Goal: Task Accomplishment & Management: Manage account settings

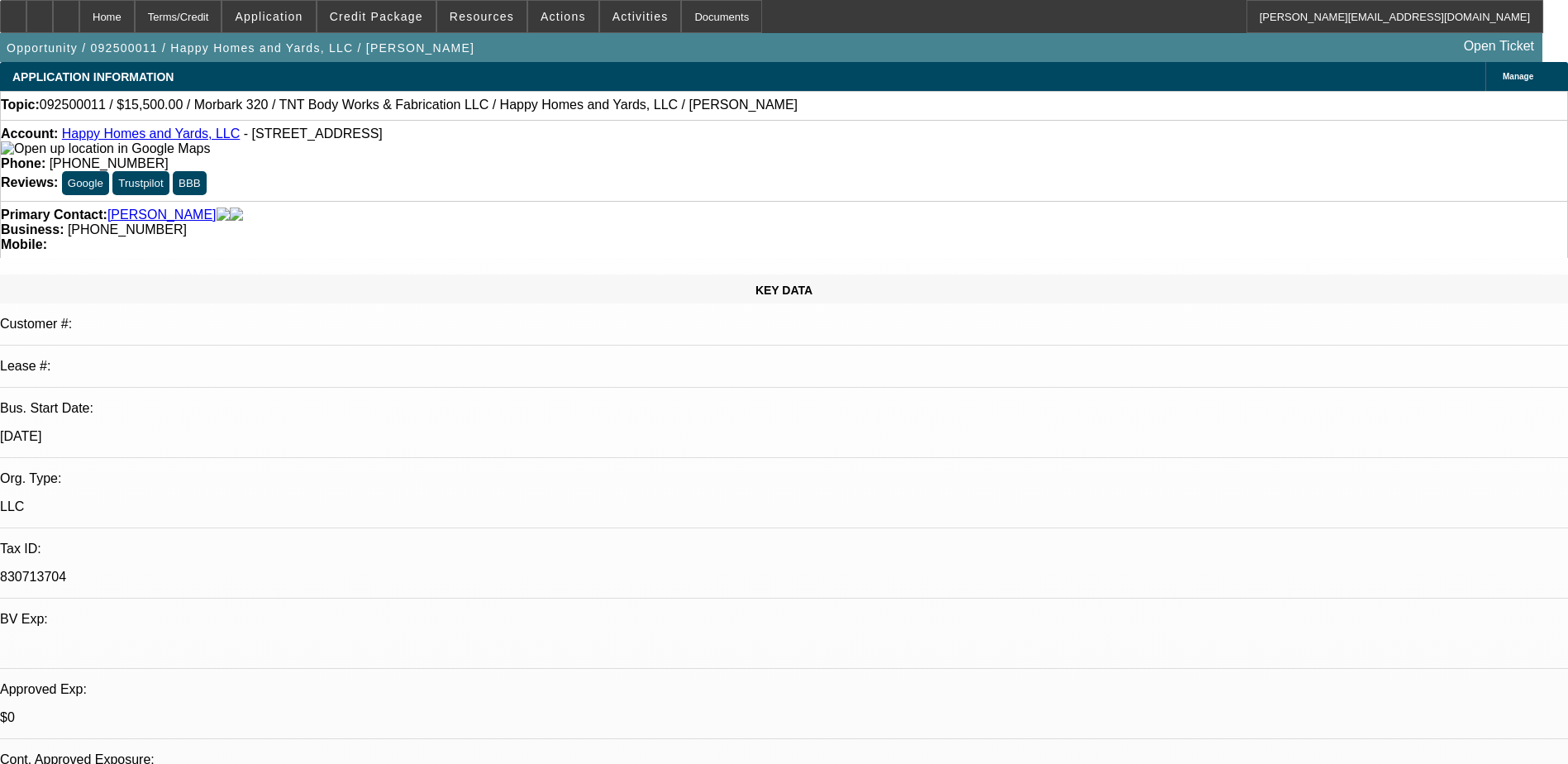
select select "0"
select select "2"
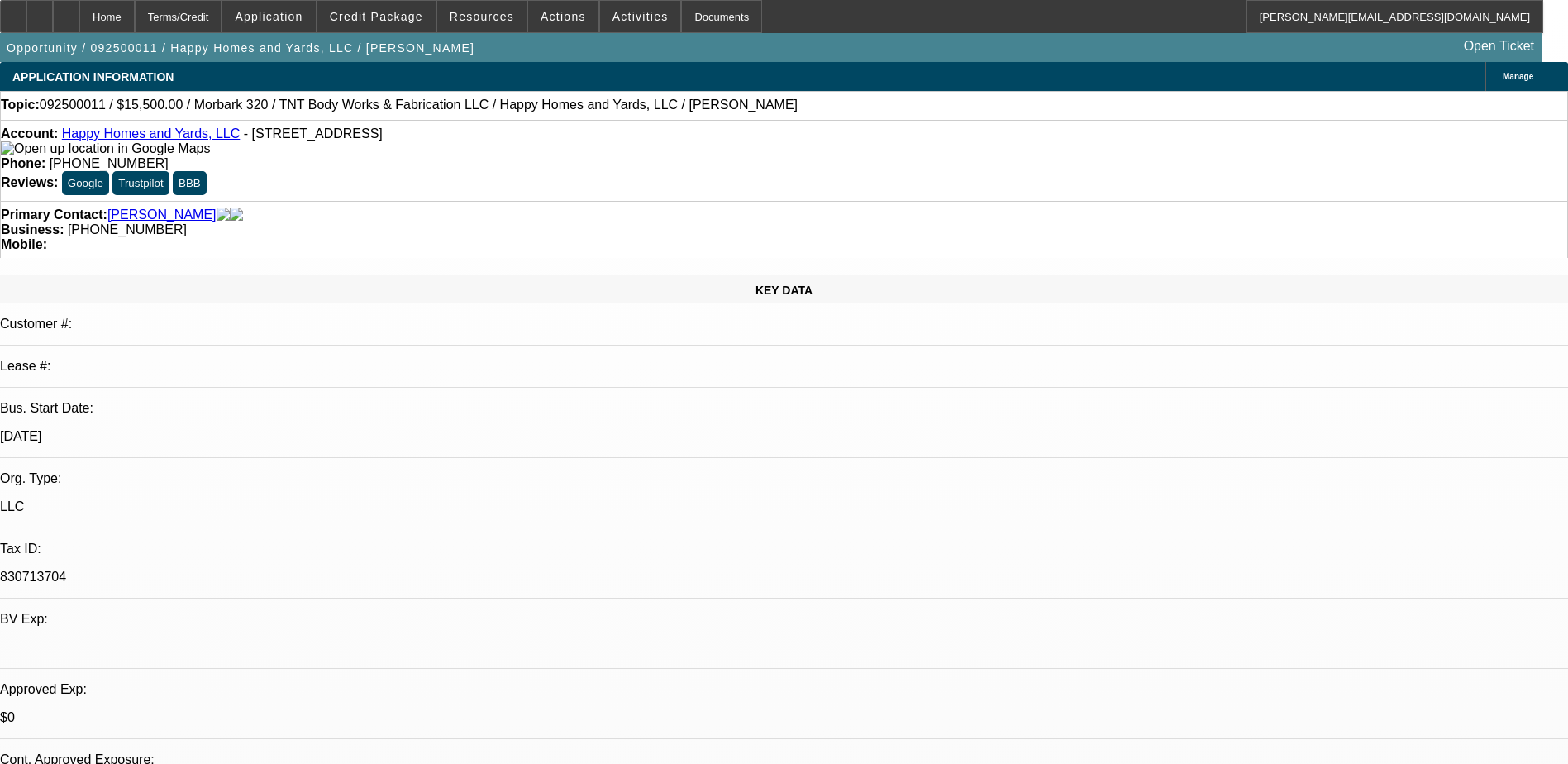
select select "0"
select select "2"
select select "0"
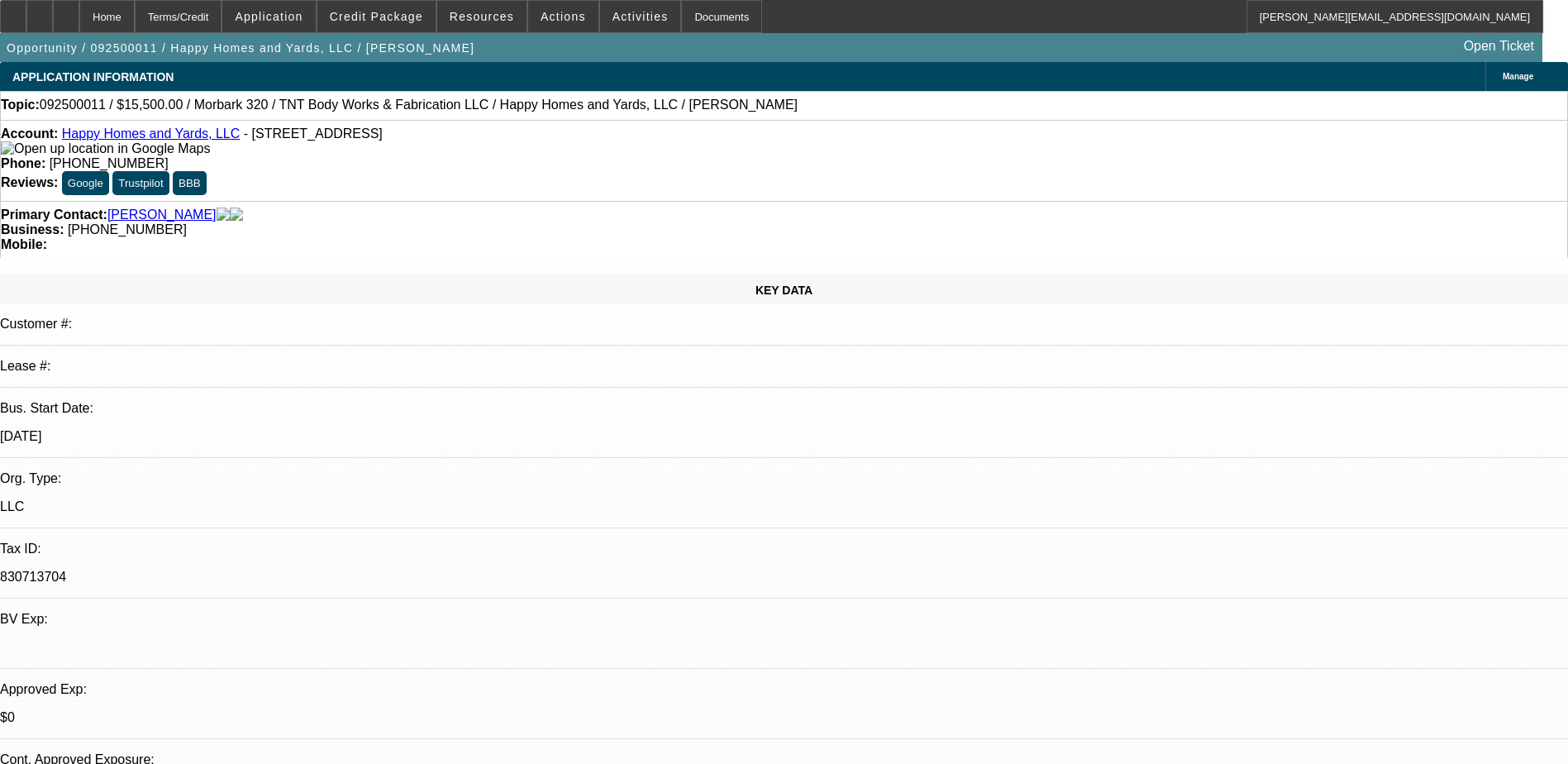
select select "2"
select select "0"
select select "1"
select select "6"
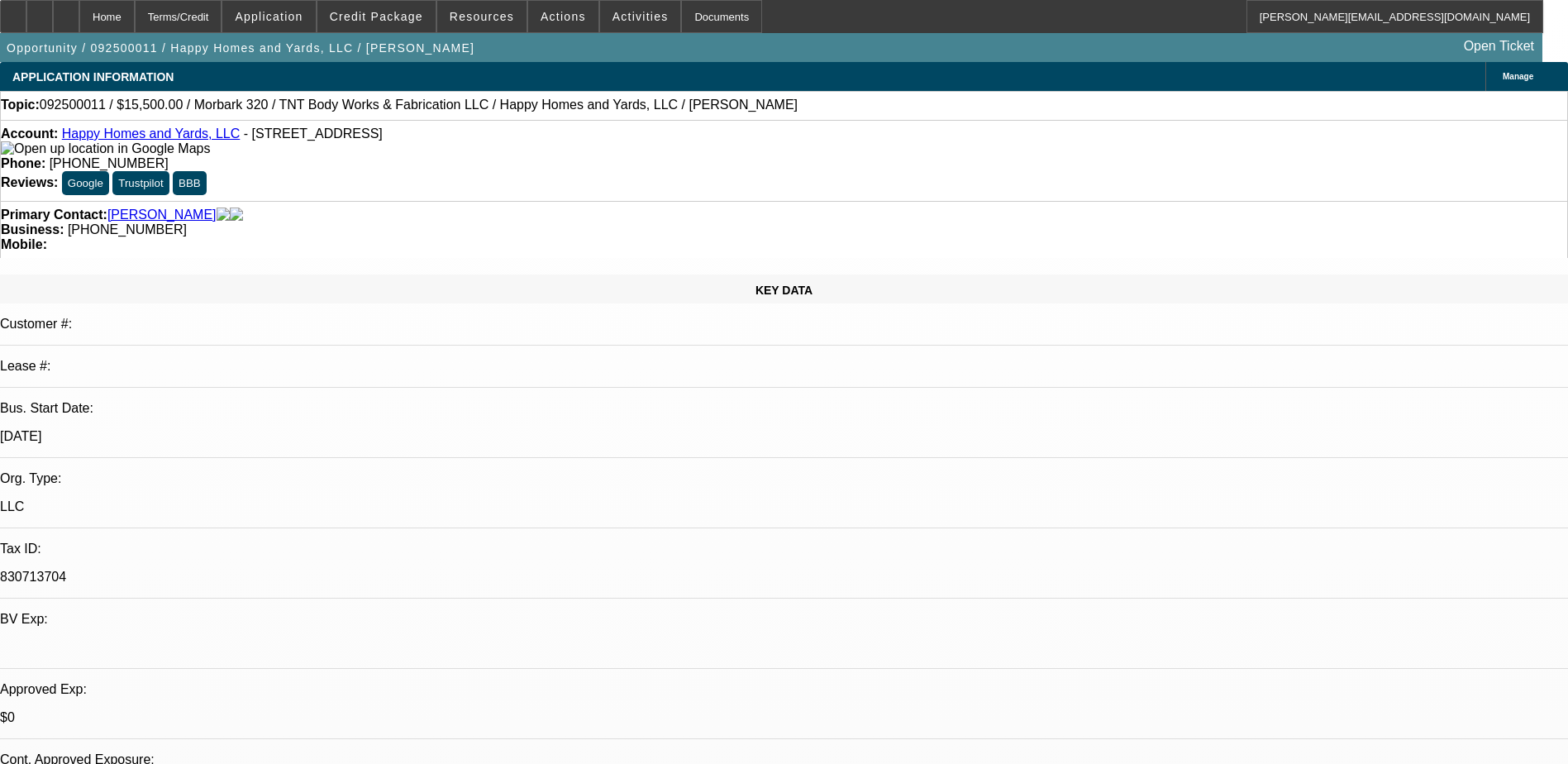
select select "1"
select select "2"
select select "6"
select select "1"
select select "2"
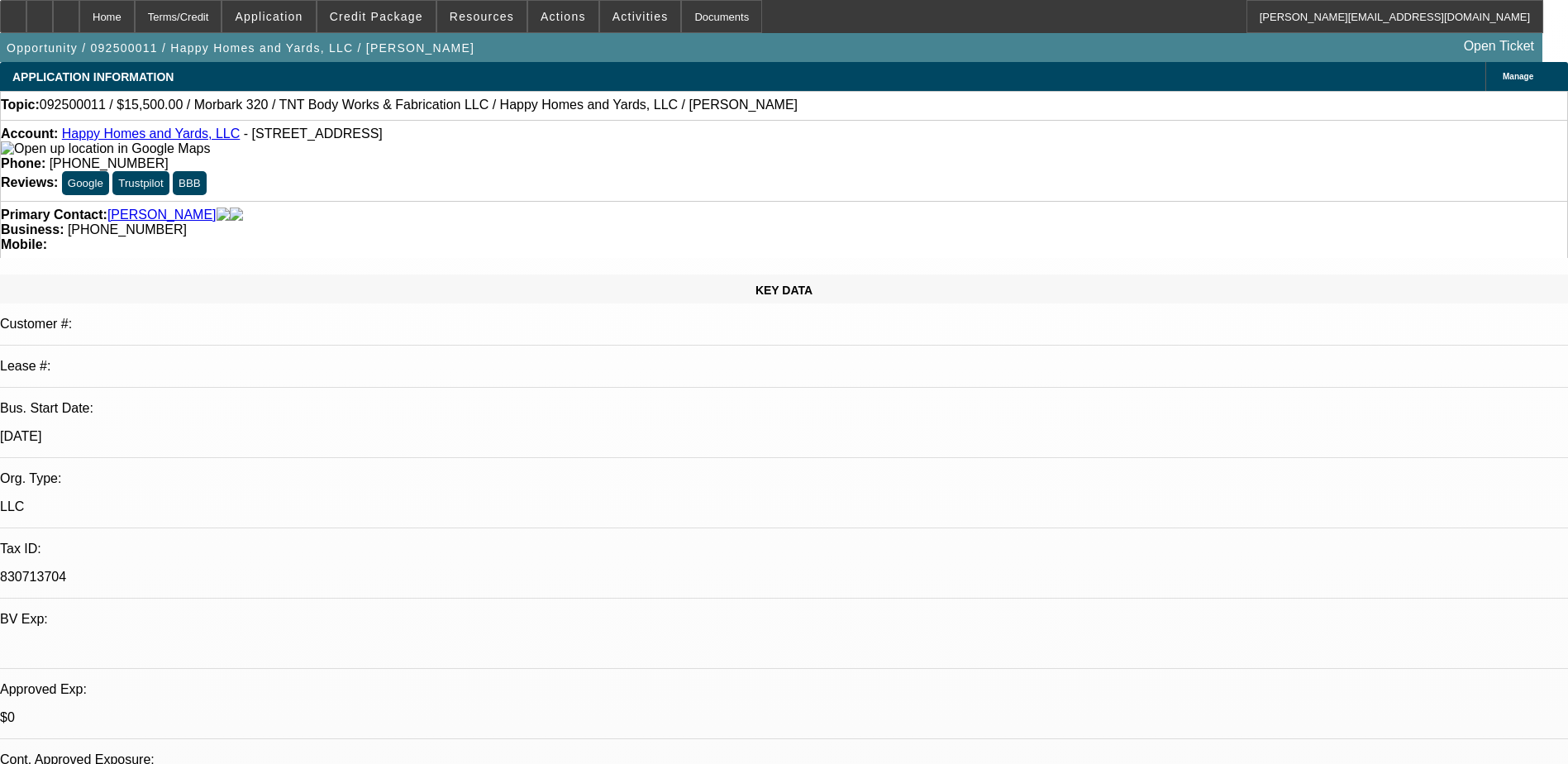
select select "6"
select select "1"
select select "2"
select select "6"
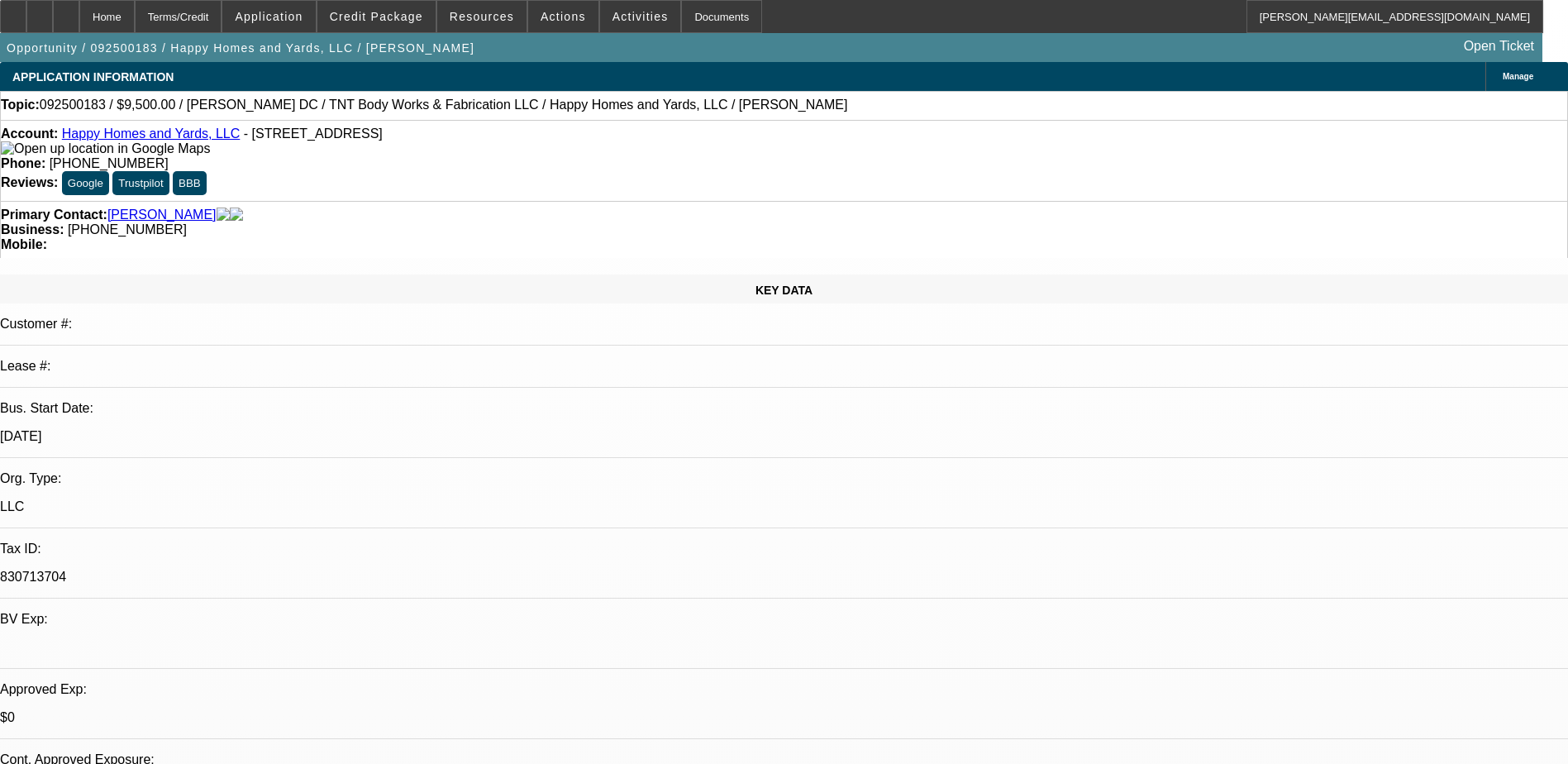
select select "0"
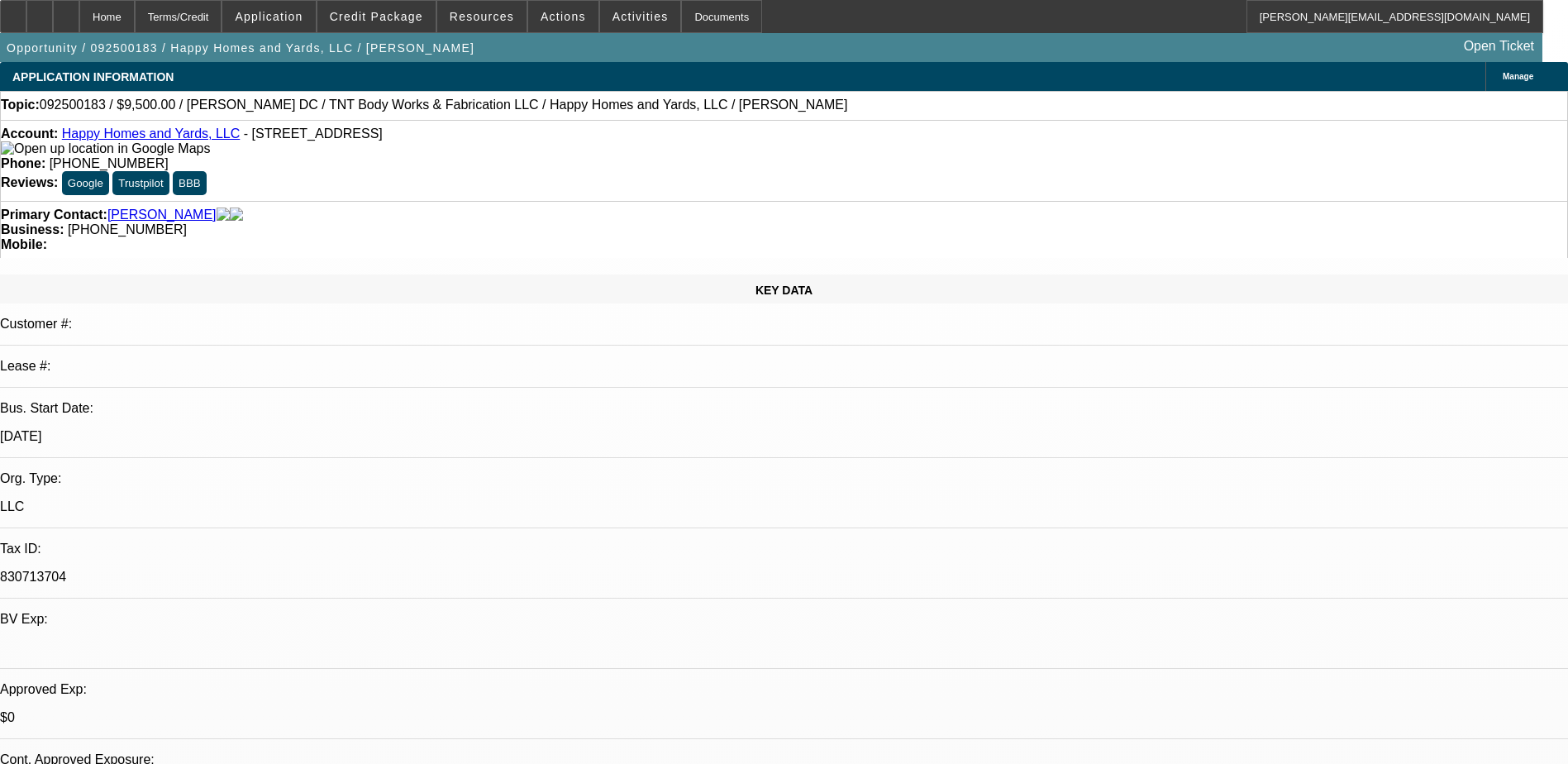
select select "0"
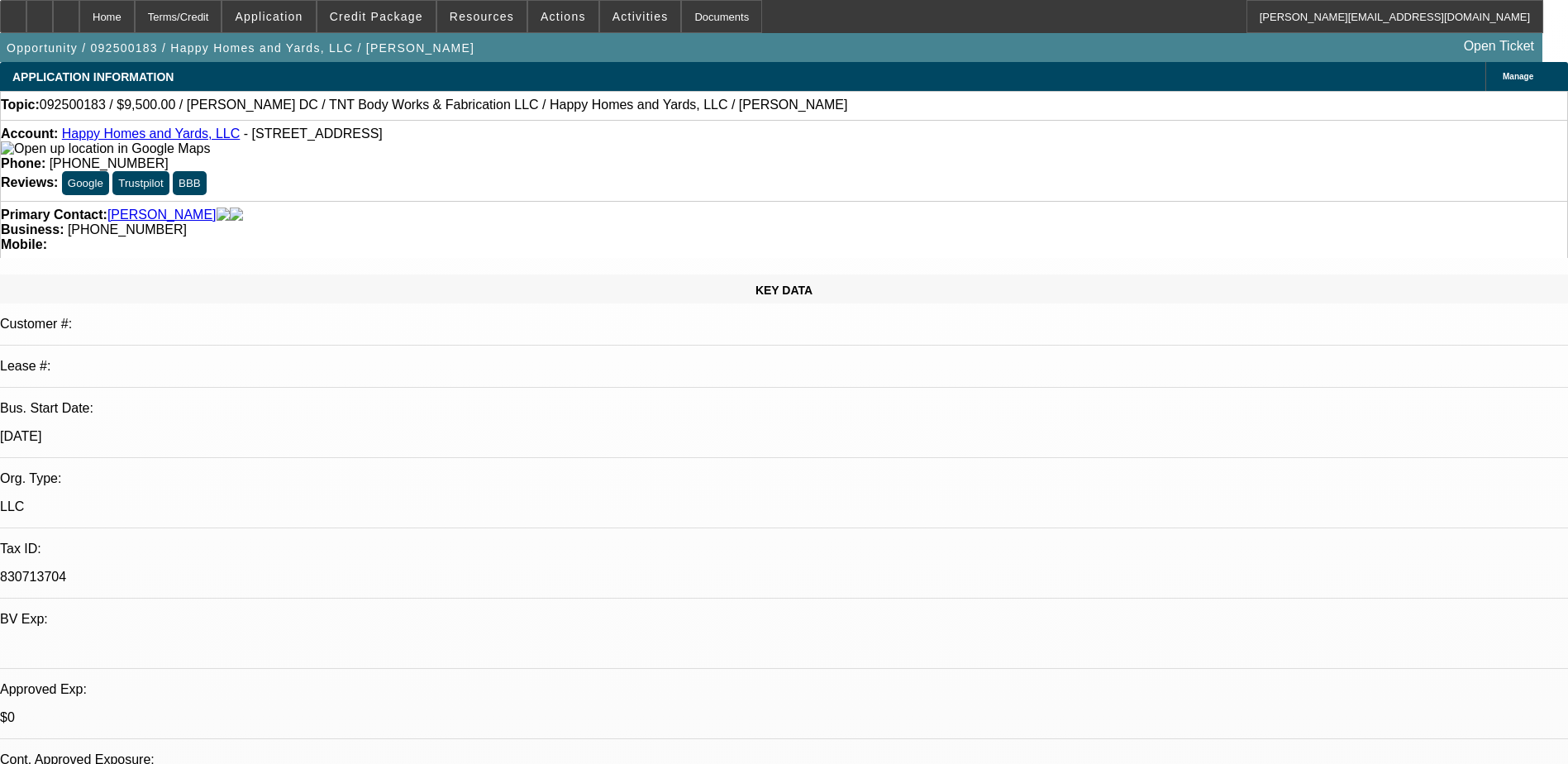
select select "0"
select select "1"
select select "6"
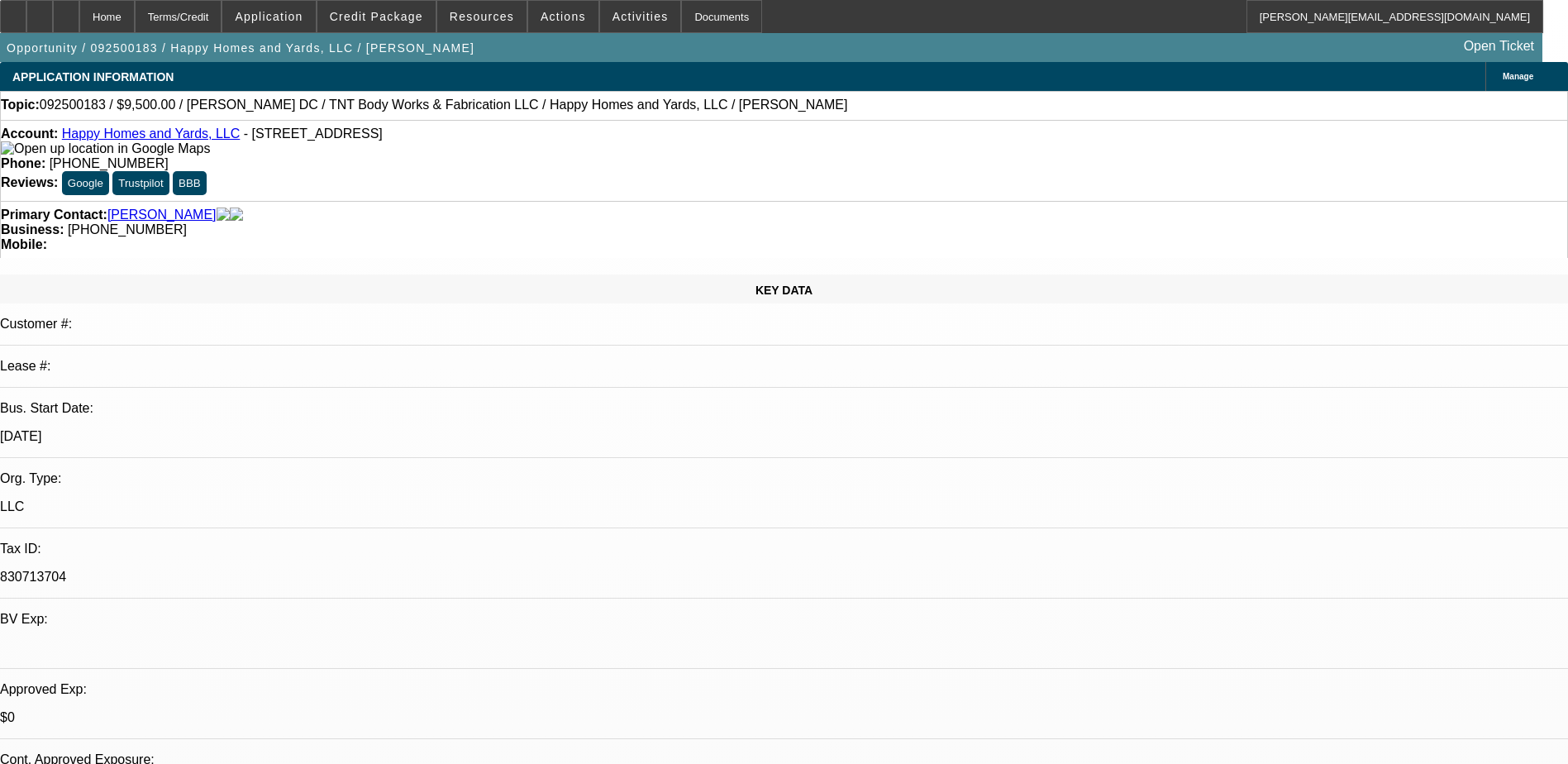
select select "1"
select select "6"
select select "1"
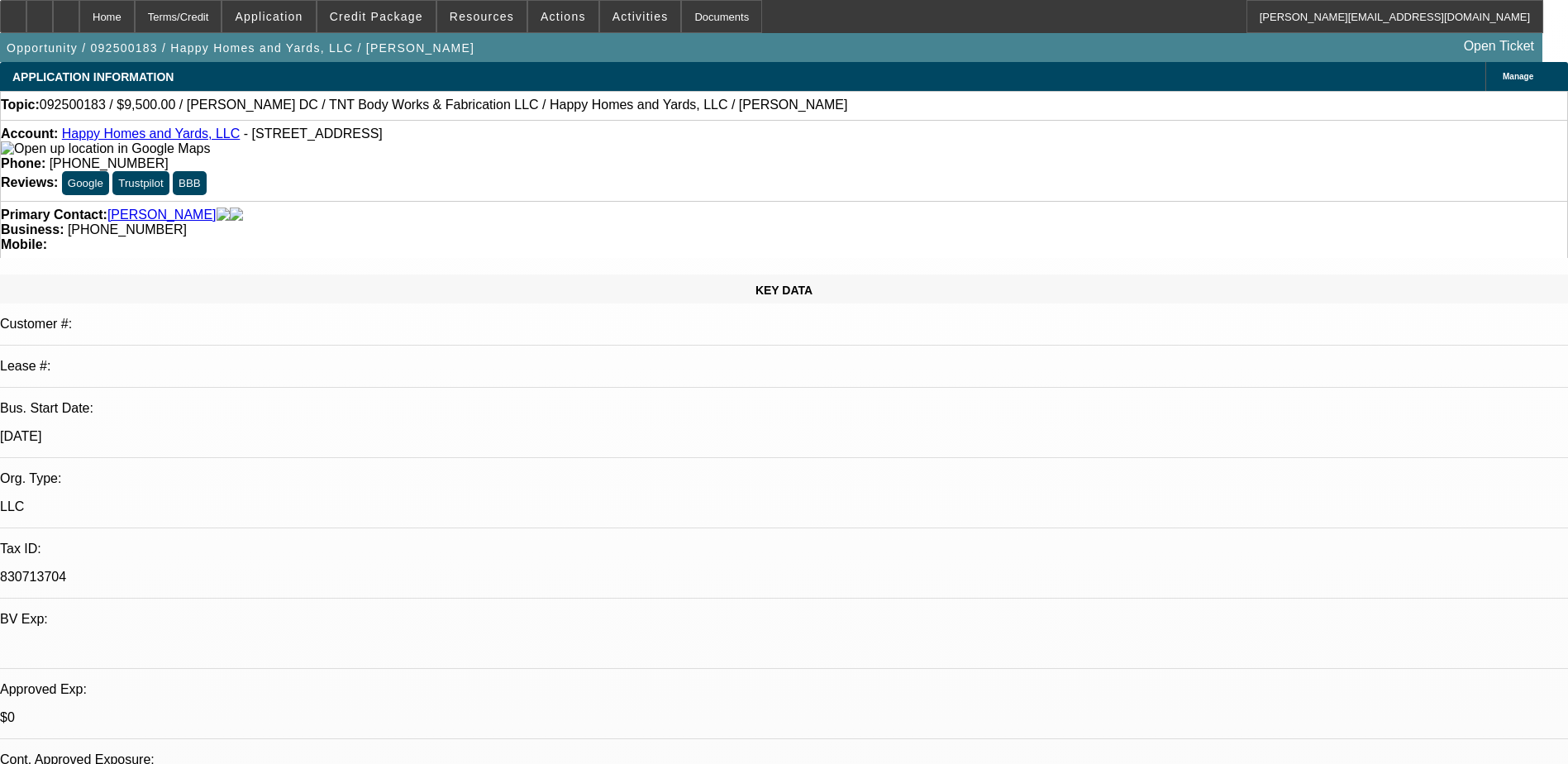
select select "6"
select select "1"
select select "6"
click at [302, 13] on span "Application" at bounding box center [268, 17] width 68 height 13
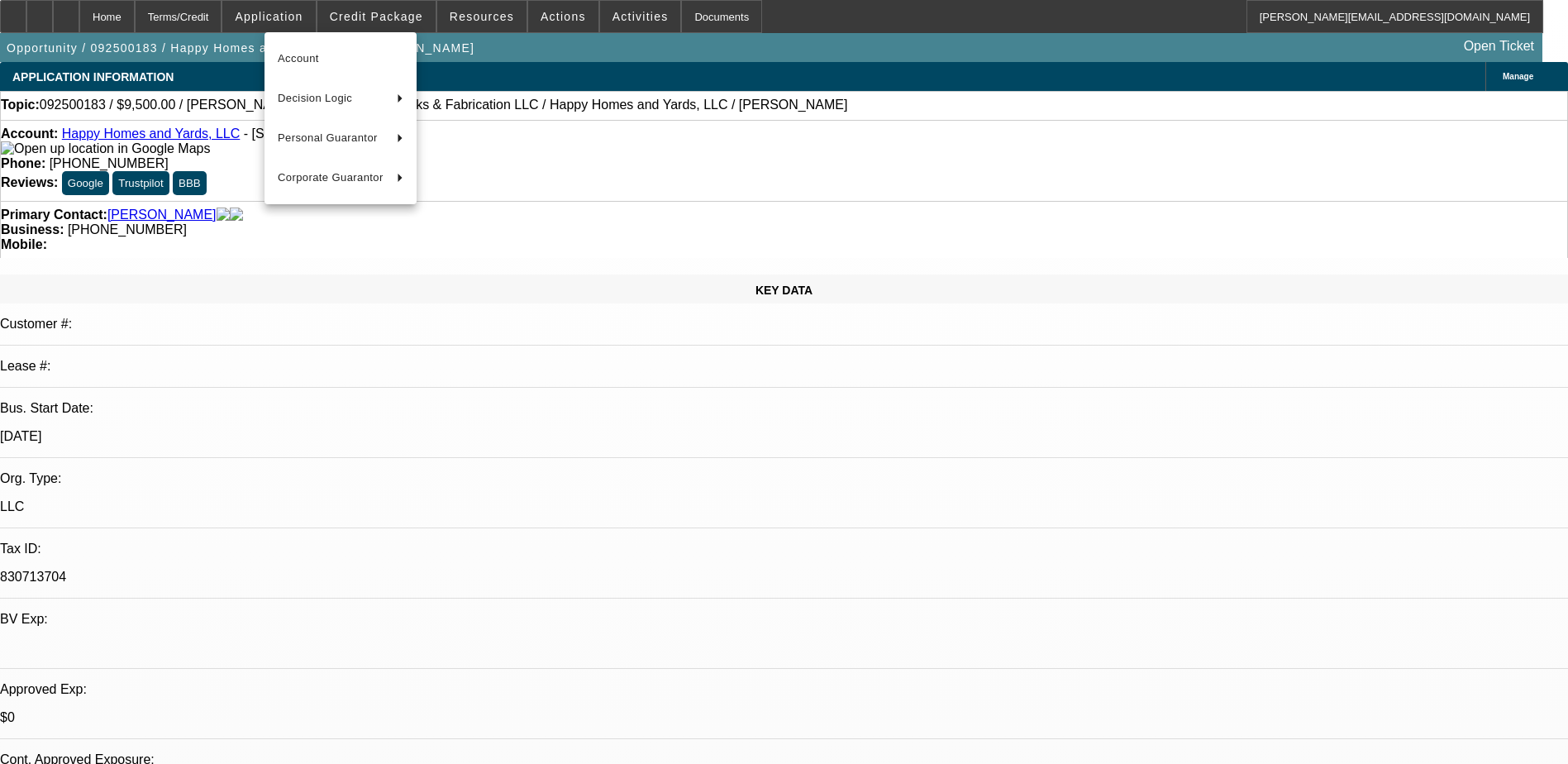
click at [387, 11] on div at bounding box center [784, 382] width 1568 height 764
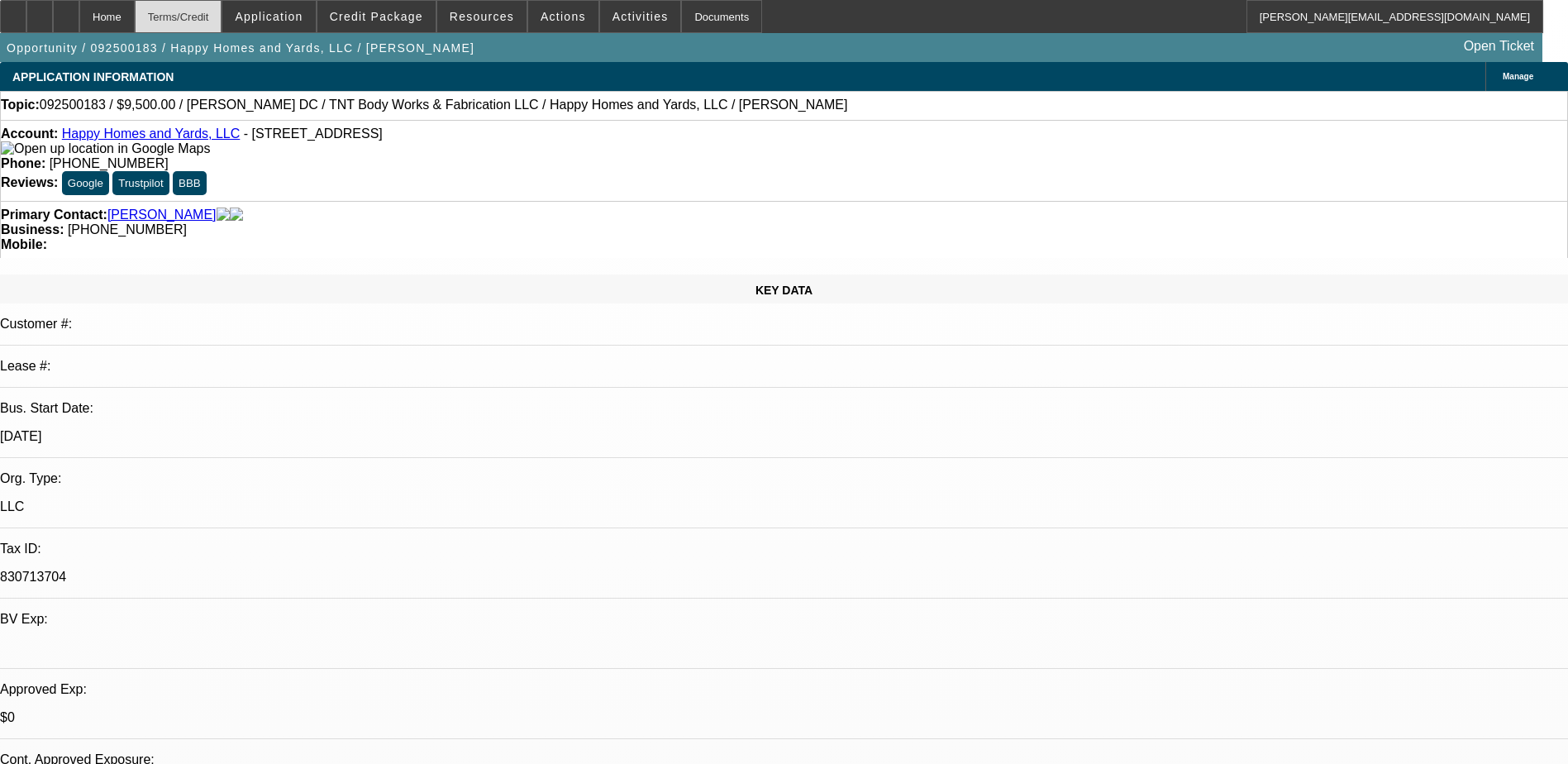
click at [222, 11] on div "Terms/Credit" at bounding box center [178, 17] width 88 height 33
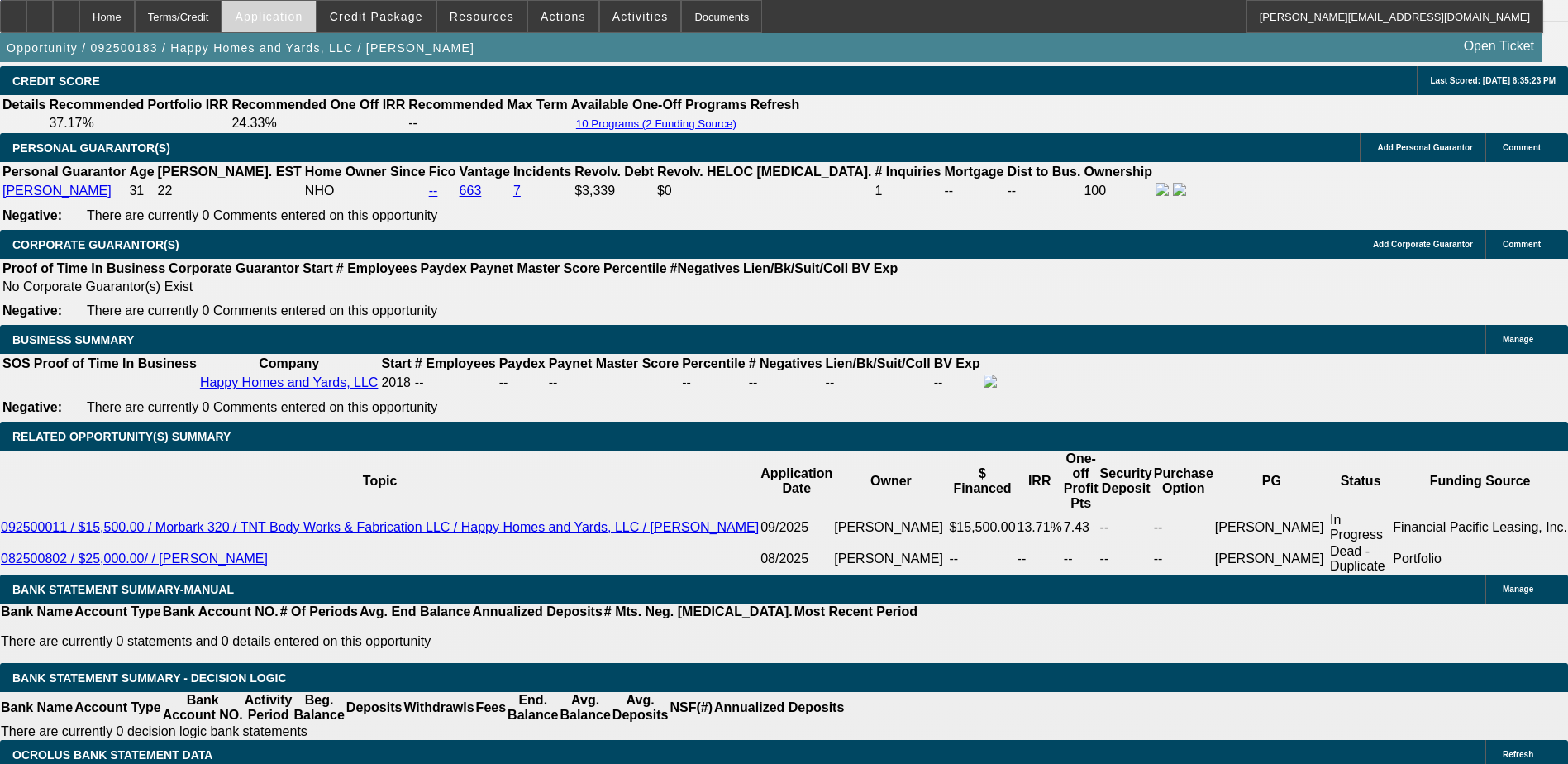
click at [302, 10] on span "Application" at bounding box center [268, 17] width 68 height 13
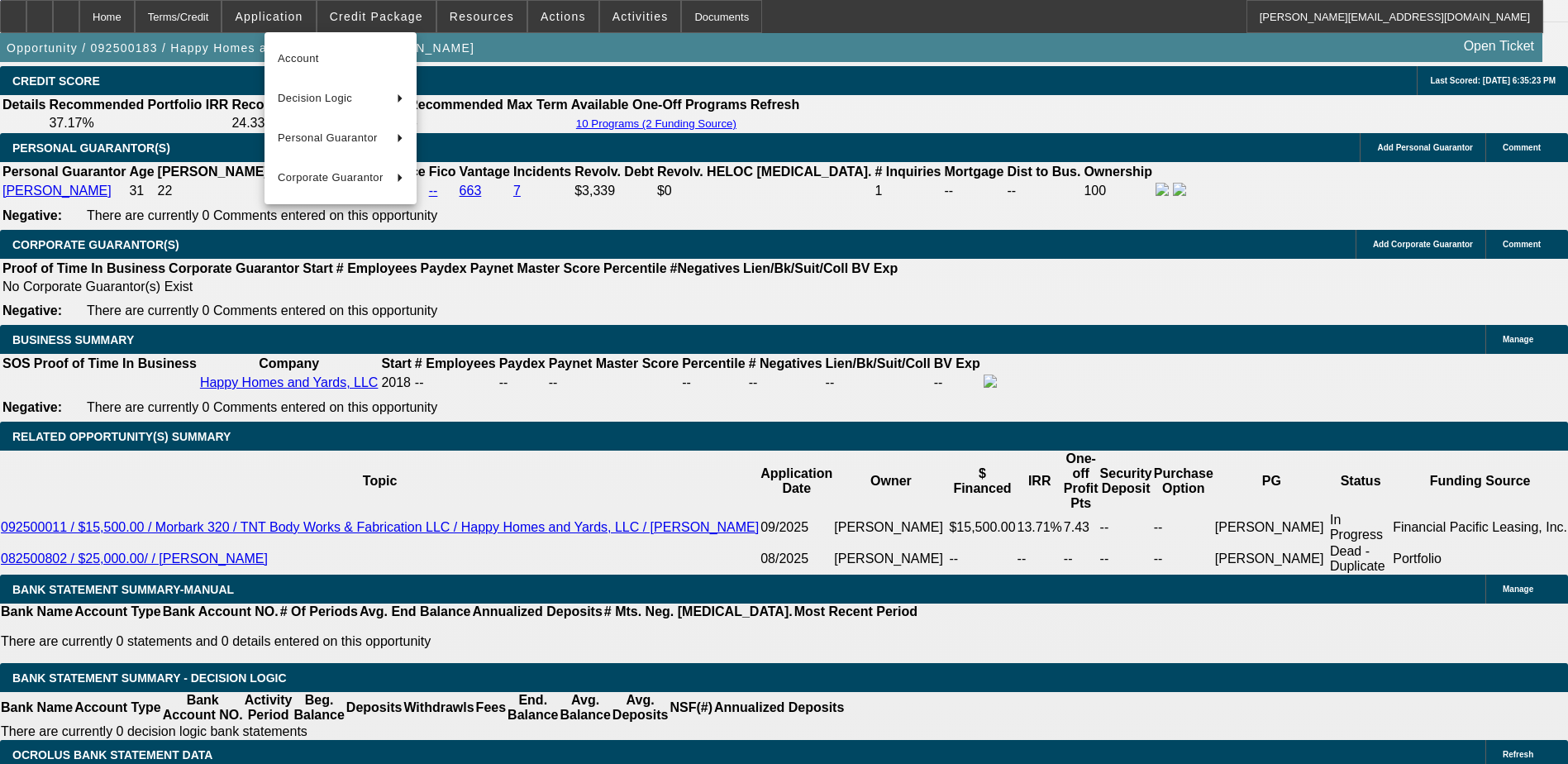
click at [373, 15] on div at bounding box center [784, 382] width 1568 height 764
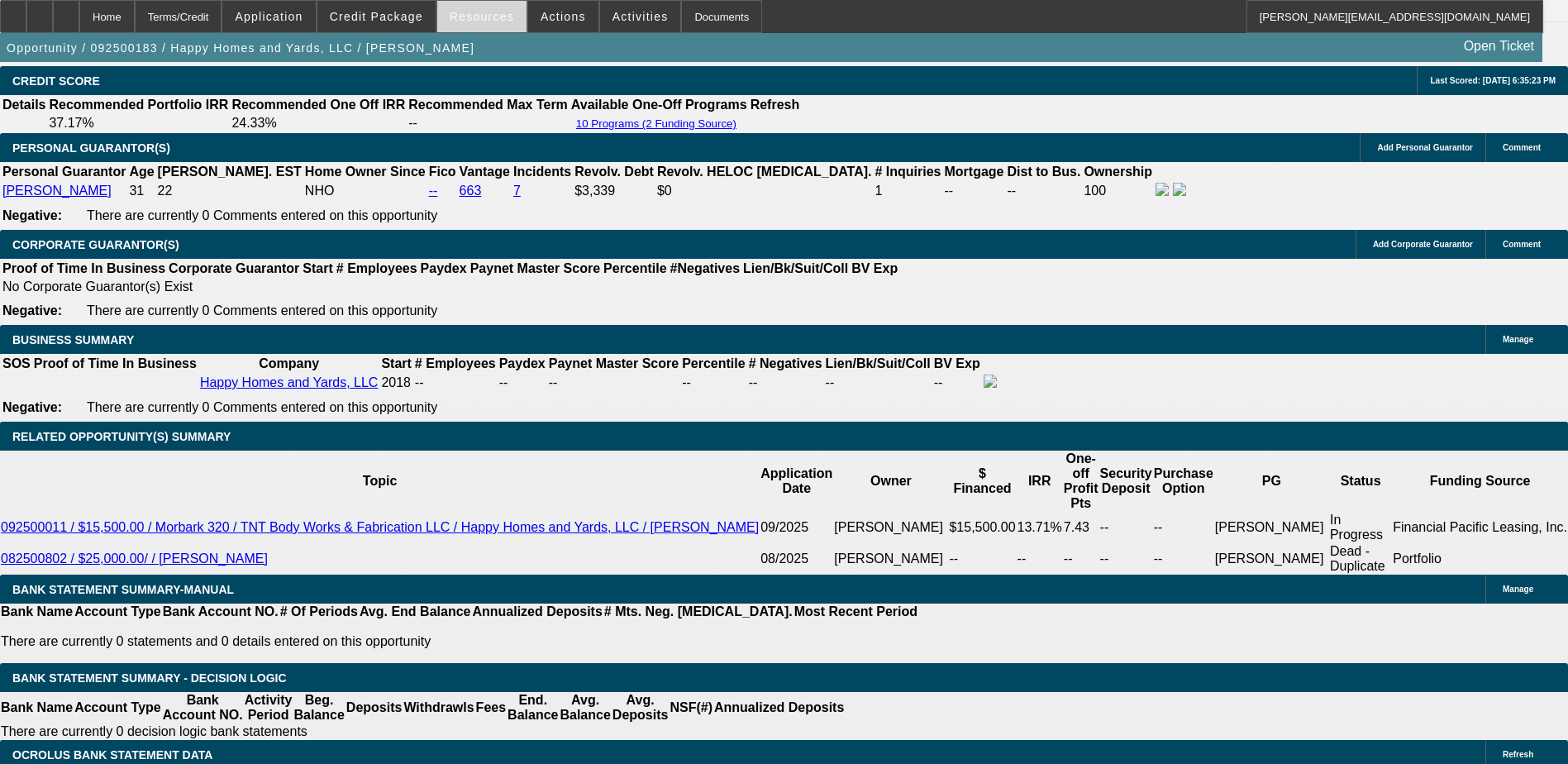
click at [465, 11] on span "Resources" at bounding box center [482, 17] width 64 height 13
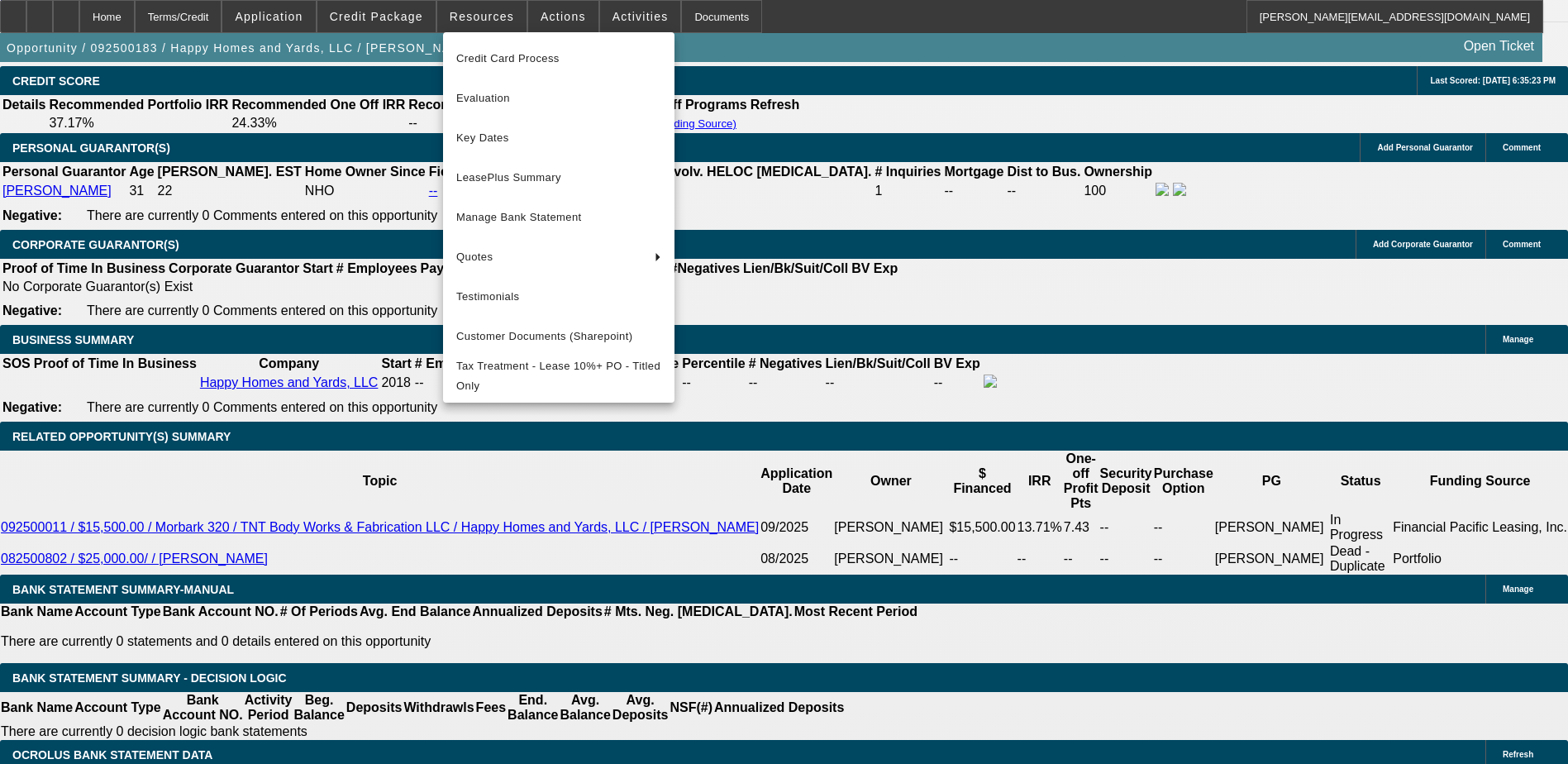
click at [550, 16] on div at bounding box center [784, 382] width 1568 height 764
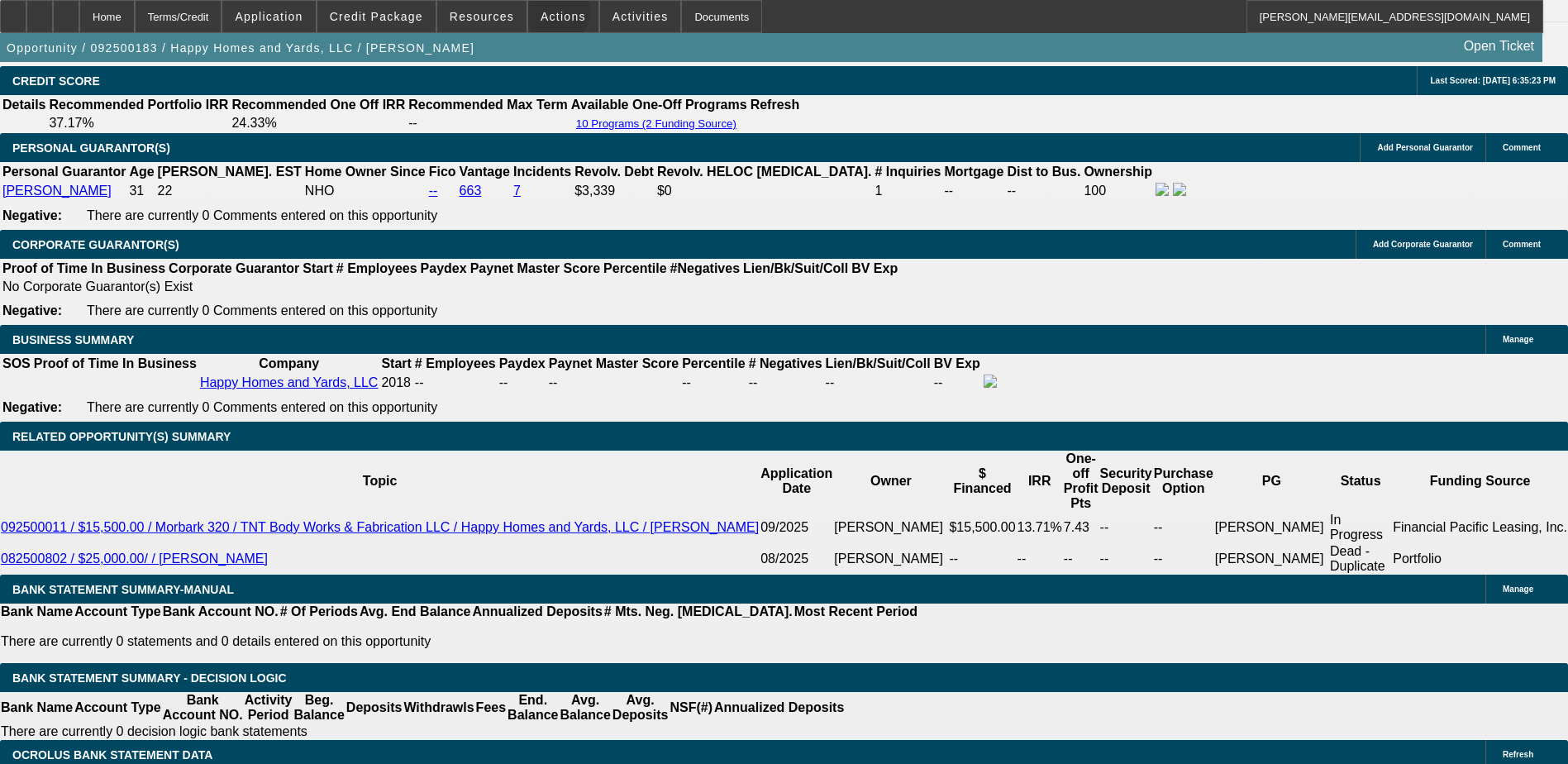
click at [550, 16] on span "Actions" at bounding box center [564, 17] width 45 height 13
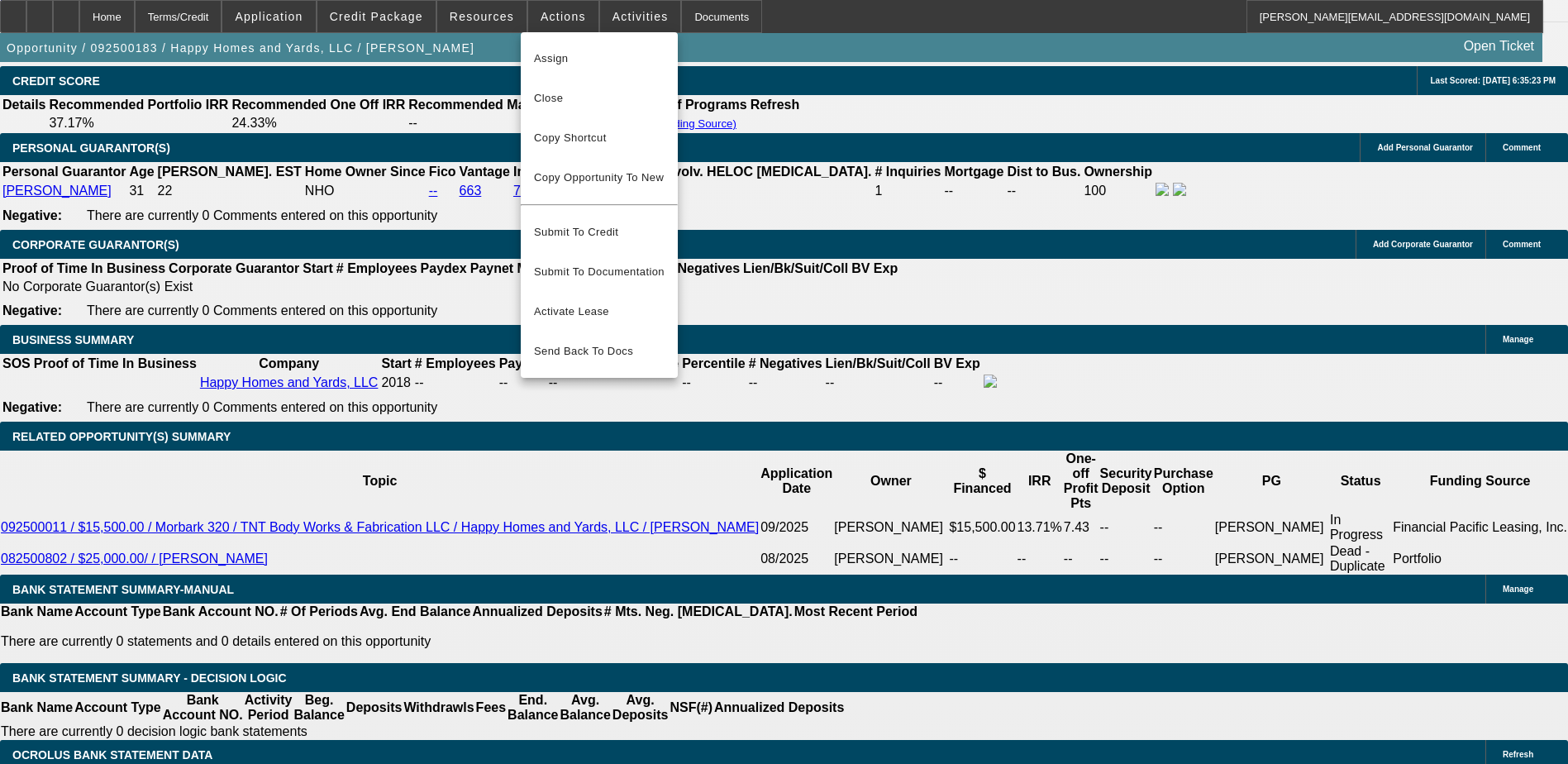
click at [597, 16] on div at bounding box center [784, 382] width 1568 height 764
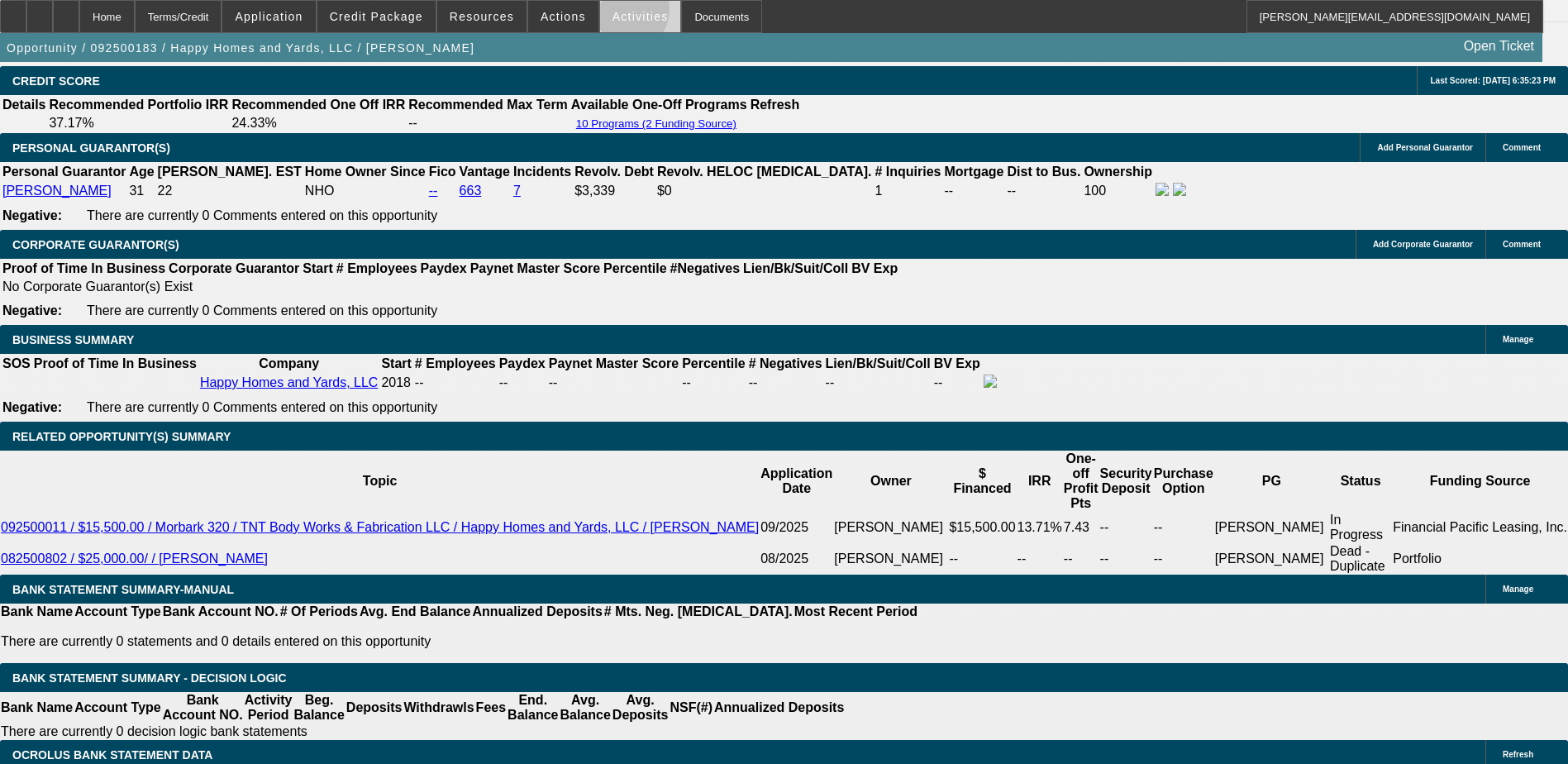
click at [613, 13] on span "Activities" at bounding box center [640, 17] width 56 height 13
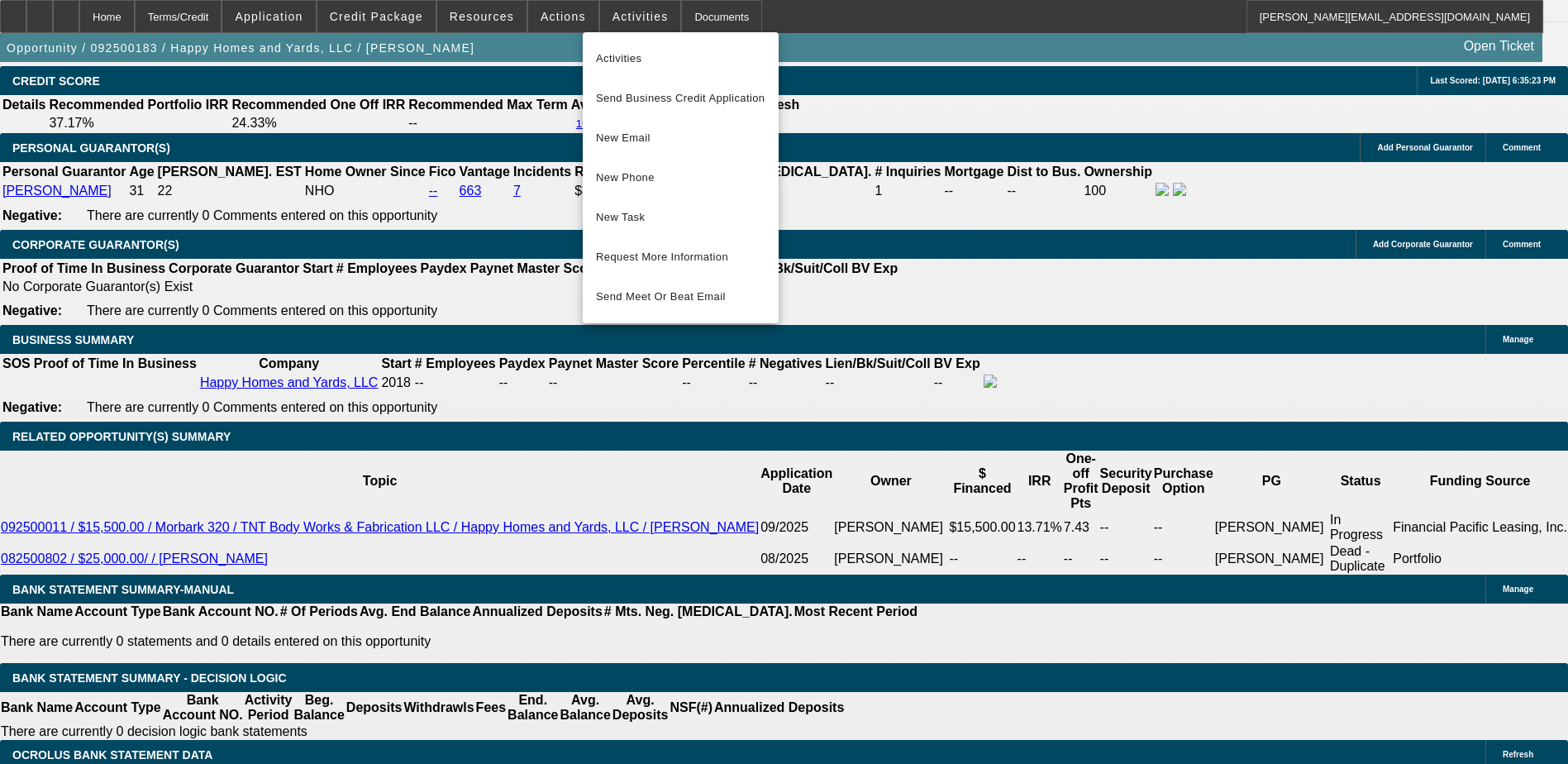
click at [695, 11] on div at bounding box center [784, 382] width 1568 height 764
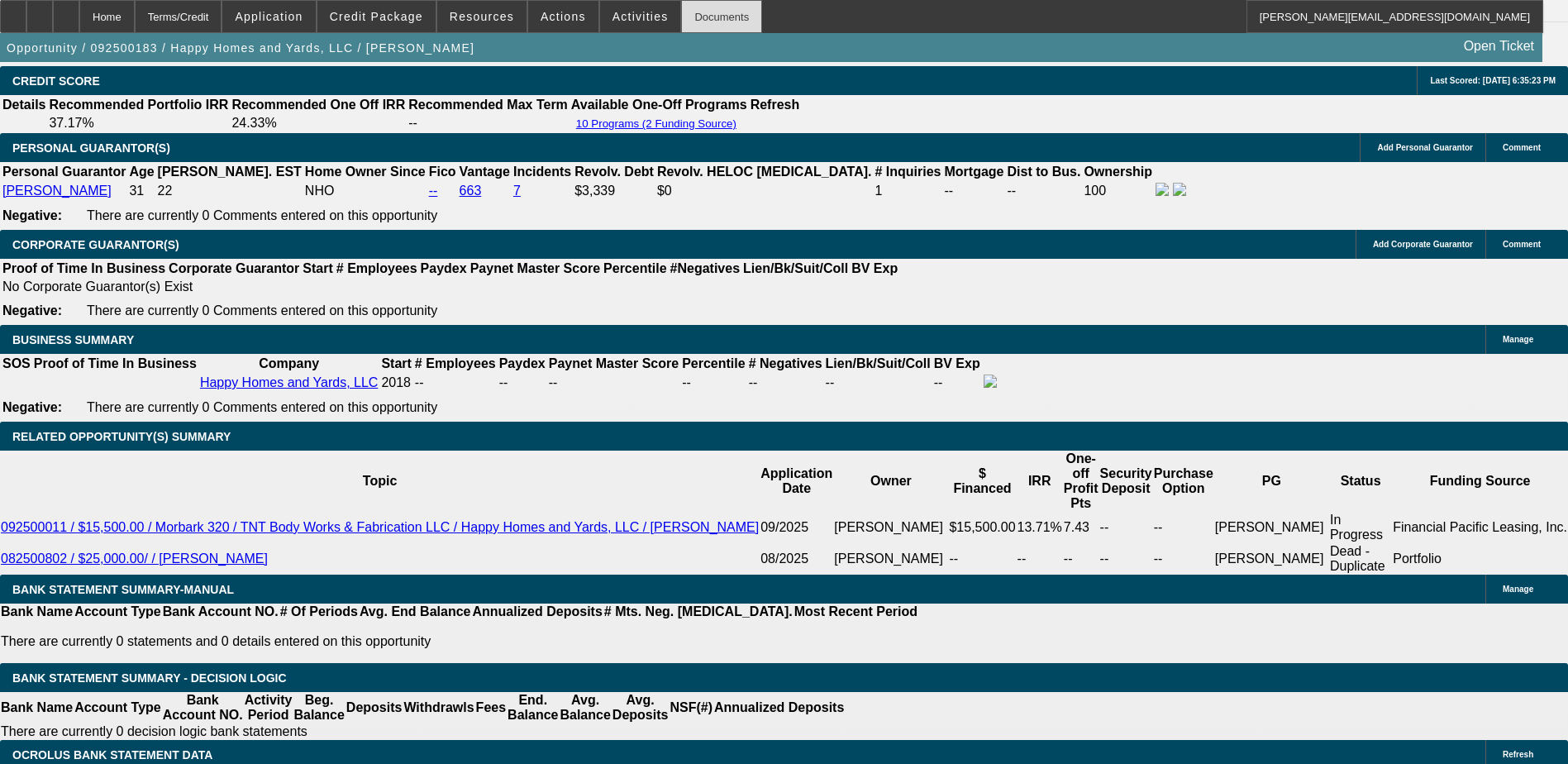
click at [691, 13] on div "Documents" at bounding box center [721, 17] width 81 height 33
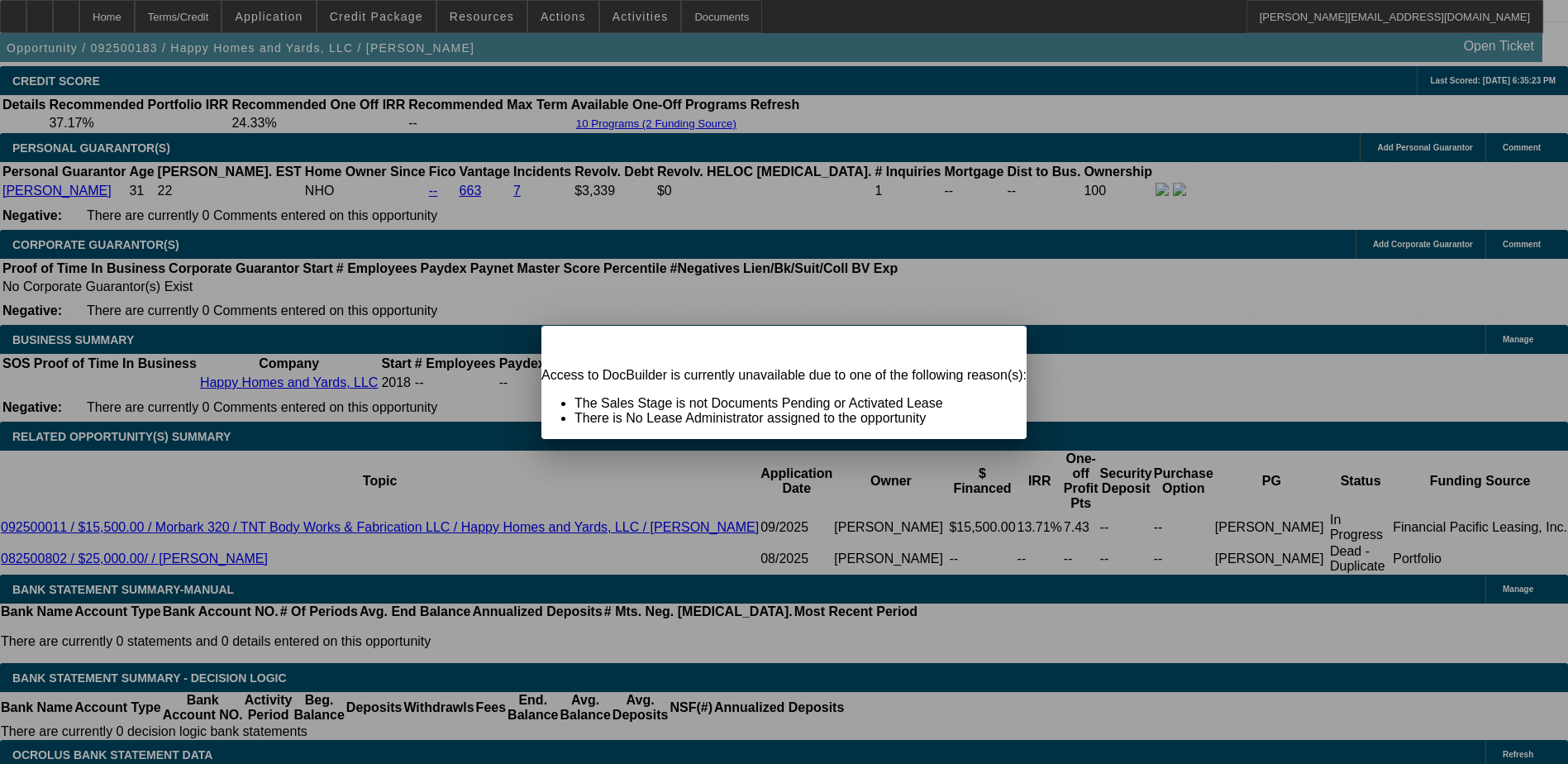
click at [994, 345] on span "Close" at bounding box center [1005, 340] width 23 height 9
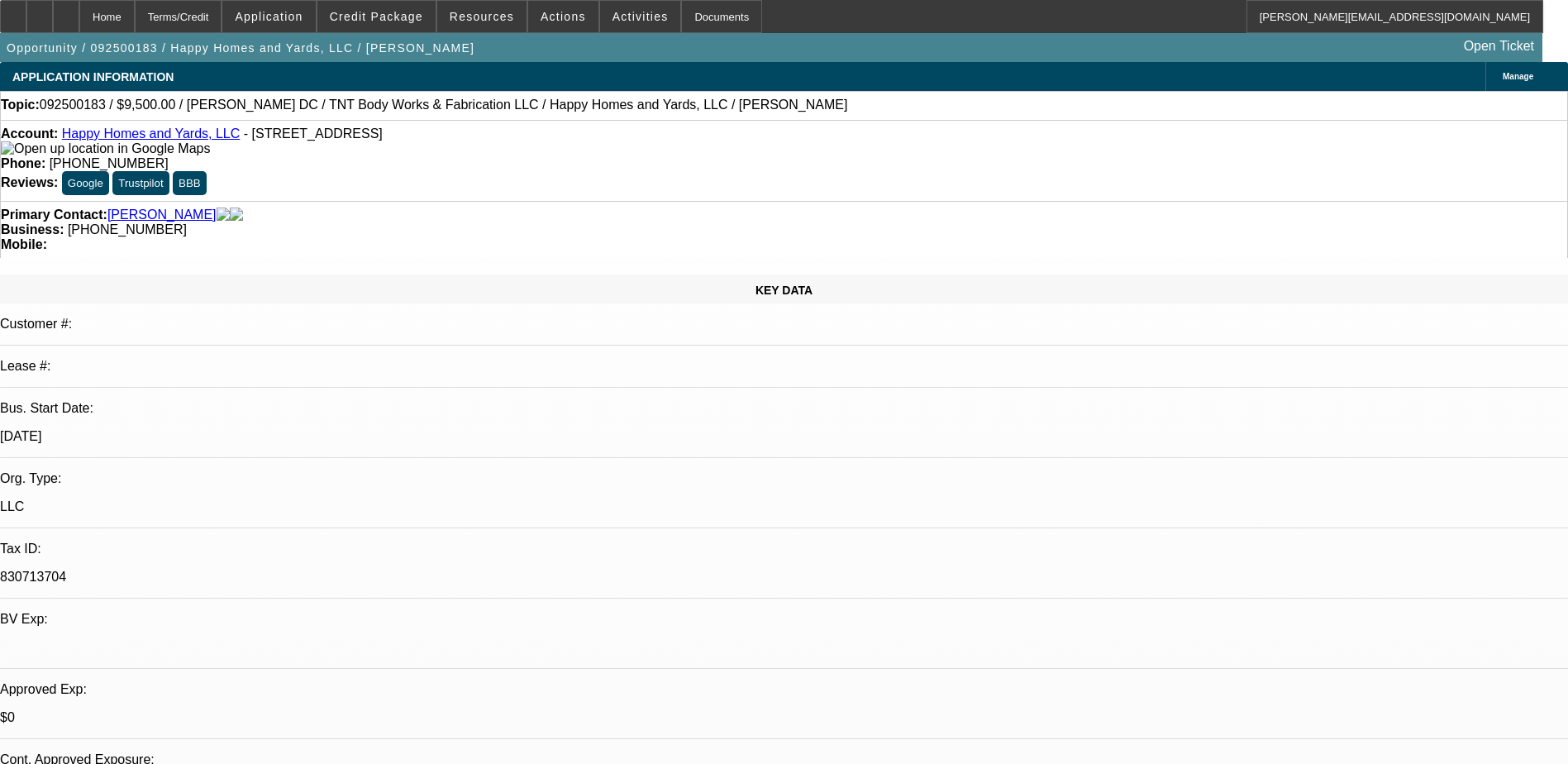
scroll to position [2421, 0]
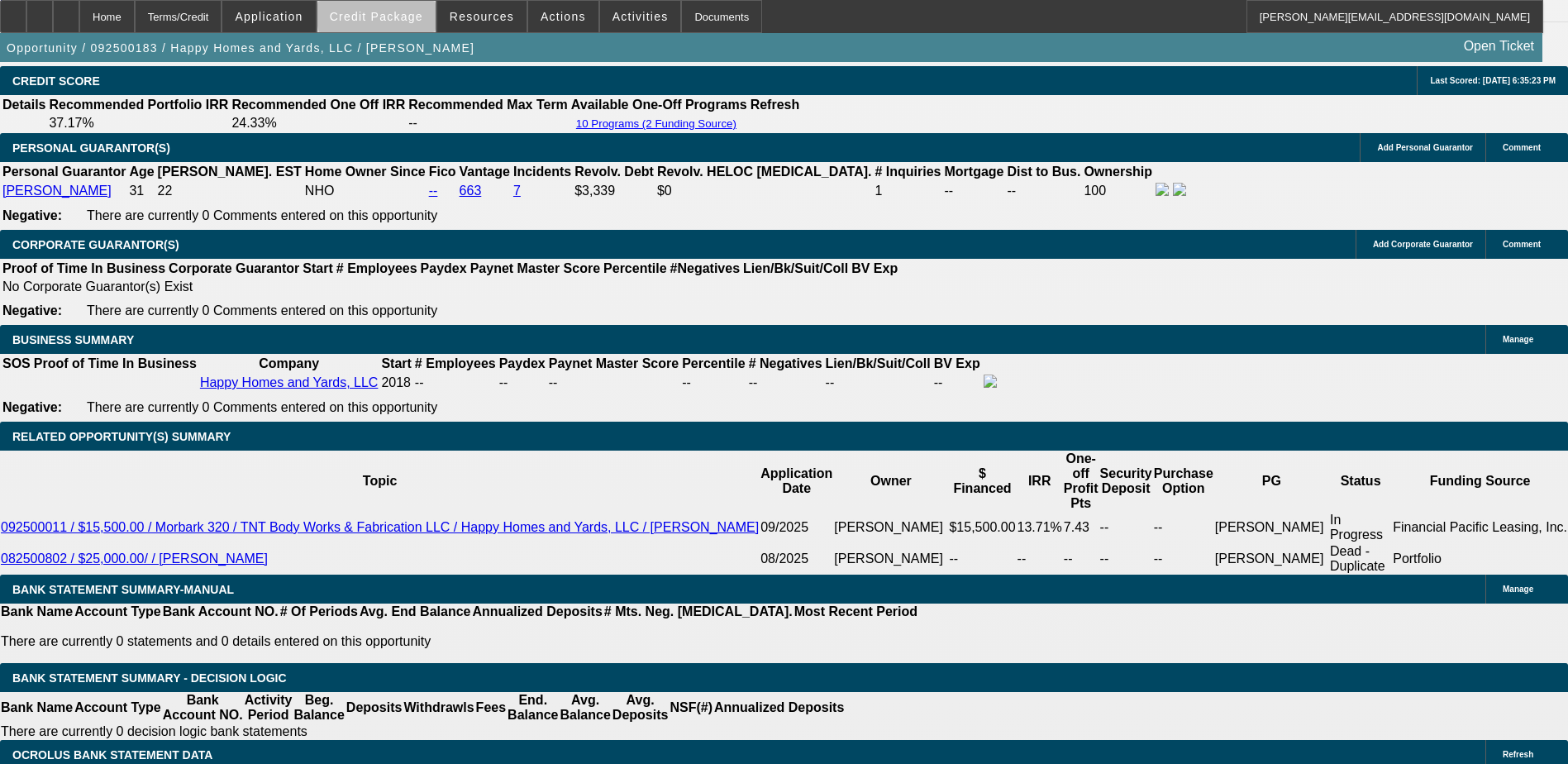
click at [414, 12] on span "Credit Package" at bounding box center [377, 17] width 94 height 13
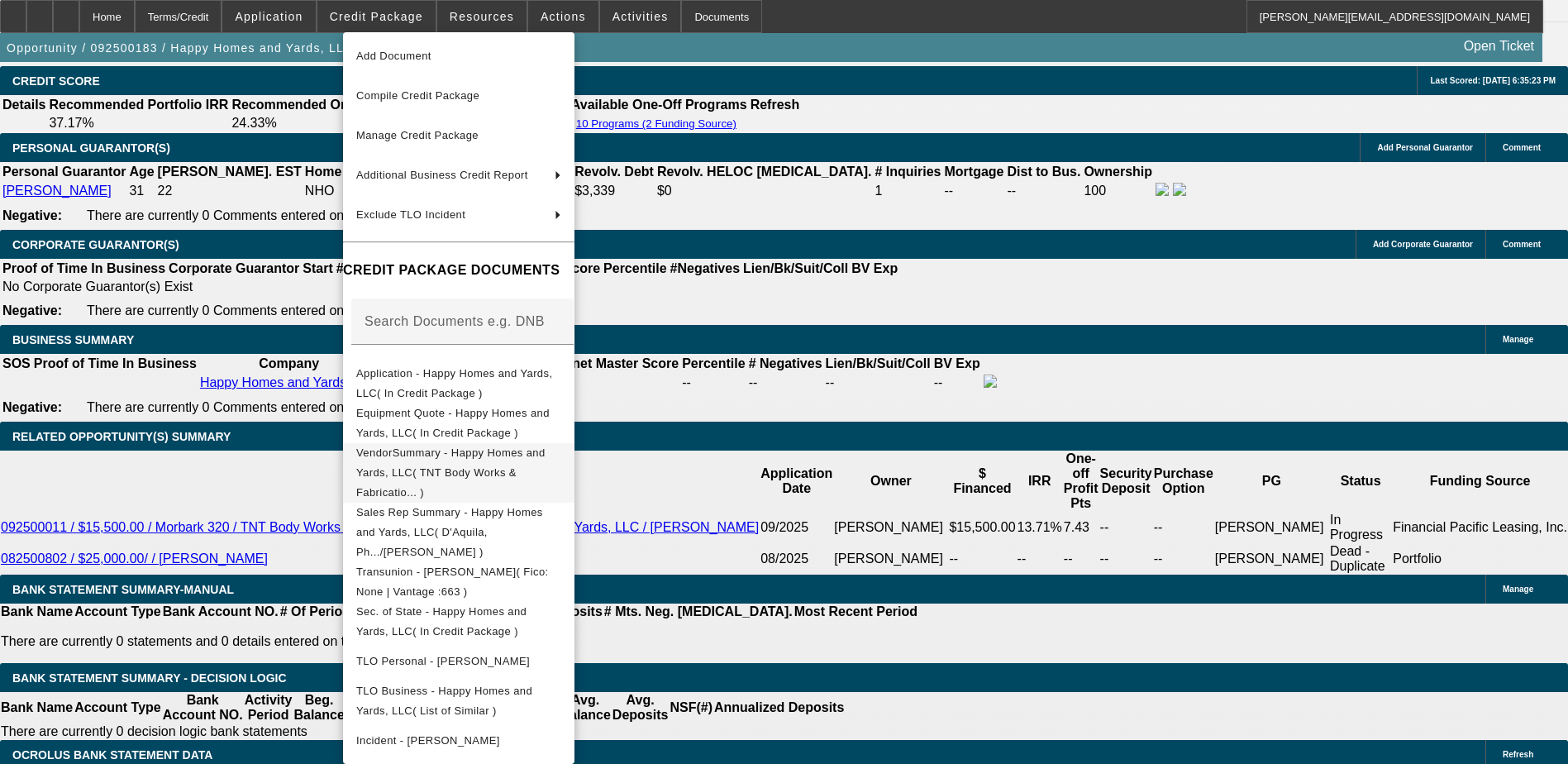
scroll to position [0, 0]
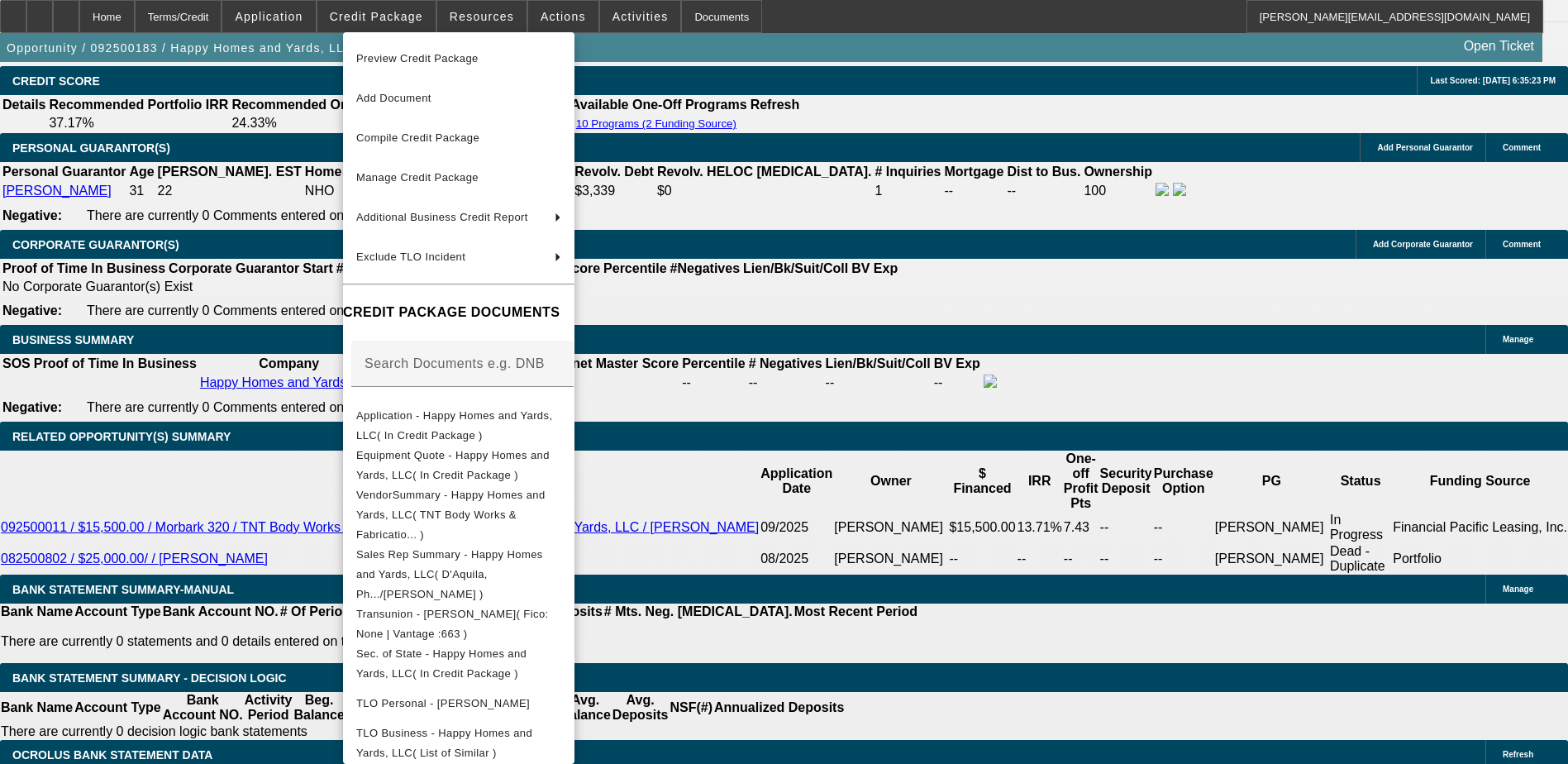
click at [903, 50] on div at bounding box center [784, 382] width 1568 height 764
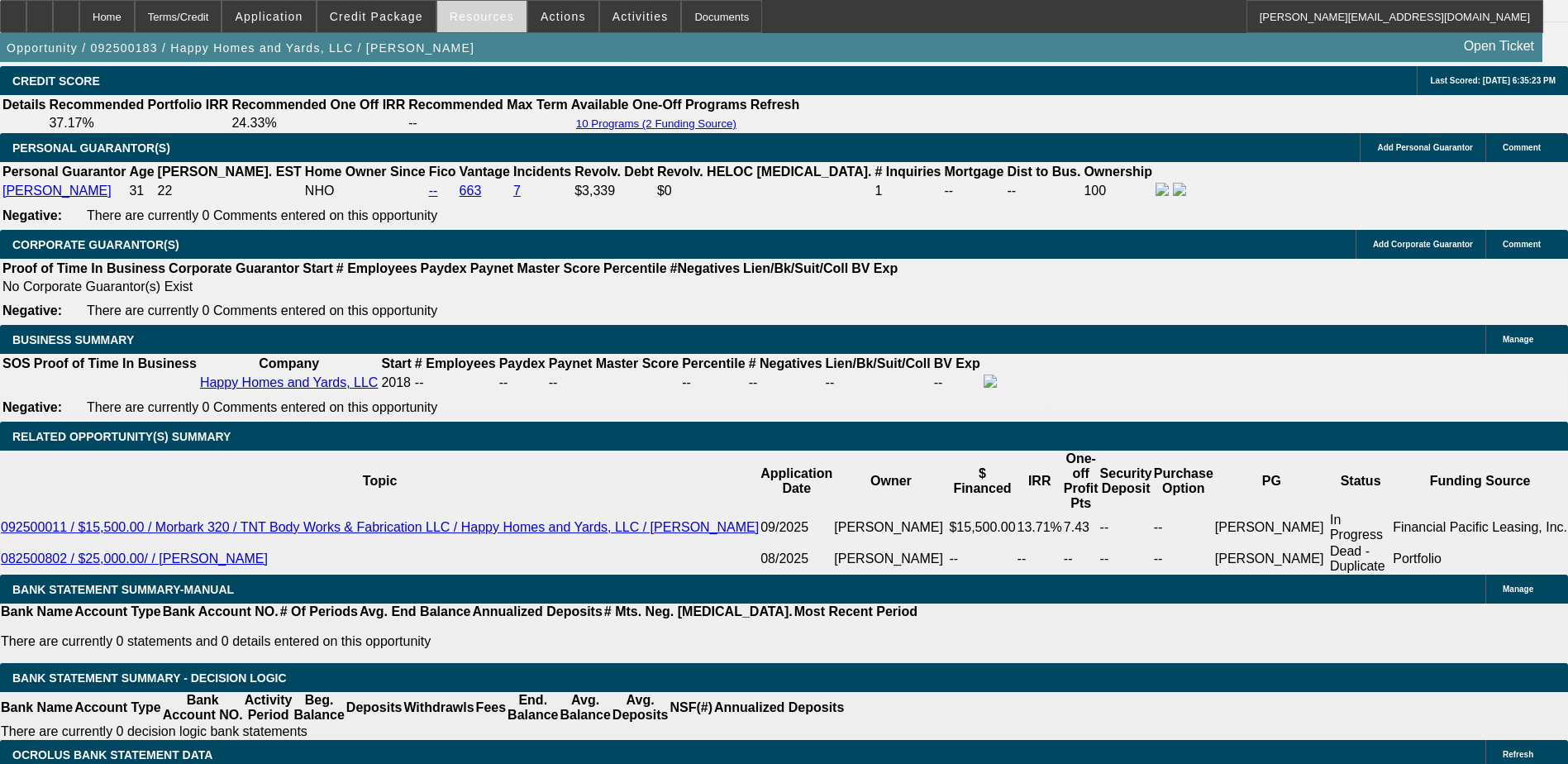
click at [468, 17] on span "Resources" at bounding box center [482, 17] width 64 height 13
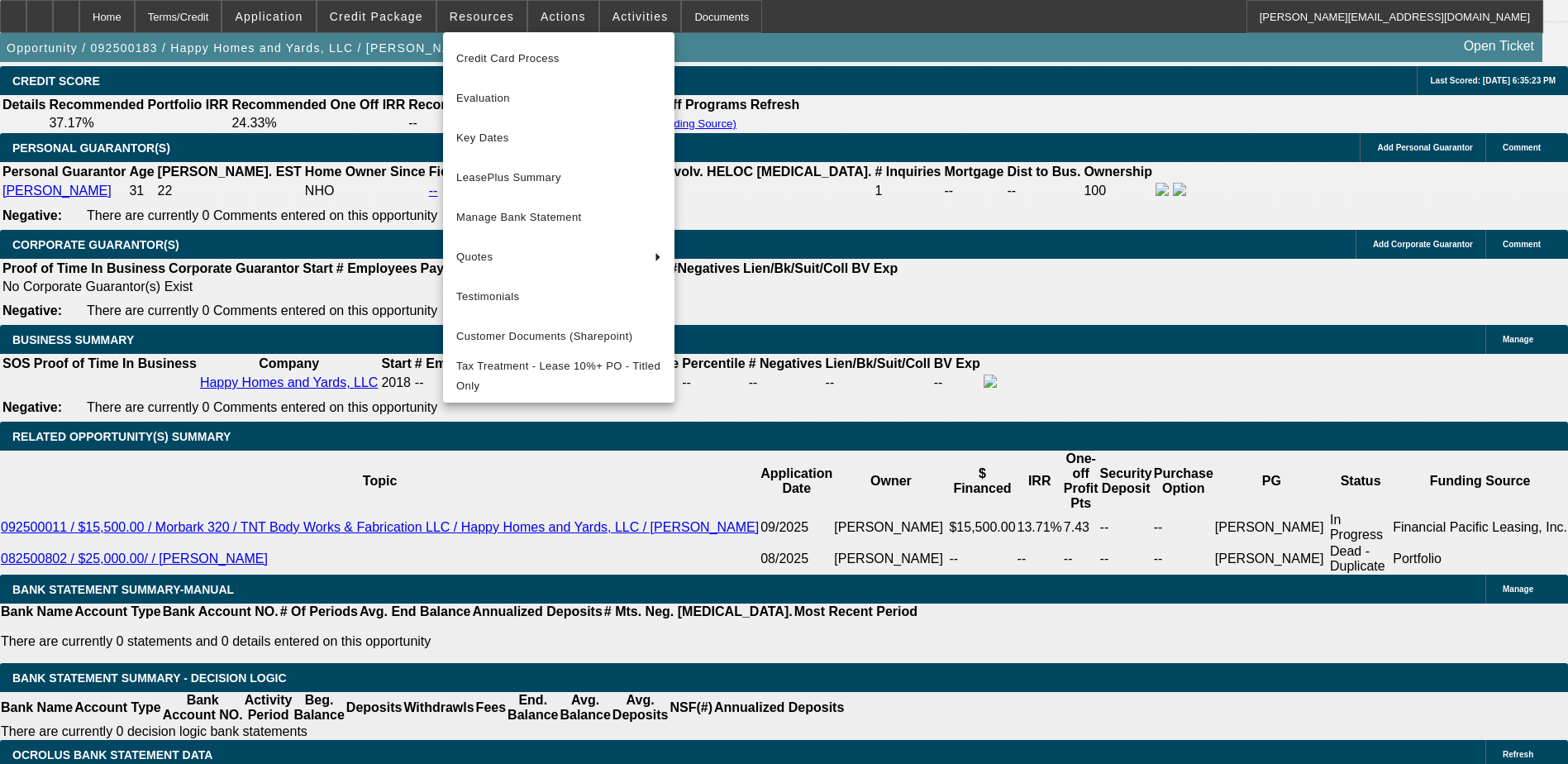
click at [378, 16] on div at bounding box center [784, 382] width 1568 height 764
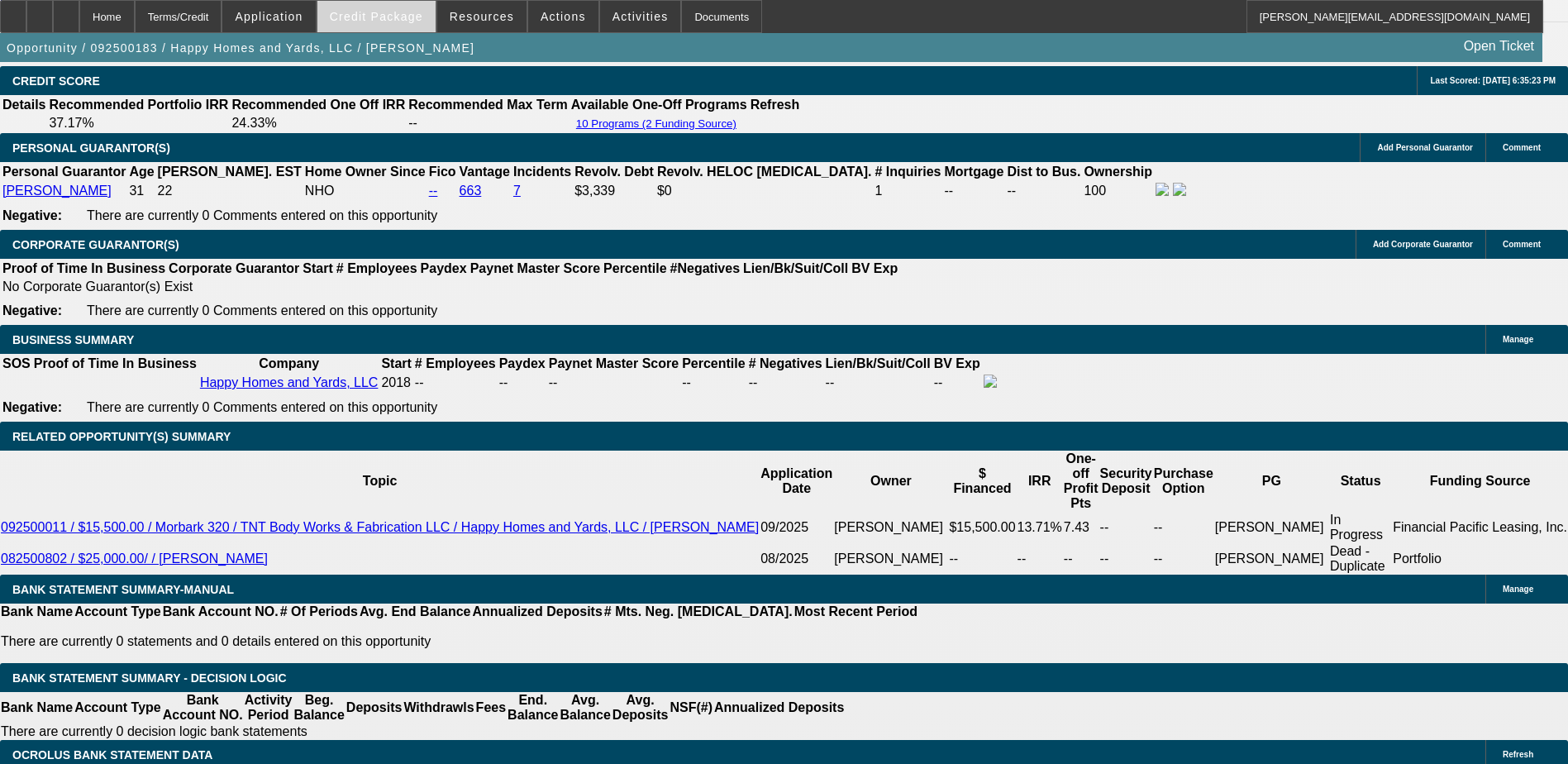
click at [380, 16] on span "Credit Package" at bounding box center [377, 17] width 94 height 13
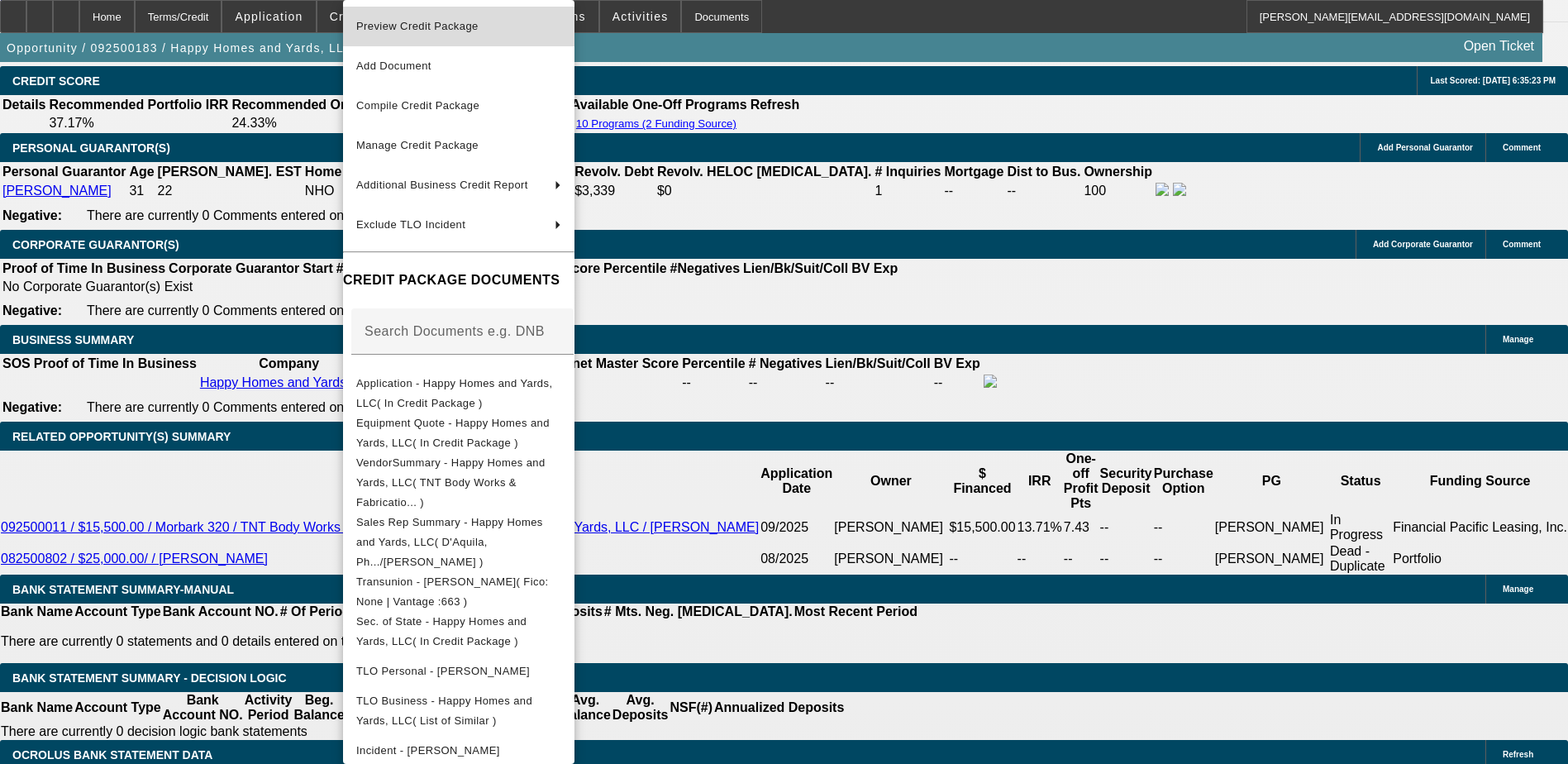
click at [420, 28] on span "Preview Credit Package" at bounding box center [417, 26] width 123 height 13
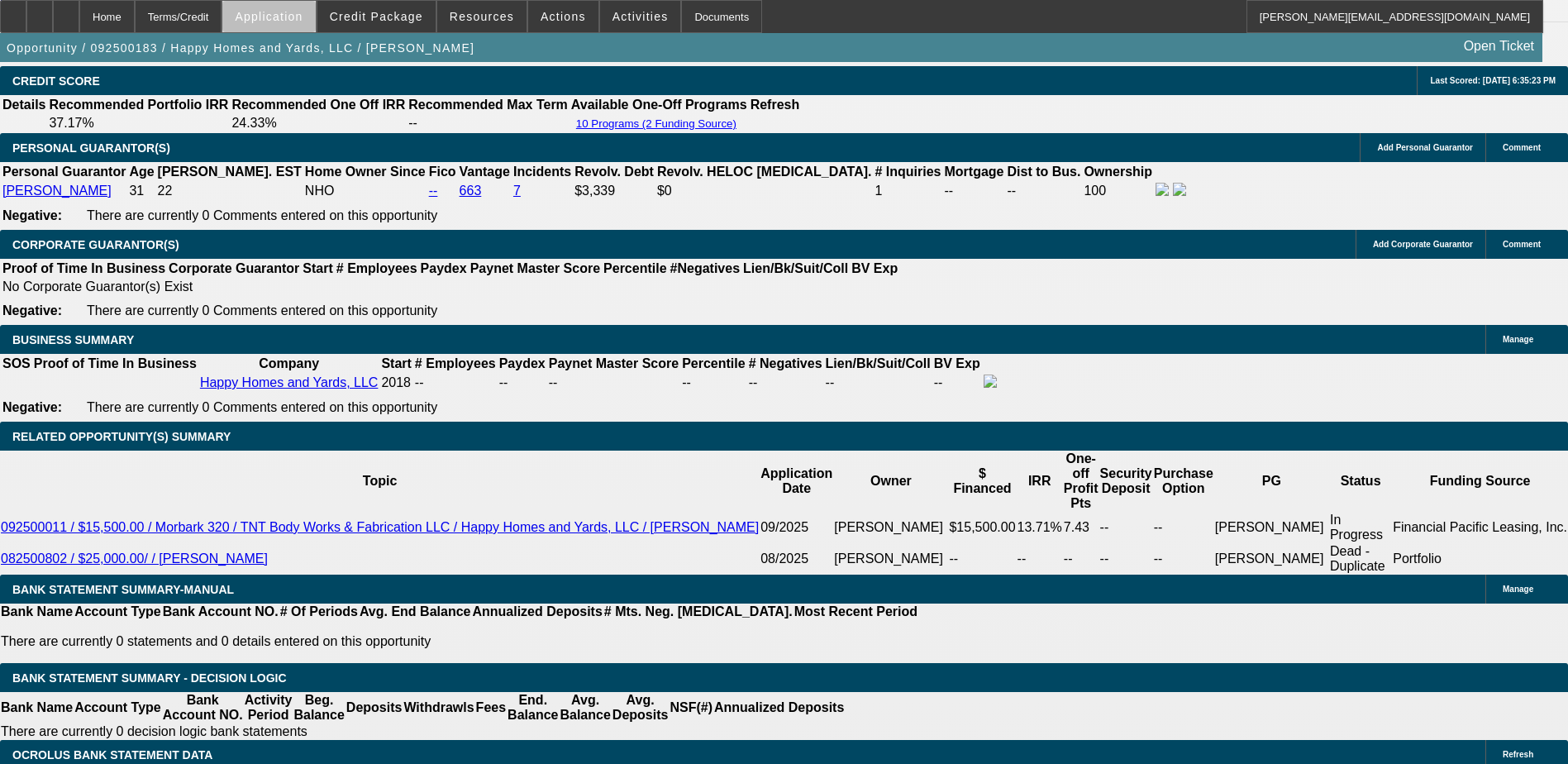
click at [302, 20] on span "Application" at bounding box center [268, 17] width 68 height 13
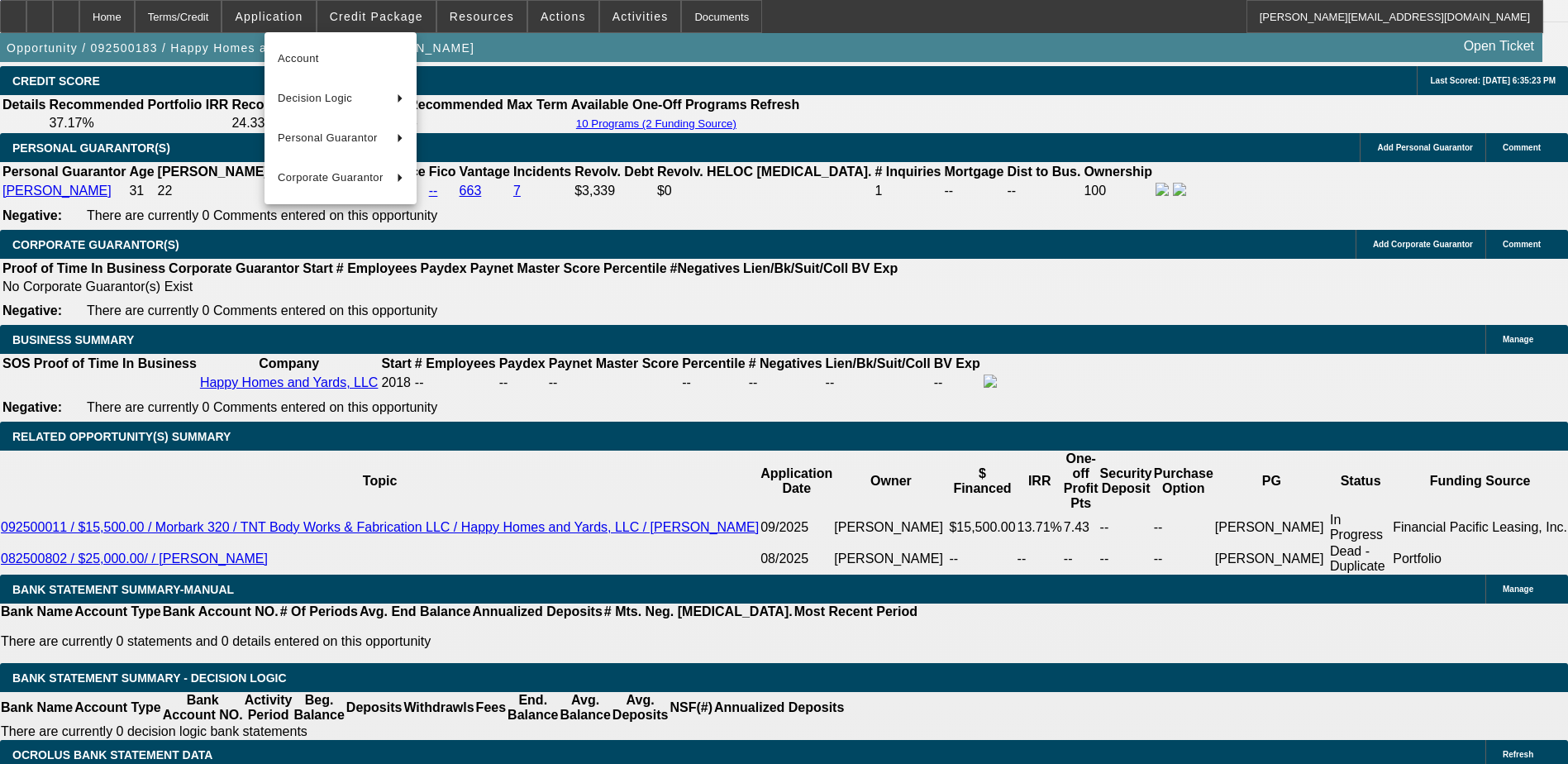
click at [158, 16] on div at bounding box center [784, 382] width 1568 height 764
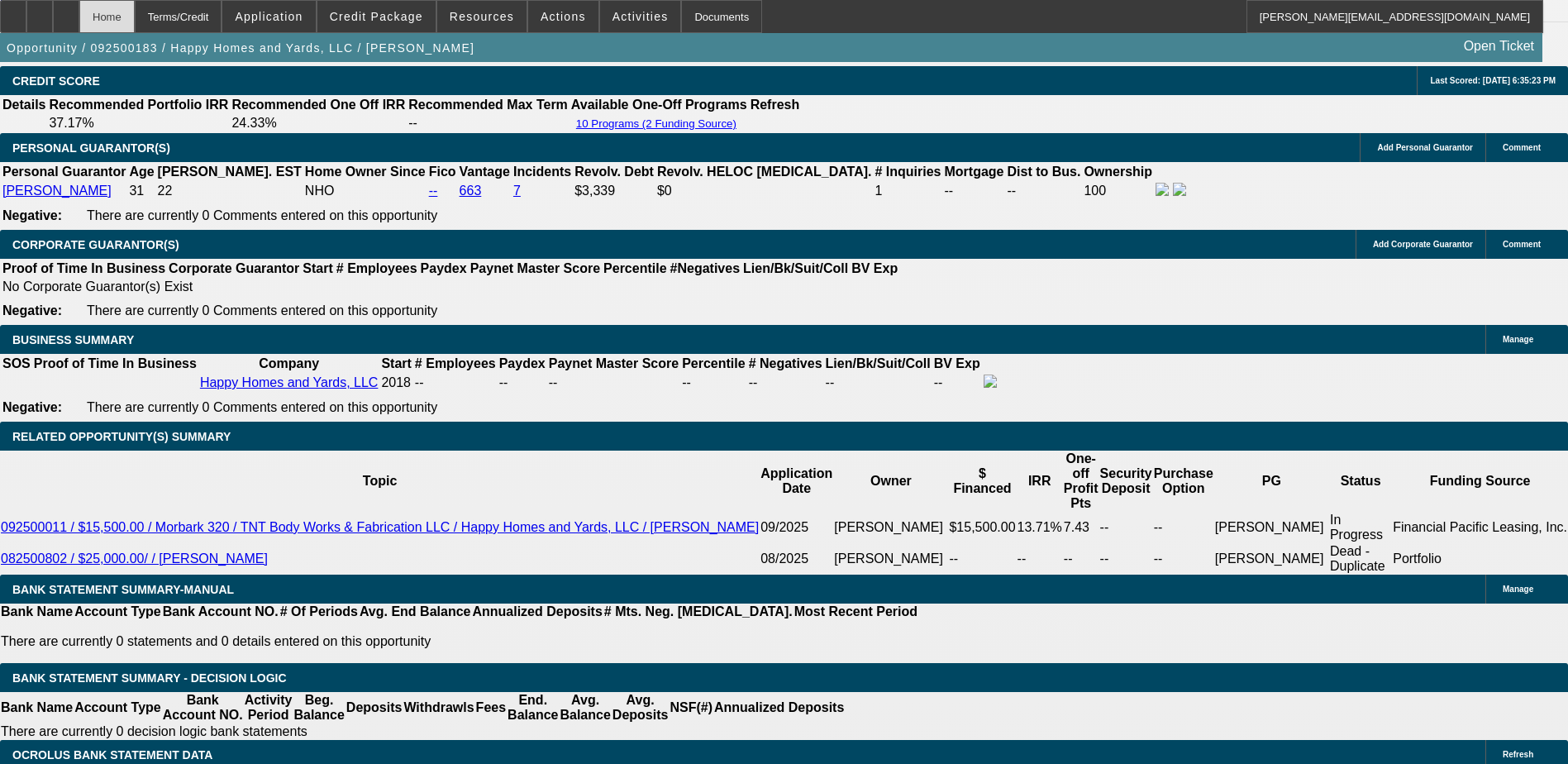
click at [134, 16] on div "Home" at bounding box center [107, 17] width 55 height 33
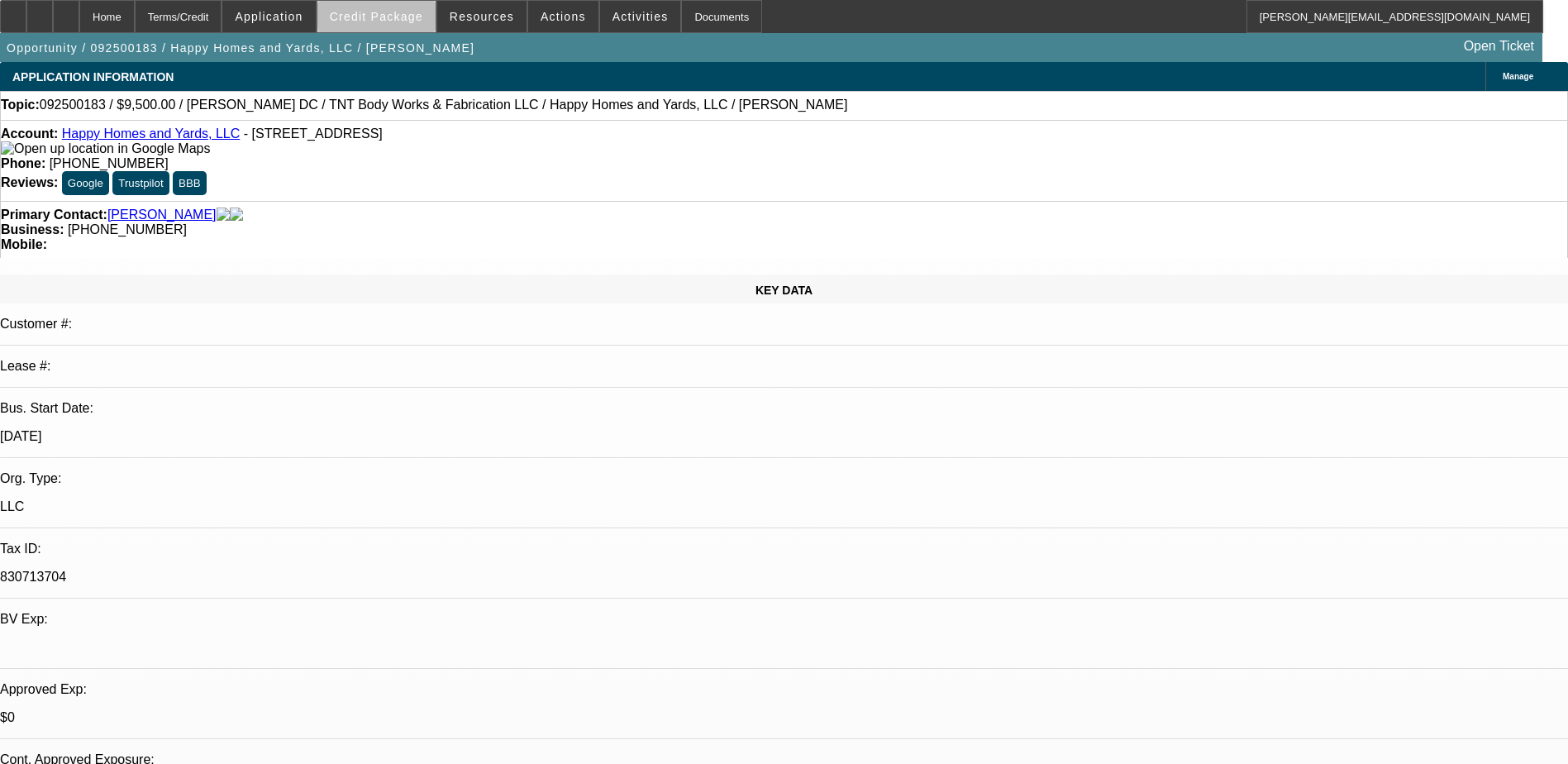
click at [412, 16] on span "Credit Package" at bounding box center [377, 17] width 94 height 13
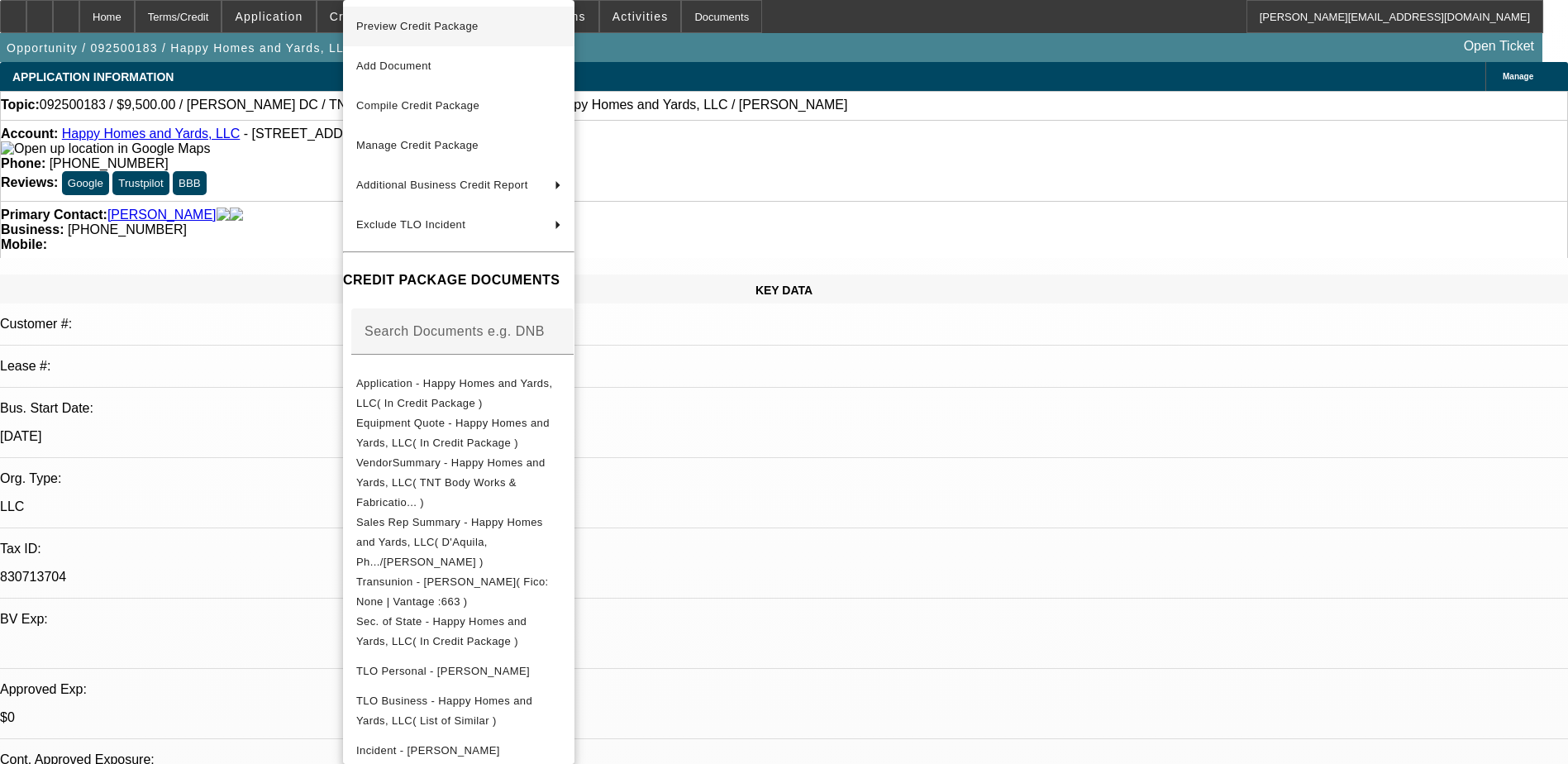
click at [439, 26] on span "Preview Credit Package" at bounding box center [417, 26] width 123 height 13
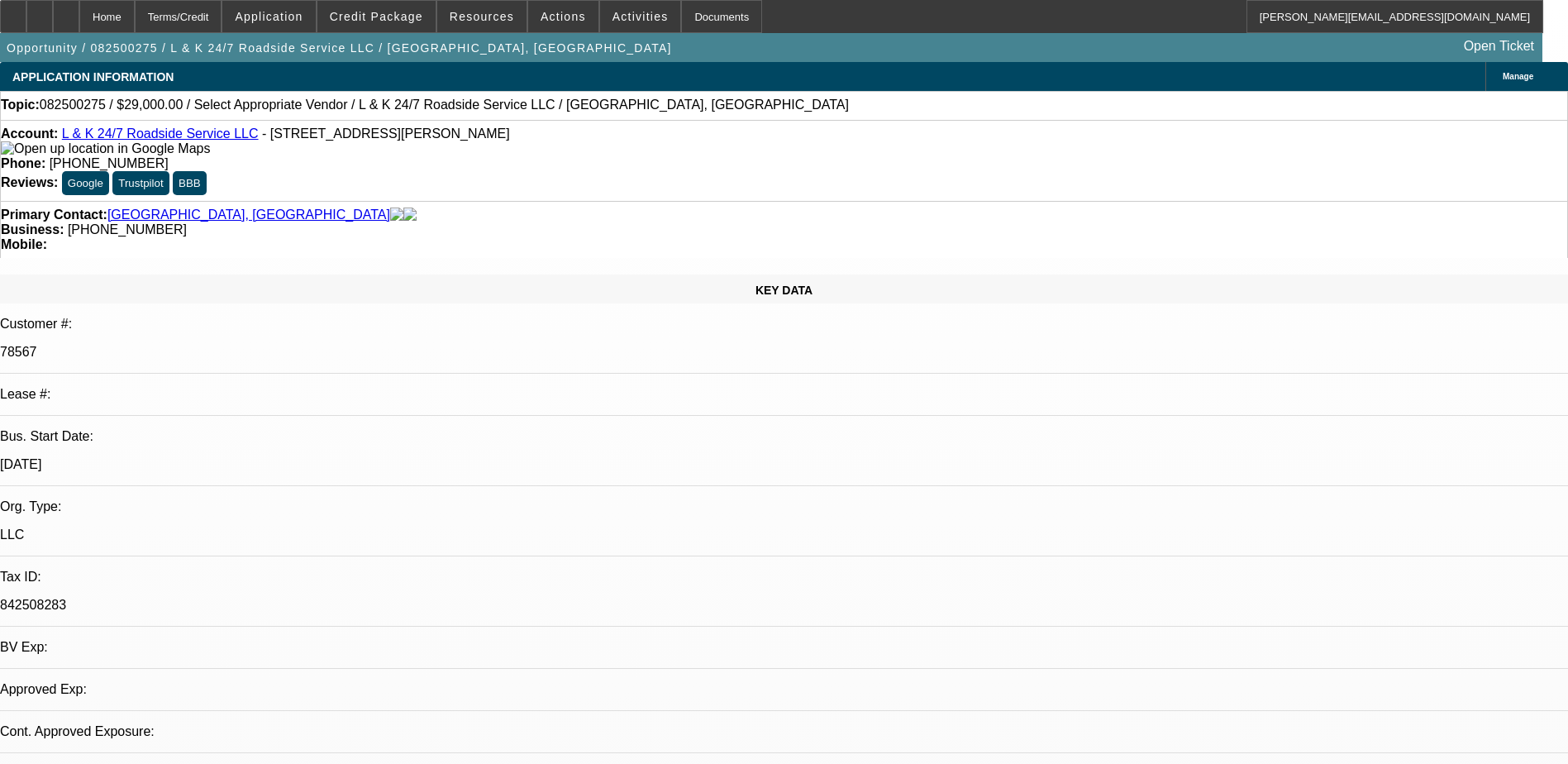
select select "0"
select select "2"
select select "0.1"
select select "4"
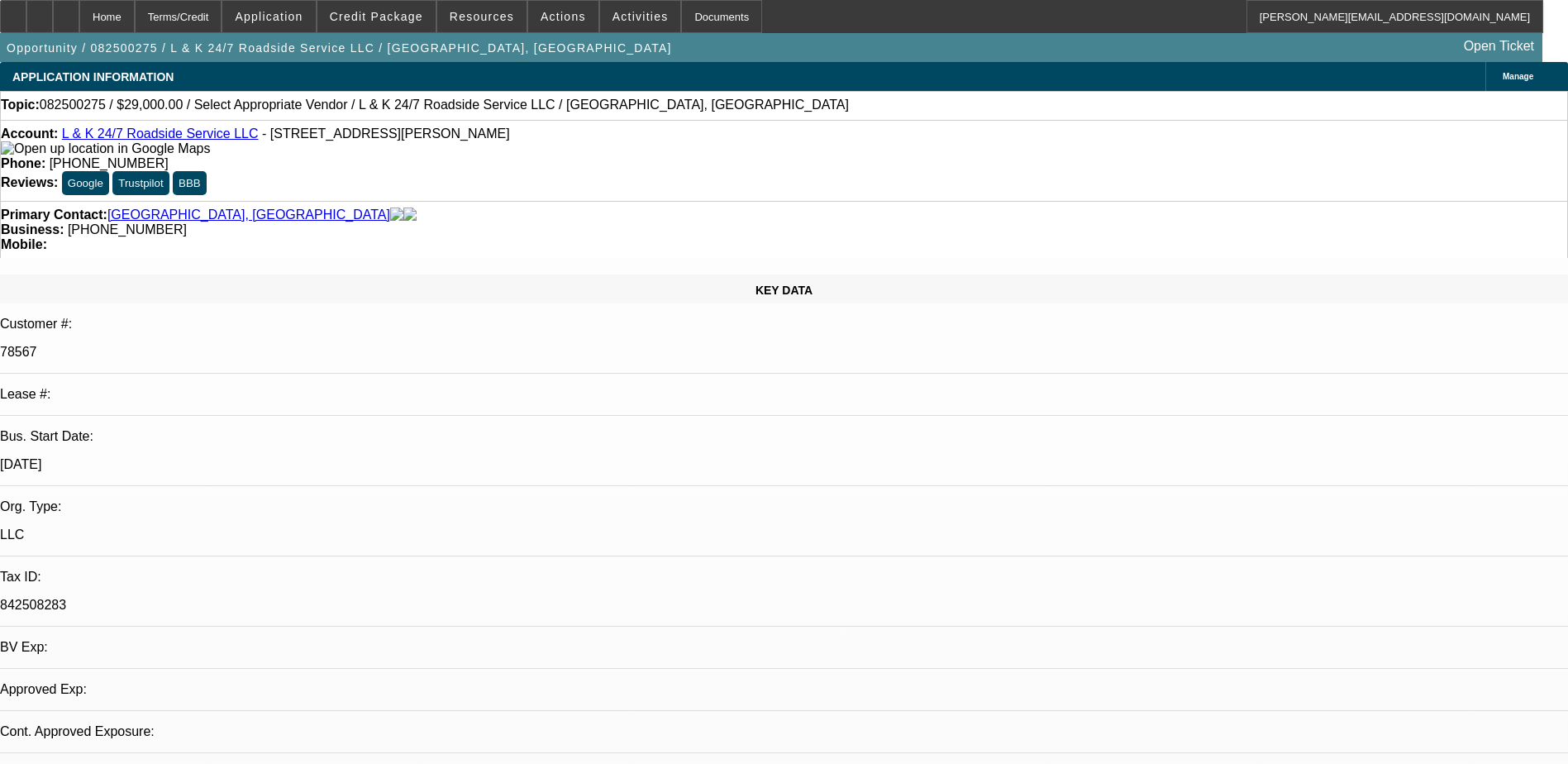
select select "0"
select select "2"
select select "0.1"
select select "4"
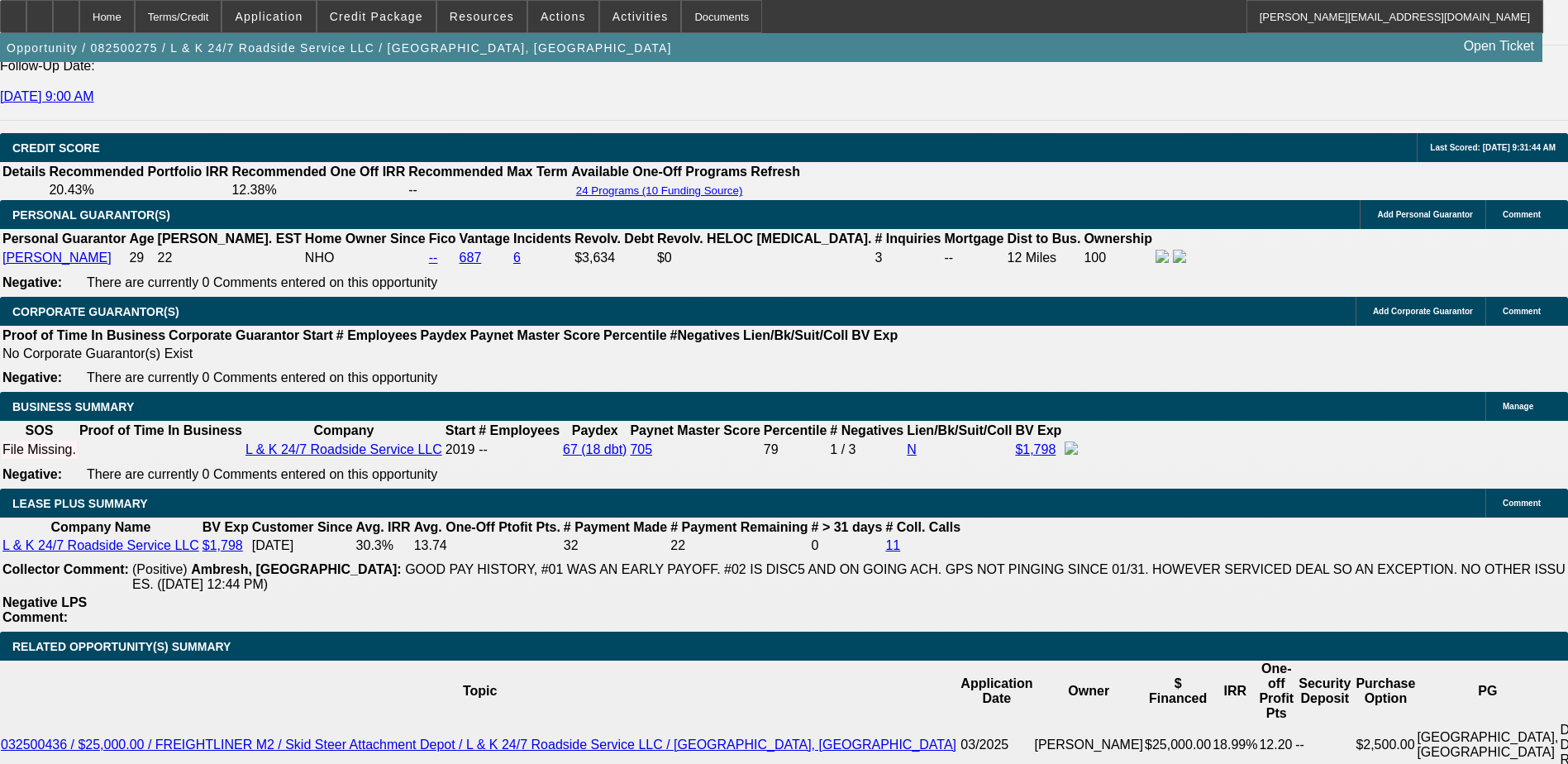
scroll to position [2333, 0]
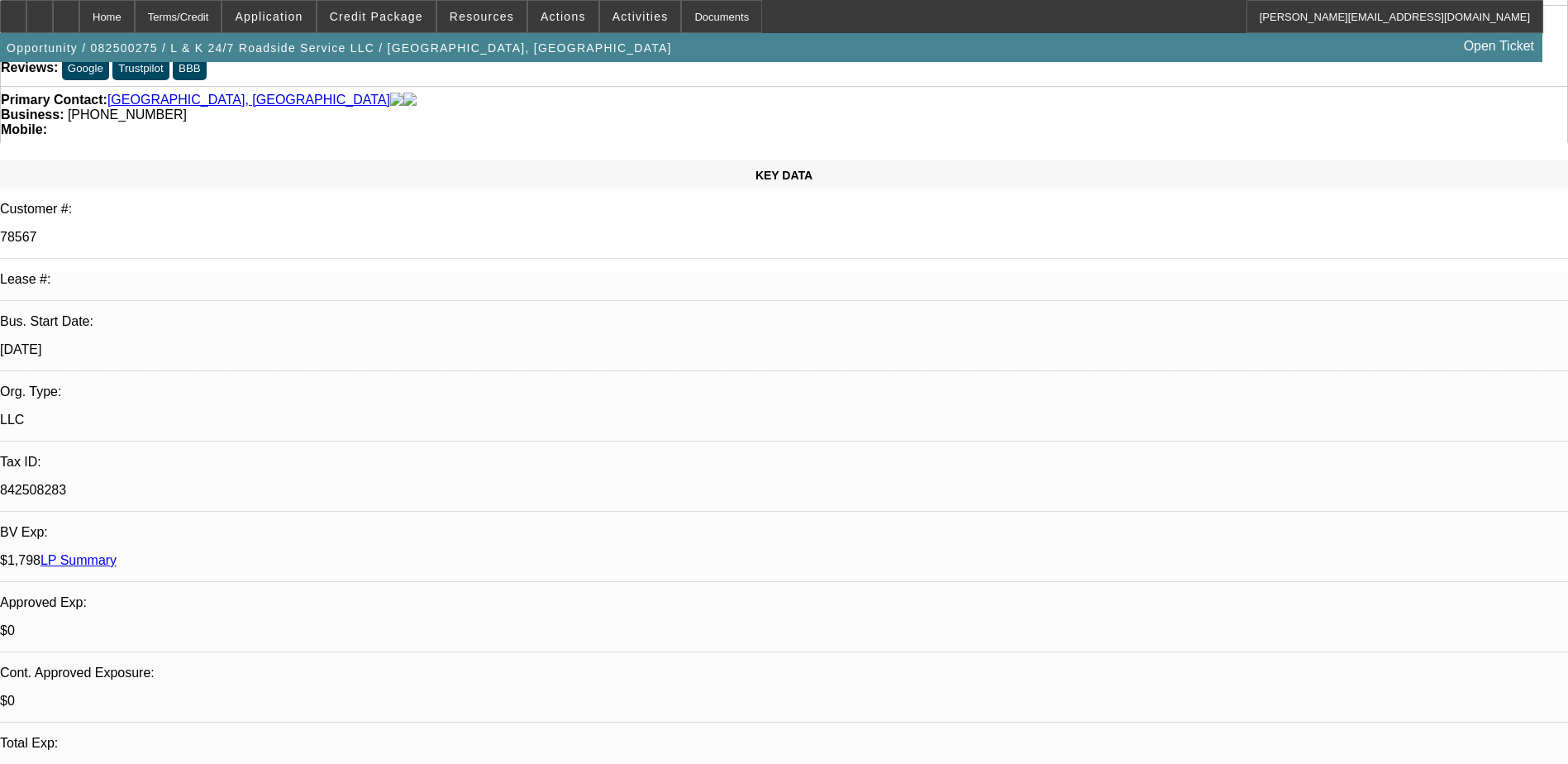
scroll to position [0, 0]
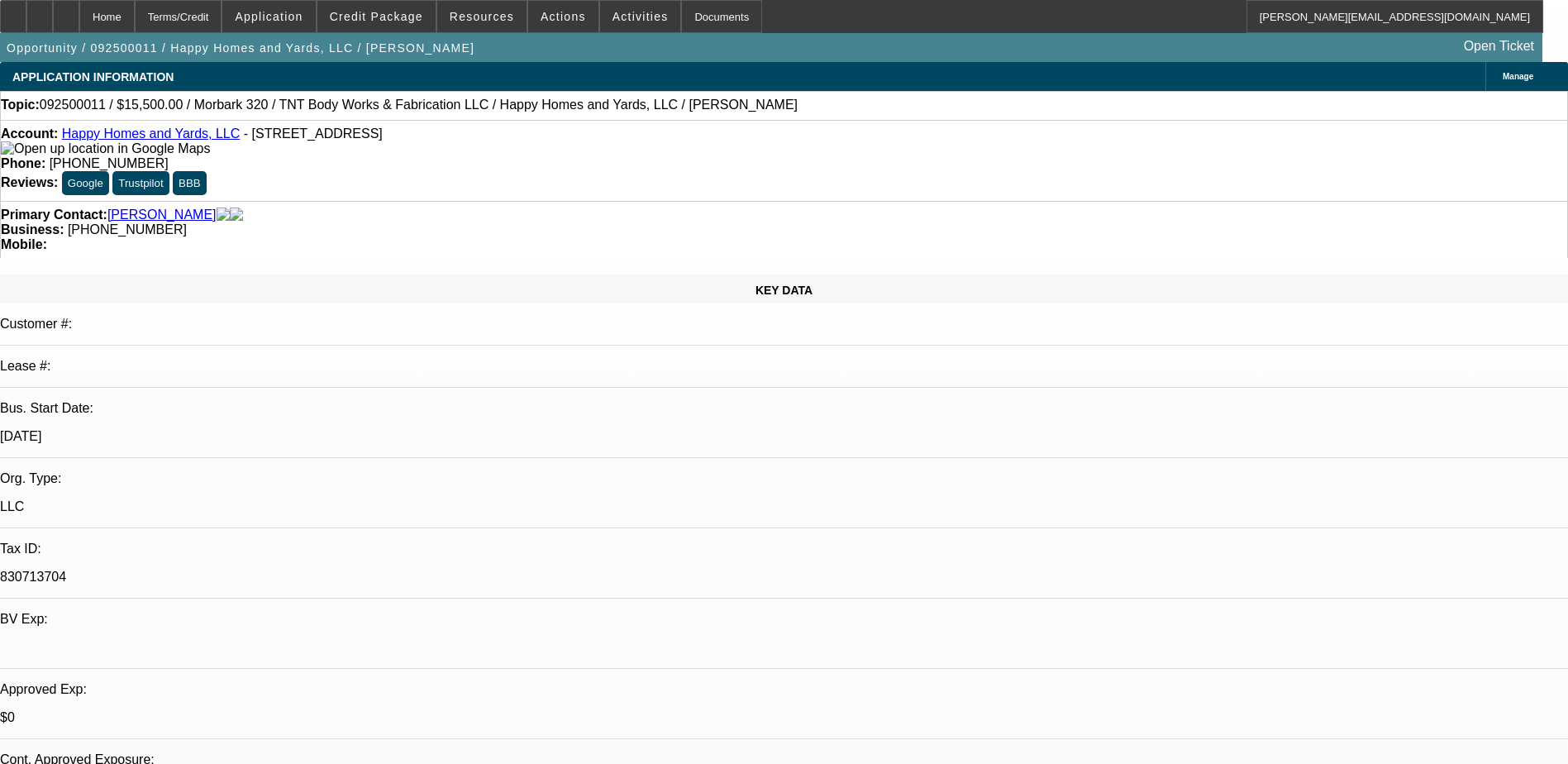
select select "0"
select select "6"
select select "0"
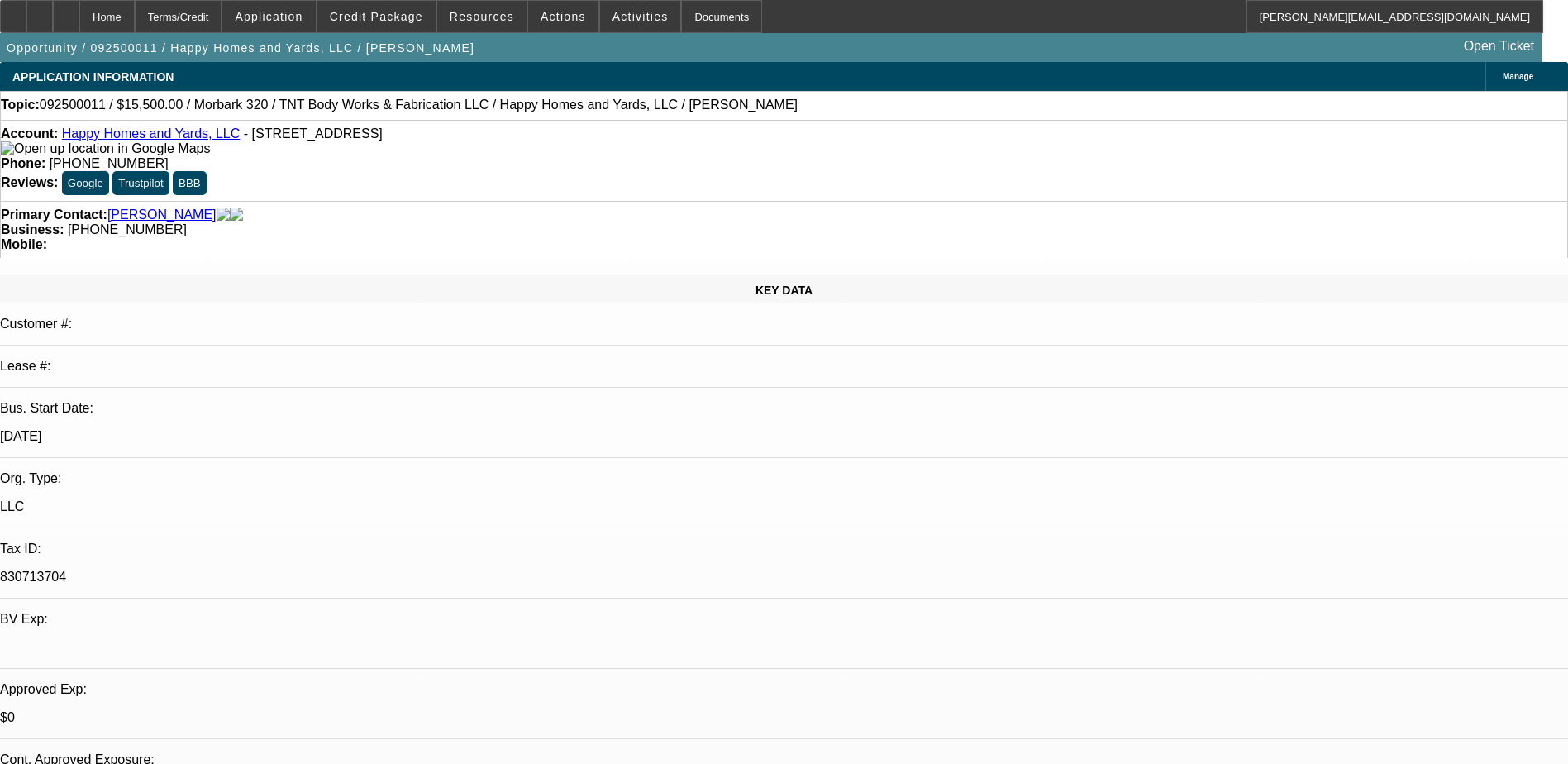
select select "2"
select select "0"
select select "6"
select select "0"
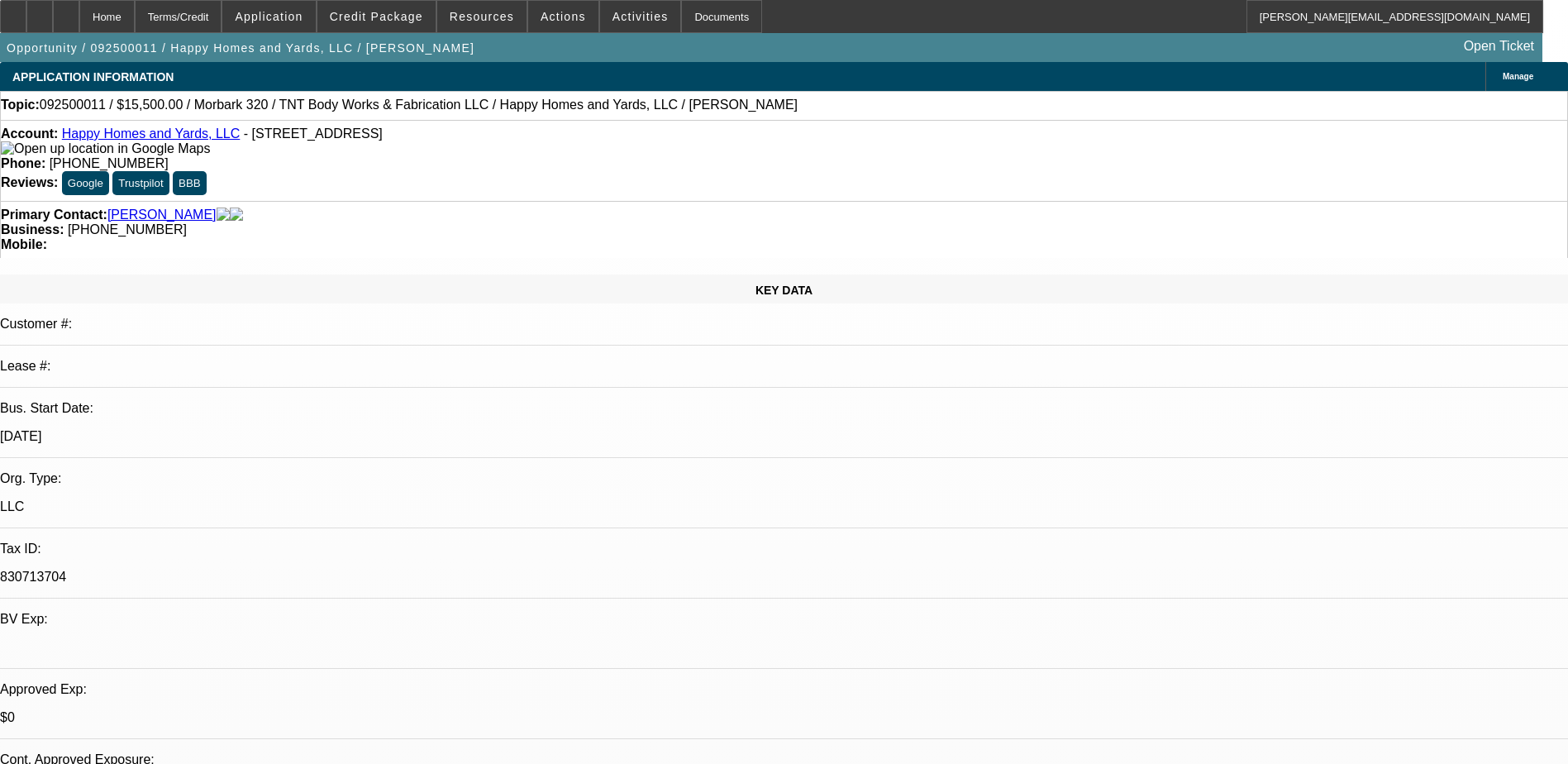
select select "2"
select select "0"
select select "6"
select select "0"
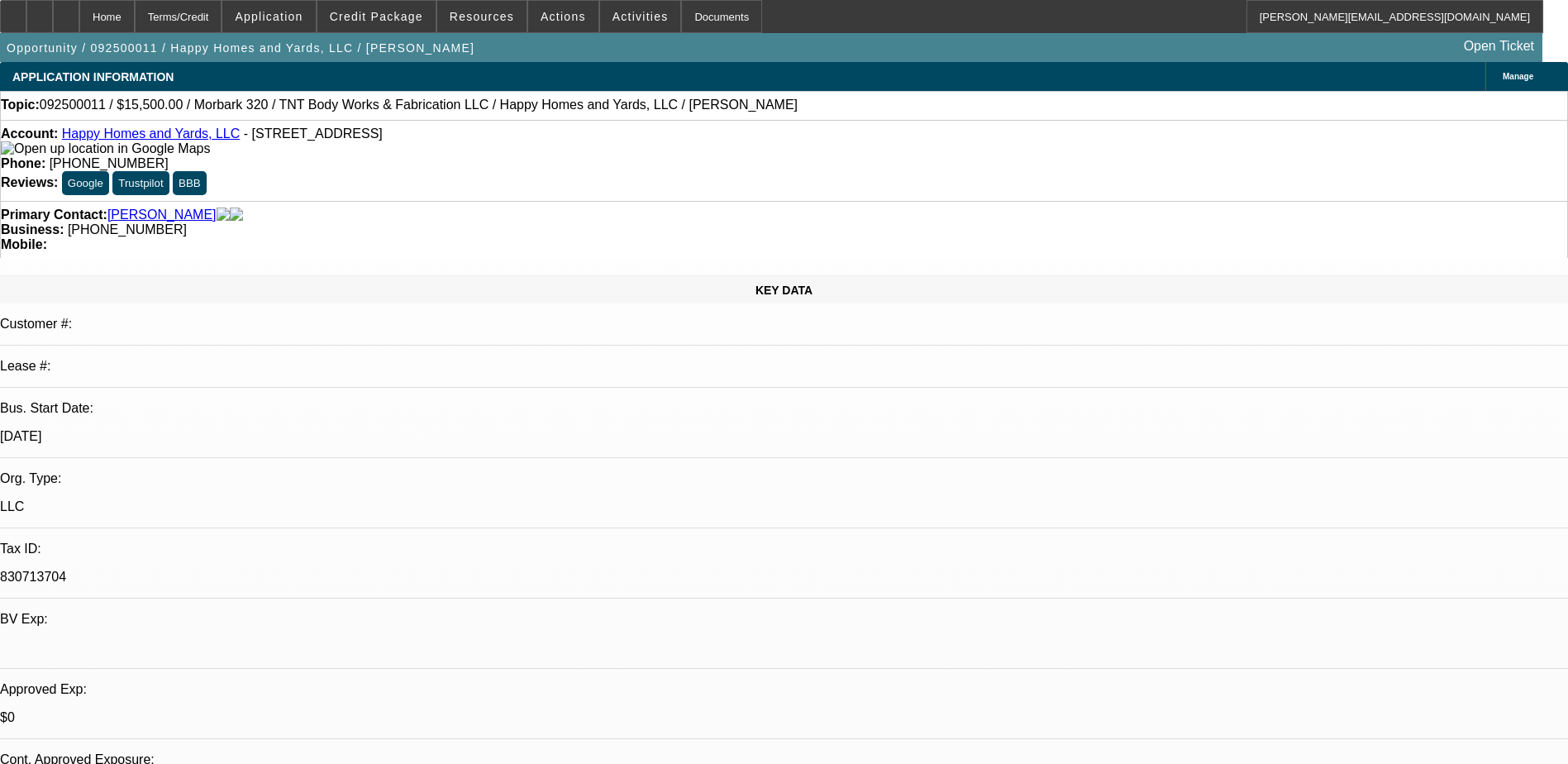
select select "2"
select select "0"
select select "6"
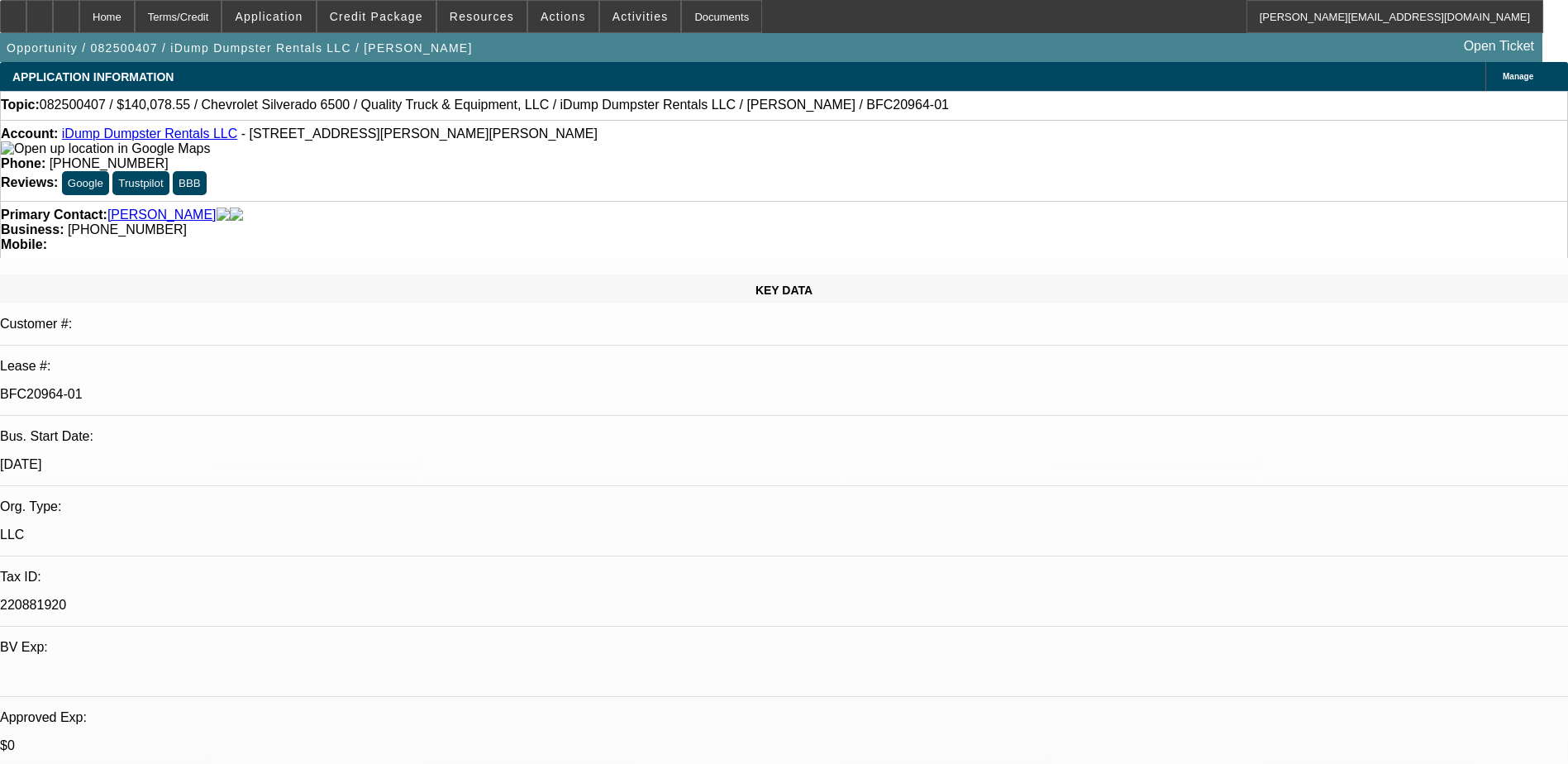
select select "0"
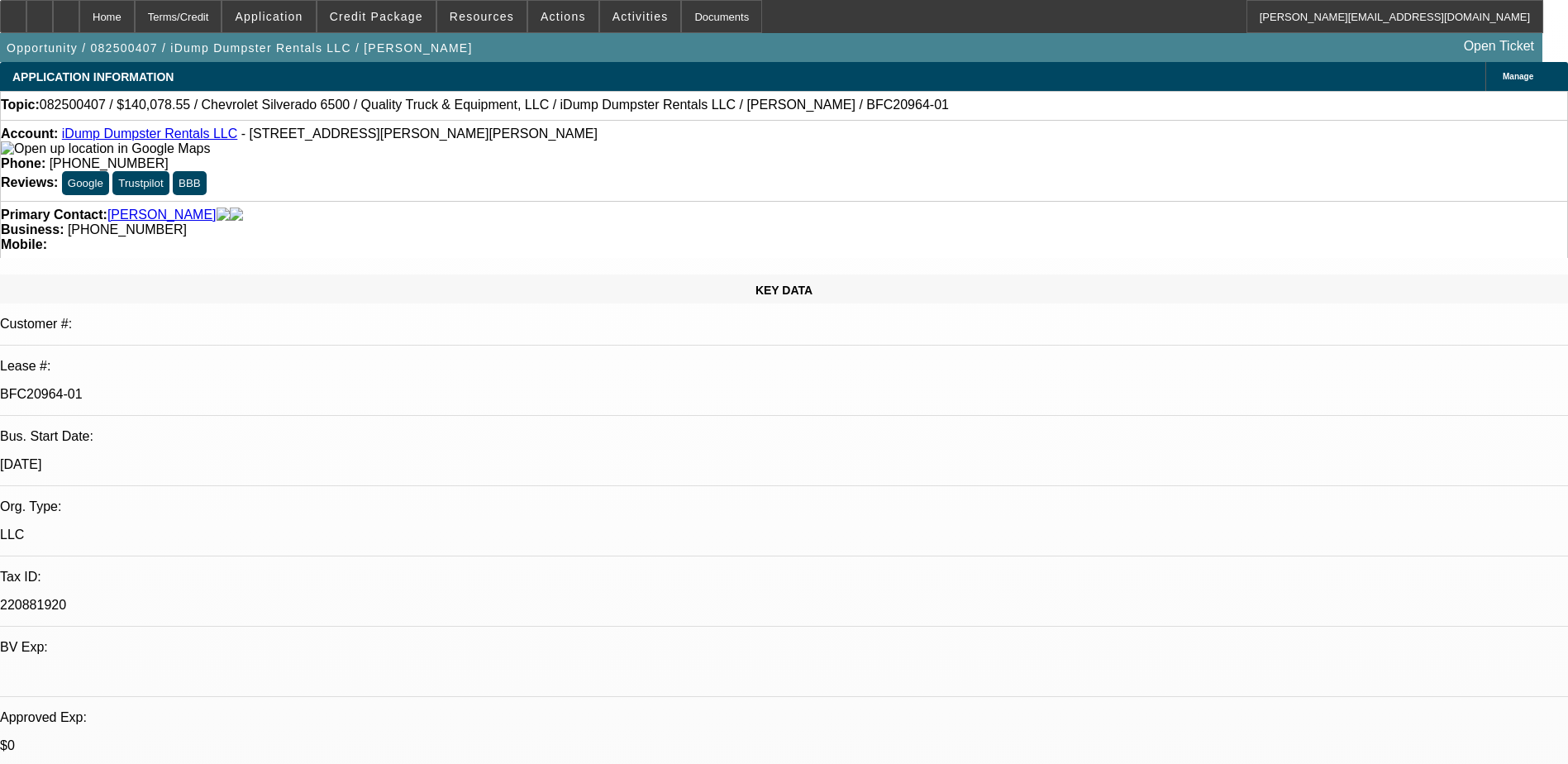
select select "0"
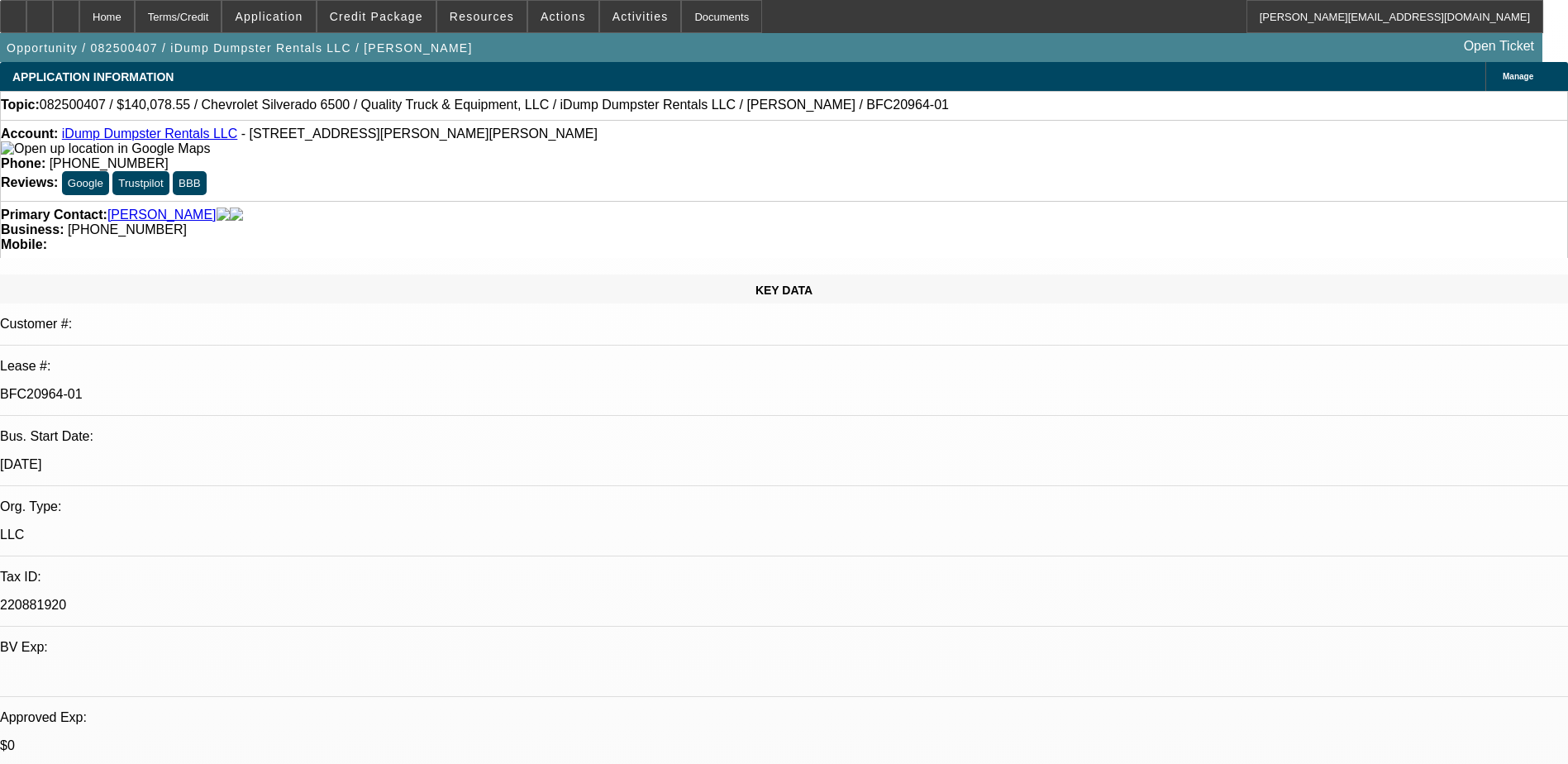
select select "0"
select select "1"
select select "6"
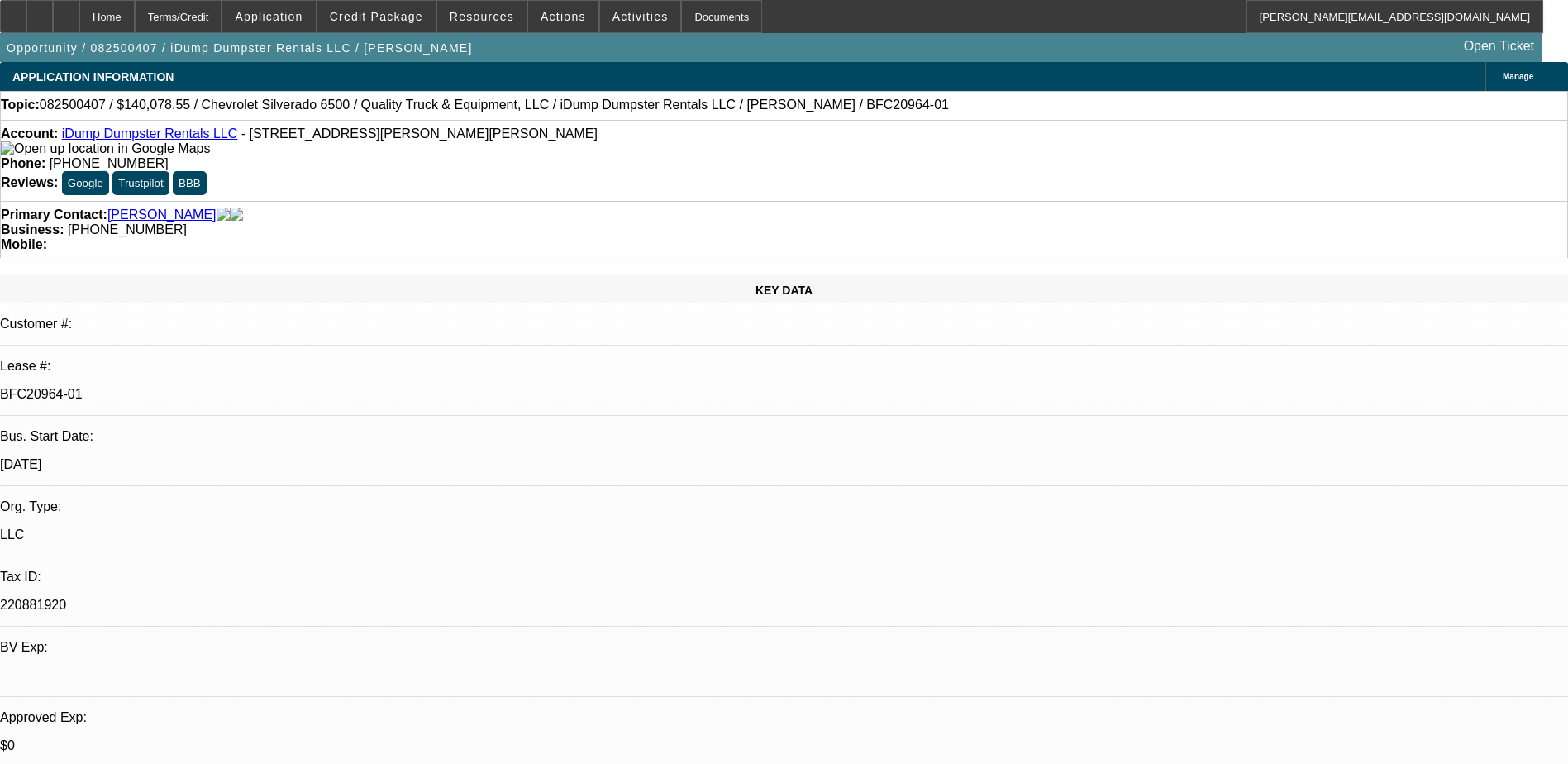
select select "1"
select select "6"
select select "1"
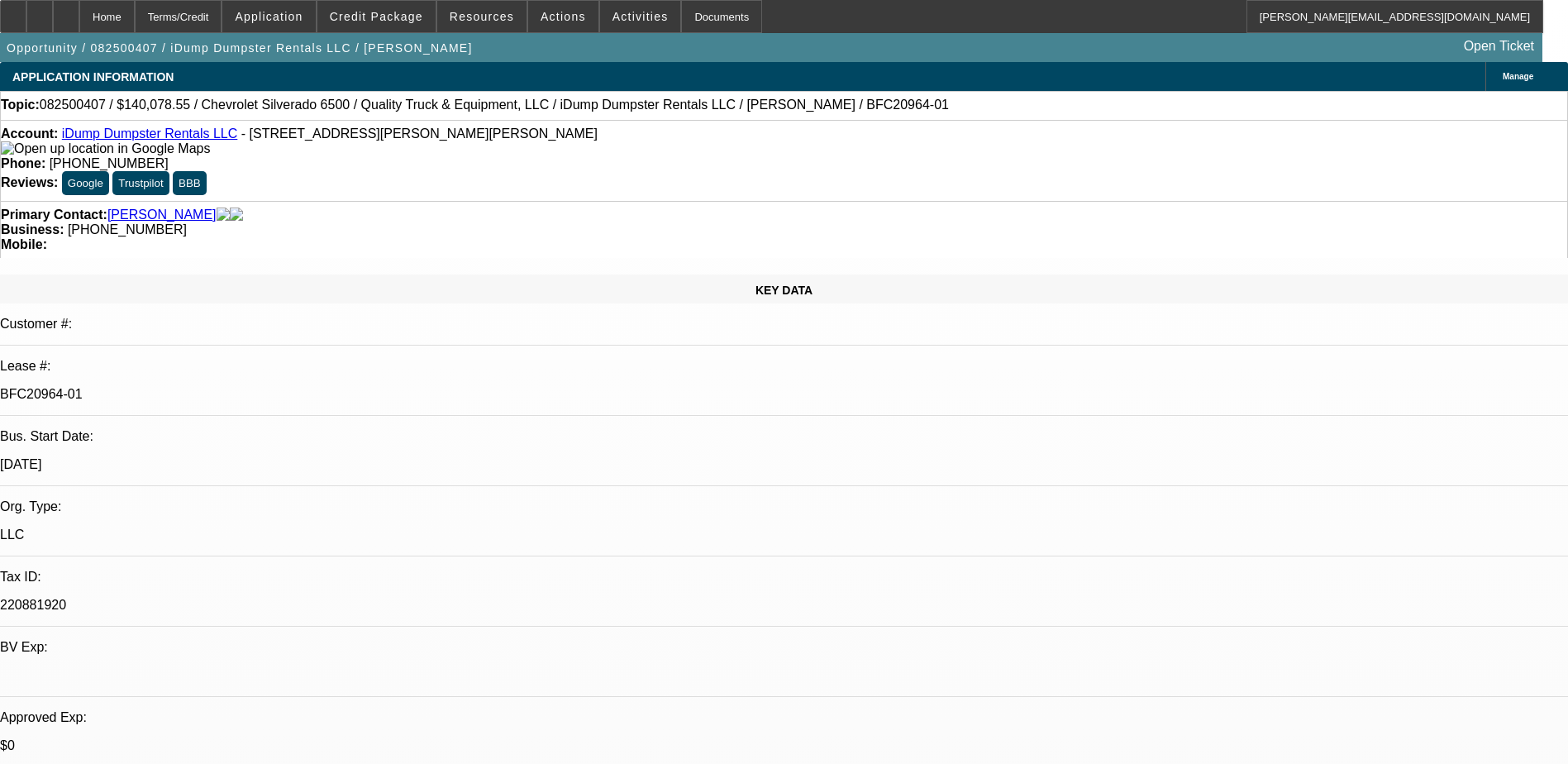
select select "6"
select select "1"
select select "6"
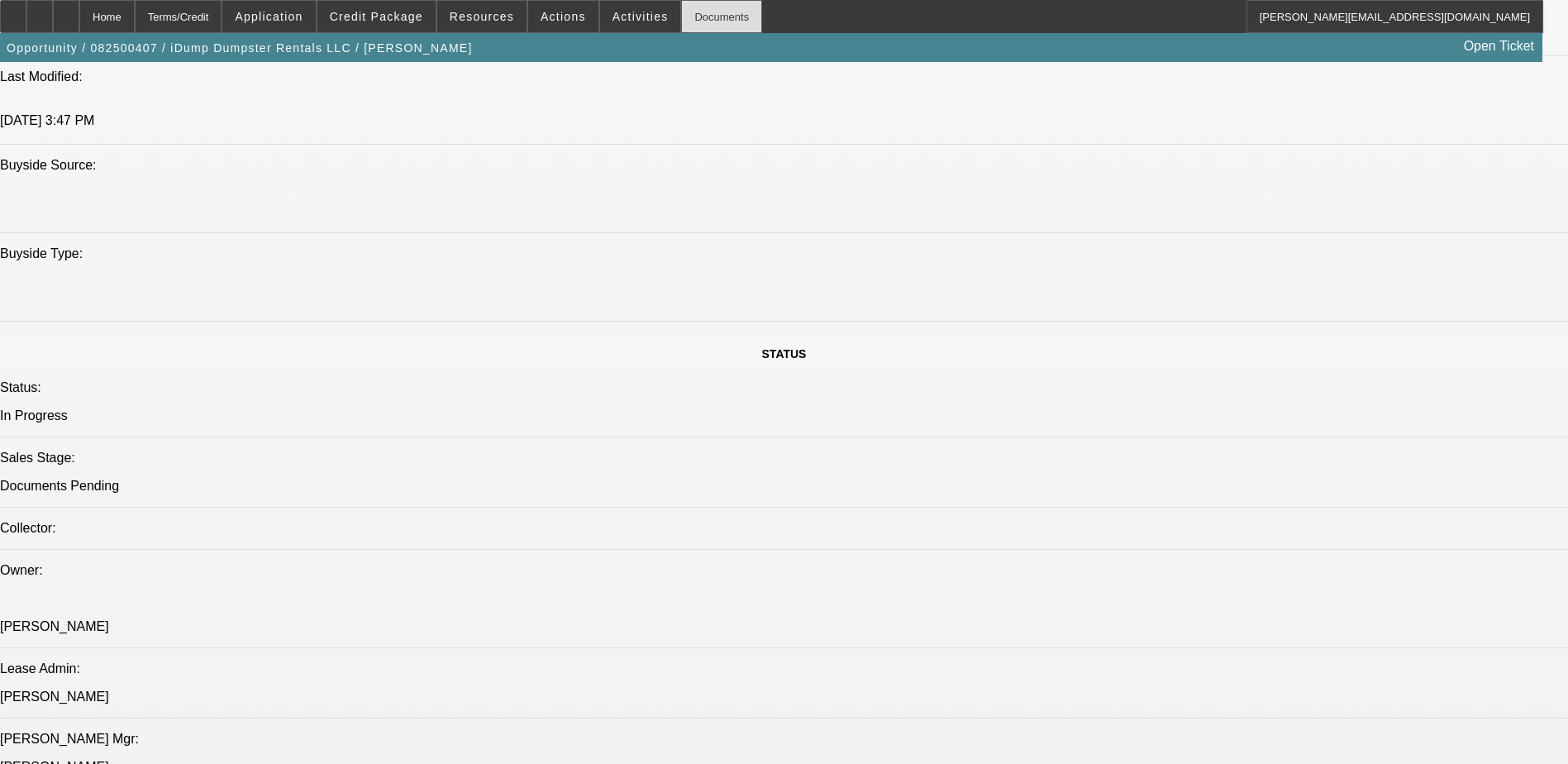
scroll to position [1323, 0]
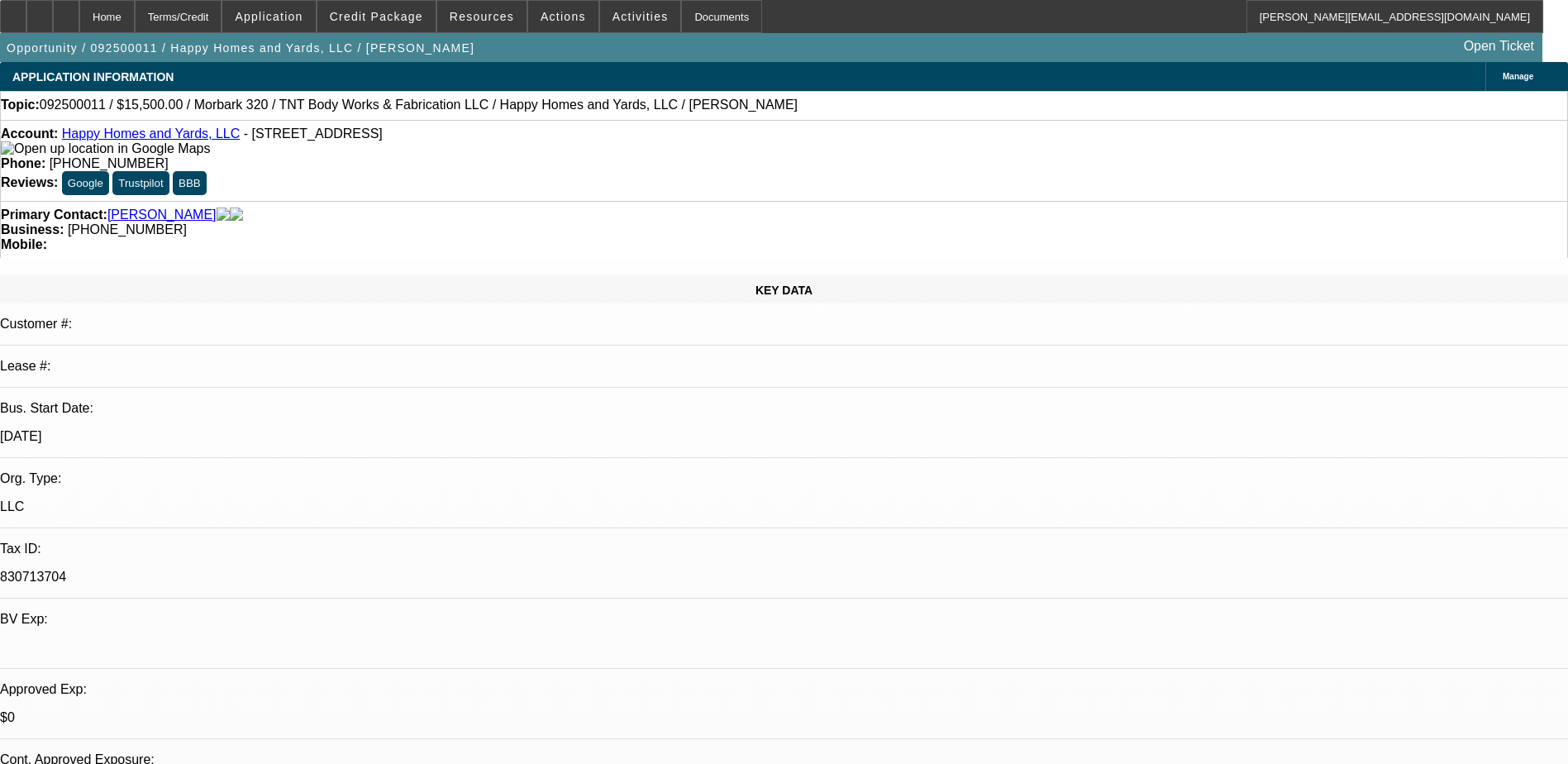
select select "0"
select select "6"
select select "0"
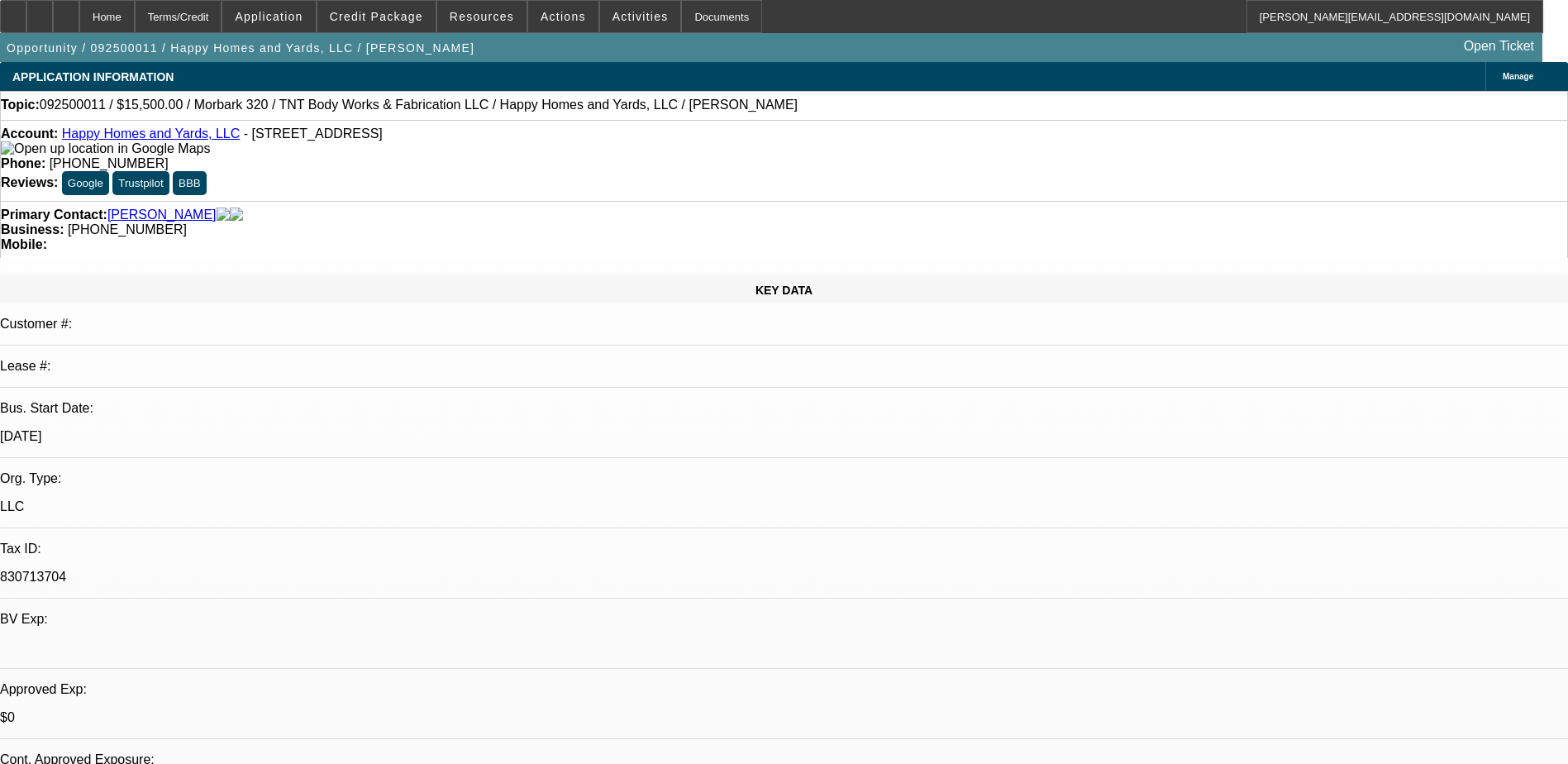
select select "2"
select select "0"
select select "6"
select select "0"
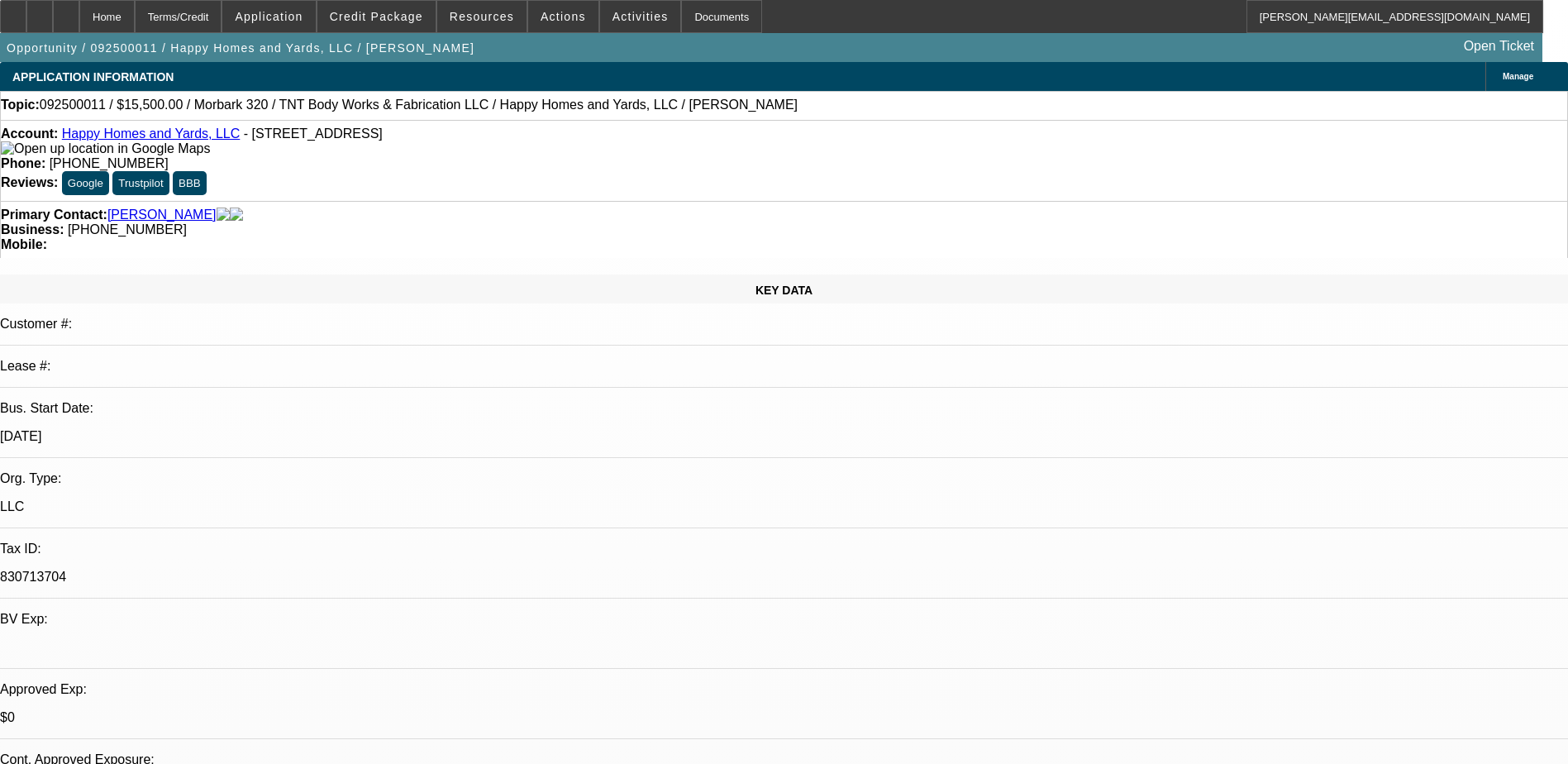
select select "2"
select select "0"
select select "6"
select select "0"
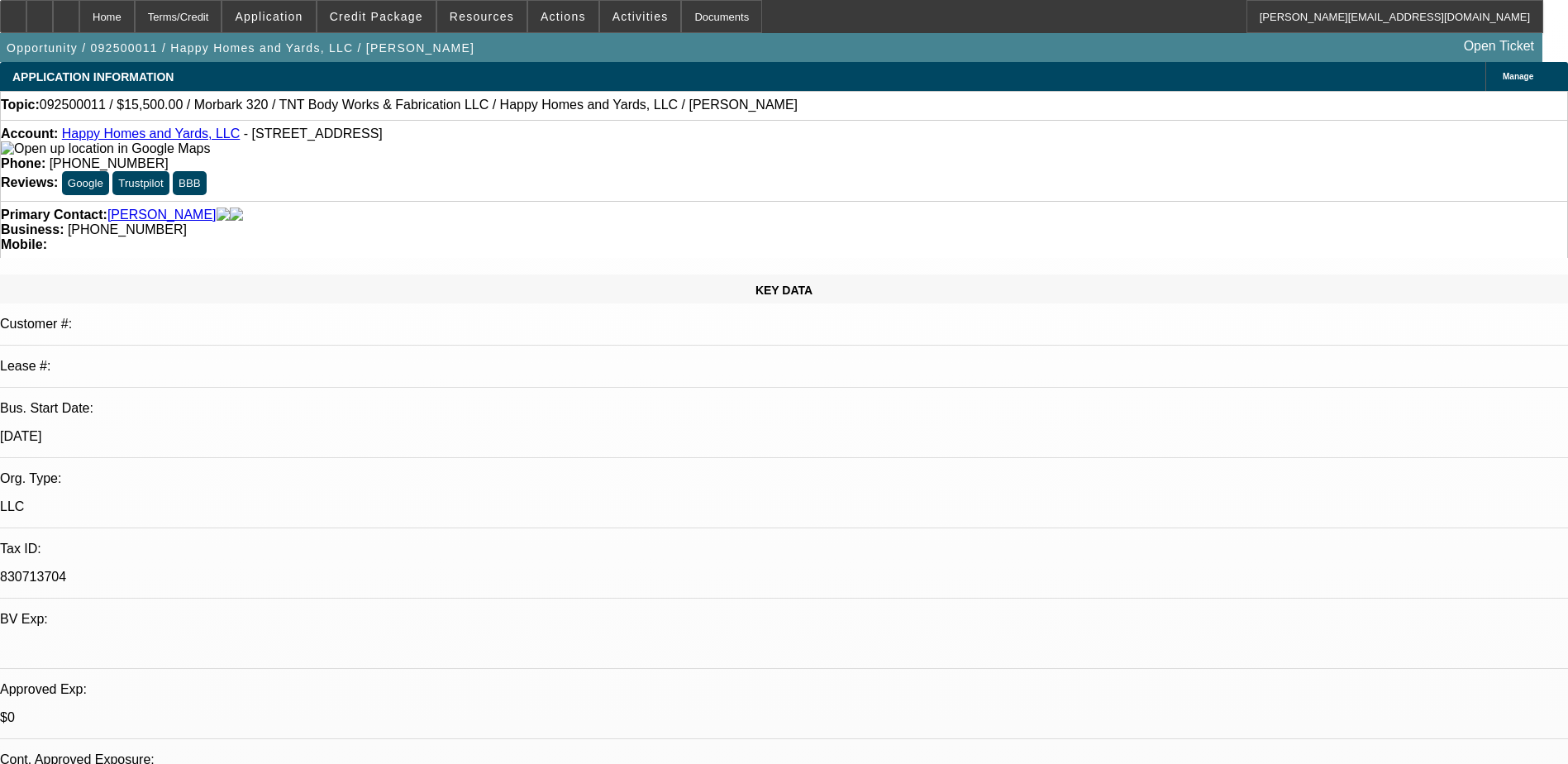
select select "2"
select select "0"
select select "6"
click at [302, 18] on span "Application" at bounding box center [268, 17] width 68 height 13
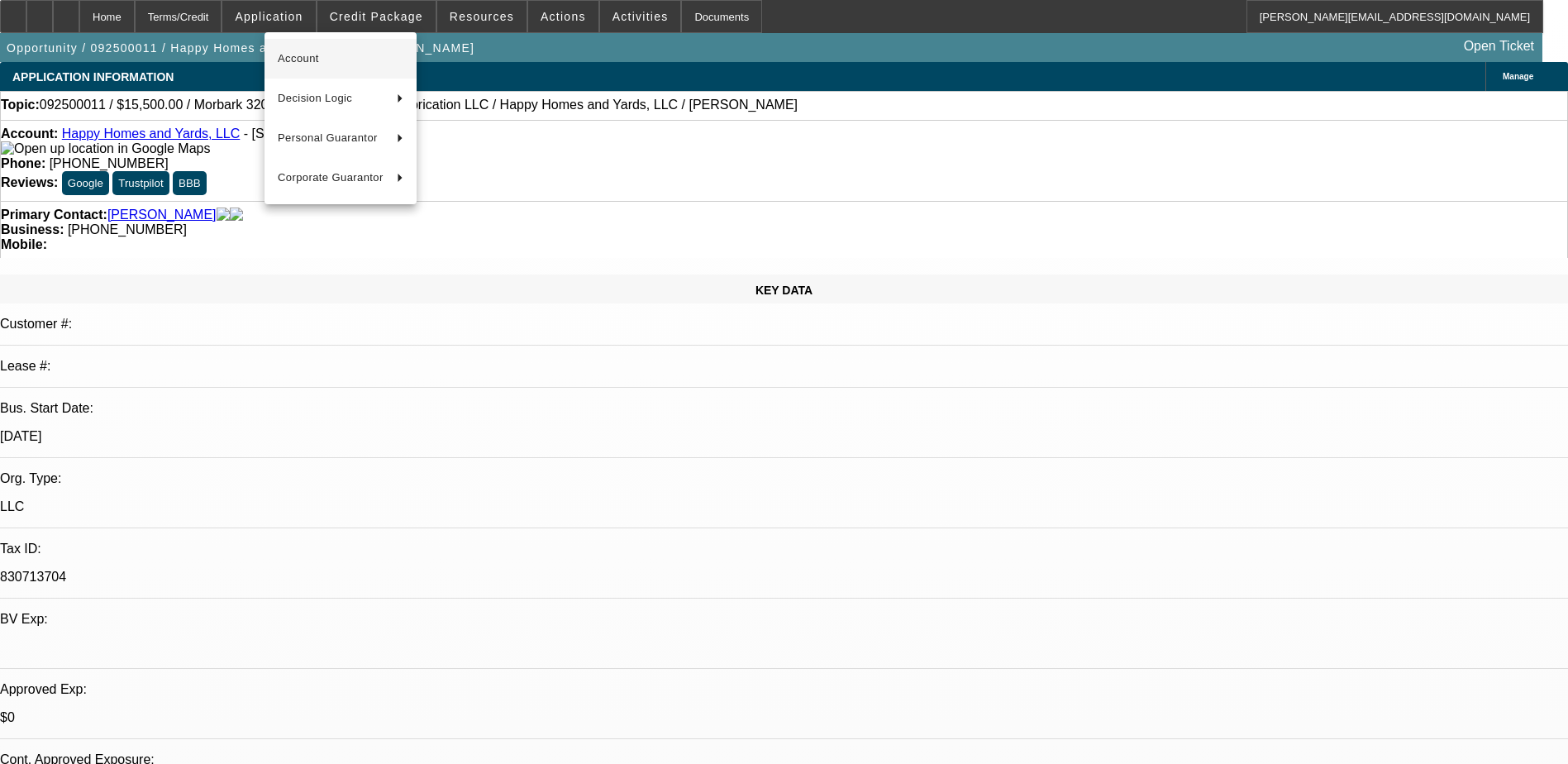
click at [306, 46] on button "Account" at bounding box center [341, 59] width 152 height 40
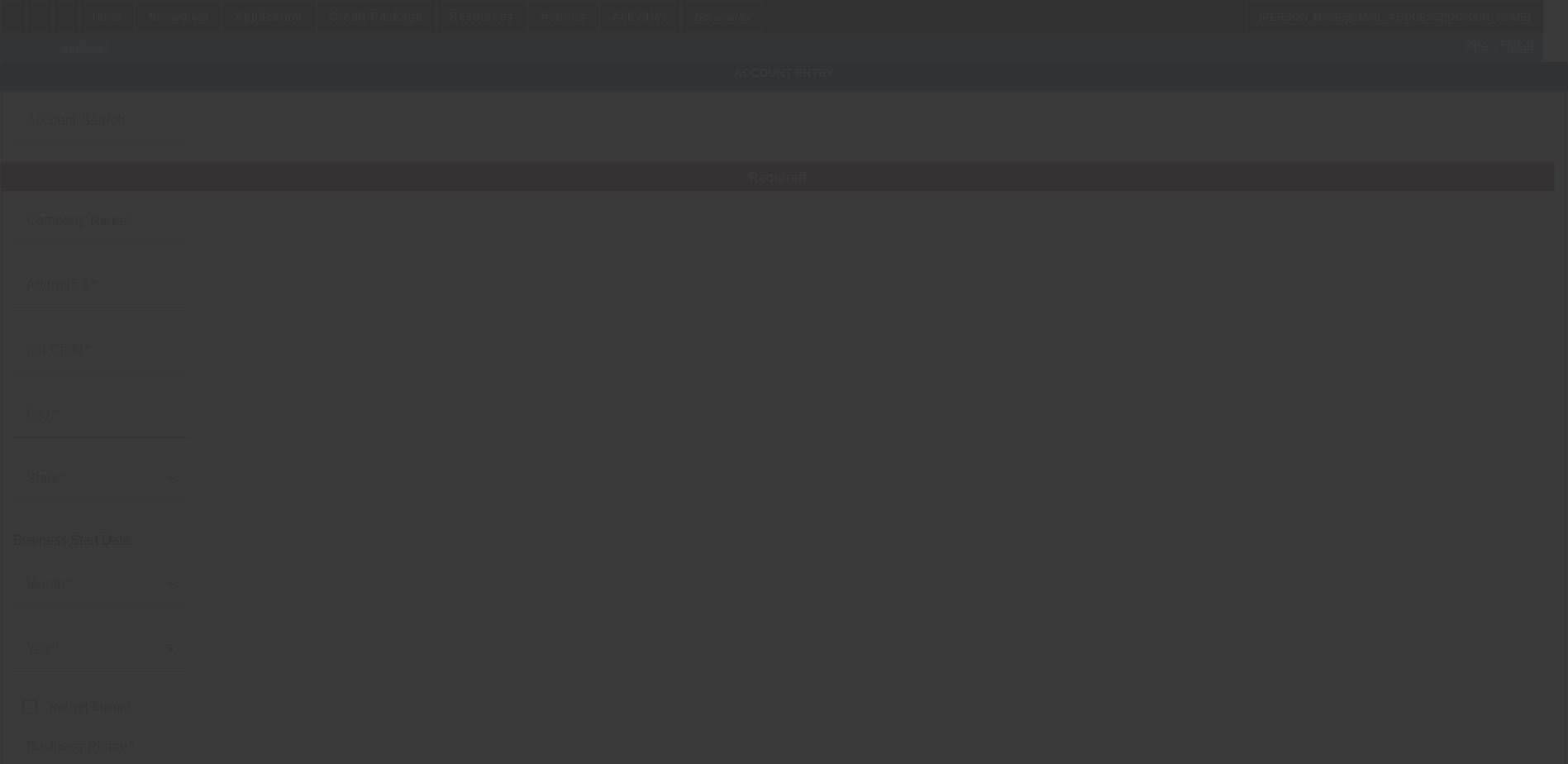
type input "Happy Homes and Yards, LLC"
type input "[STREET_ADDRESS]"
type input "33707"
type input "[GEOGRAPHIC_DATA]"
type input "[PHONE_NUMBER]"
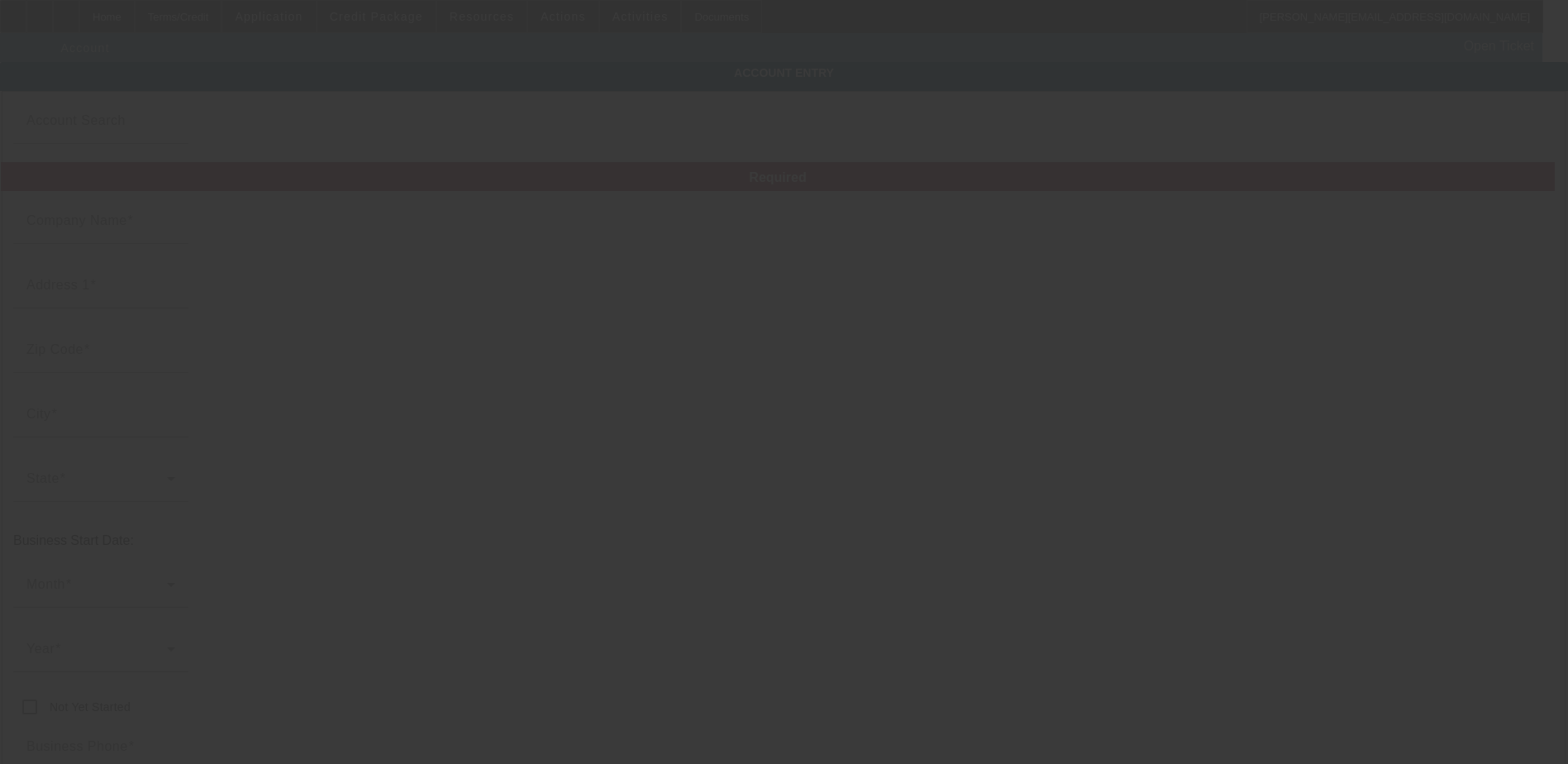
type input "830713704"
type input "[DATE]"
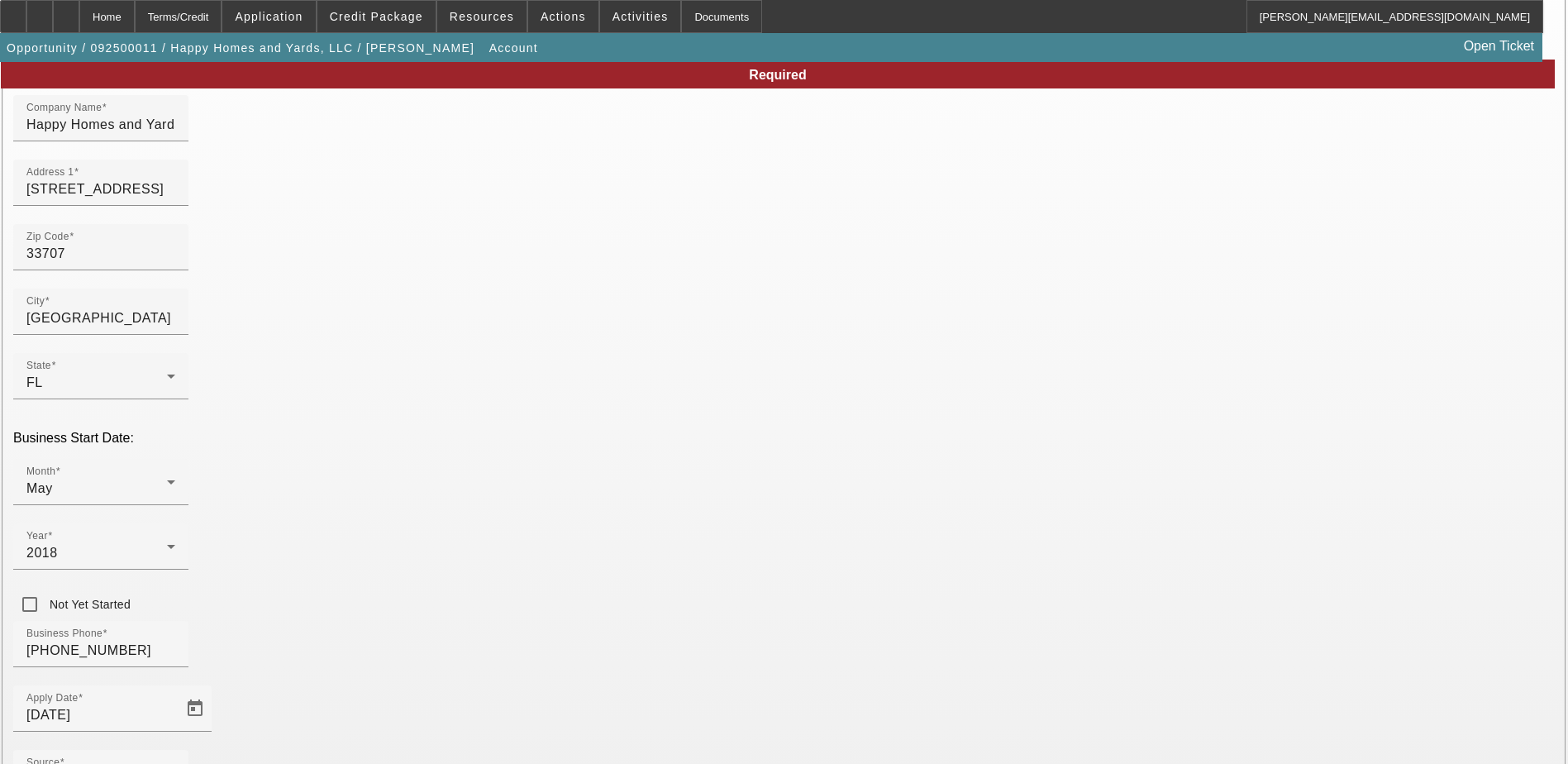
scroll to position [211, 0]
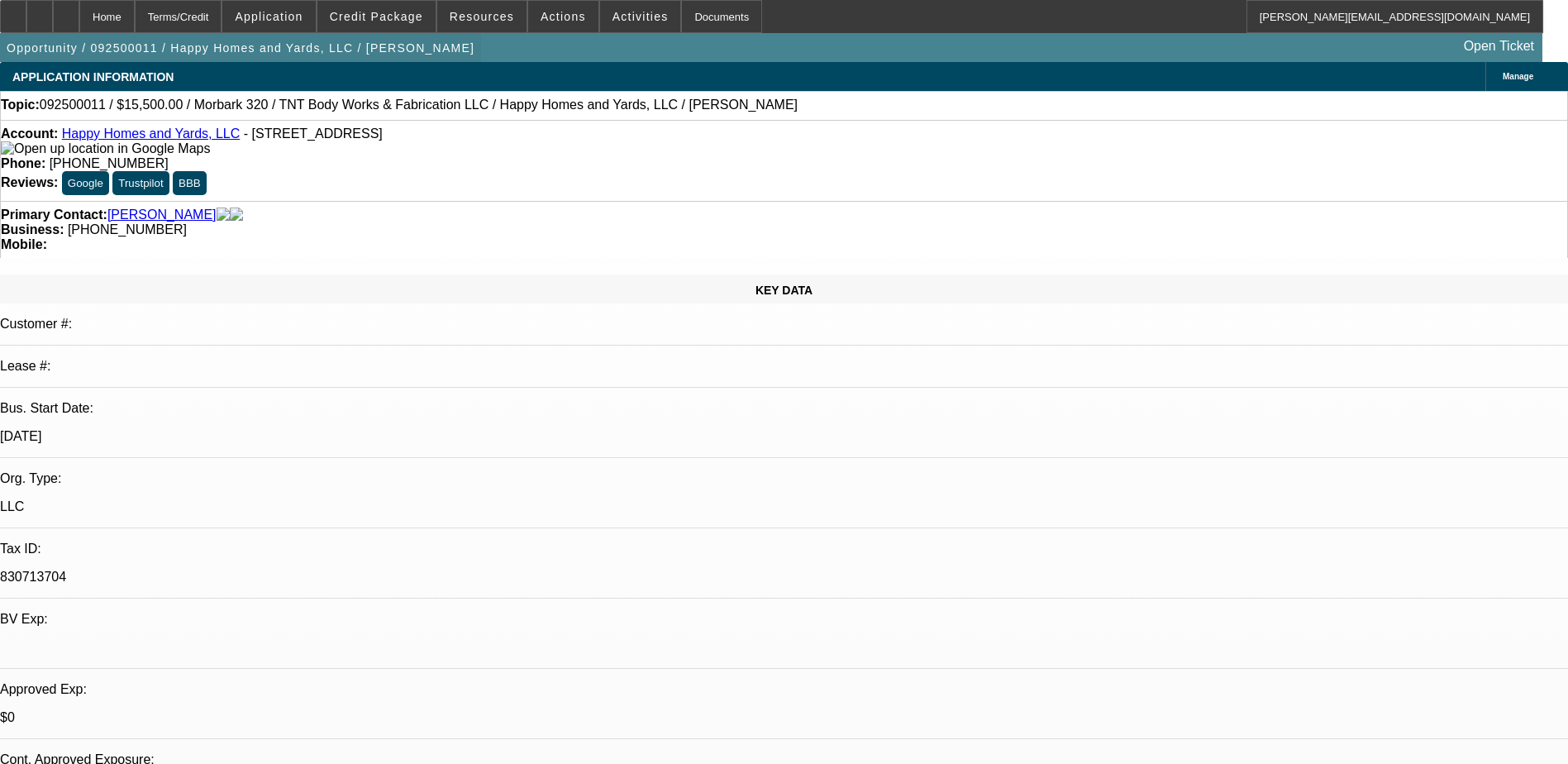
select select "0"
select select "6"
select select "0"
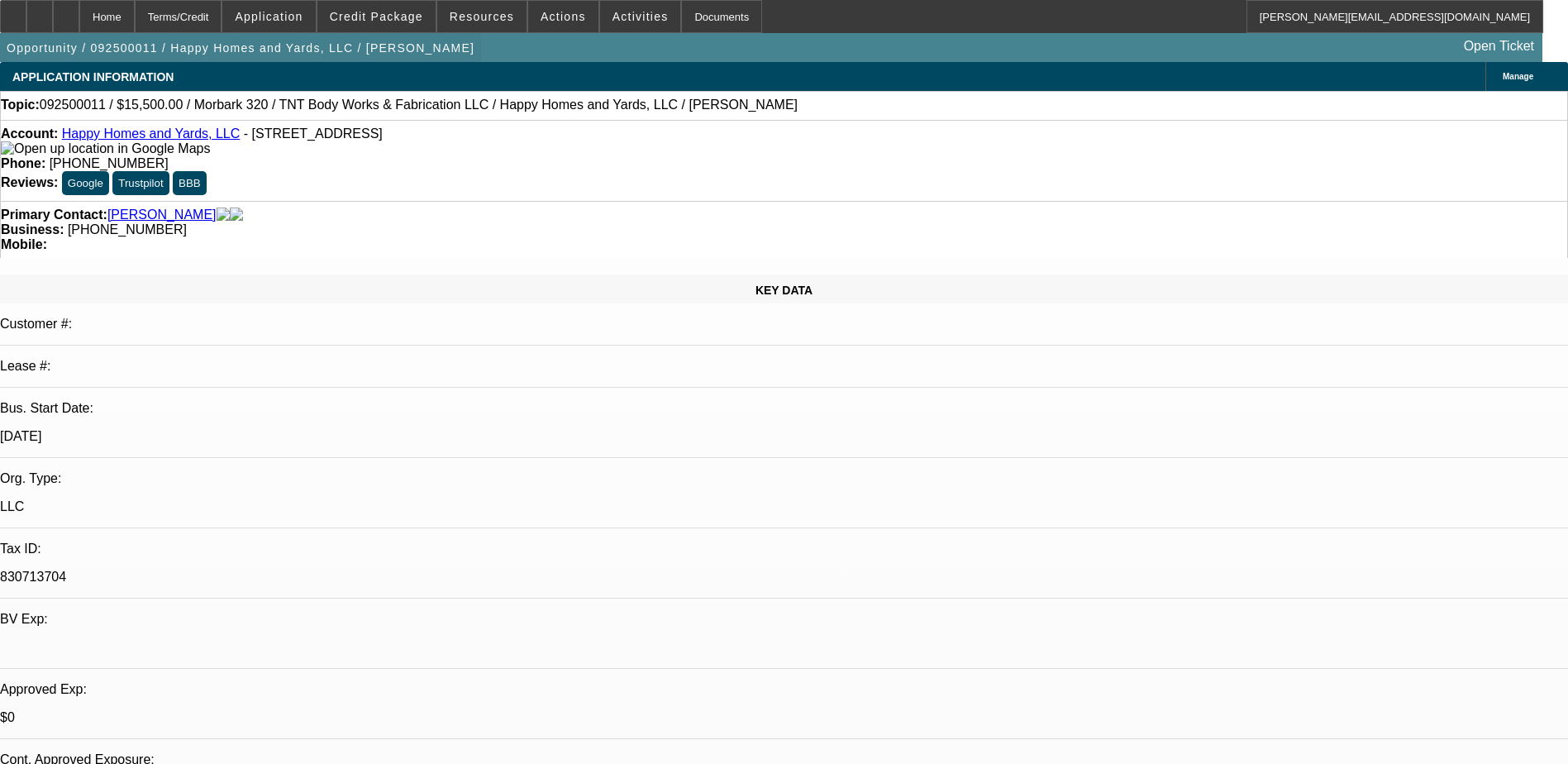
select select "2"
select select "0"
select select "6"
select select "0"
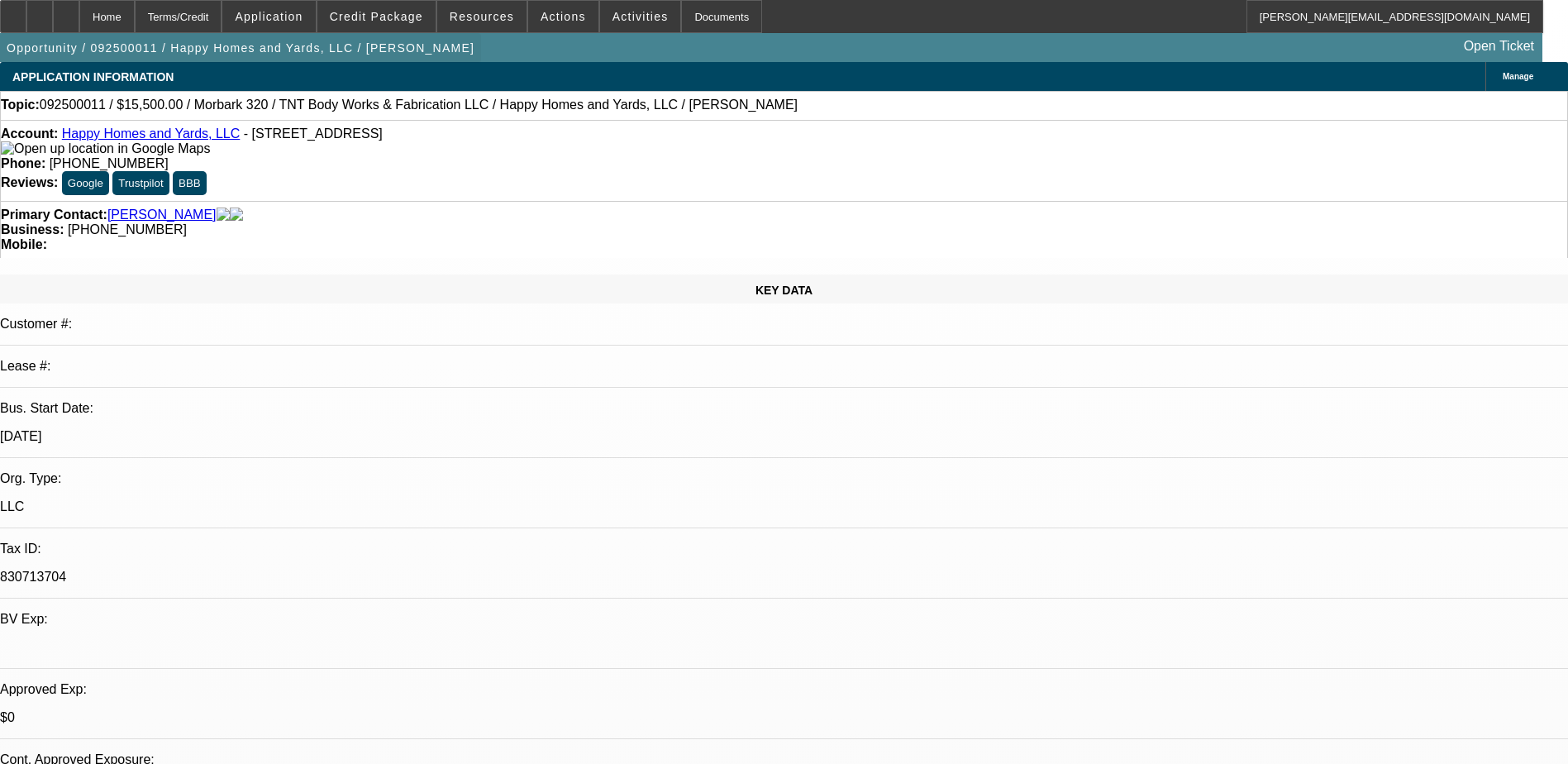
select select "2"
select select "0"
select select "6"
select select "0"
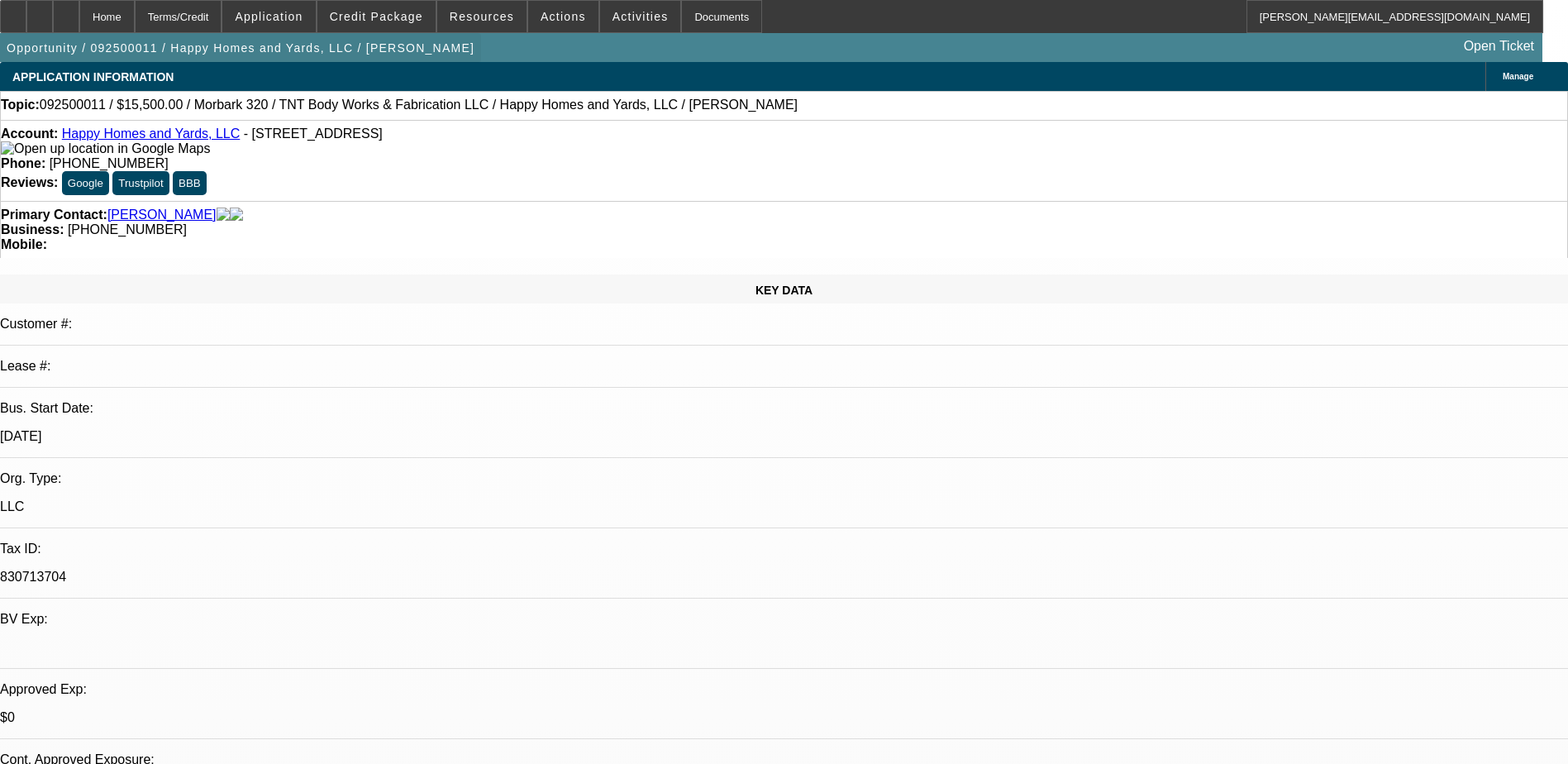
select select "2"
select select "0"
select select "6"
click at [296, 21] on span "Application" at bounding box center [268, 17] width 68 height 13
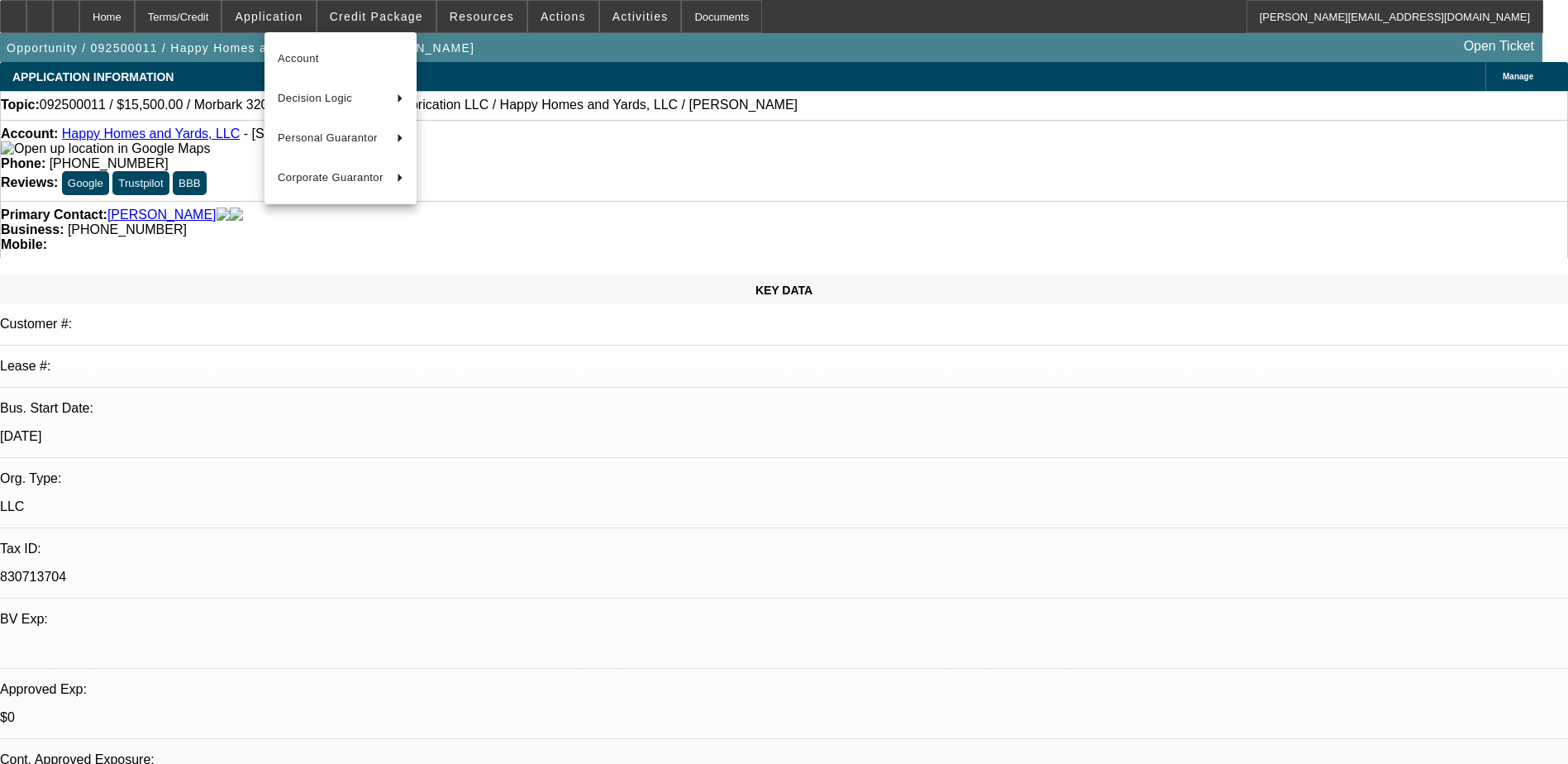
click at [407, 13] on div at bounding box center [784, 382] width 1568 height 764
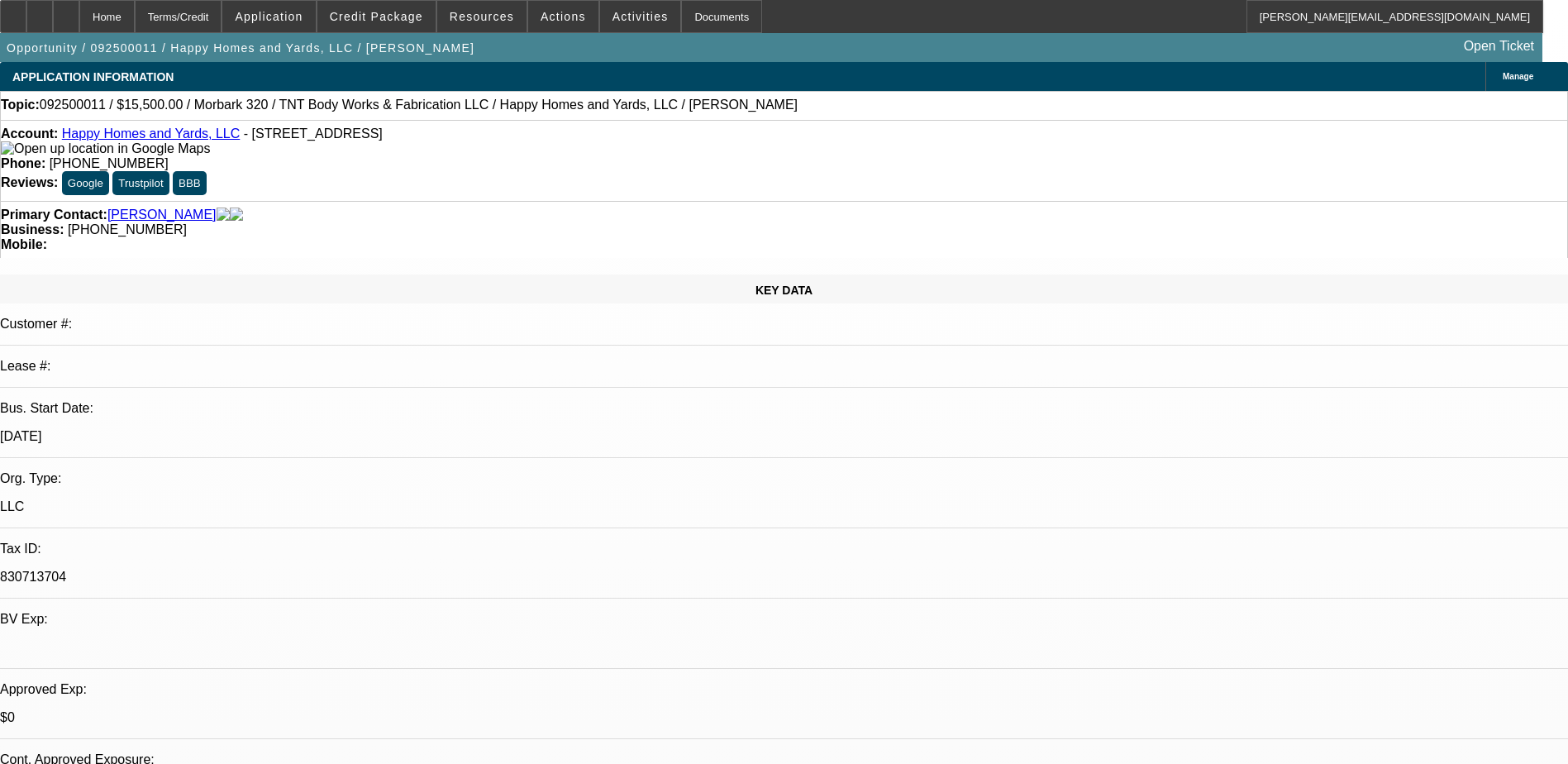
click at [407, 13] on span "Credit Package" at bounding box center [377, 17] width 94 height 13
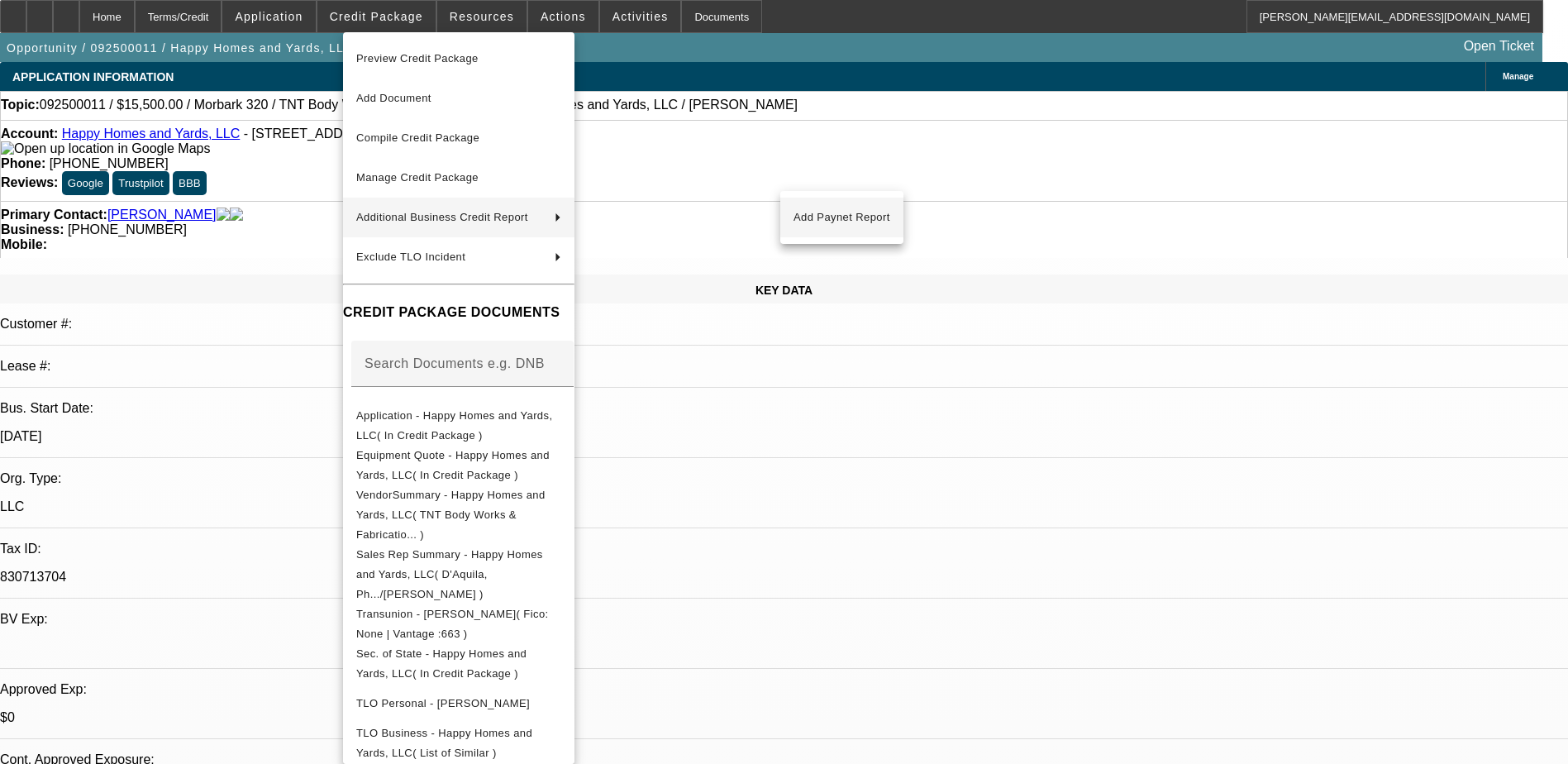
click at [814, 218] on span "Add Paynet Report" at bounding box center [842, 218] width 97 height 20
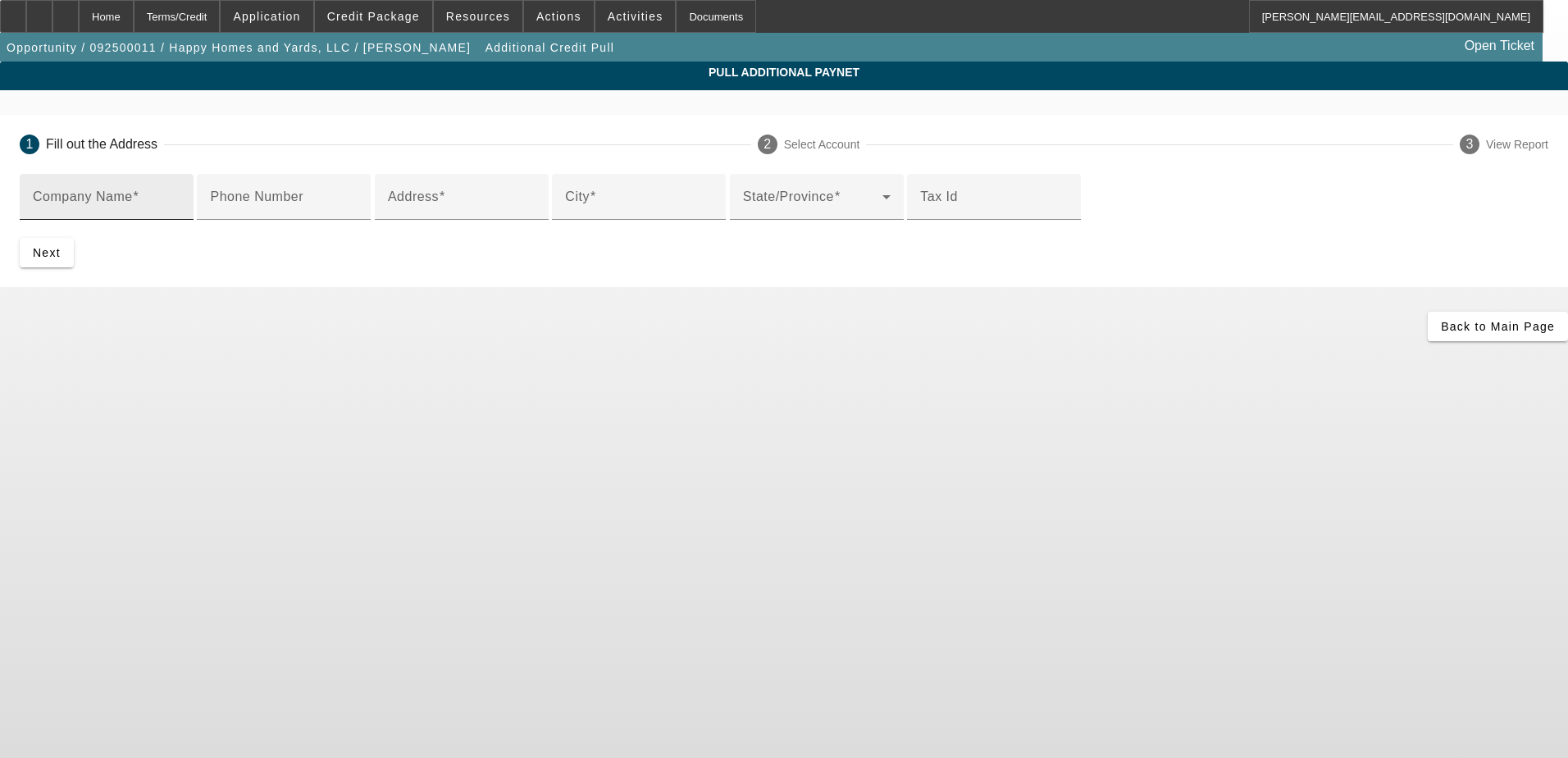
click at [181, 207] on input "Company Name" at bounding box center [107, 204] width 147 height 20
click at [303, 204] on mat-label "Phone Number" at bounding box center [256, 196] width 94 height 14
click at [358, 213] on input "Phone Number" at bounding box center [283, 204] width 147 height 20
click at [399, 204] on mat-label "Address" at bounding box center [413, 196] width 51 height 14
click at [399, 213] on input "Address" at bounding box center [461, 204] width 147 height 20
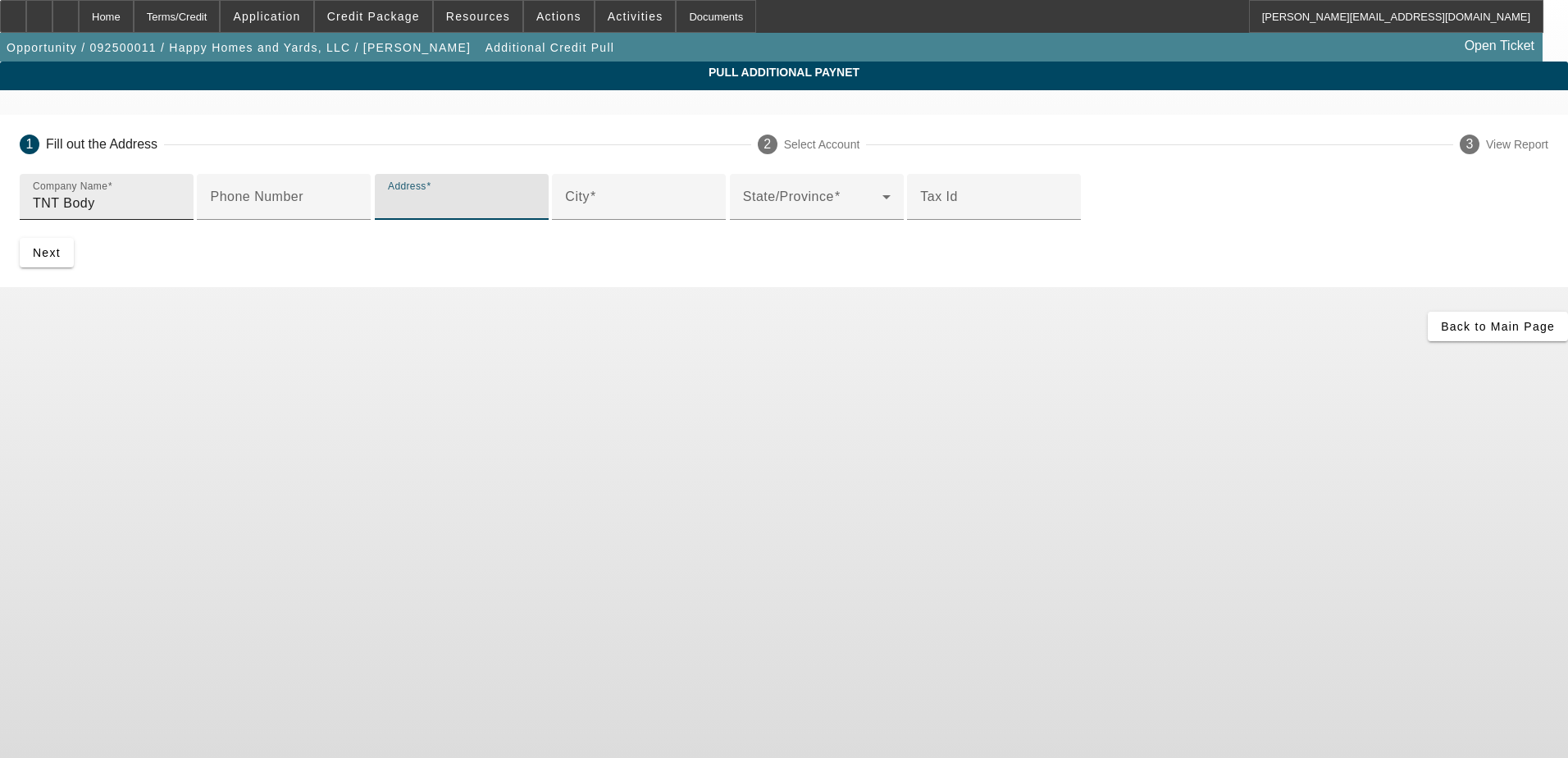
click at [181, 210] on input "TNT Body" at bounding box center [107, 204] width 147 height 20
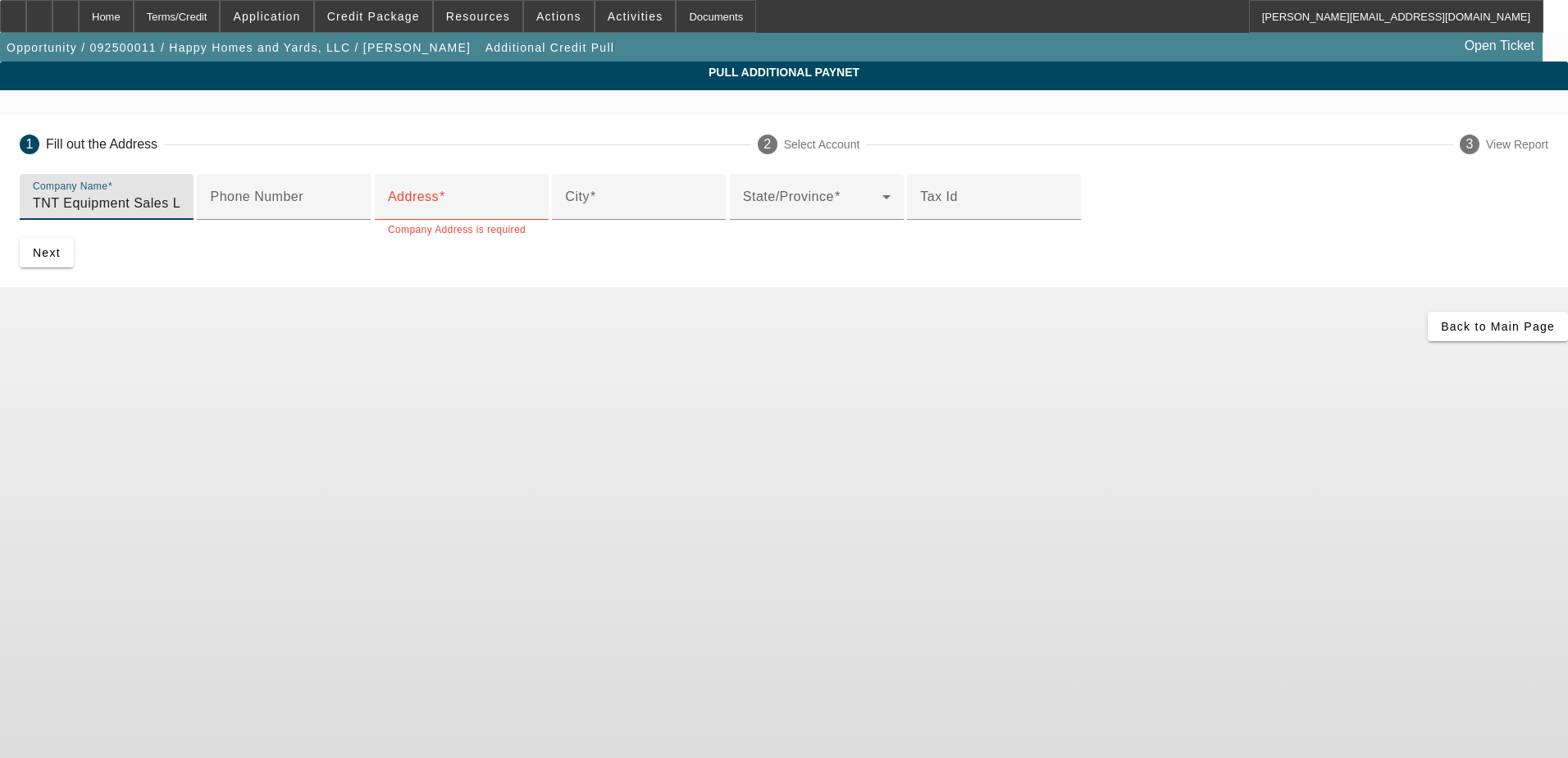
type input "TNT Equipment Sales LLC"
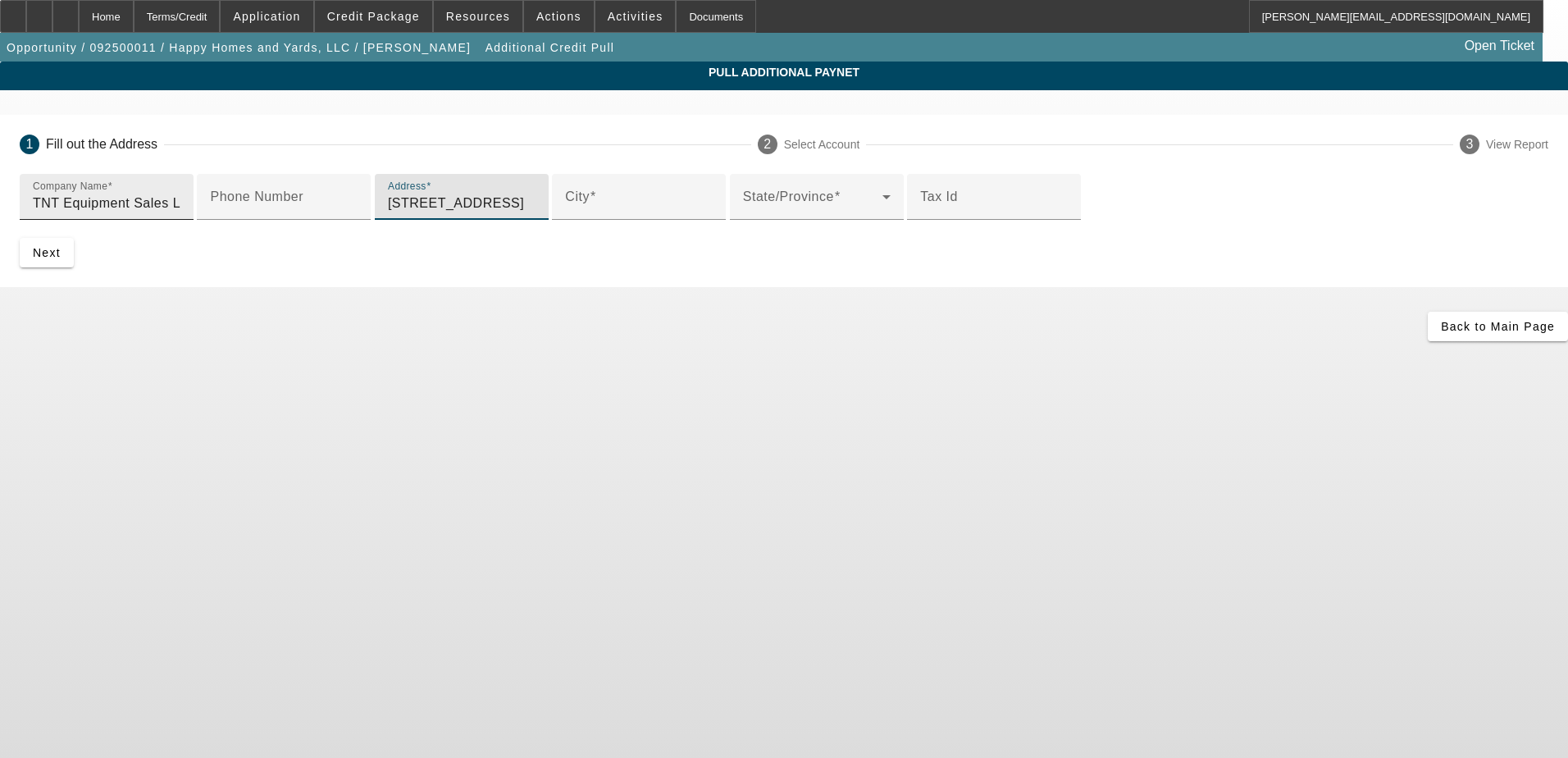
type input "[STREET_ADDRESS]"
type input "[GEOGRAPHIC_DATA]"
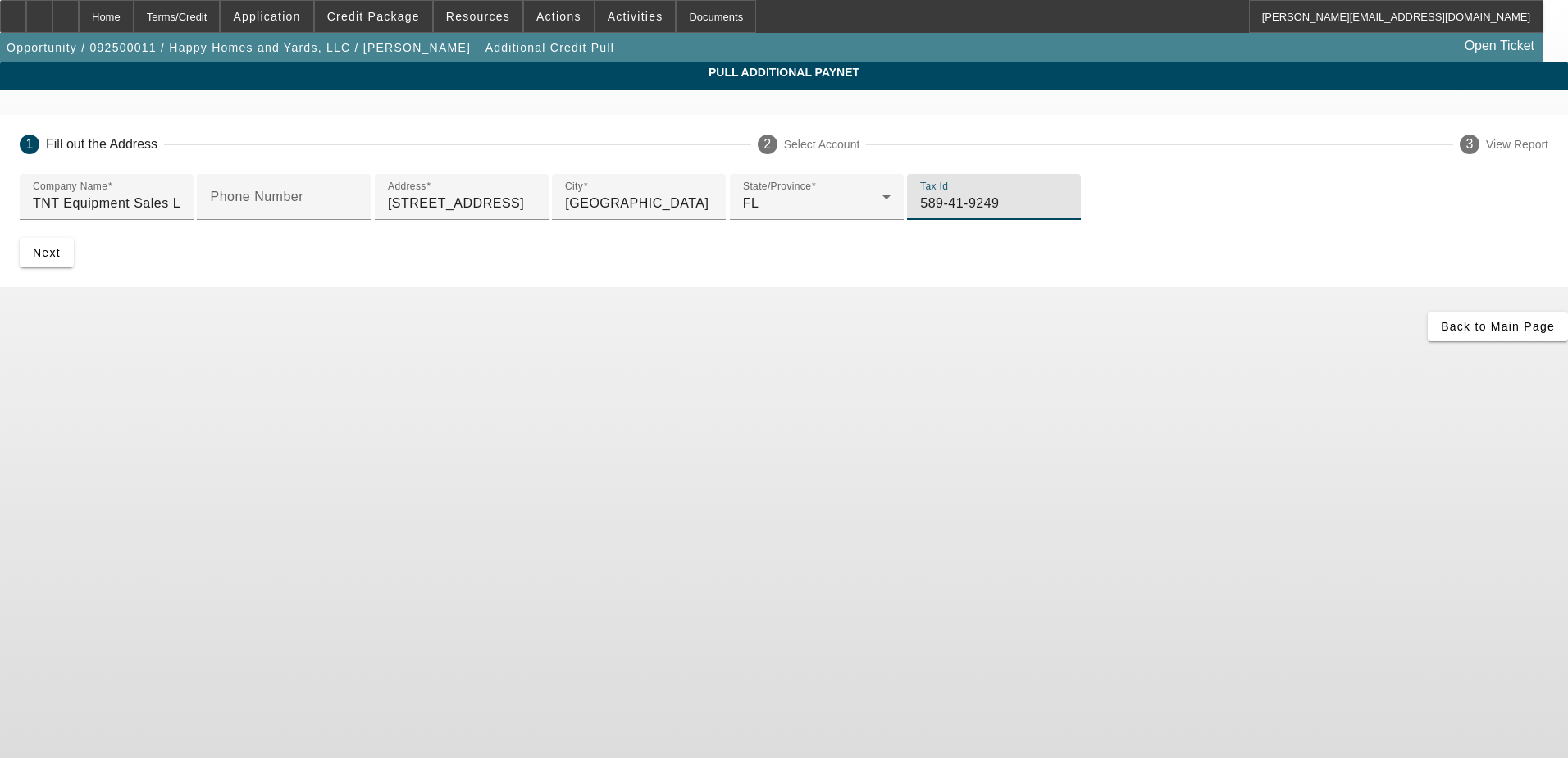
type input "589-41-9249"
click at [60, 259] on span "Next" at bounding box center [47, 253] width 28 height 13
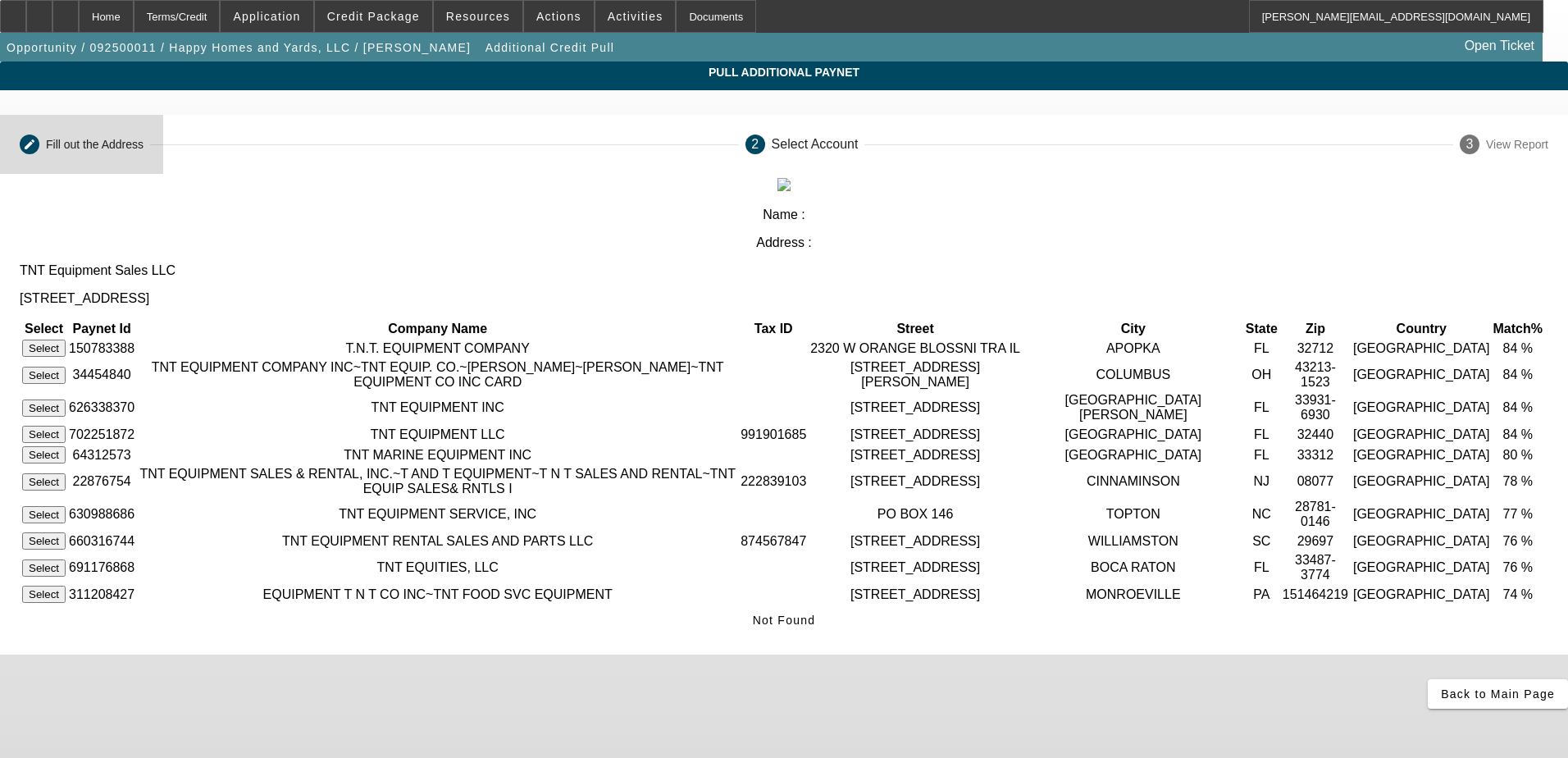
click at [163, 137] on mat-step-header "Editable create Fill out the Address" at bounding box center [81, 144] width 163 height 59
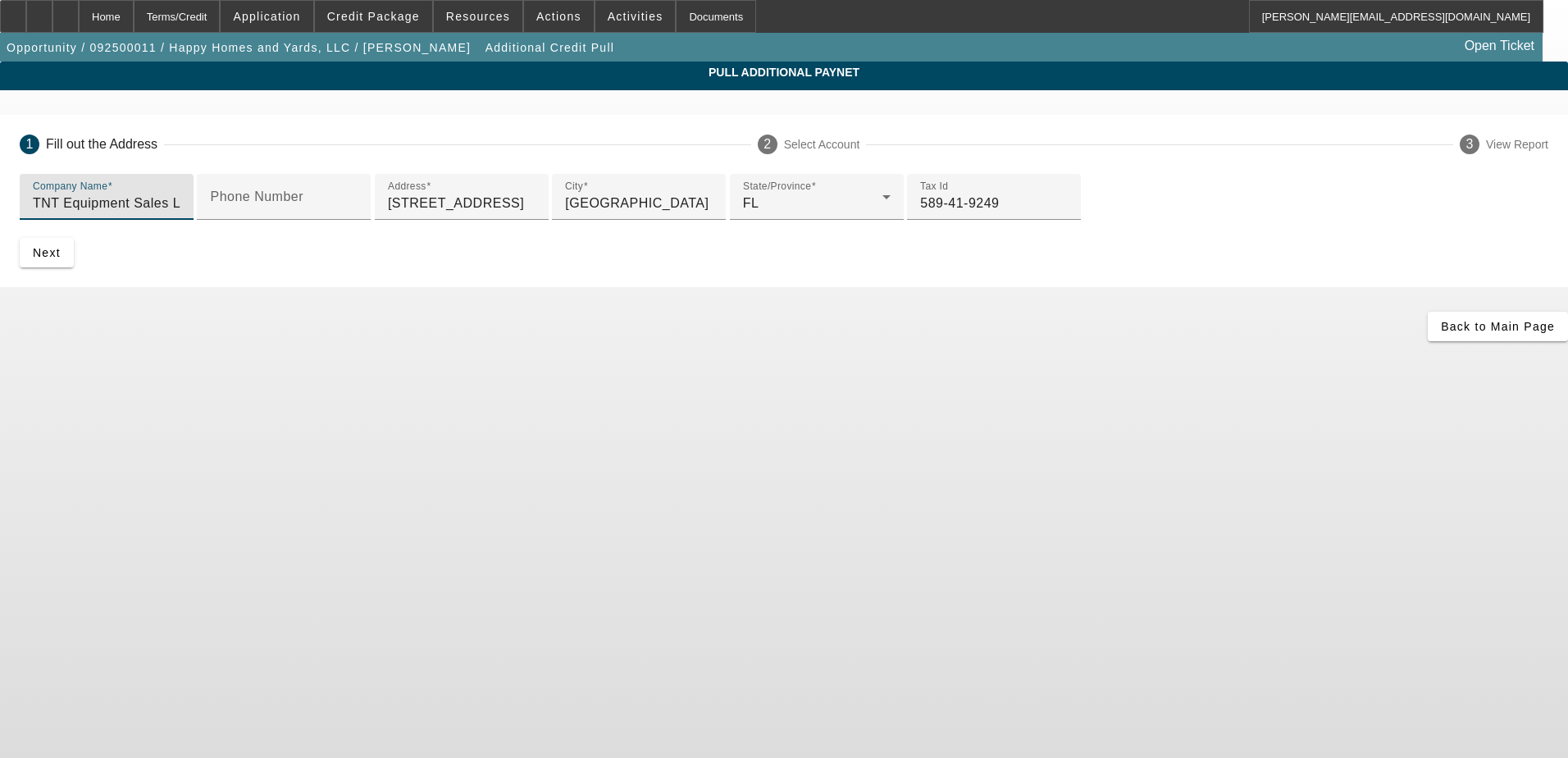
drag, startPoint x: 509, startPoint y: 207, endPoint x: 262, endPoint y: 225, distance: 247.7
click at [262, 225] on app-additional-credit-pull "Pull Additional Paynet 1 Fill out the Address 2 Select Account 3 View Report Co…" at bounding box center [784, 201] width 1568 height 280
type input "TNT Body"
click at [74, 273] on span "submit" at bounding box center [46, 253] width 54 height 40
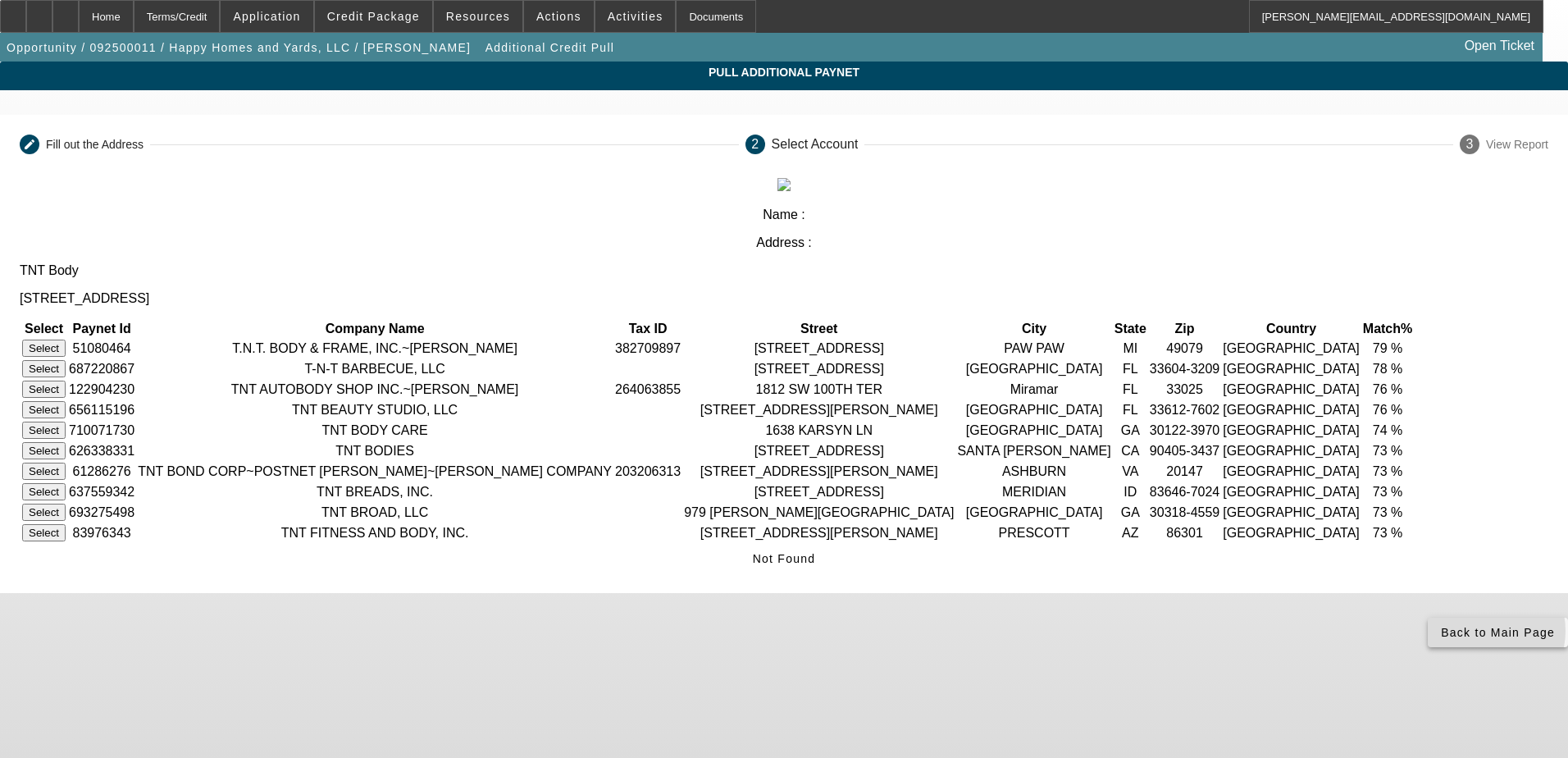
click at [1441, 639] on span "Back to Main Page" at bounding box center [1498, 633] width 114 height 13
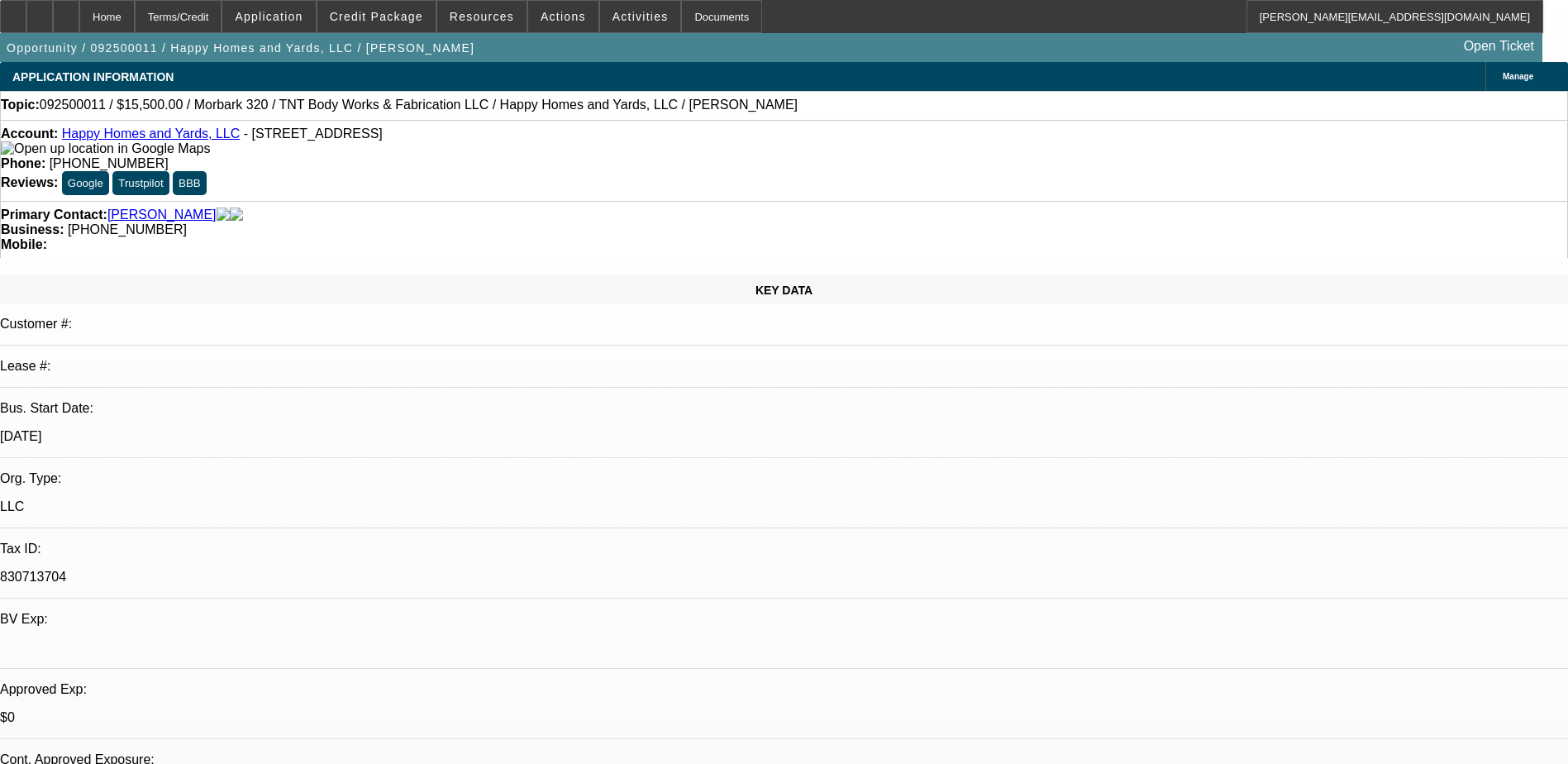
select select "0"
select select "6"
select select "0"
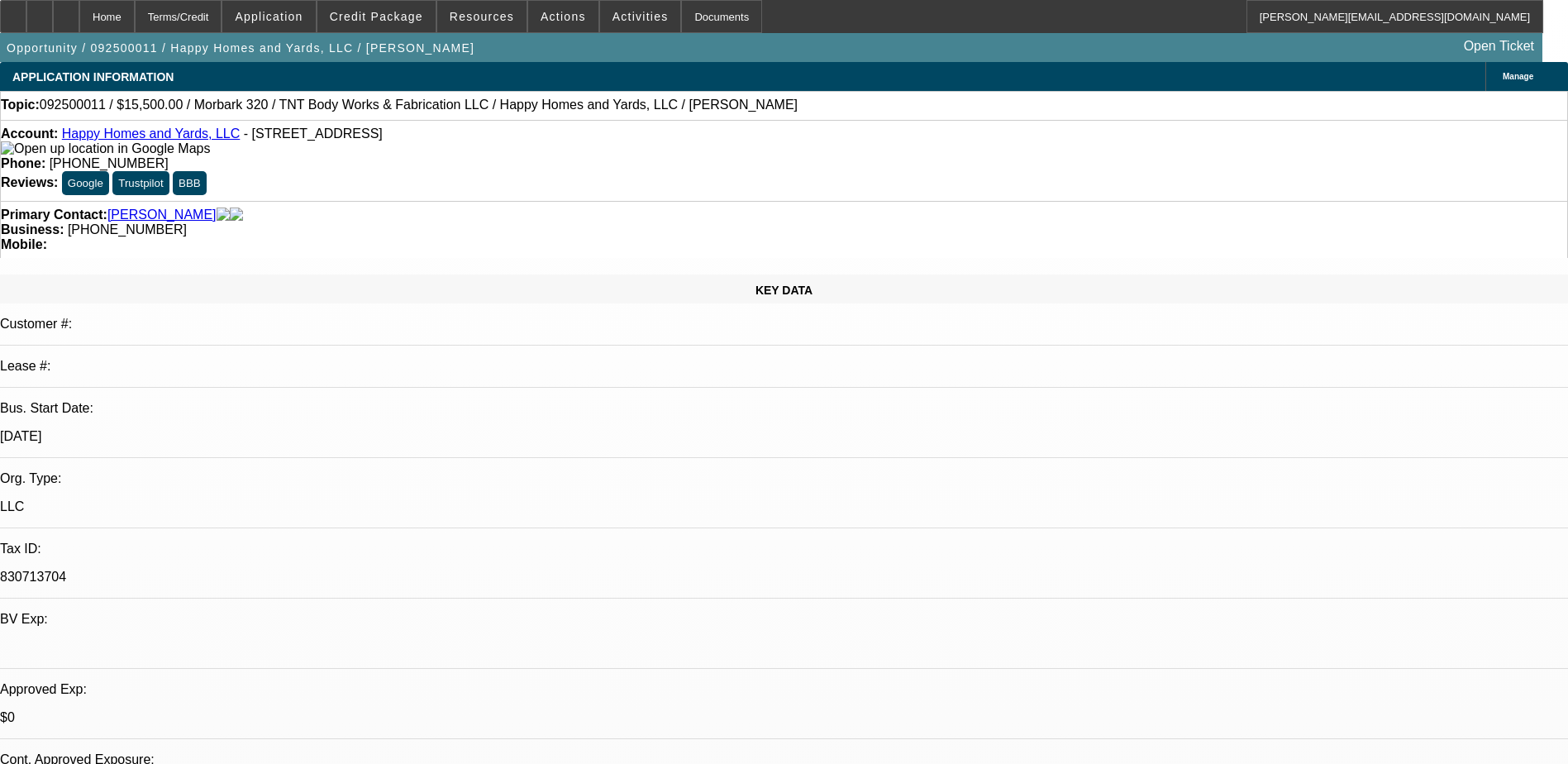
select select "2"
select select "0"
select select "6"
select select "0"
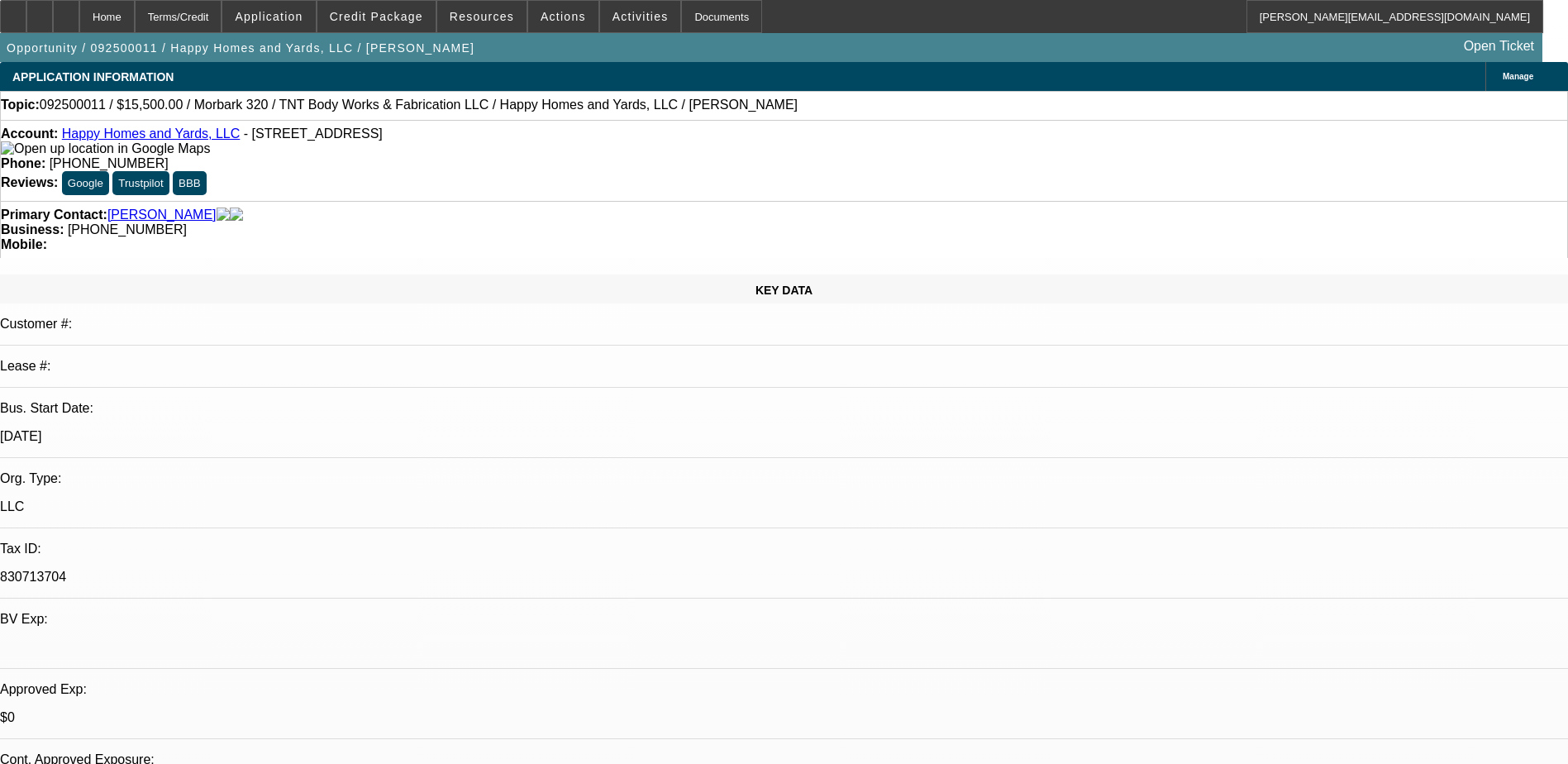
select select "2"
select select "0"
select select "6"
select select "0"
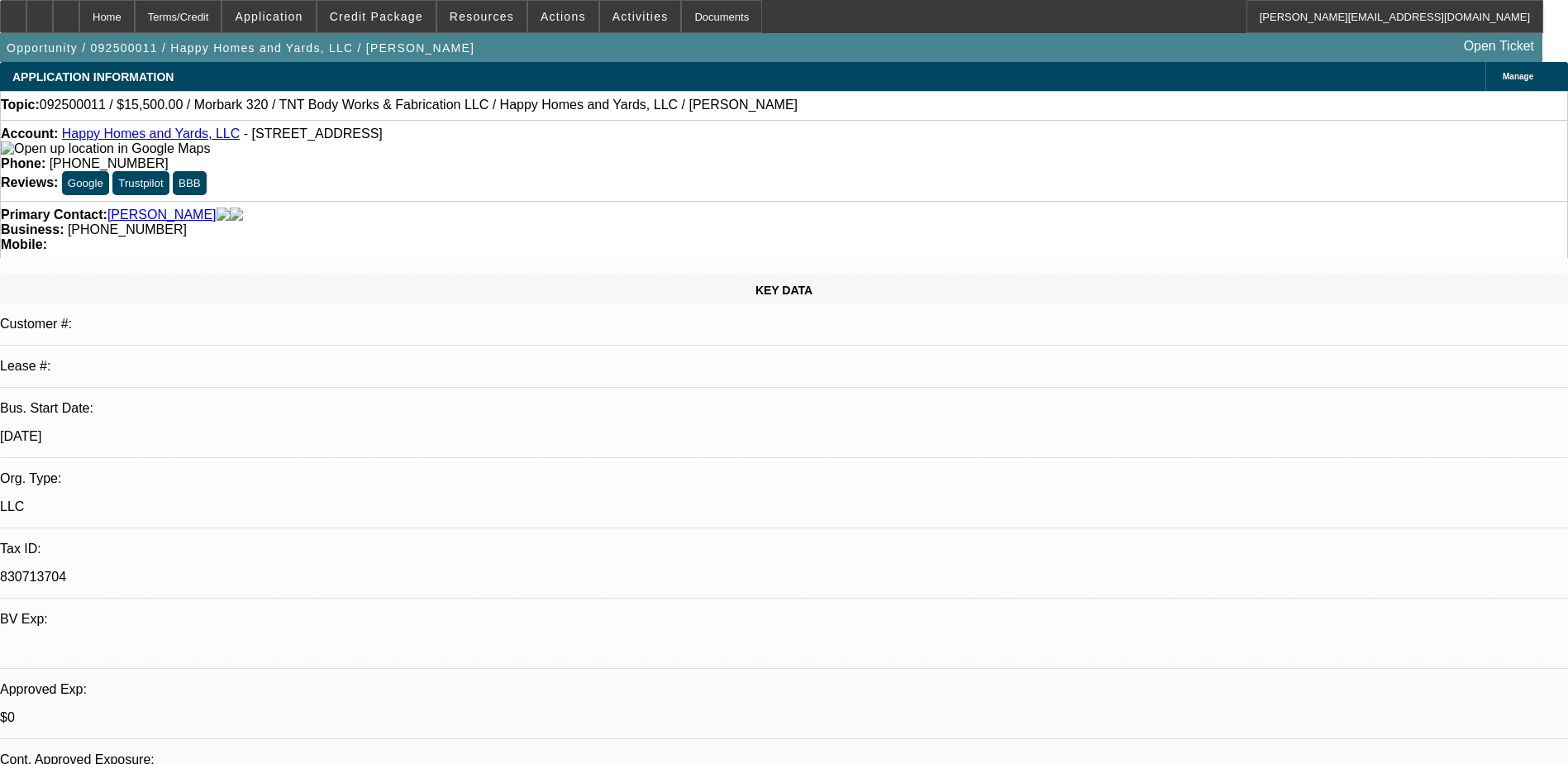
select select "2"
select select "0"
select select "6"
click at [398, 16] on span "Credit Package" at bounding box center [377, 17] width 94 height 13
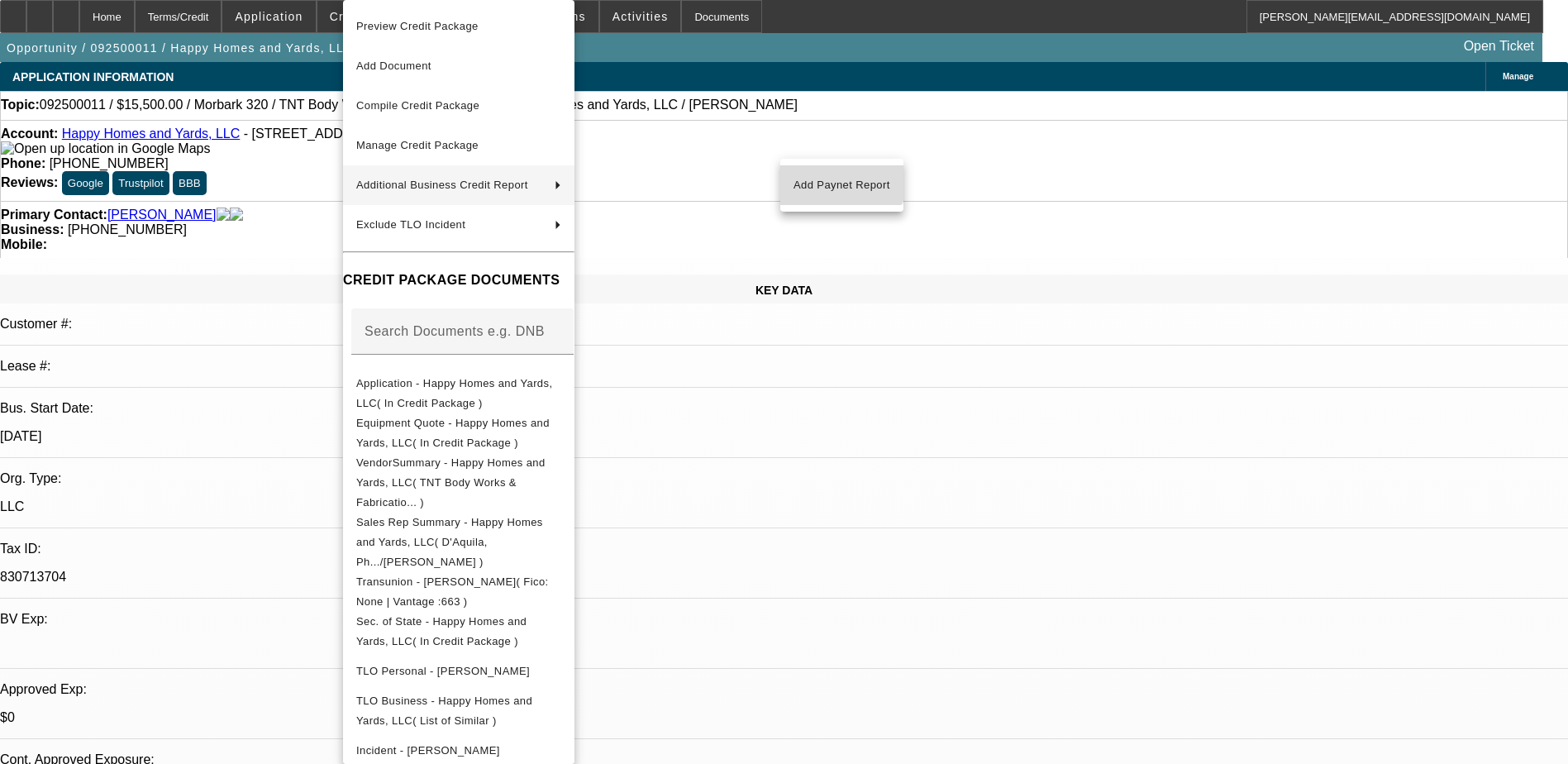
click at [828, 185] on span "Add Paynet Report" at bounding box center [842, 185] width 97 height 20
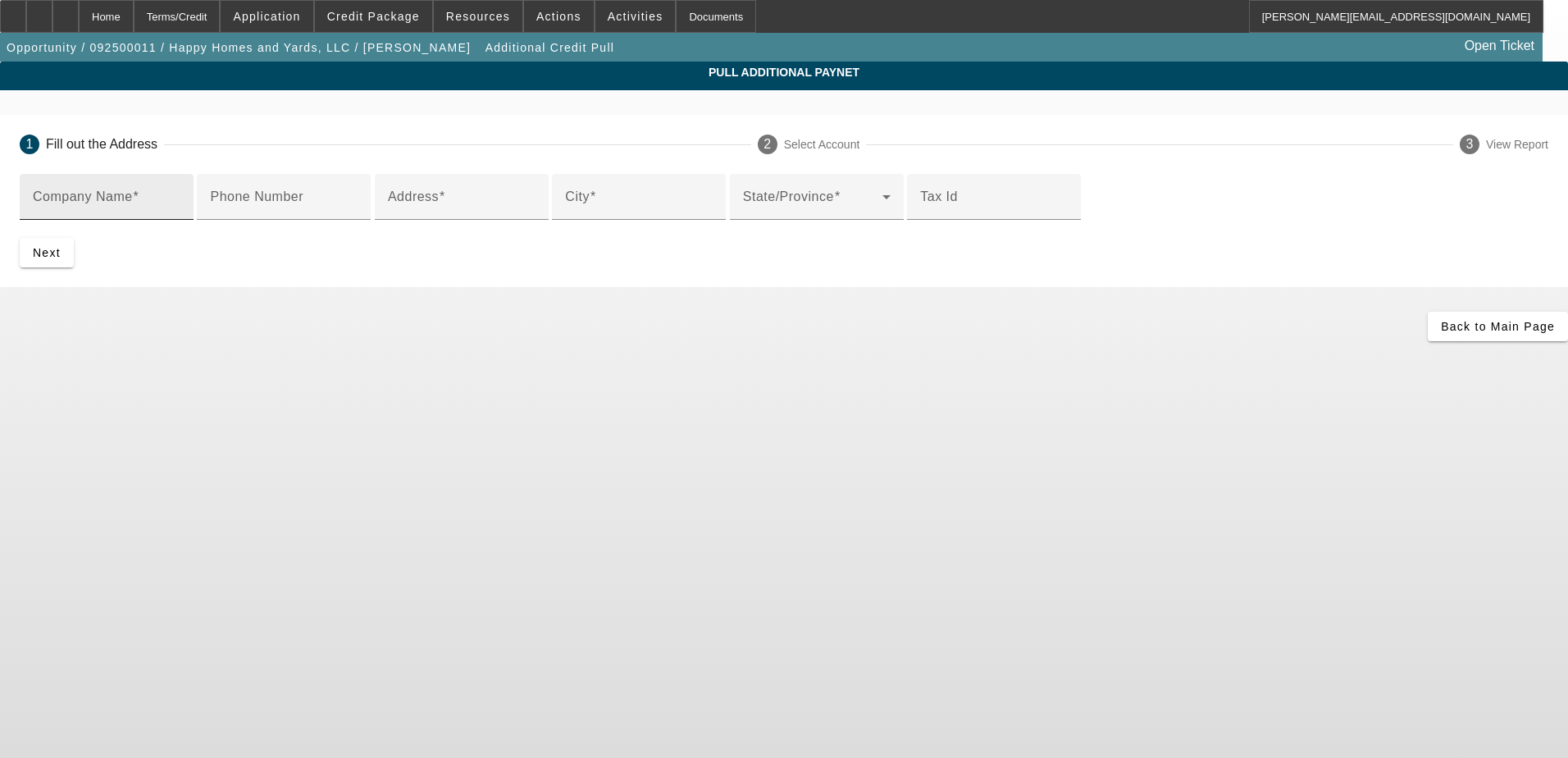
click at [181, 213] on input "Company Name" at bounding box center [107, 204] width 147 height 20
type input "TNT"
click at [398, 213] on input "Address" at bounding box center [461, 204] width 147 height 20
type input "6031 Eureka Springs Rd"
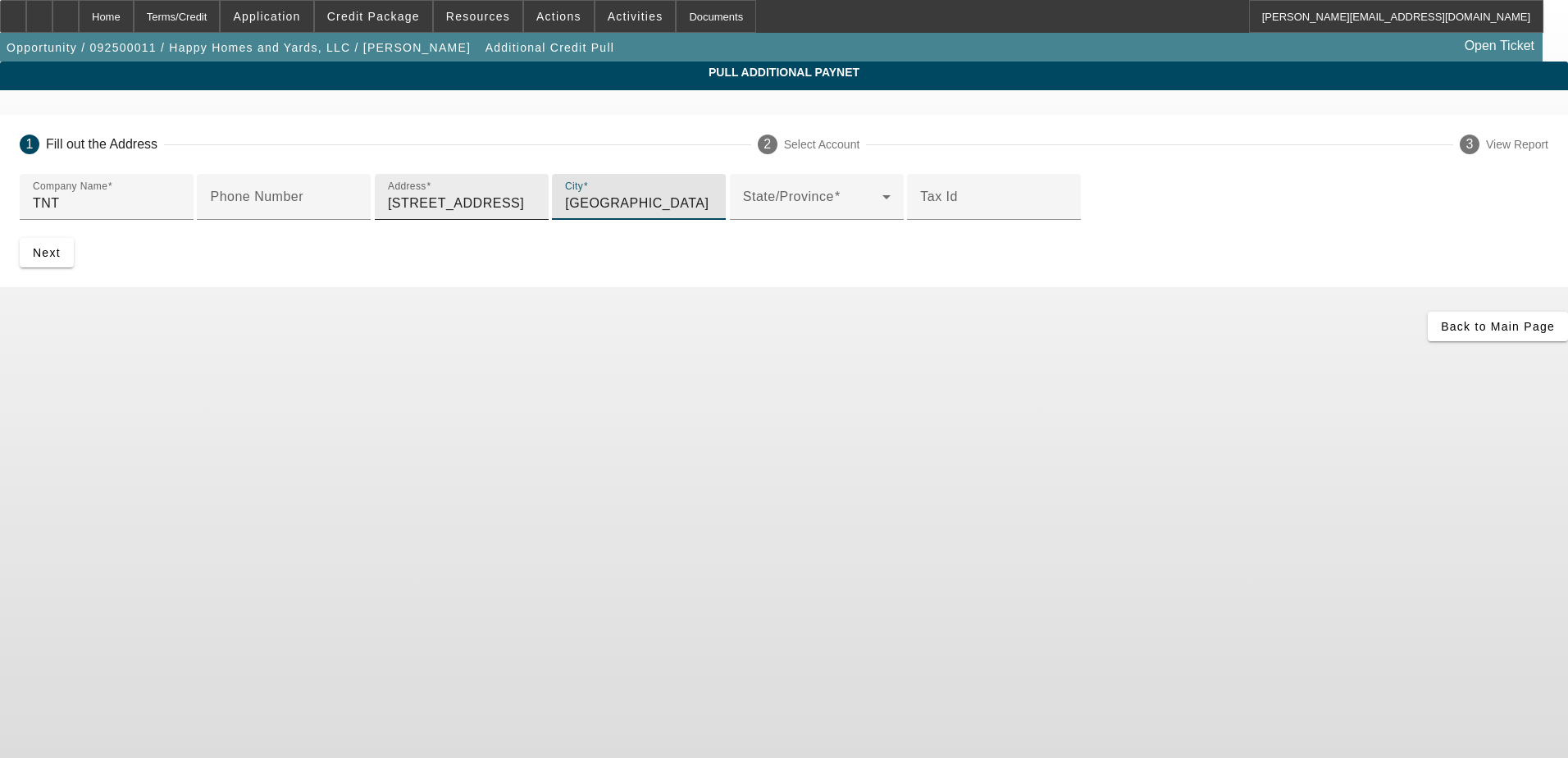
type input "Tampa"
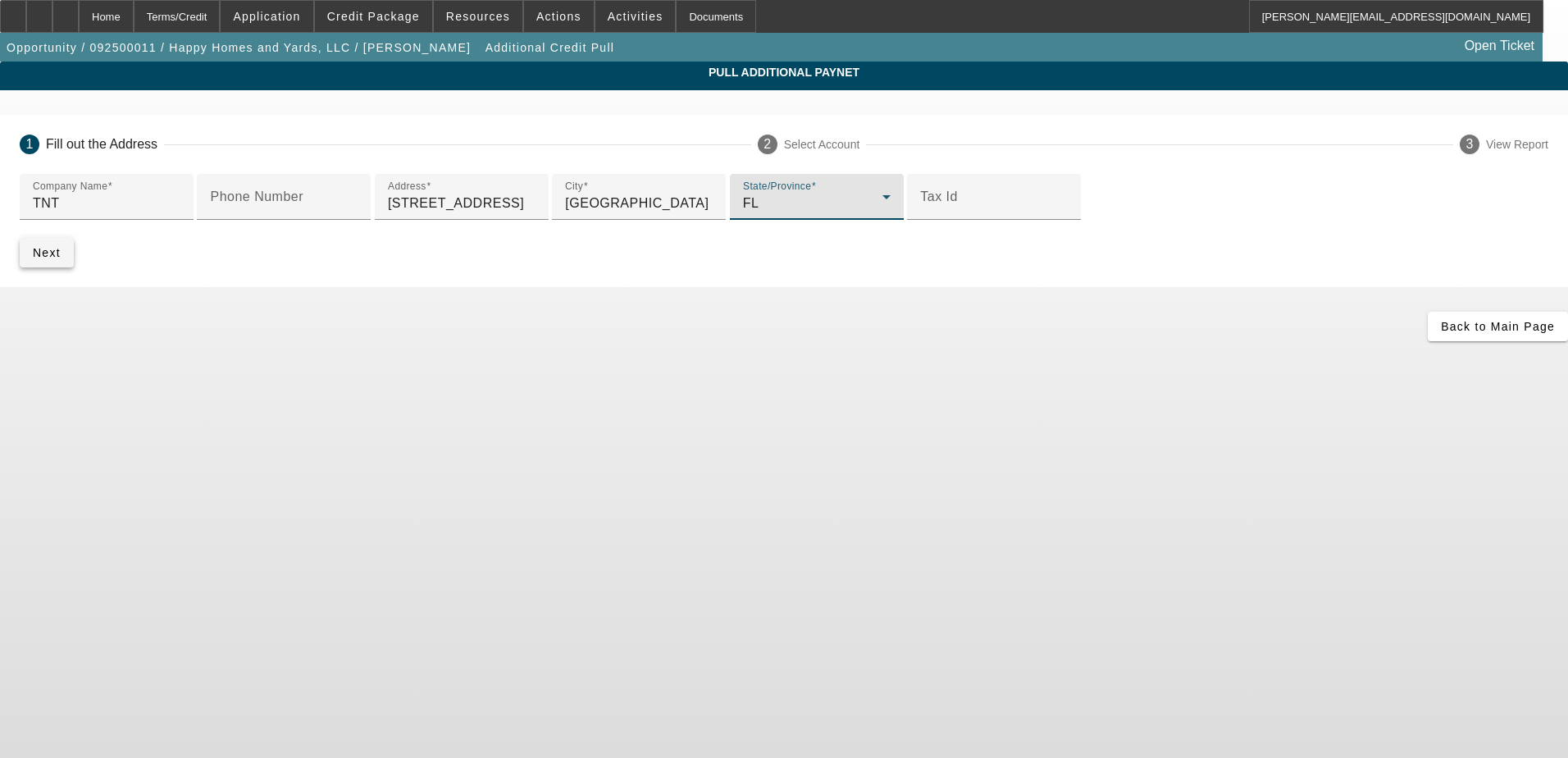
click at [60, 259] on span "Next" at bounding box center [47, 253] width 28 height 13
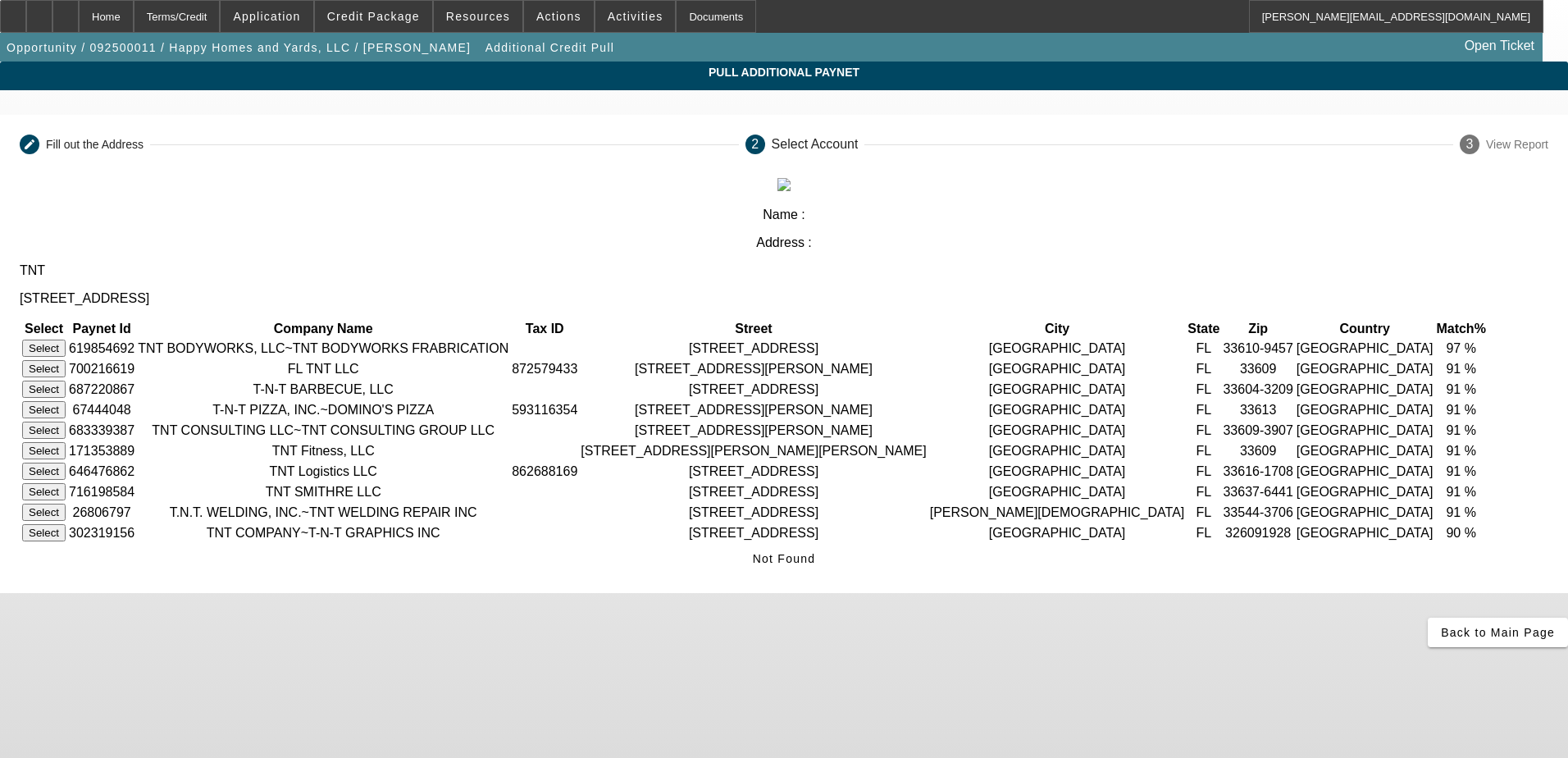
click at [65, 340] on button "Select" at bounding box center [44, 348] width 43 height 17
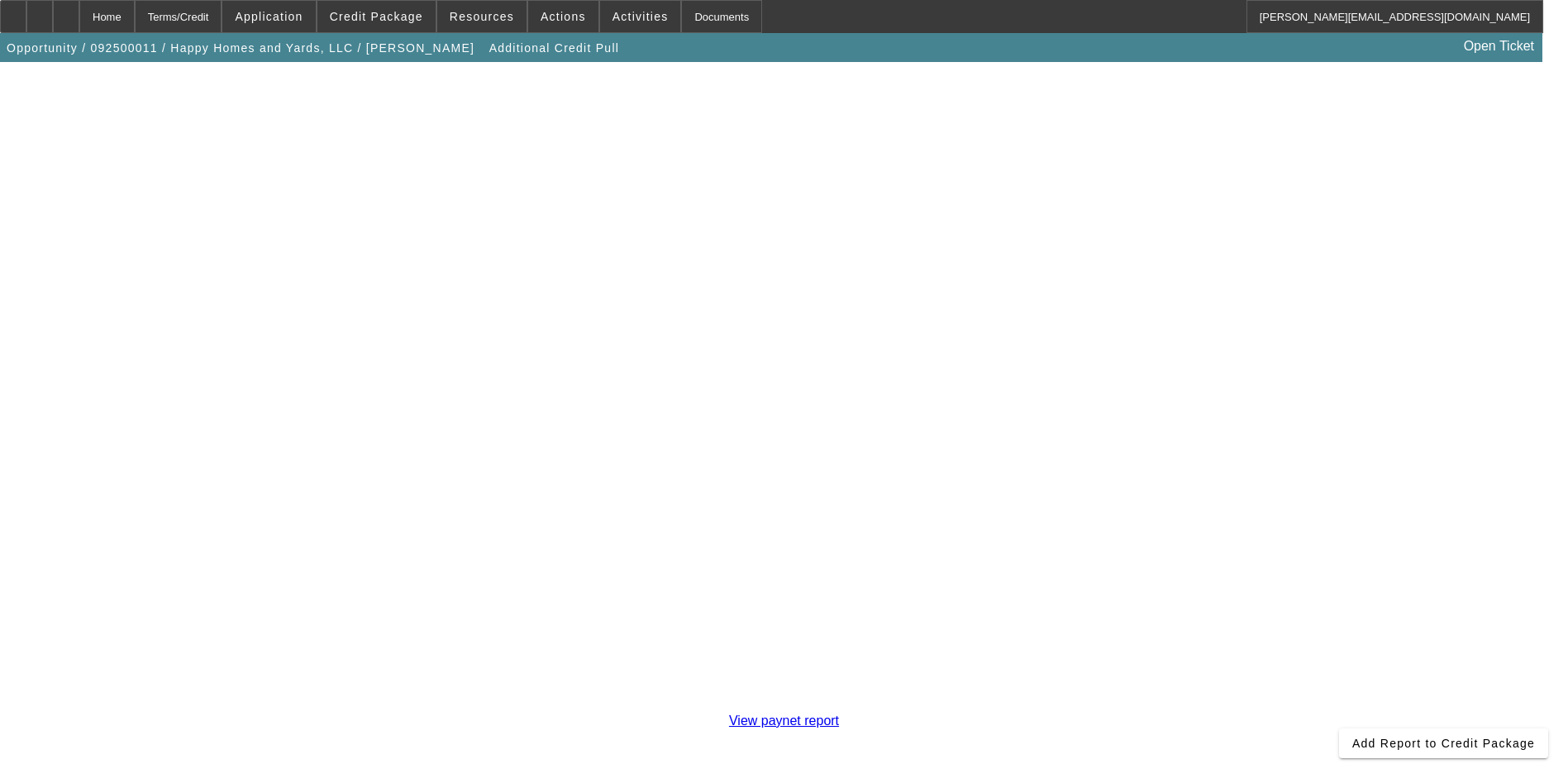
scroll to position [291, 0]
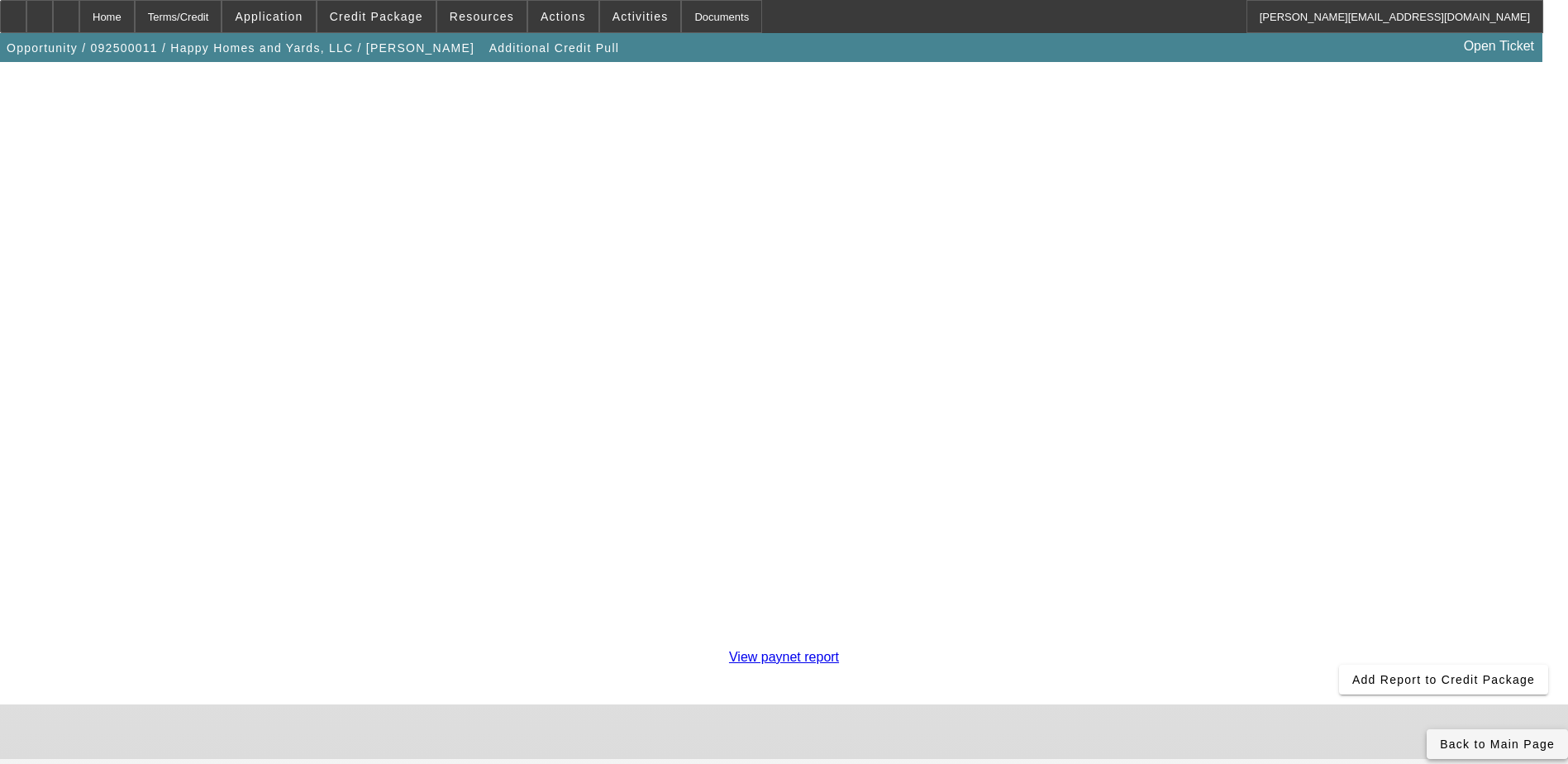
click at [1440, 737] on span "Back to Main Page" at bounding box center [1498, 744] width 115 height 13
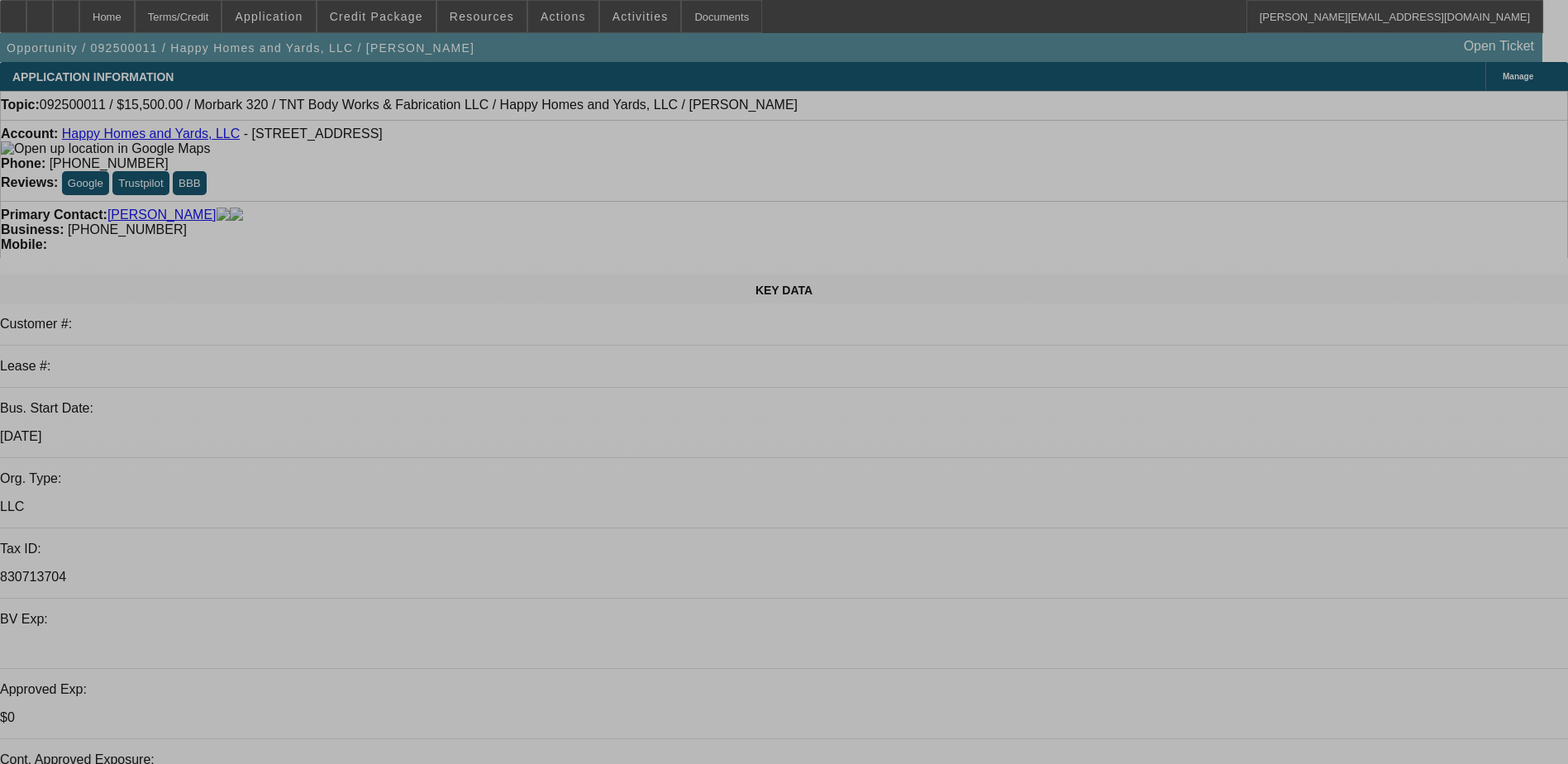
select select "0"
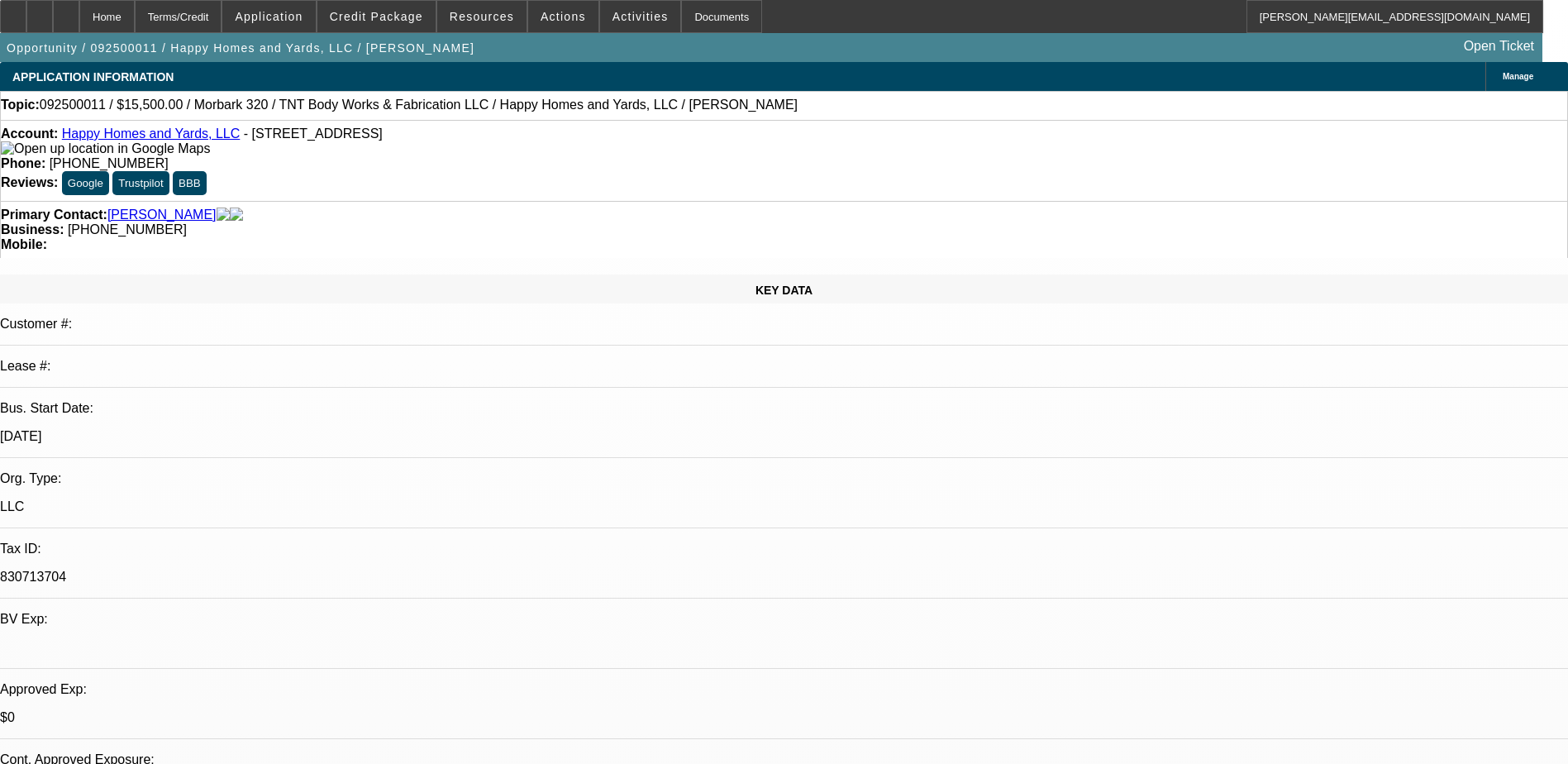
select select "0"
select select "6"
select select "0"
select select "2"
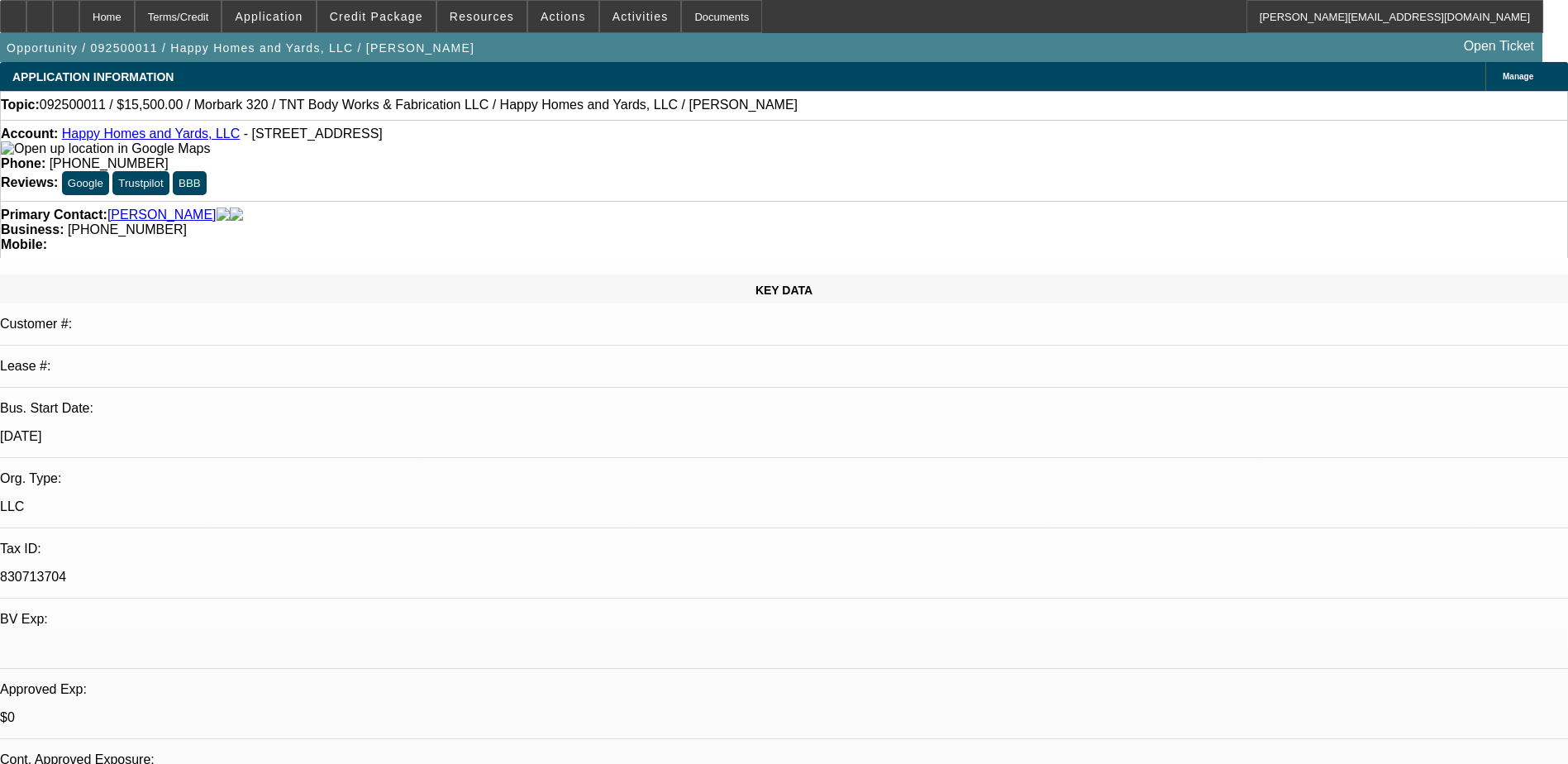
select select "2"
select select "0"
select select "6"
select select "0"
select select "2"
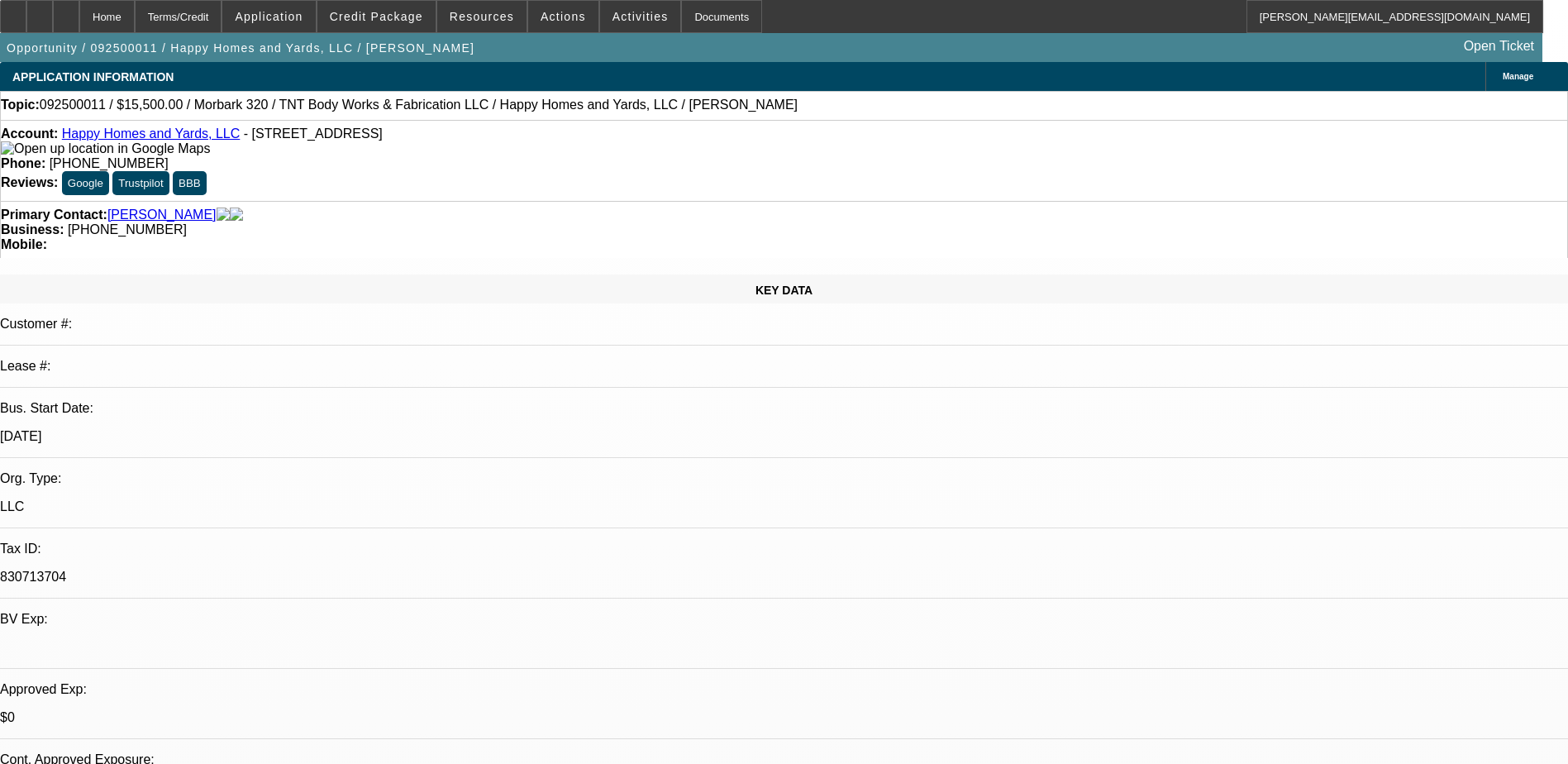
select select "2"
select select "0"
select select "6"
select select "0"
select select "2"
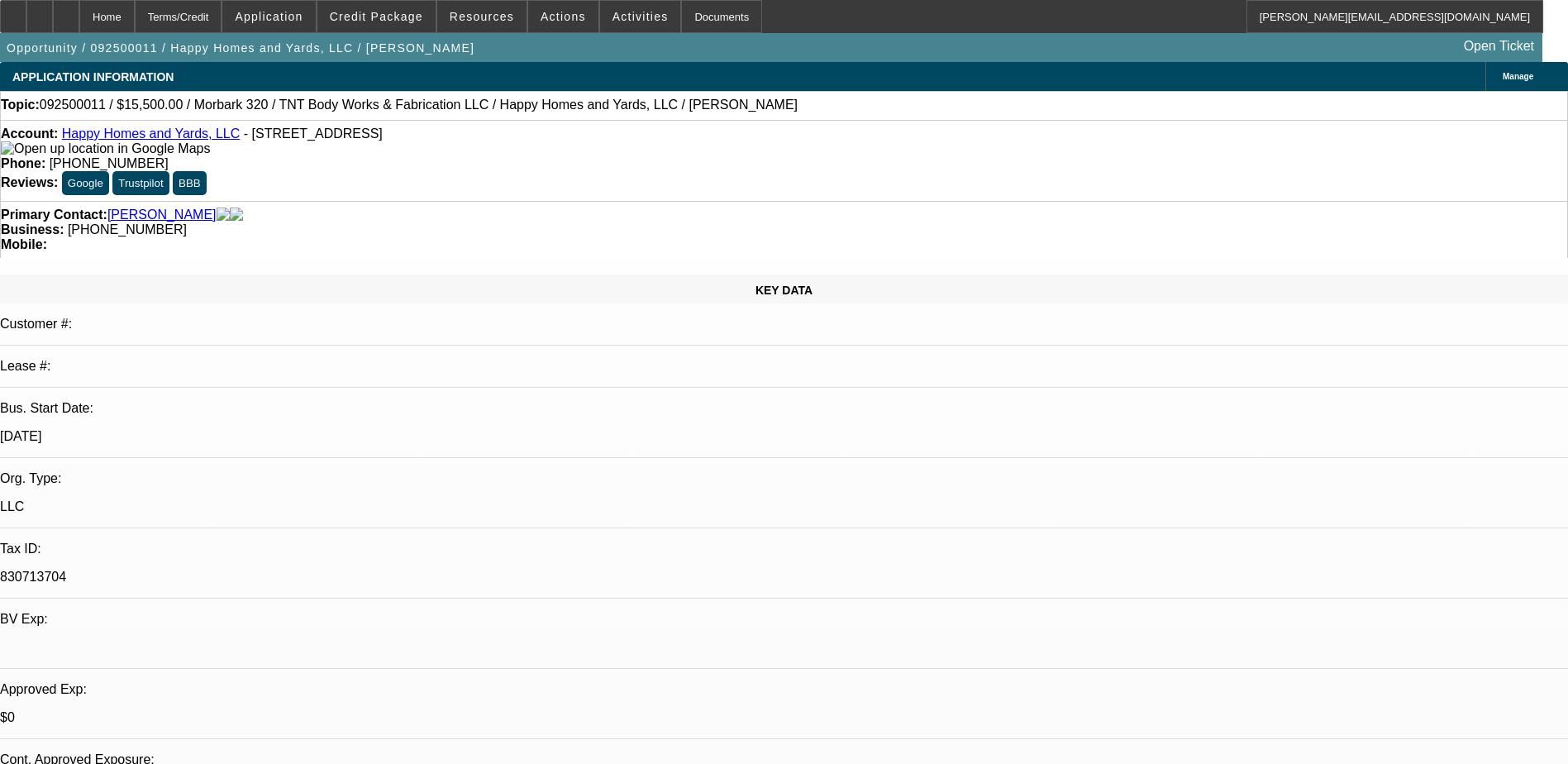
select select "2"
select select "0"
select select "6"
click at [372, 22] on span "Credit Package" at bounding box center [377, 17] width 94 height 13
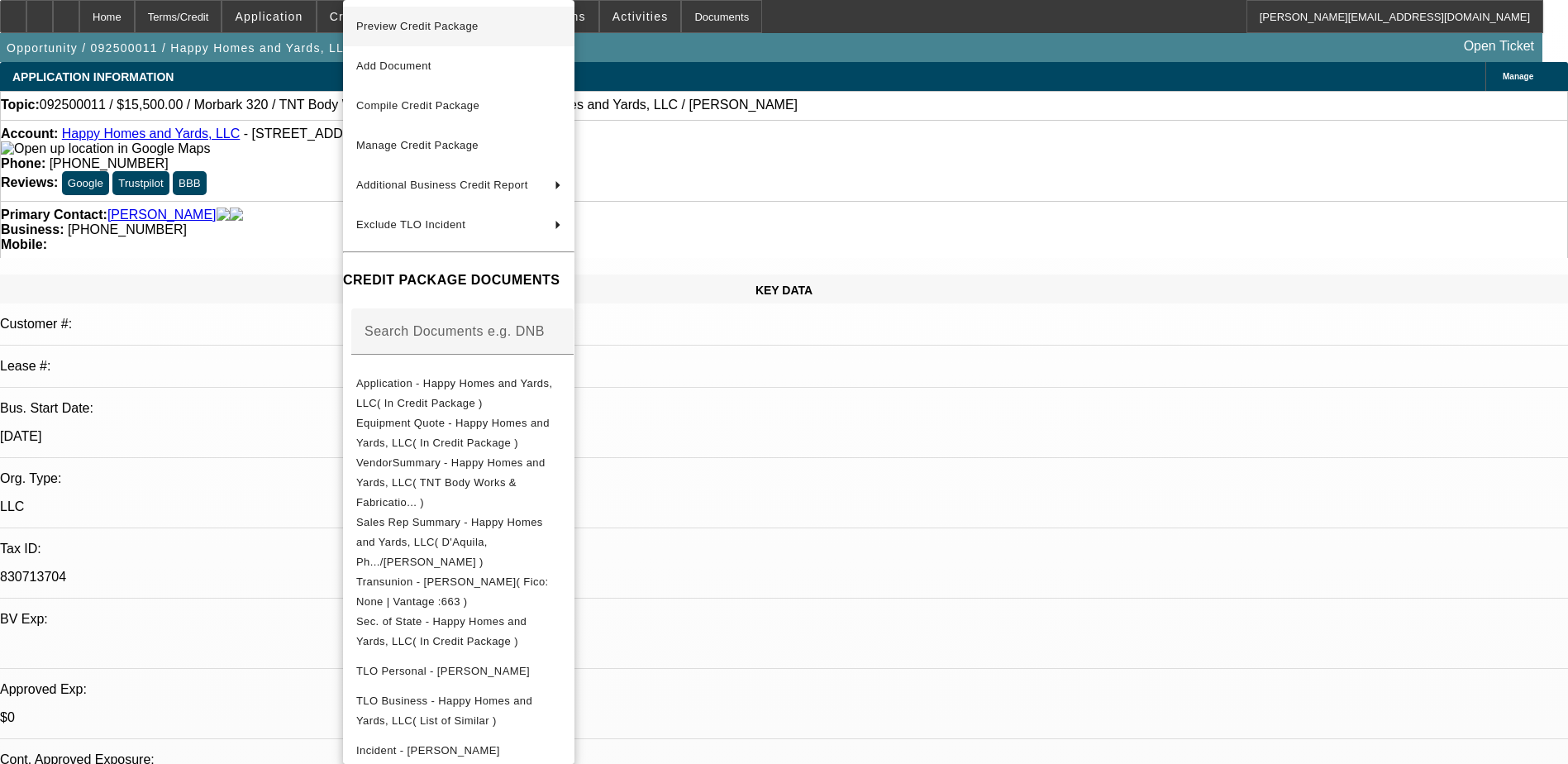
click at [448, 18] on span "Preview Credit Package" at bounding box center [459, 27] width 205 height 20
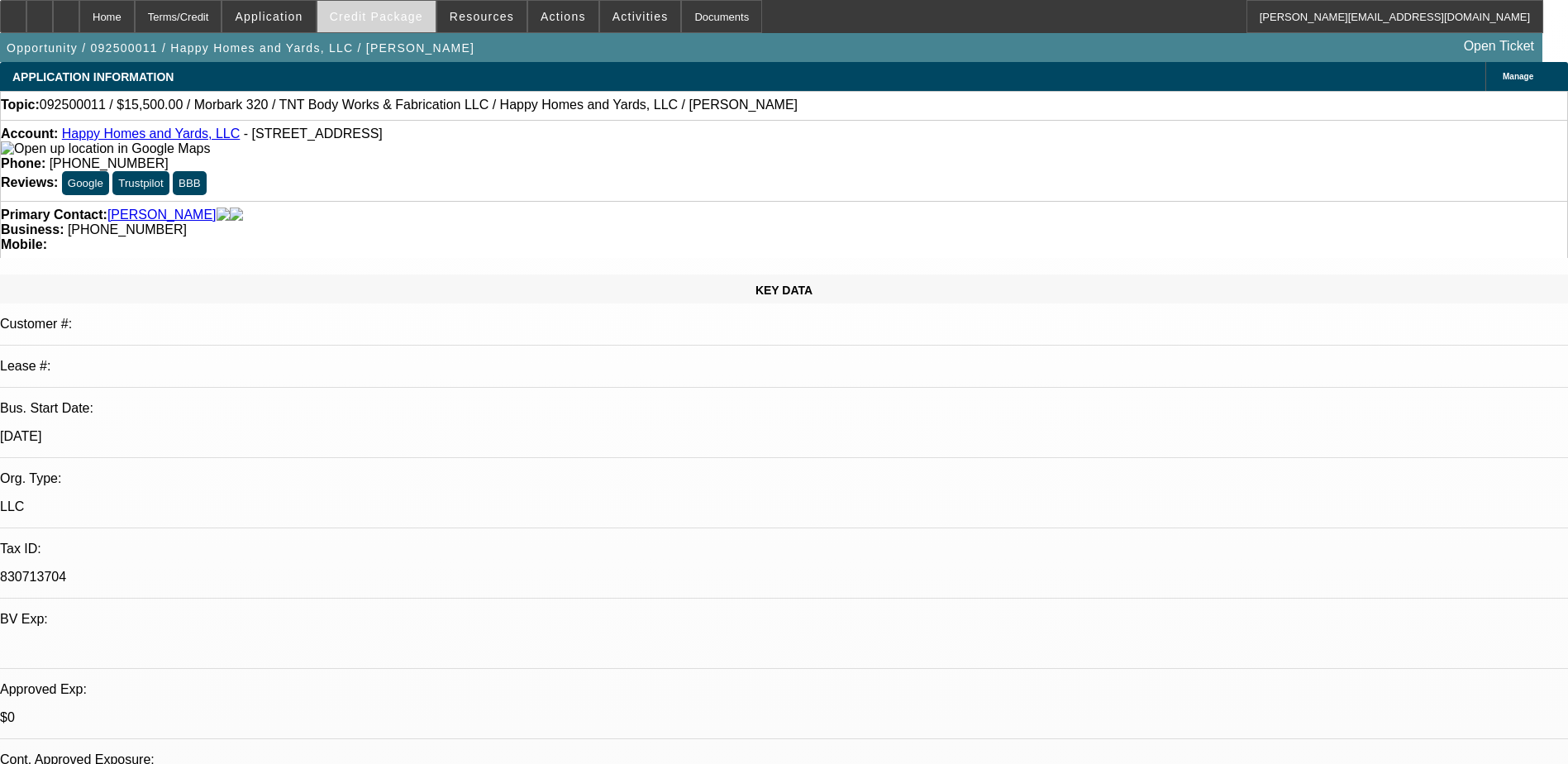
click at [383, 13] on span "Credit Package" at bounding box center [377, 17] width 94 height 13
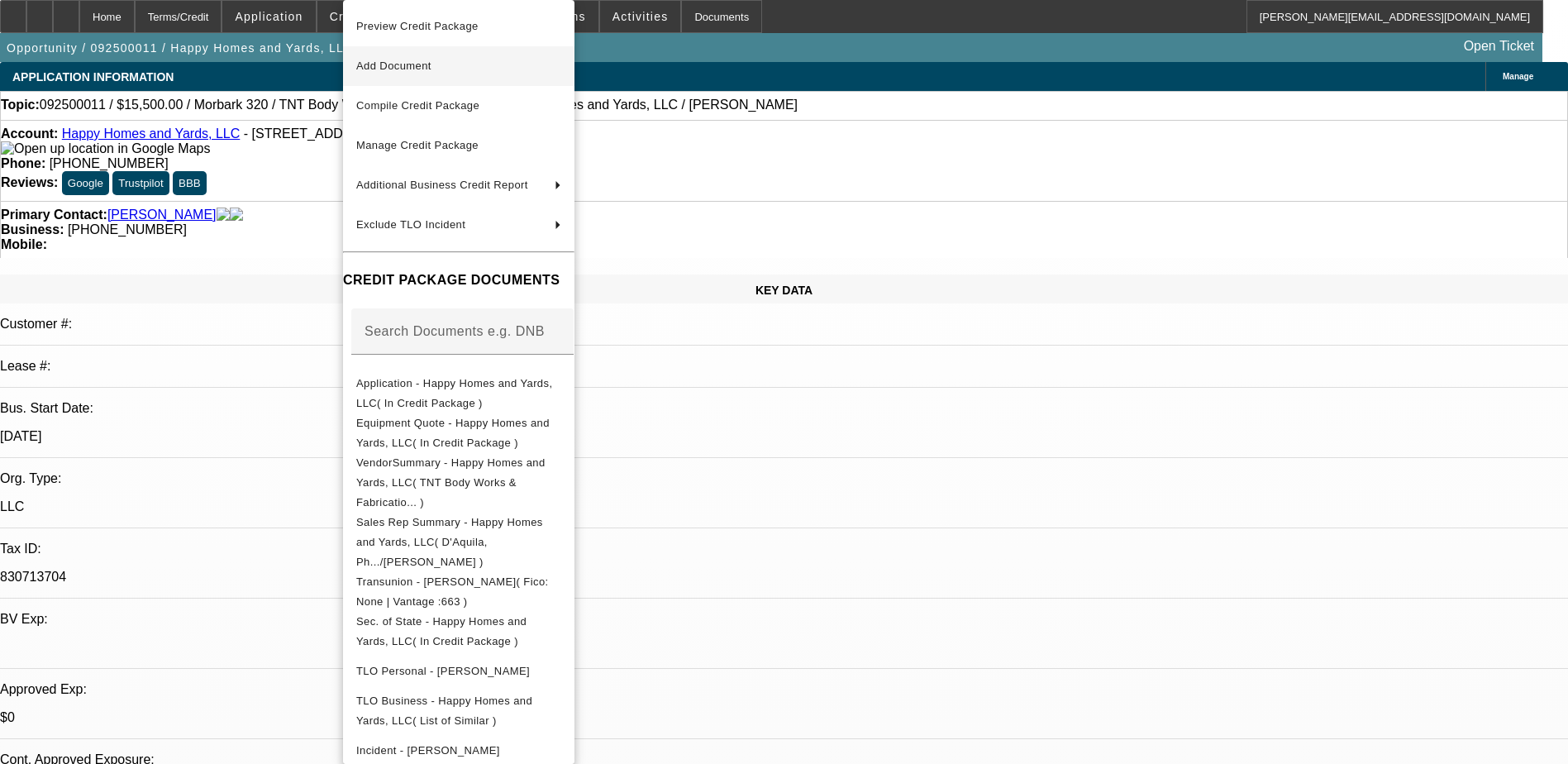
click at [396, 68] on span "Add Document" at bounding box center [394, 65] width 75 height 13
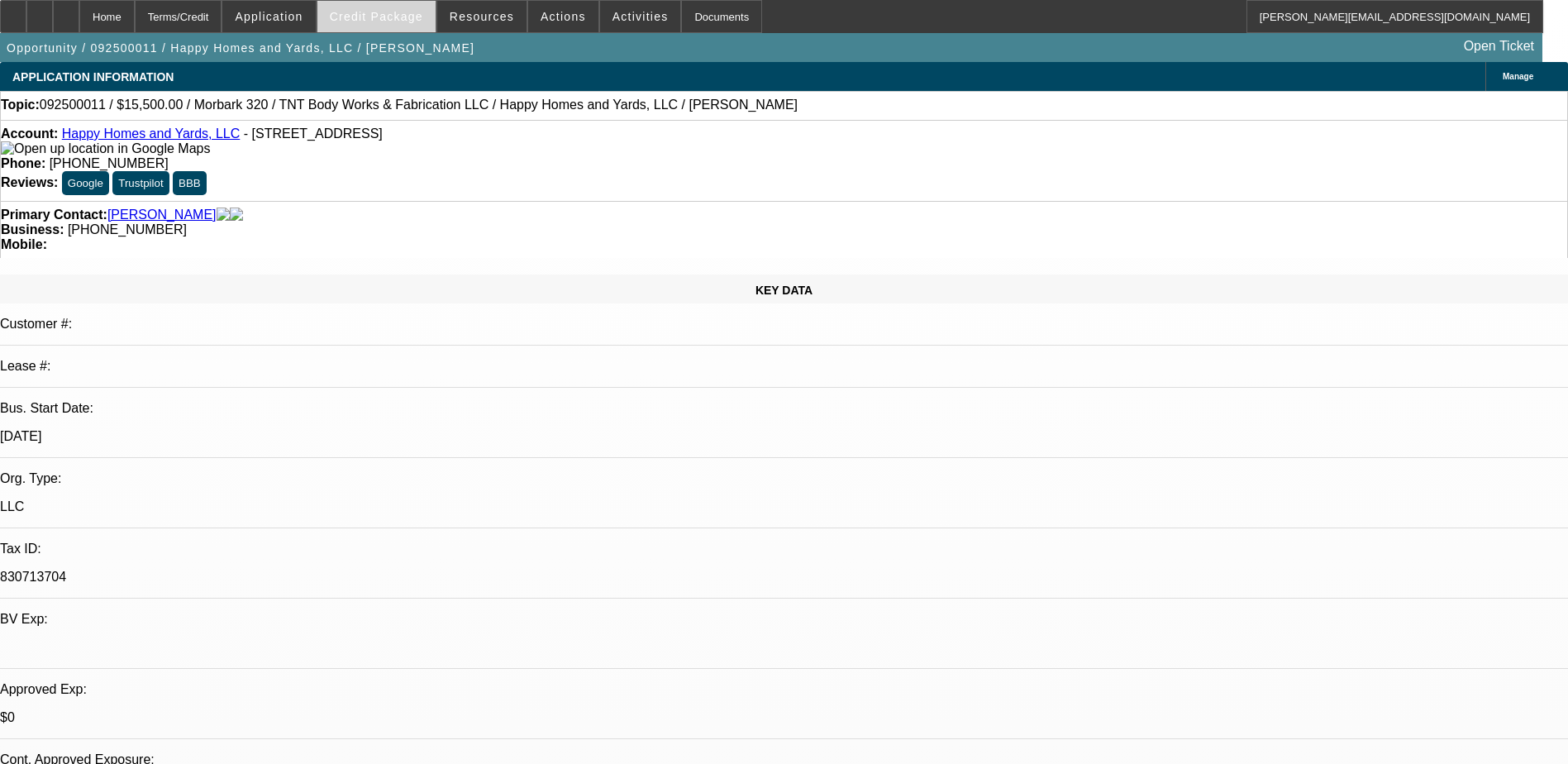
click at [368, 23] on span "Credit Package" at bounding box center [377, 17] width 94 height 13
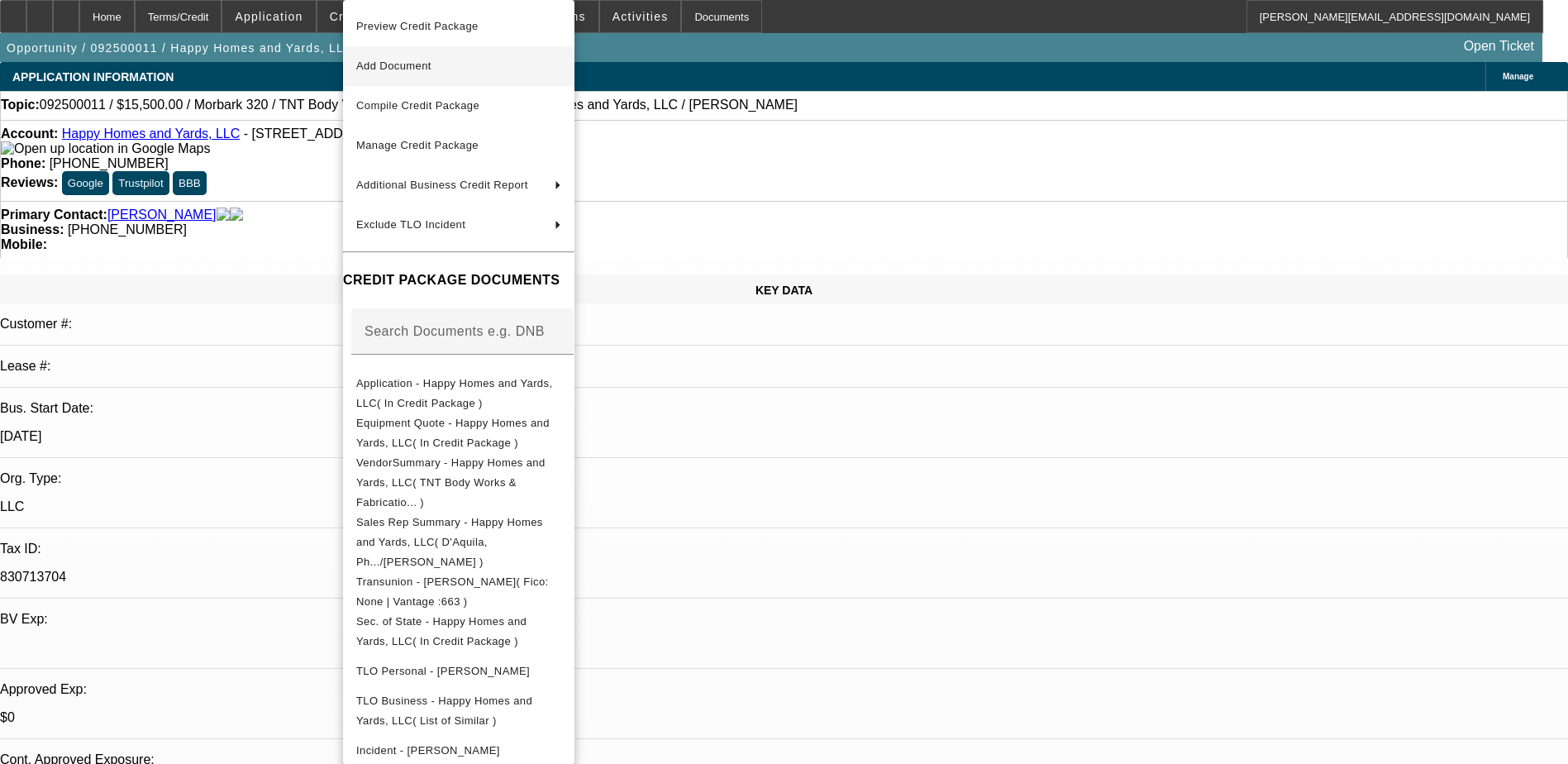
click at [426, 65] on span "Add Document" at bounding box center [394, 65] width 75 height 13
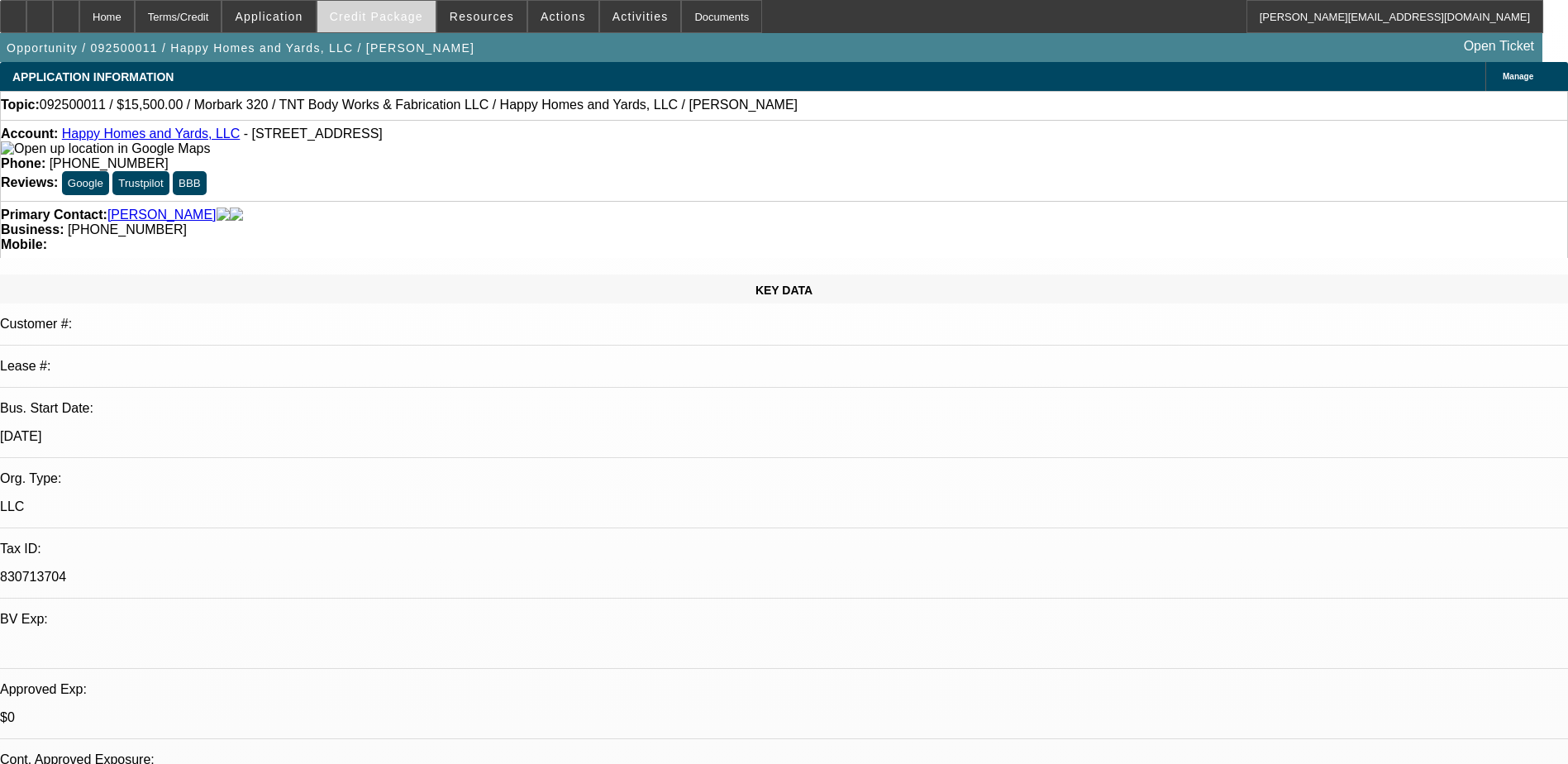
click at [389, 18] on span "Credit Package" at bounding box center [377, 17] width 94 height 13
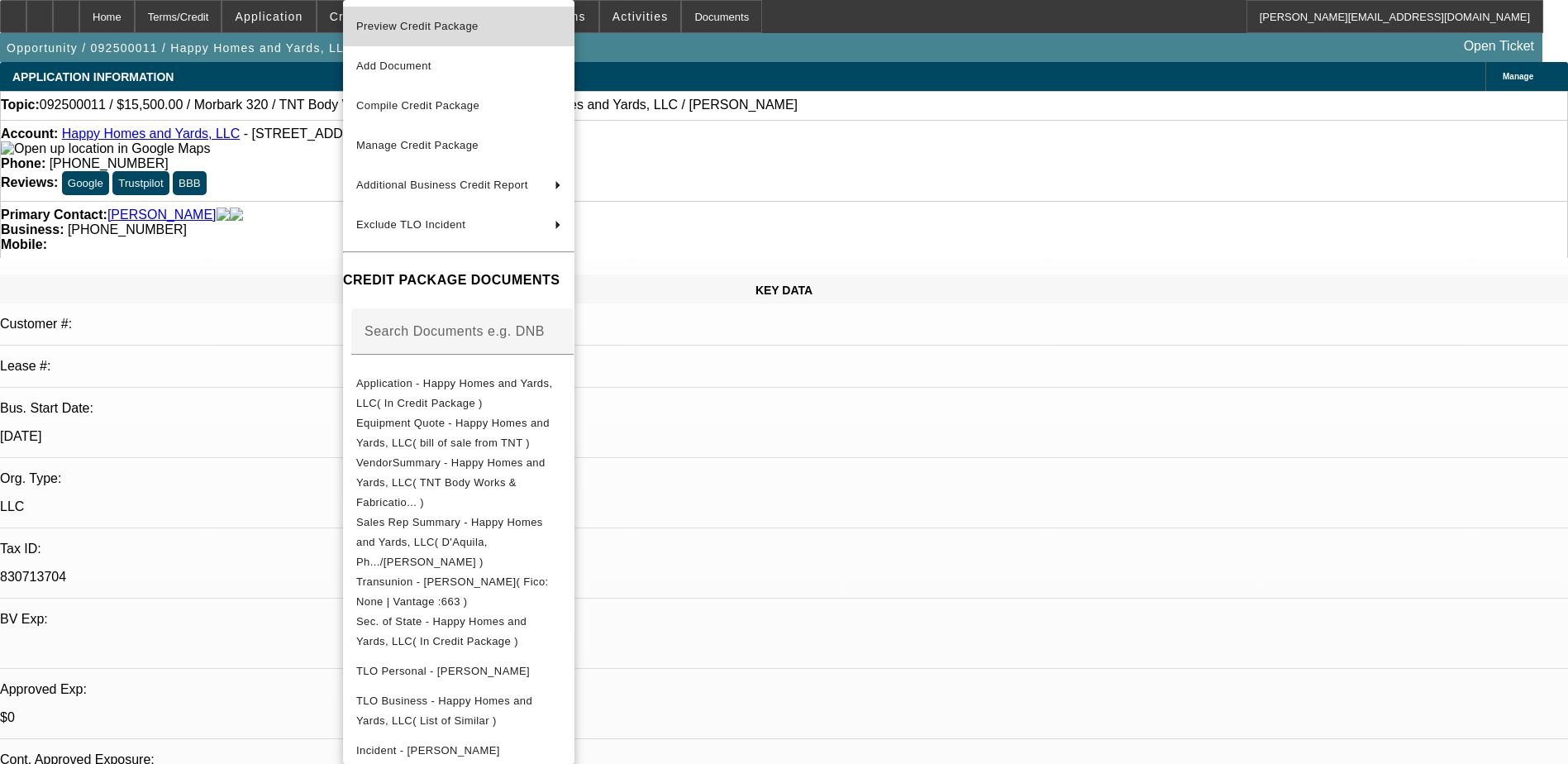
click at [422, 28] on span "Preview Credit Package" at bounding box center [417, 26] width 123 height 13
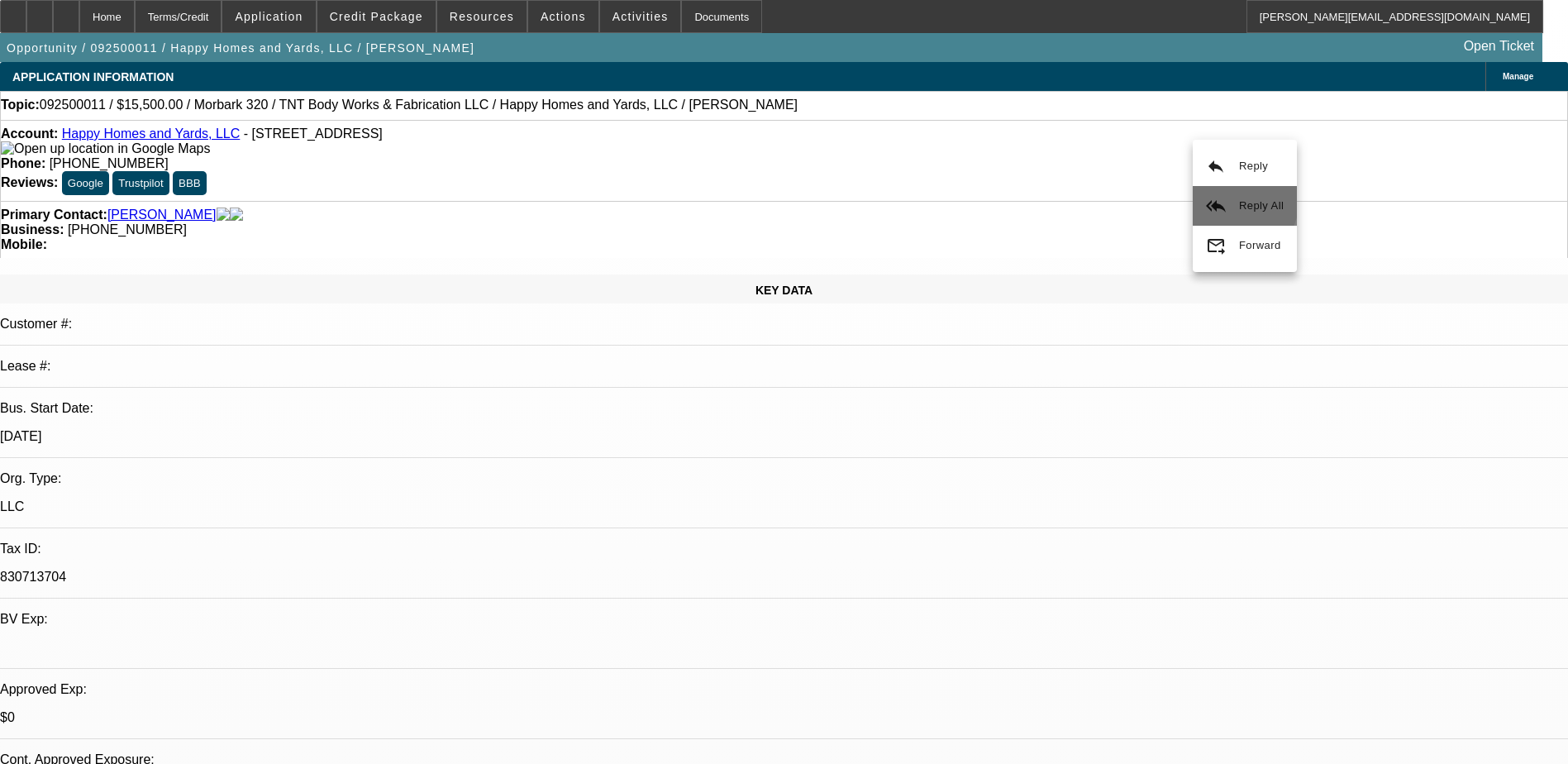
click at [1232, 200] on button "reply_all Reply All" at bounding box center [1245, 206] width 104 height 40
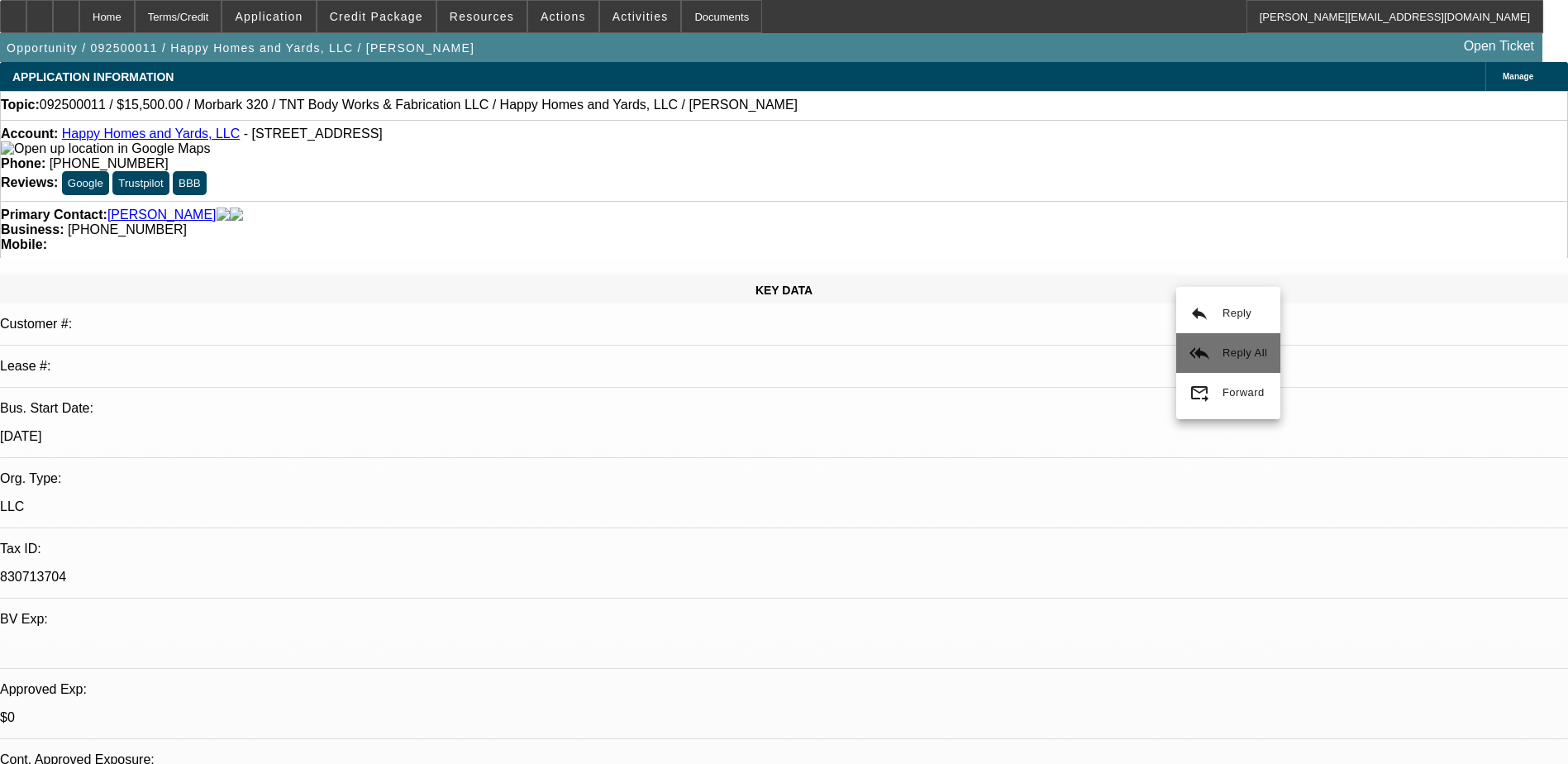
click at [1234, 342] on button "reply_all Reply All" at bounding box center [1228, 353] width 104 height 40
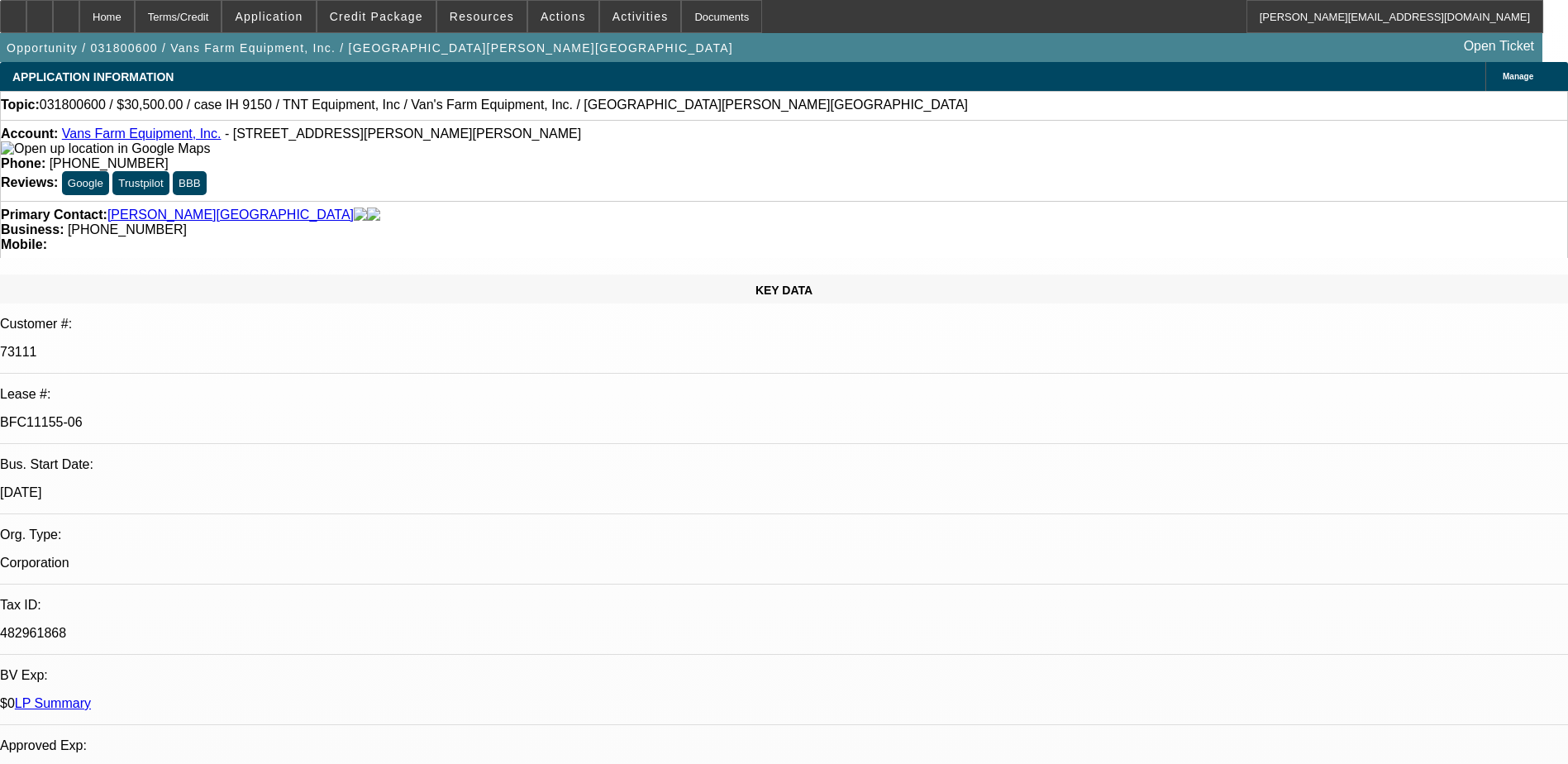
select select "0"
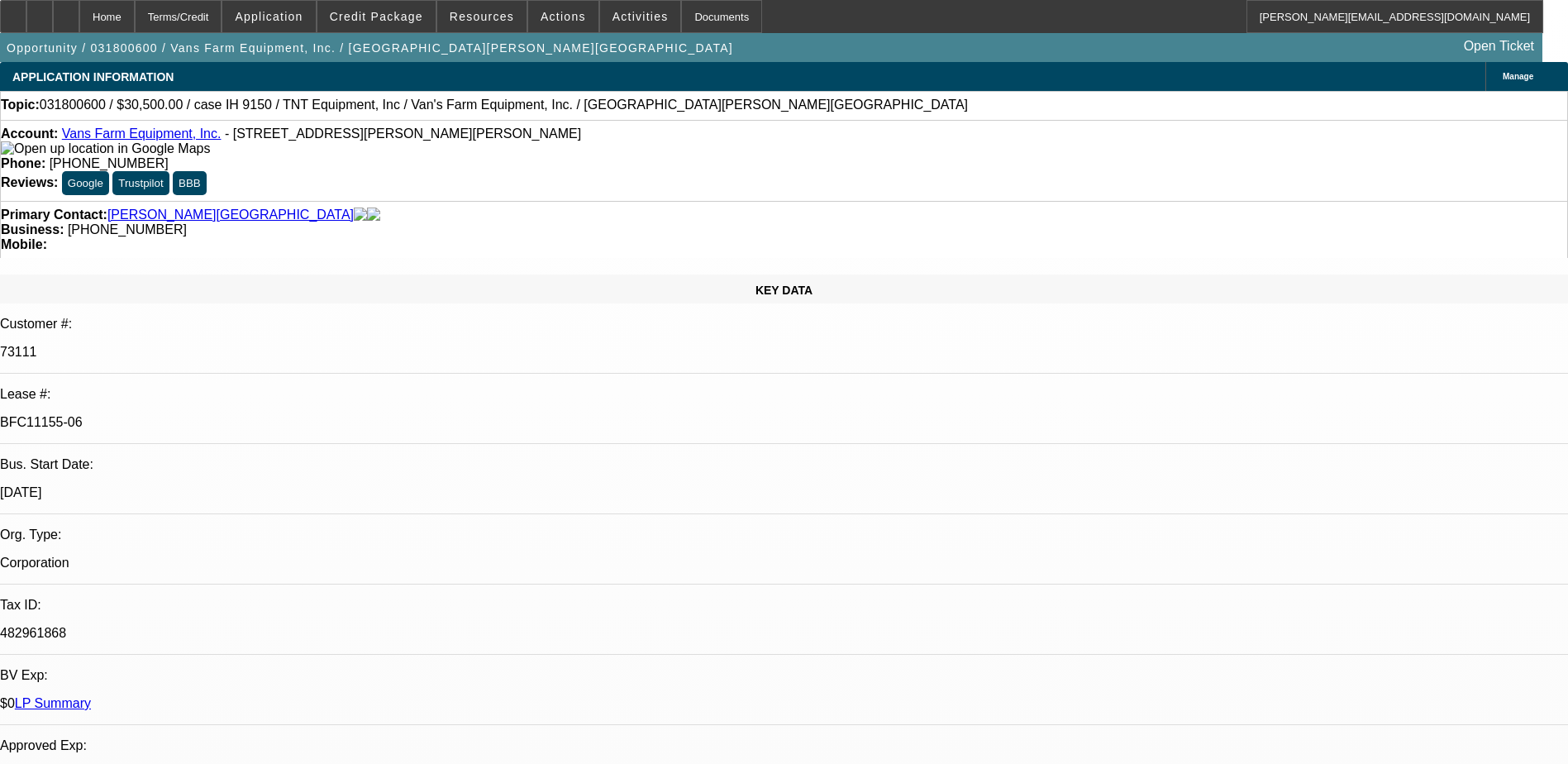
select select "0"
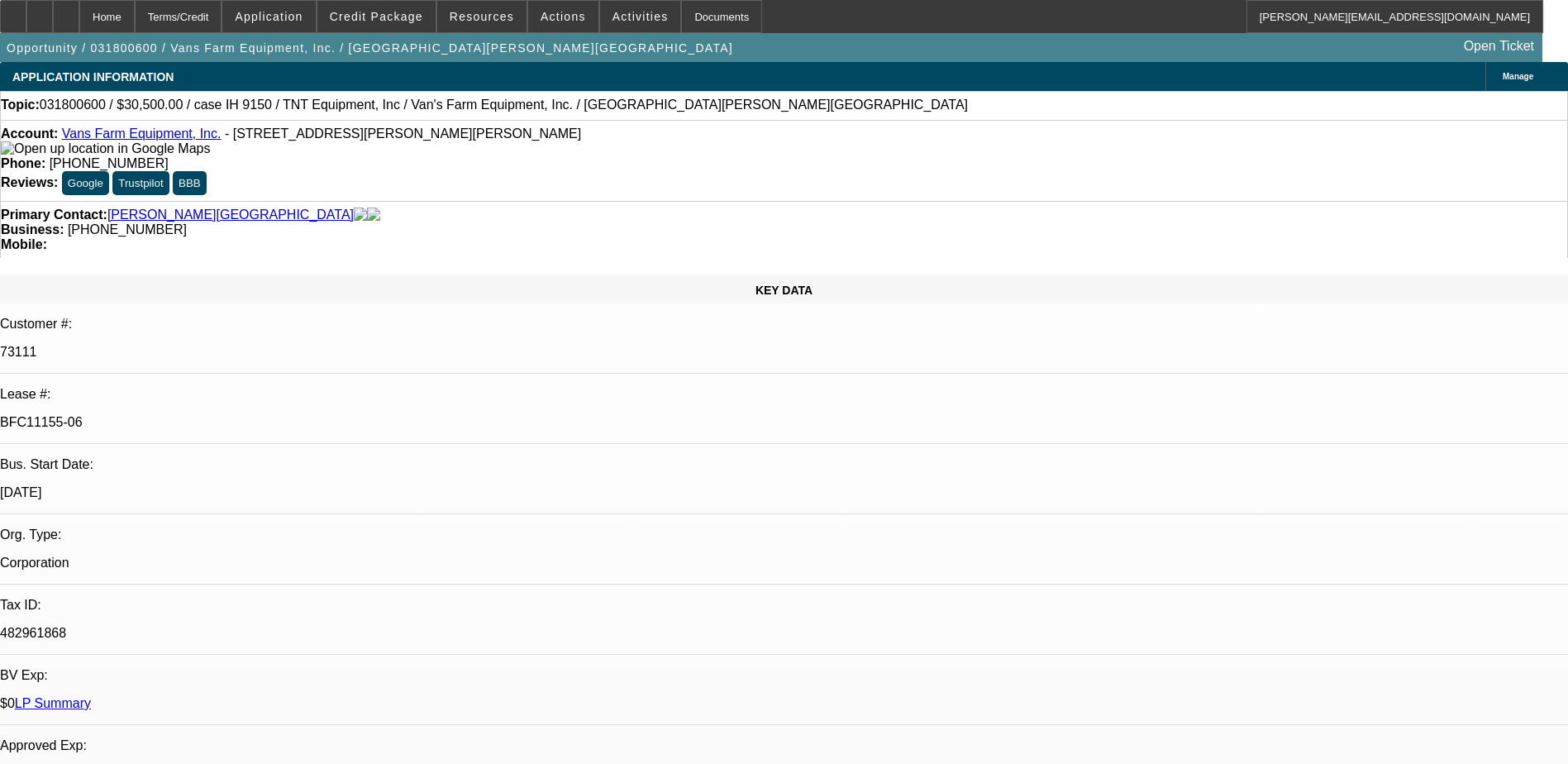
select select "0"
select select "1"
select select "6"
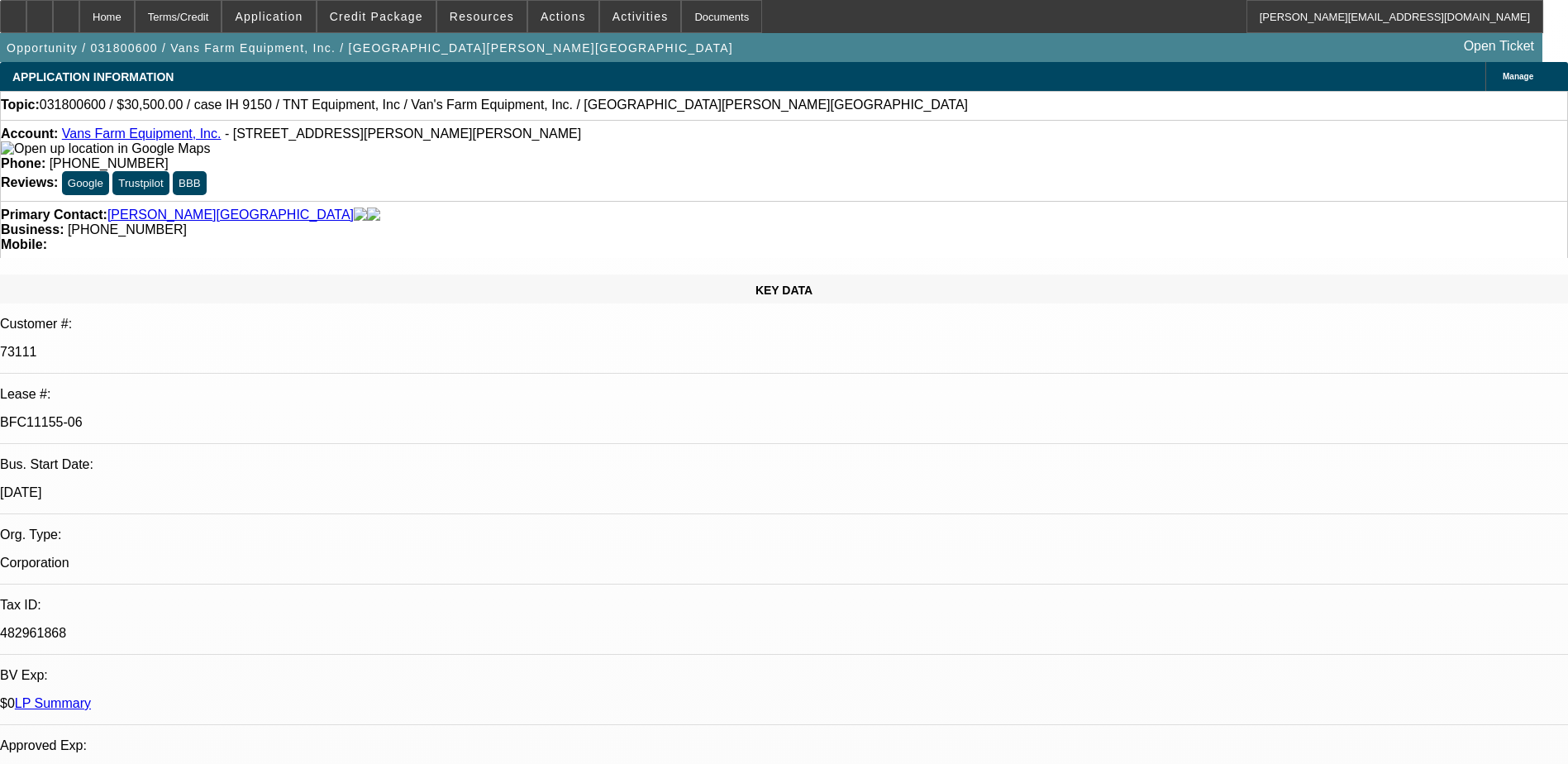
select select "1"
select select "6"
select select "1"
select select "2"
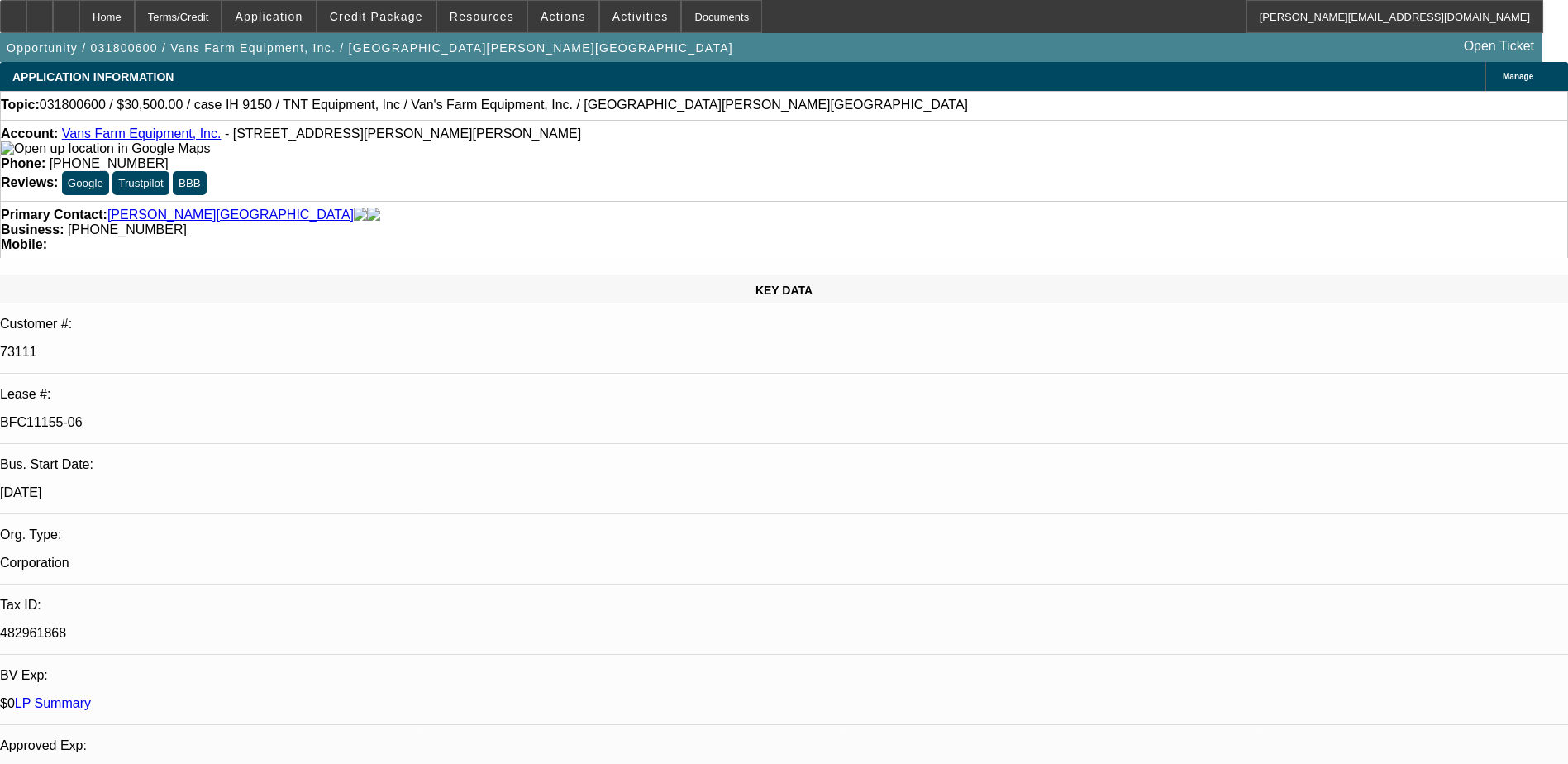
select select "6"
select select "1"
select select "2"
select select "6"
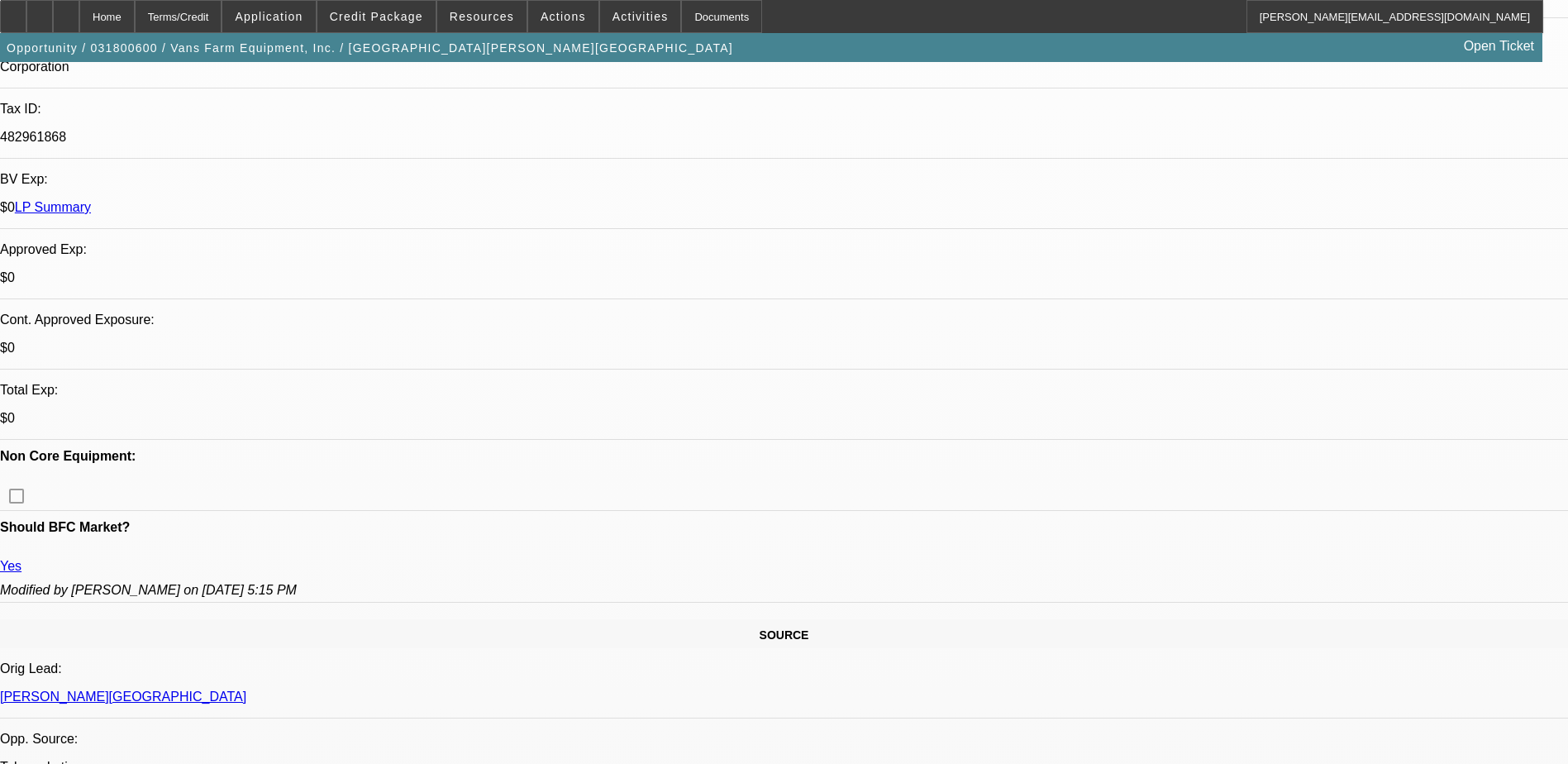
scroll to position [992, 0]
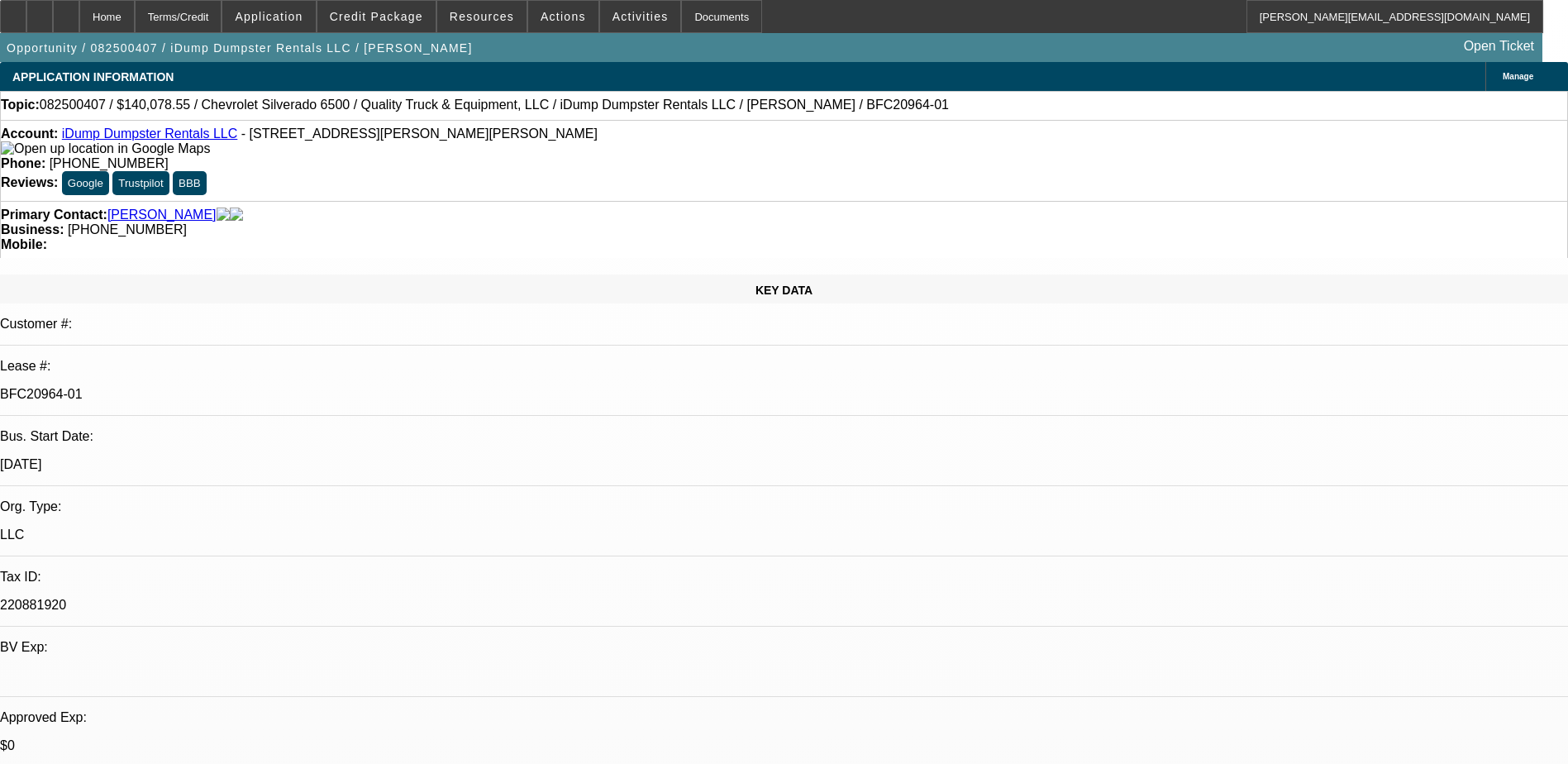
select select "0"
select select "6"
select select "0"
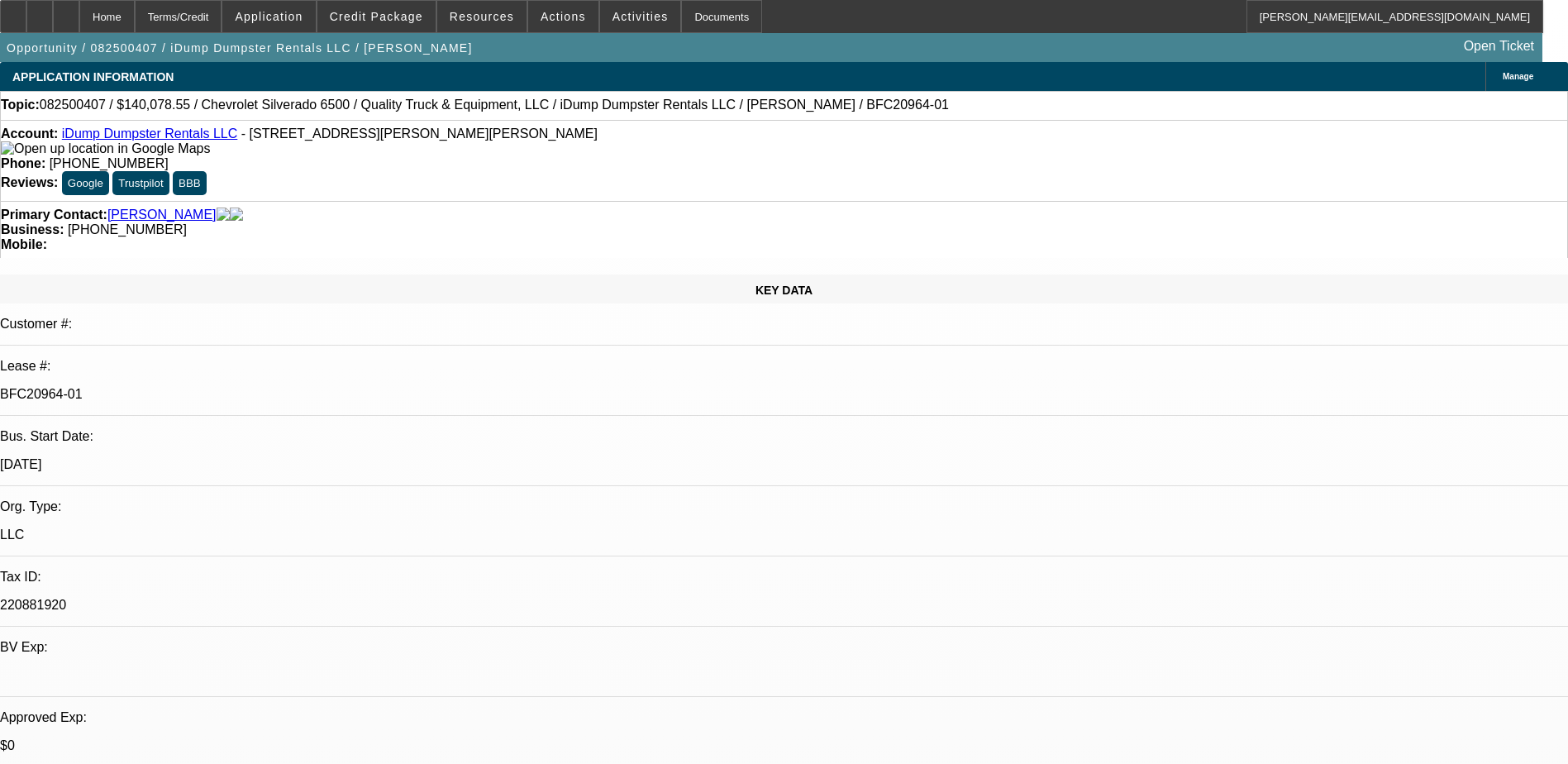
select select "0"
select select "6"
select select "0"
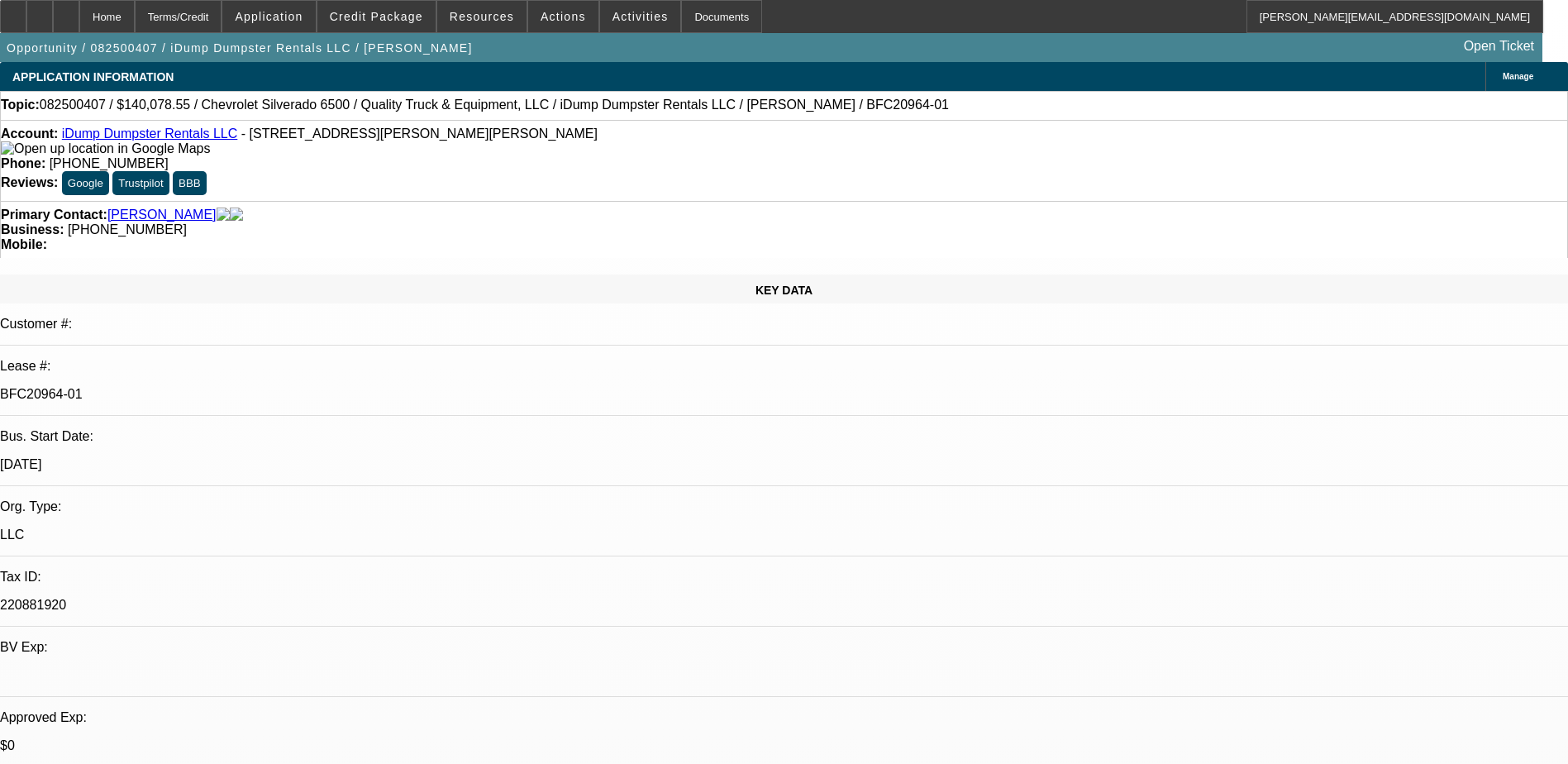
select select "0"
select select "6"
select select "0"
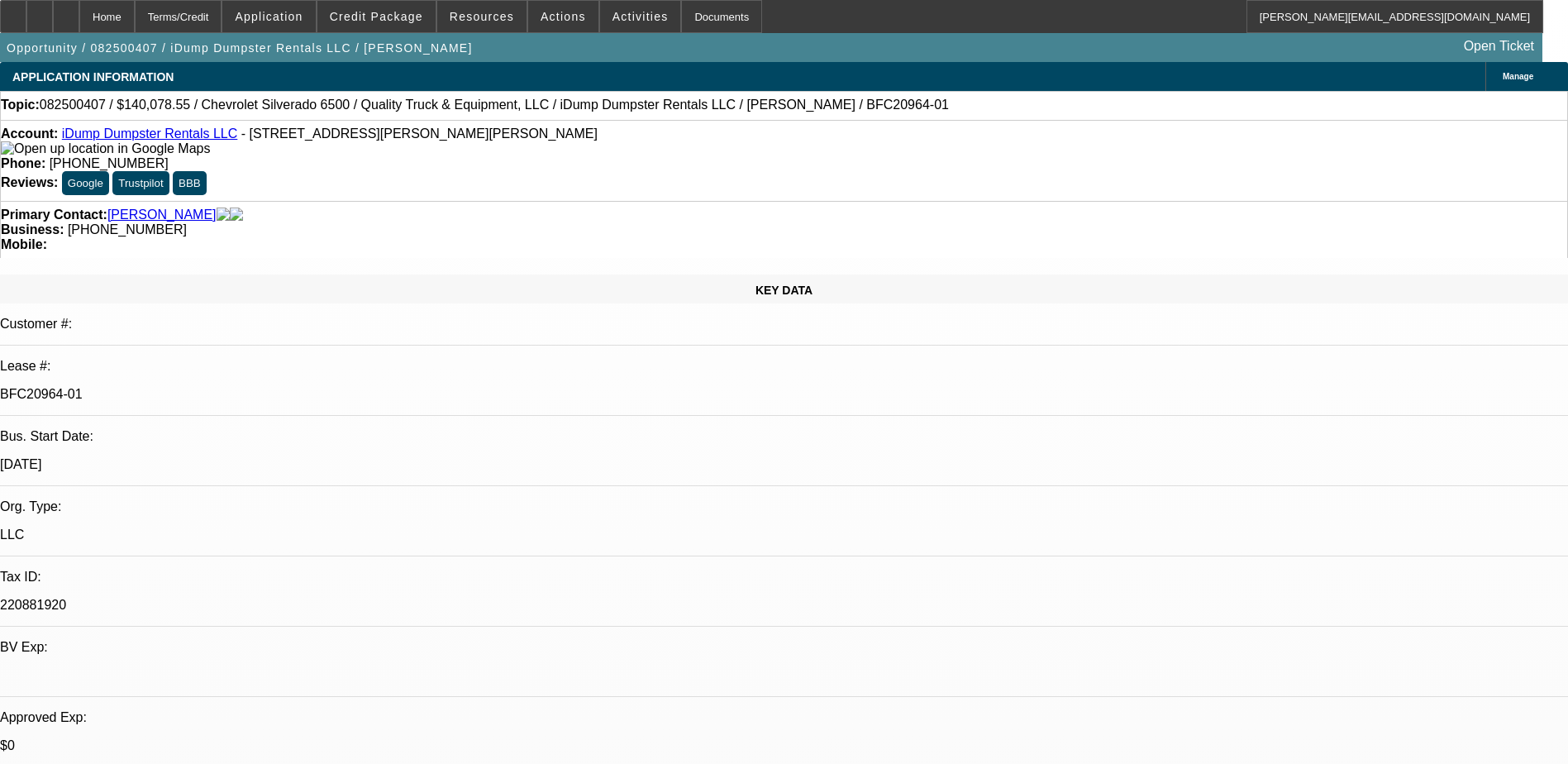
select select "6"
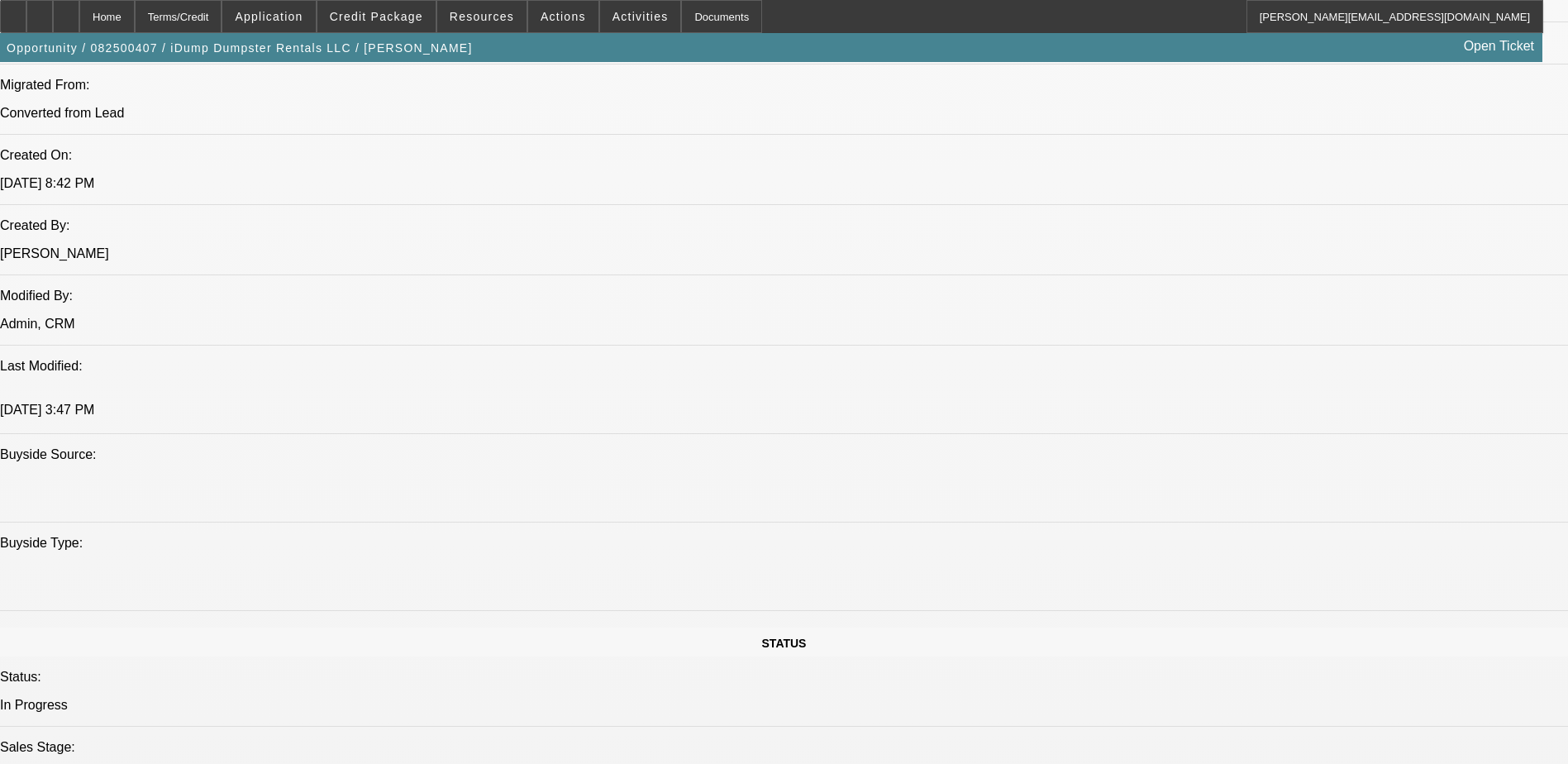
scroll to position [827, 0]
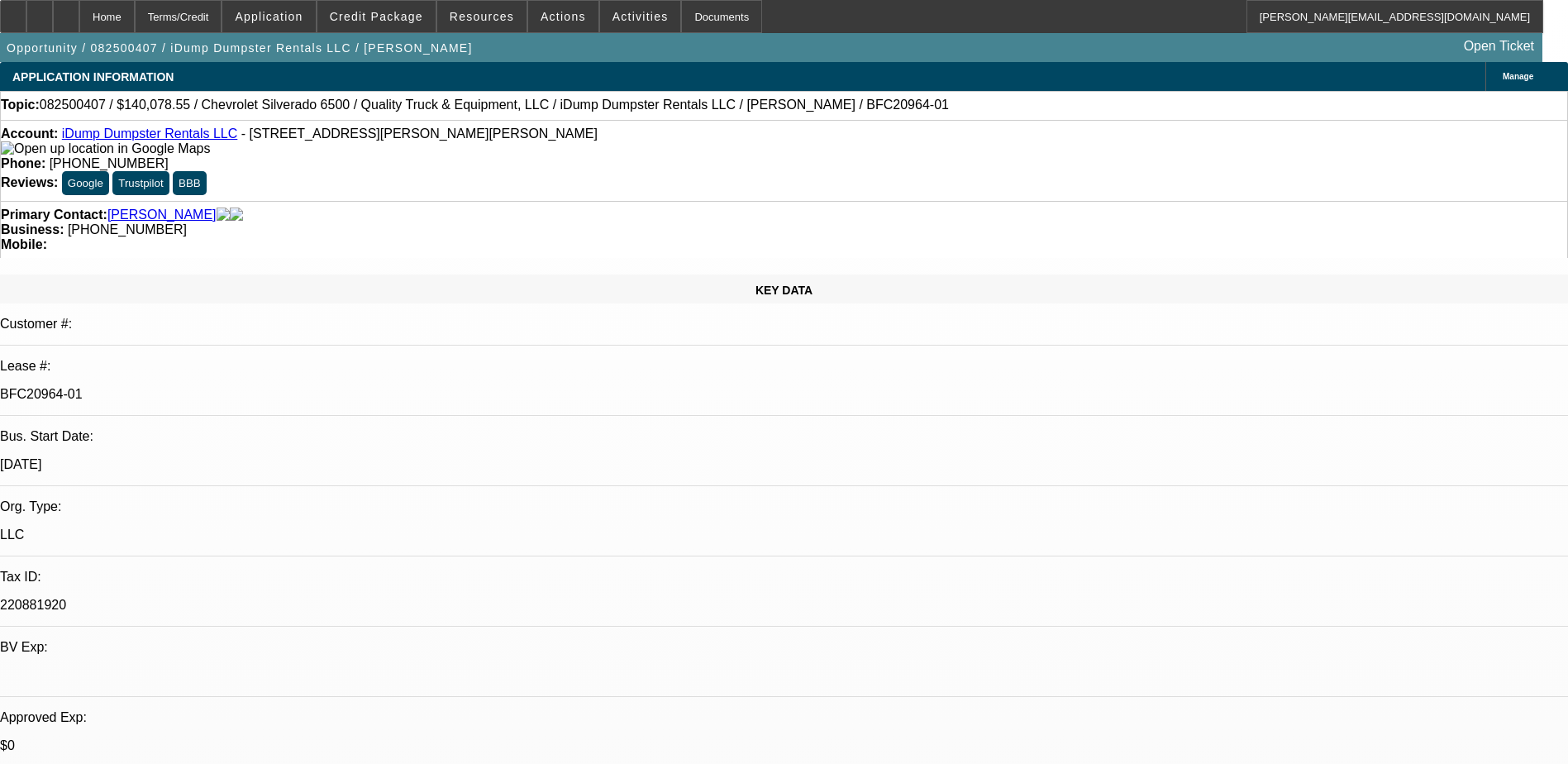
select select "0"
select select "6"
select select "0"
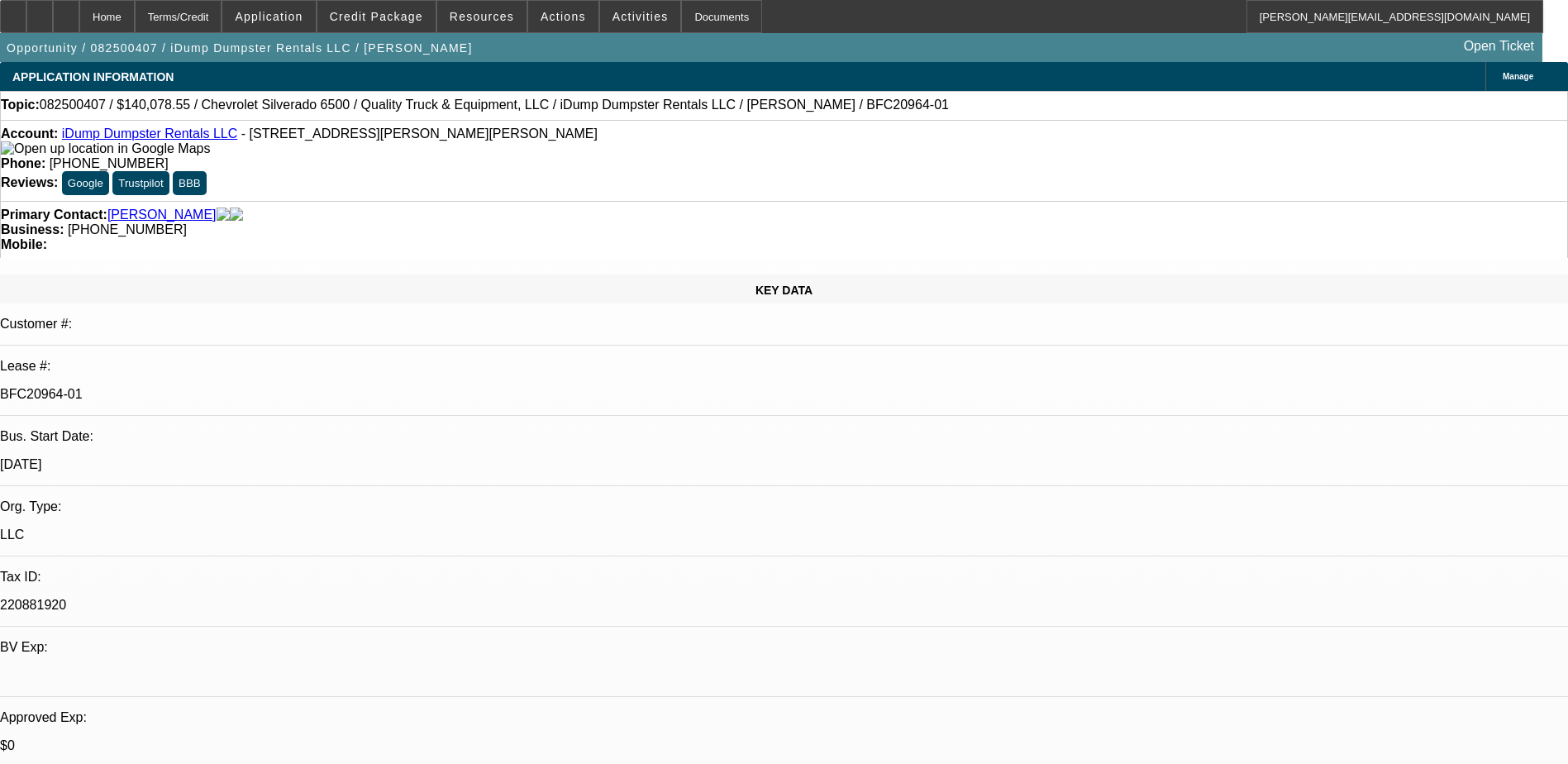
select select "0"
select select "6"
select select "0"
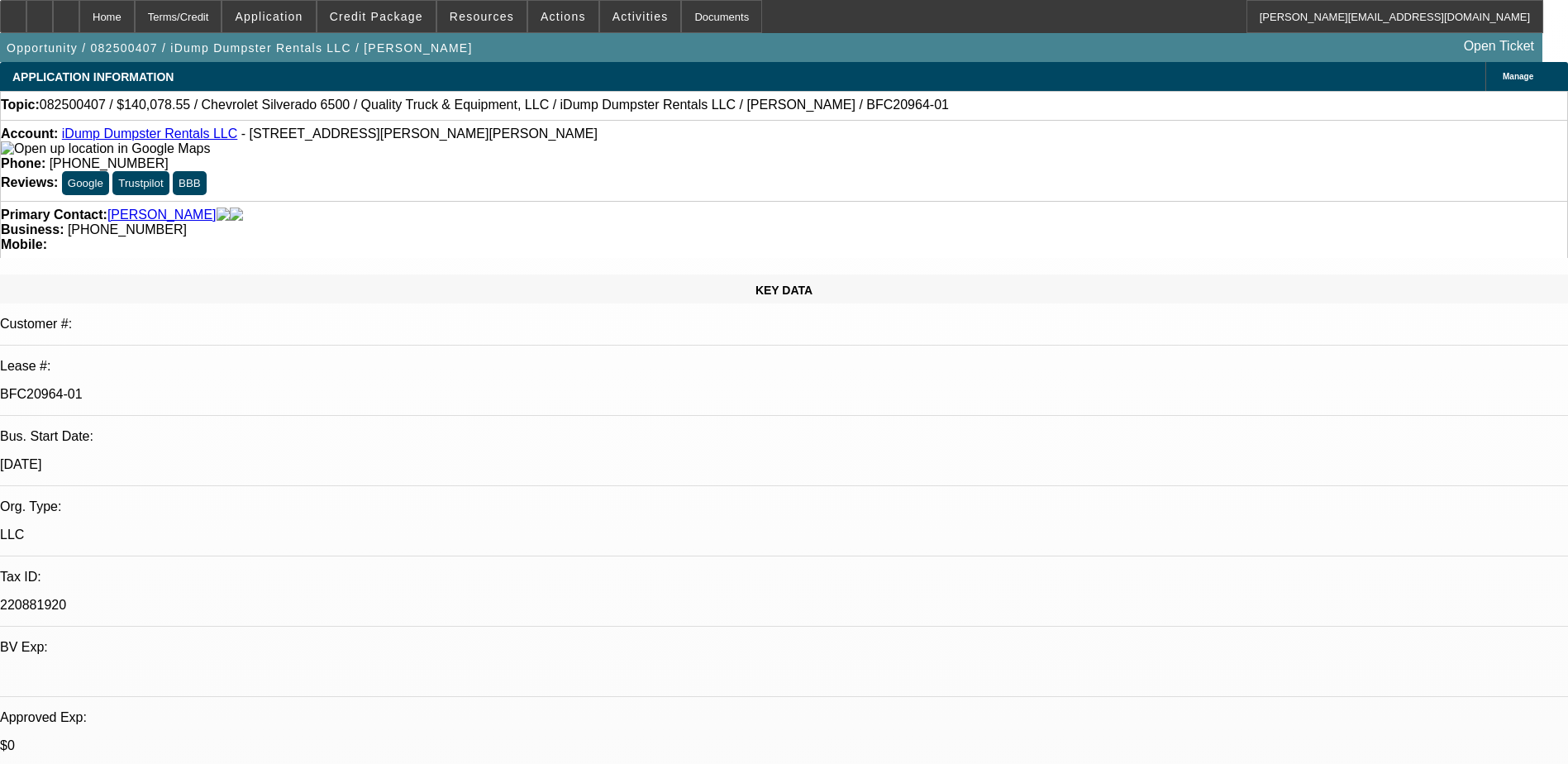
select select "0"
select select "6"
select select "0"
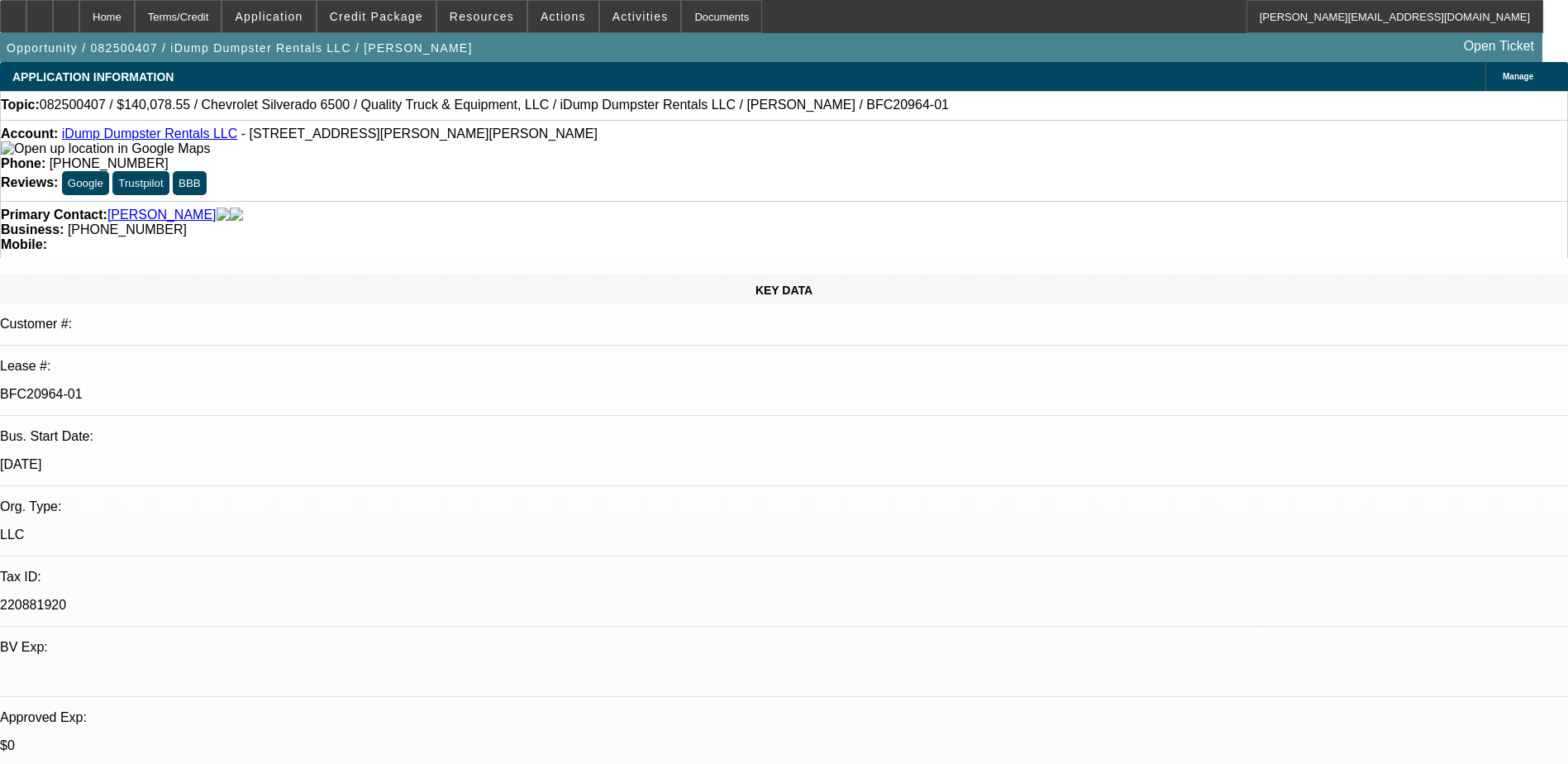
select select "6"
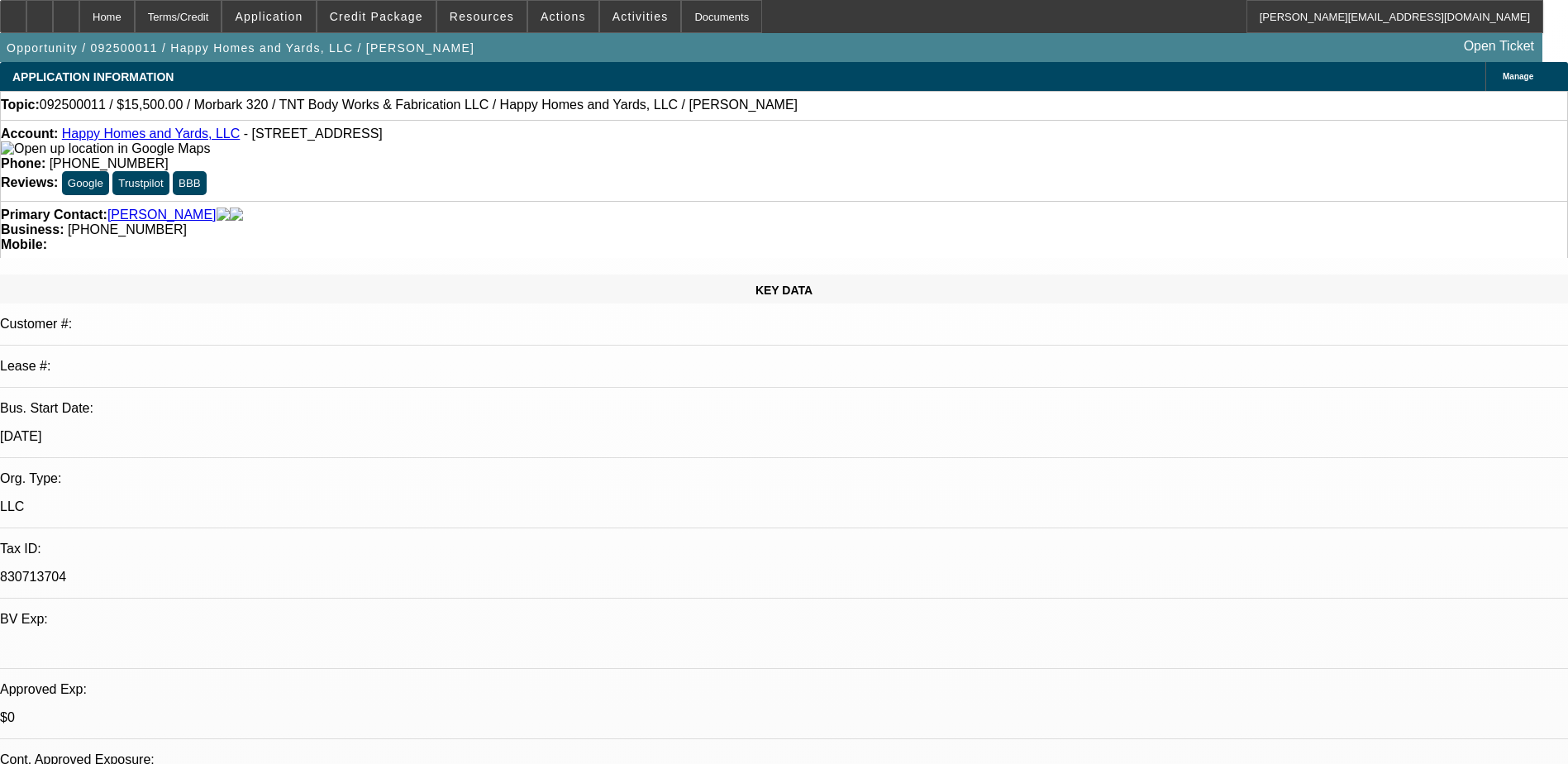
select select "0"
select select "2"
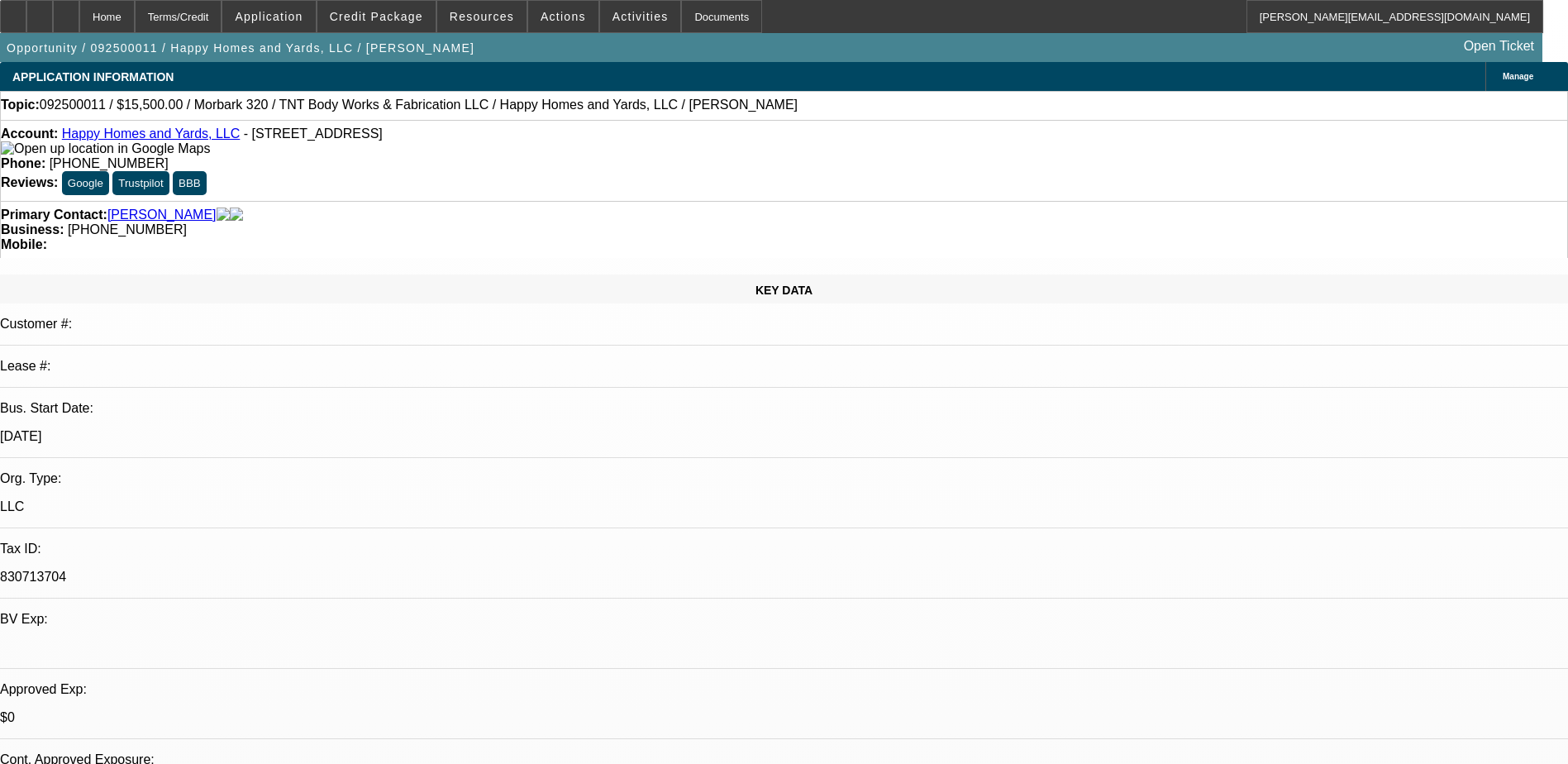
select select "0"
select select "2"
select select "0"
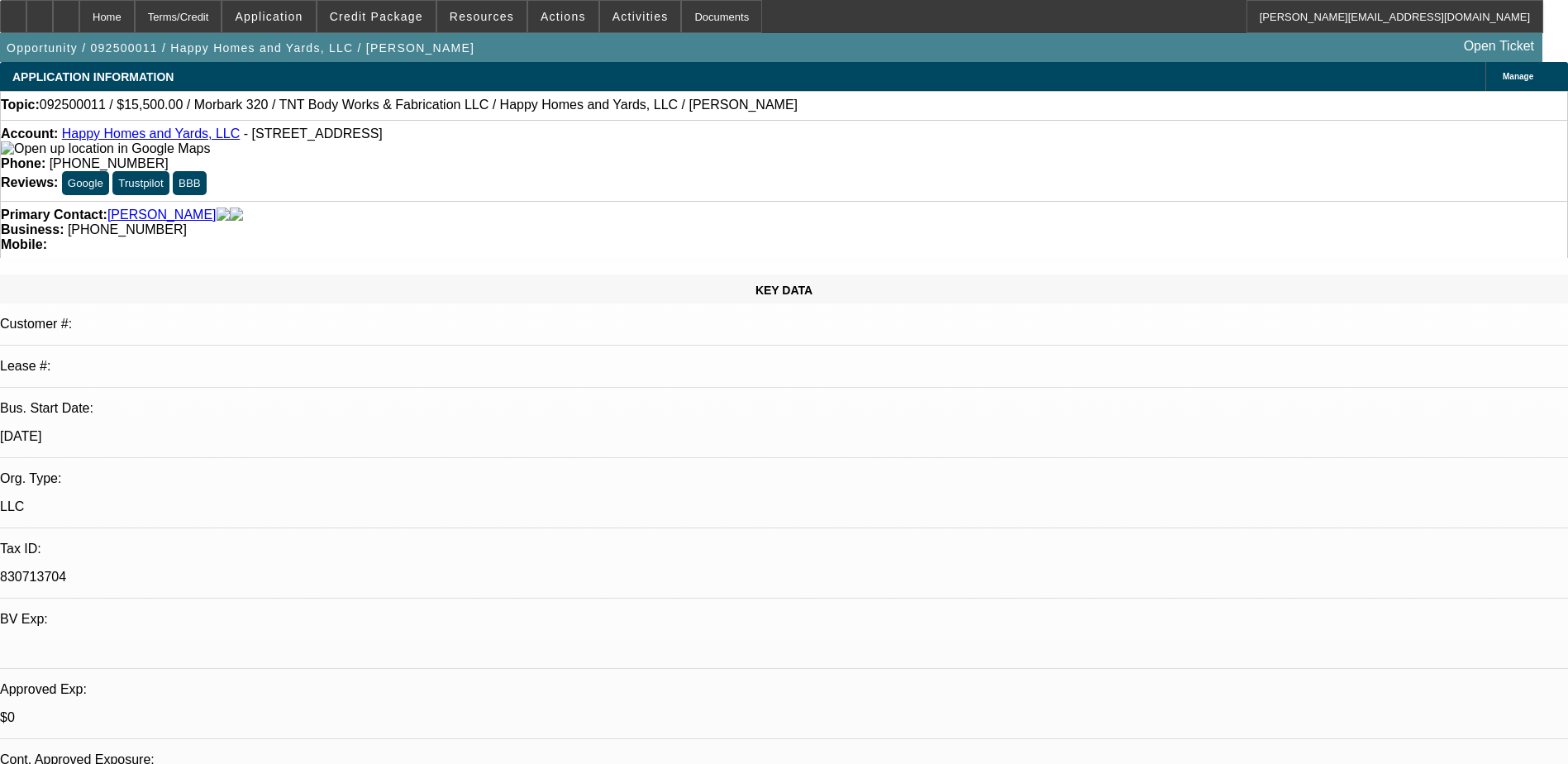
select select "2"
select select "0"
select select "1"
select select "6"
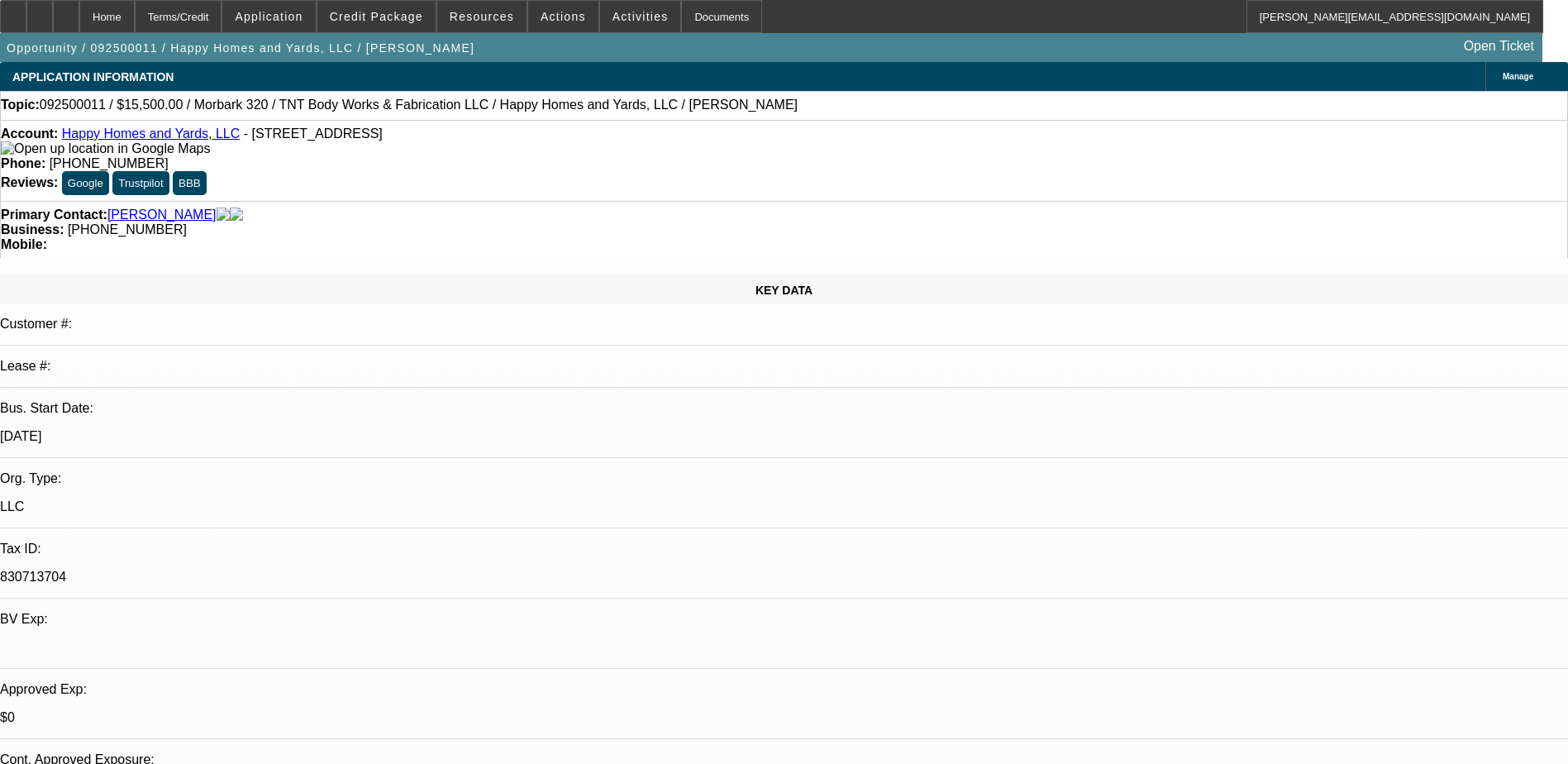
select select "1"
select select "2"
select select "6"
select select "1"
select select "2"
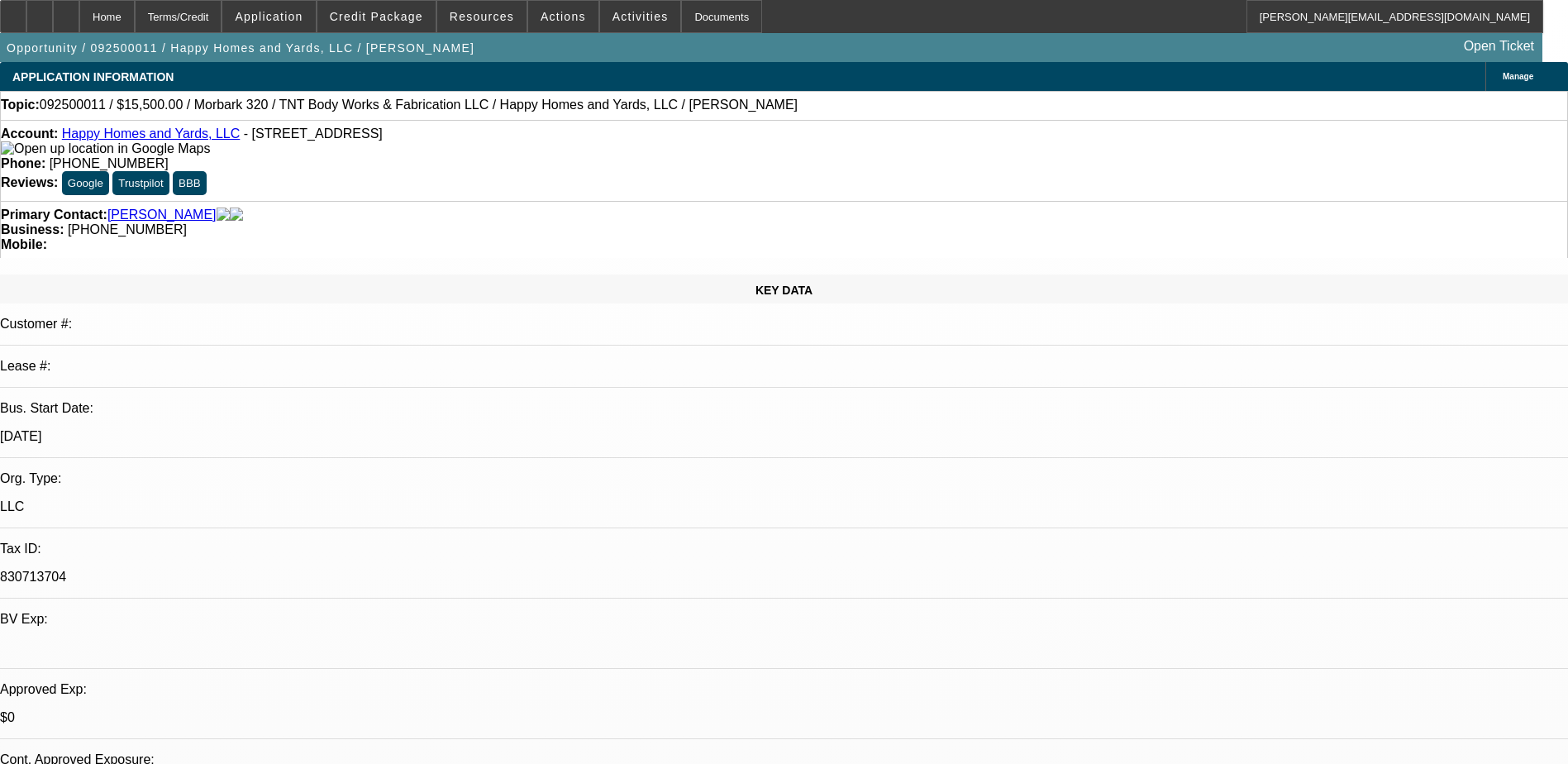
select select "6"
select select "1"
select select "2"
select select "6"
click at [79, 19] on div at bounding box center [66, 17] width 27 height 33
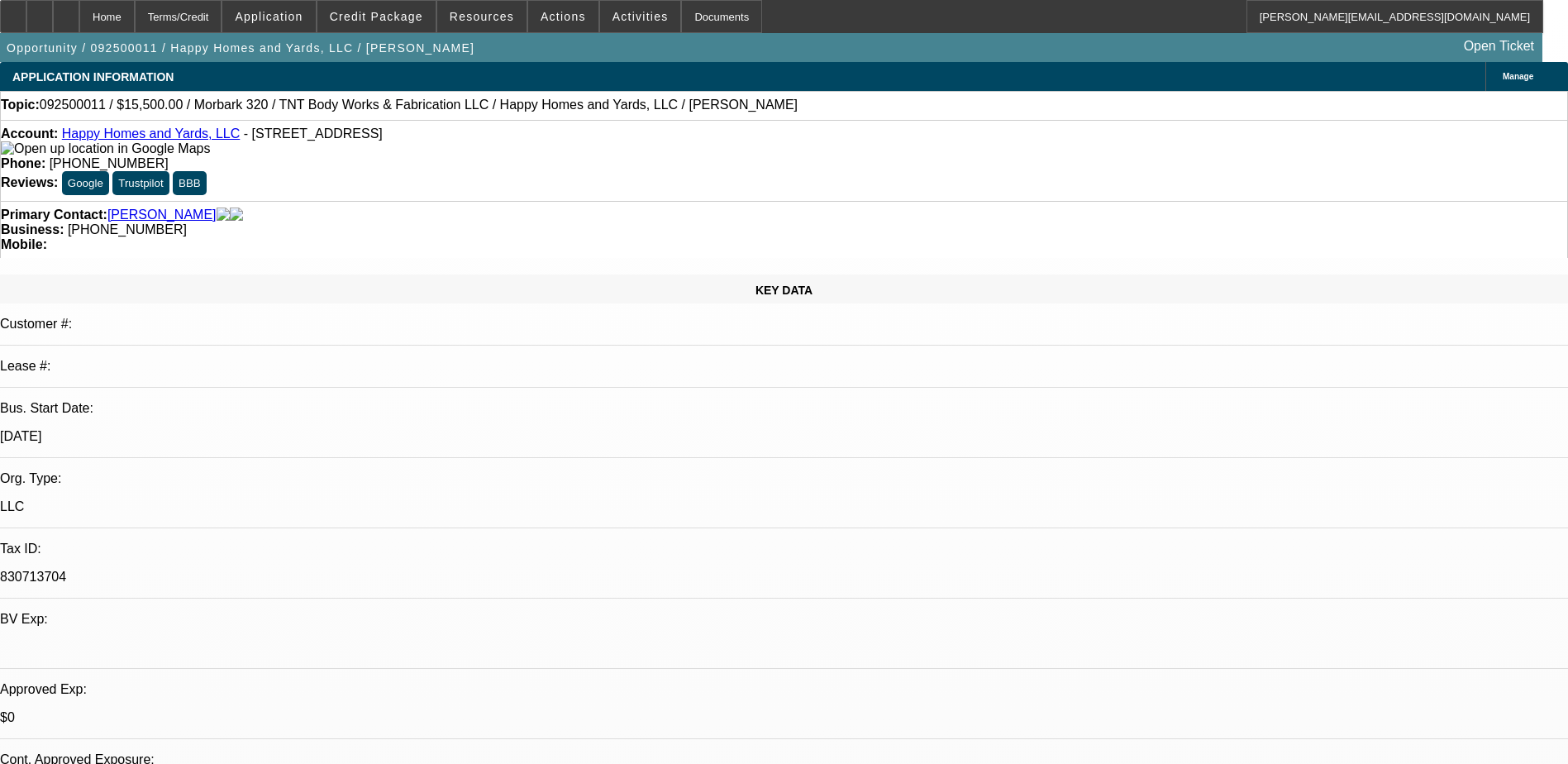
select select "0"
select select "2"
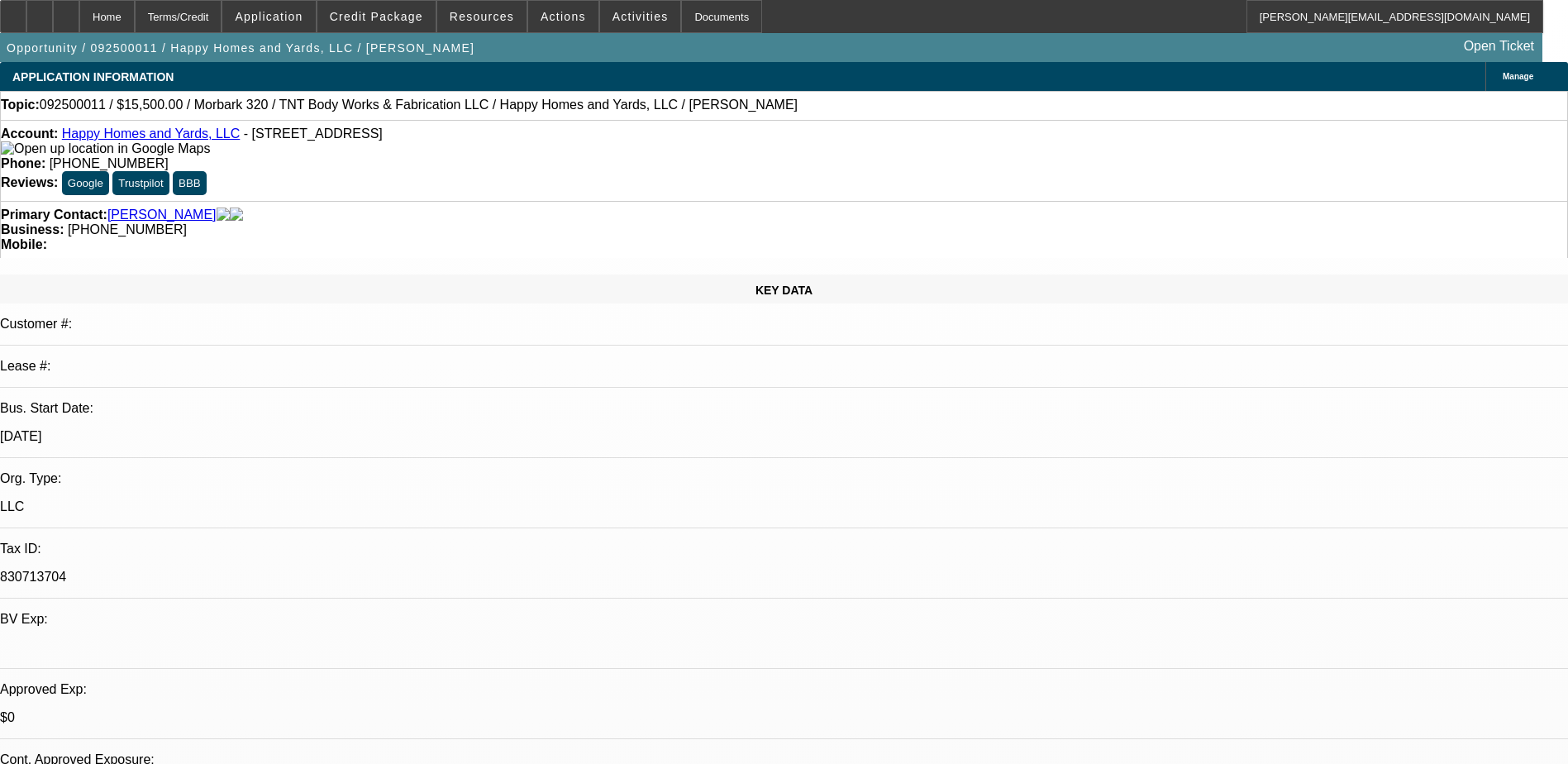
select select "0"
select select "2"
select select "0"
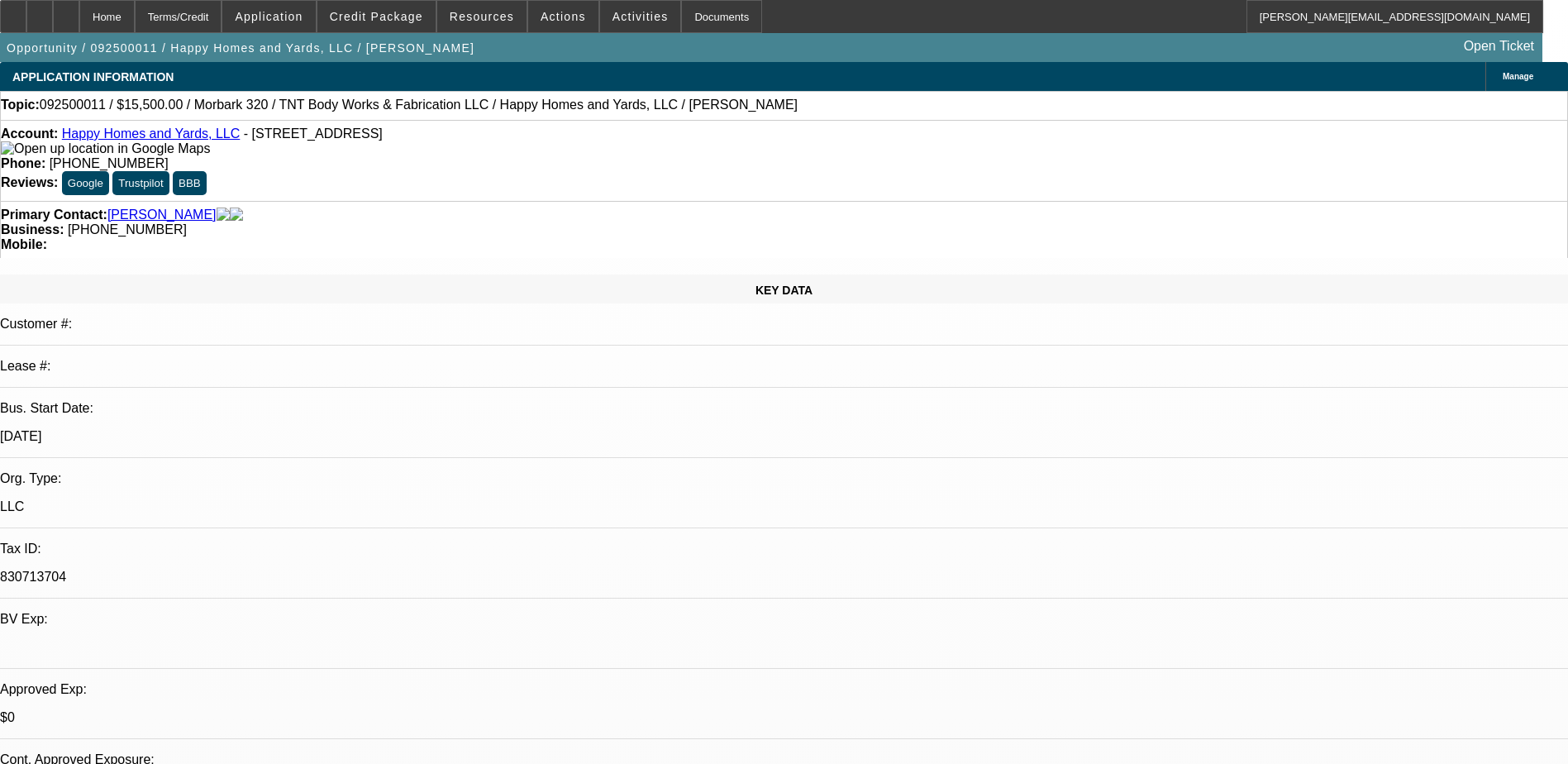
select select "2"
select select "0"
select select "1"
select select "6"
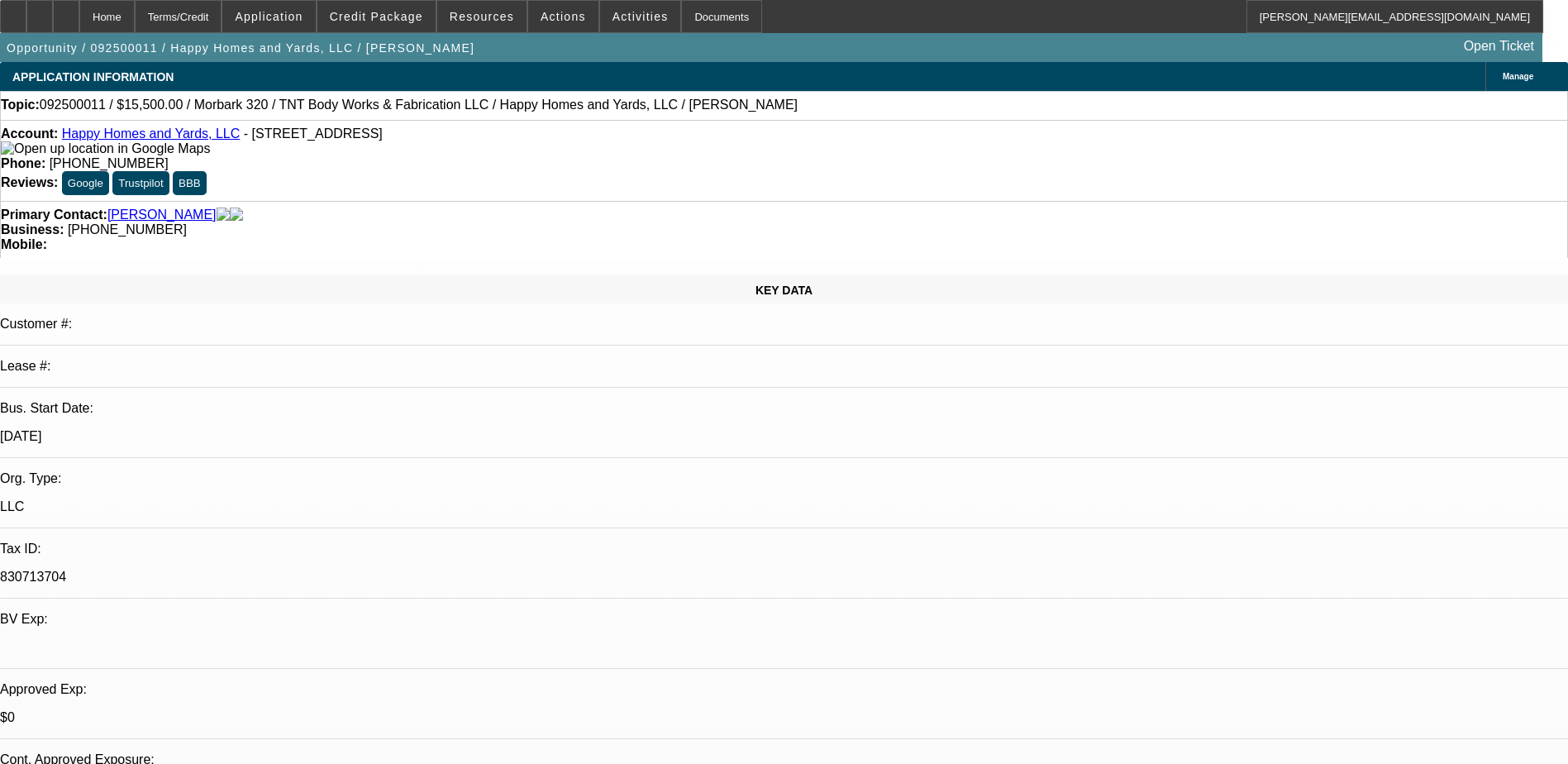
select select "1"
select select "2"
select select "6"
select select "1"
select select "2"
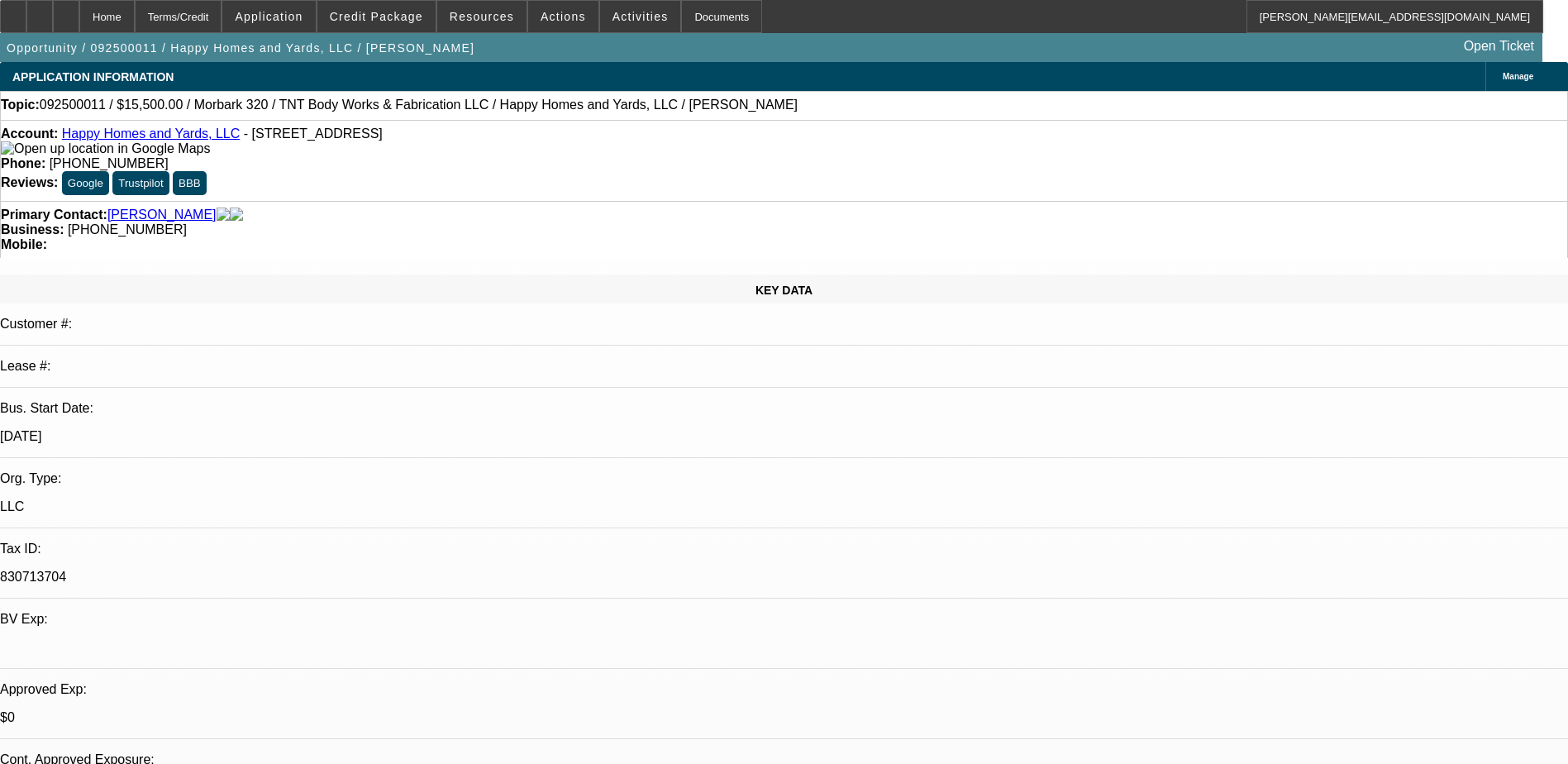
select select "6"
select select "1"
select select "2"
select select "6"
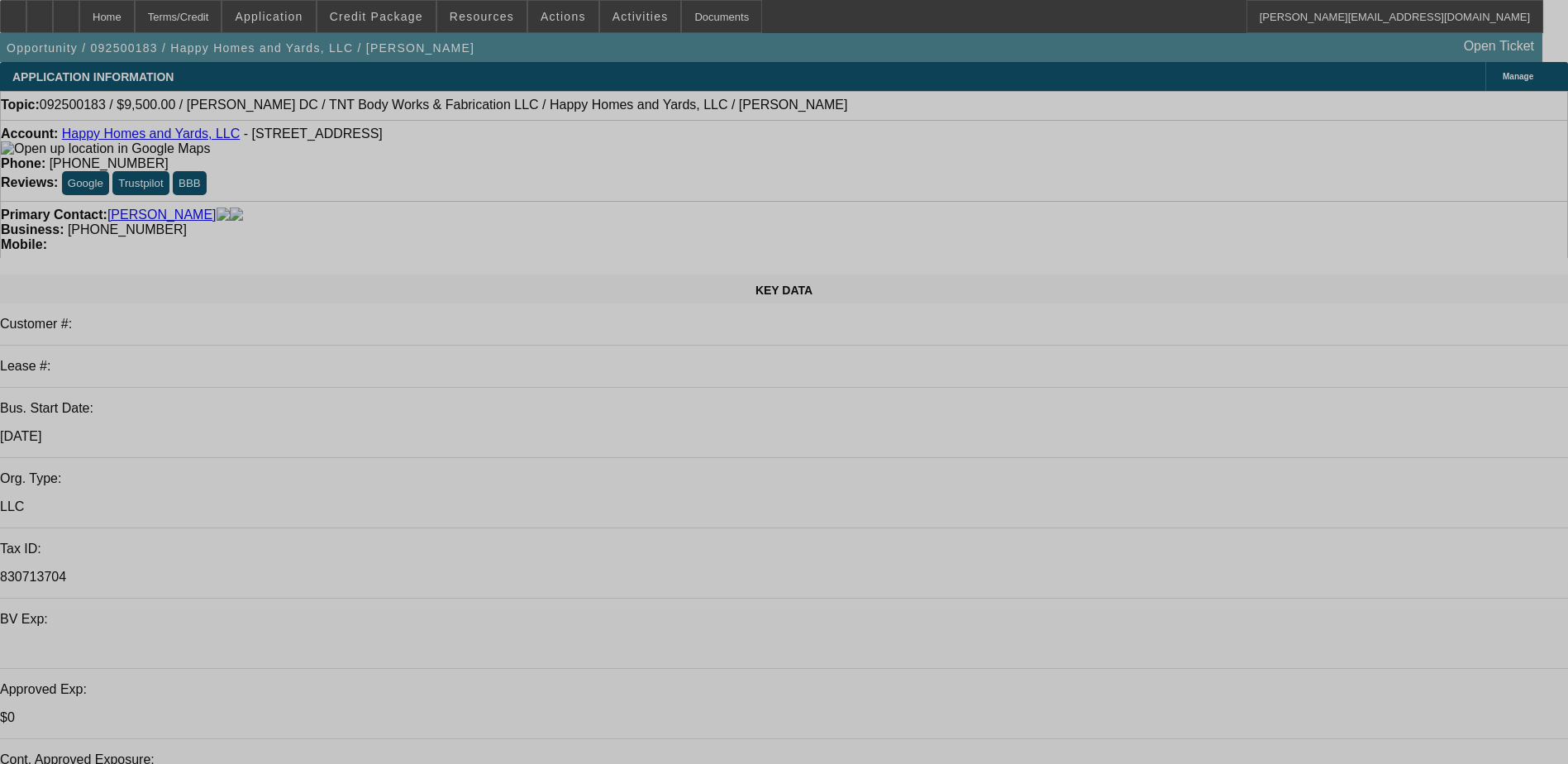
select select "0"
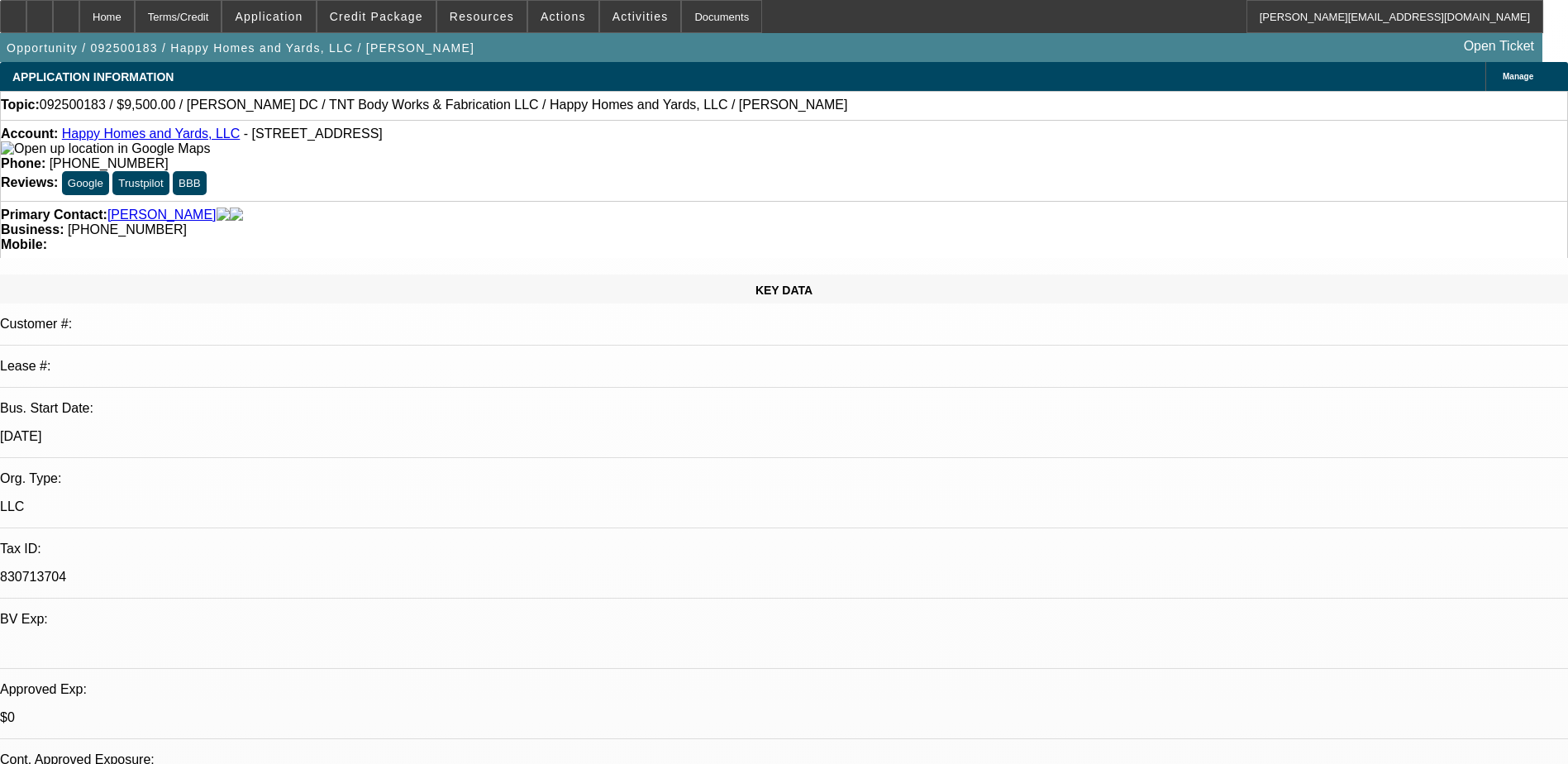
select select "0"
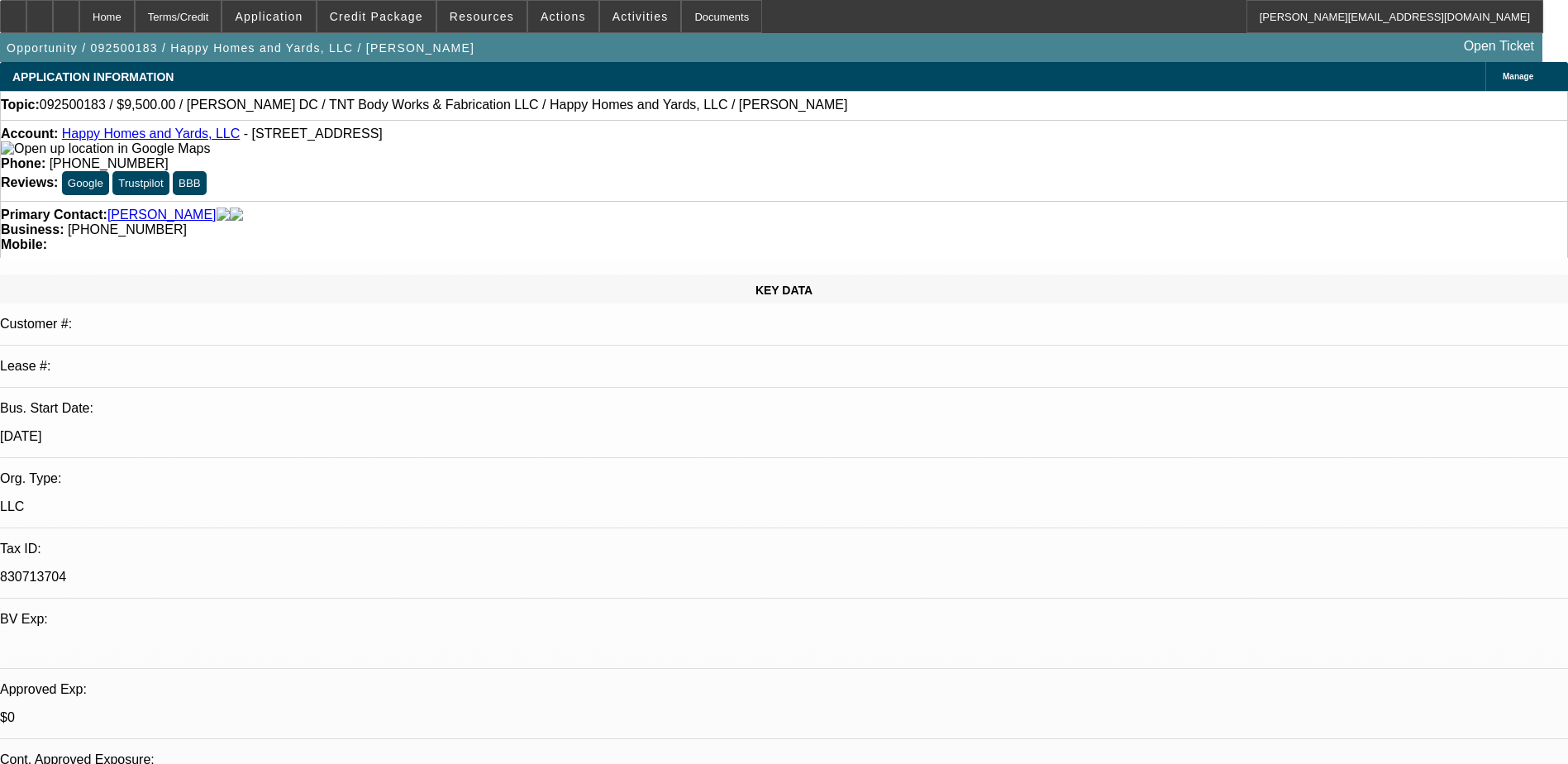
select select "0"
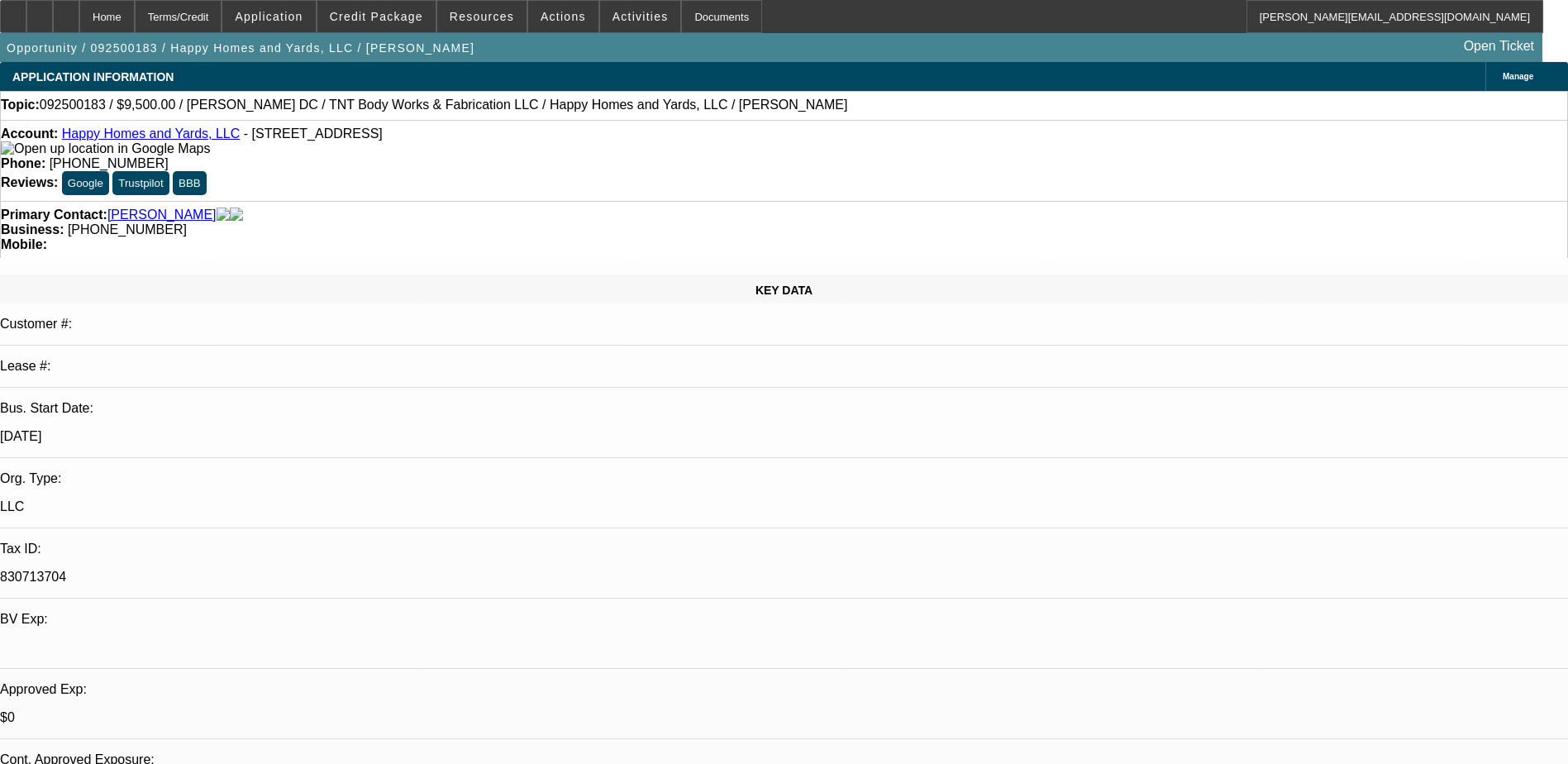
select select "1"
select select "6"
select select "1"
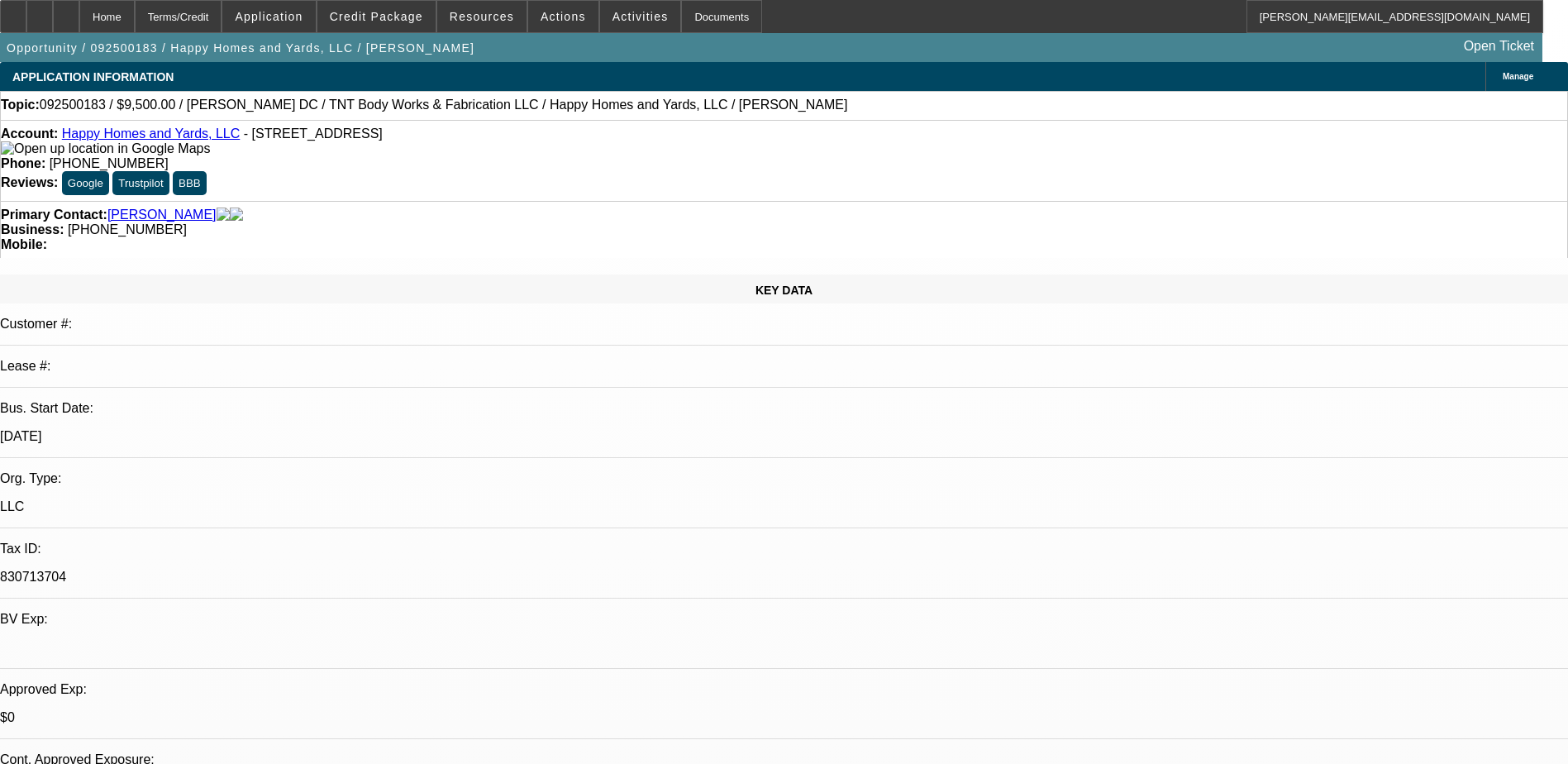
select select "6"
select select "1"
select select "6"
select select "1"
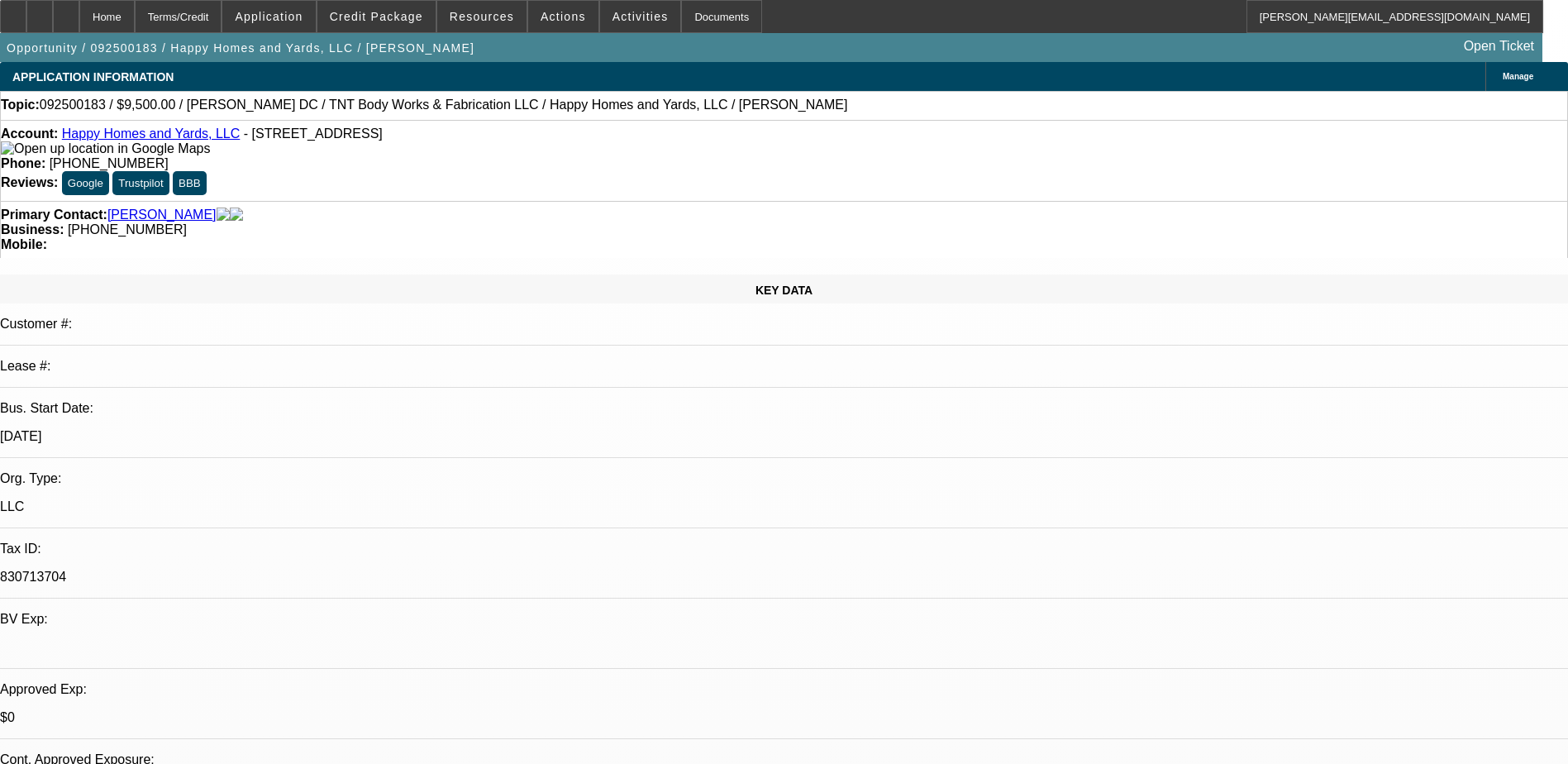
select select "1"
select select "6"
select select "0"
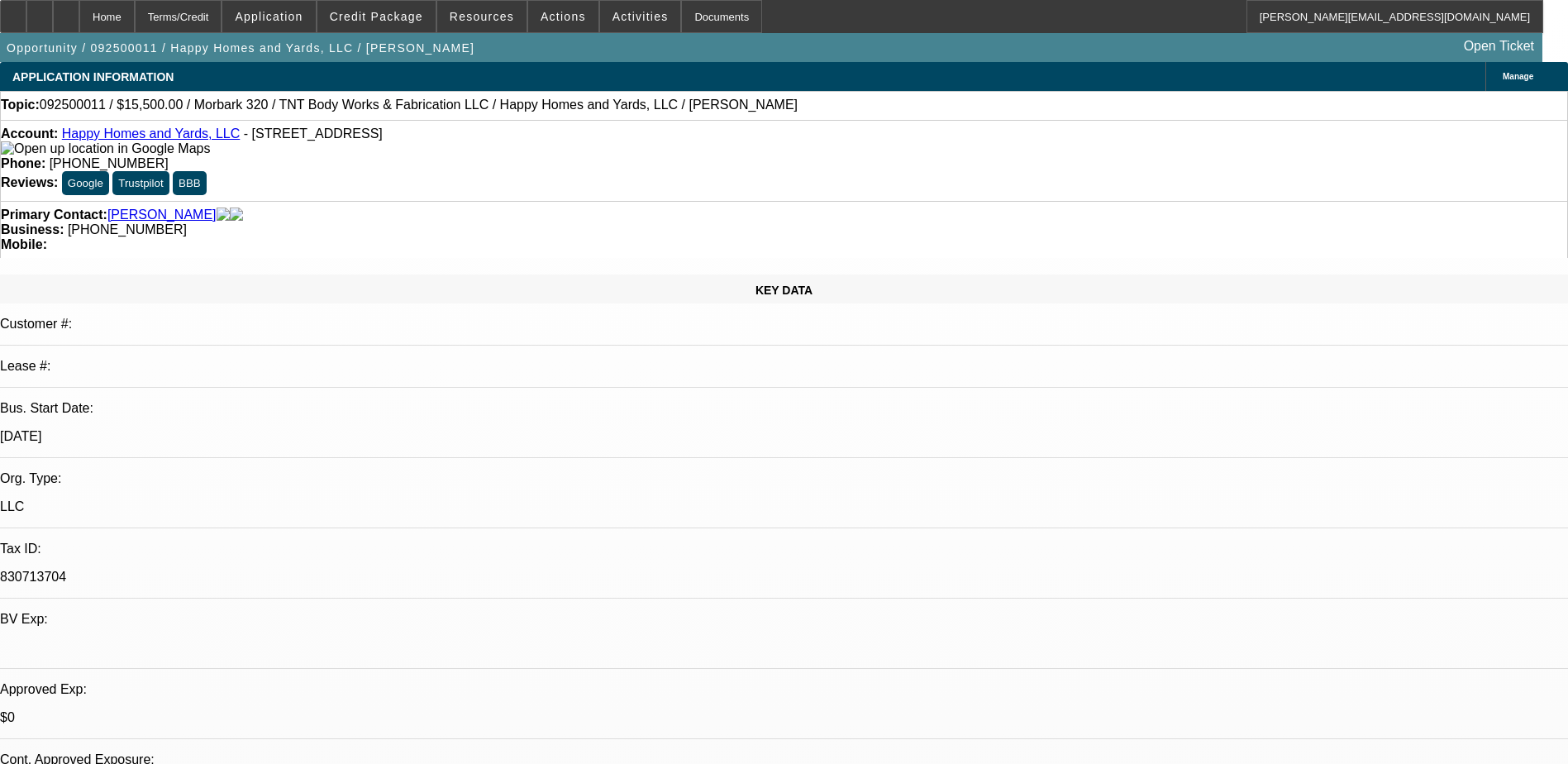
select select "0"
select select "2"
select select "0"
select select "2"
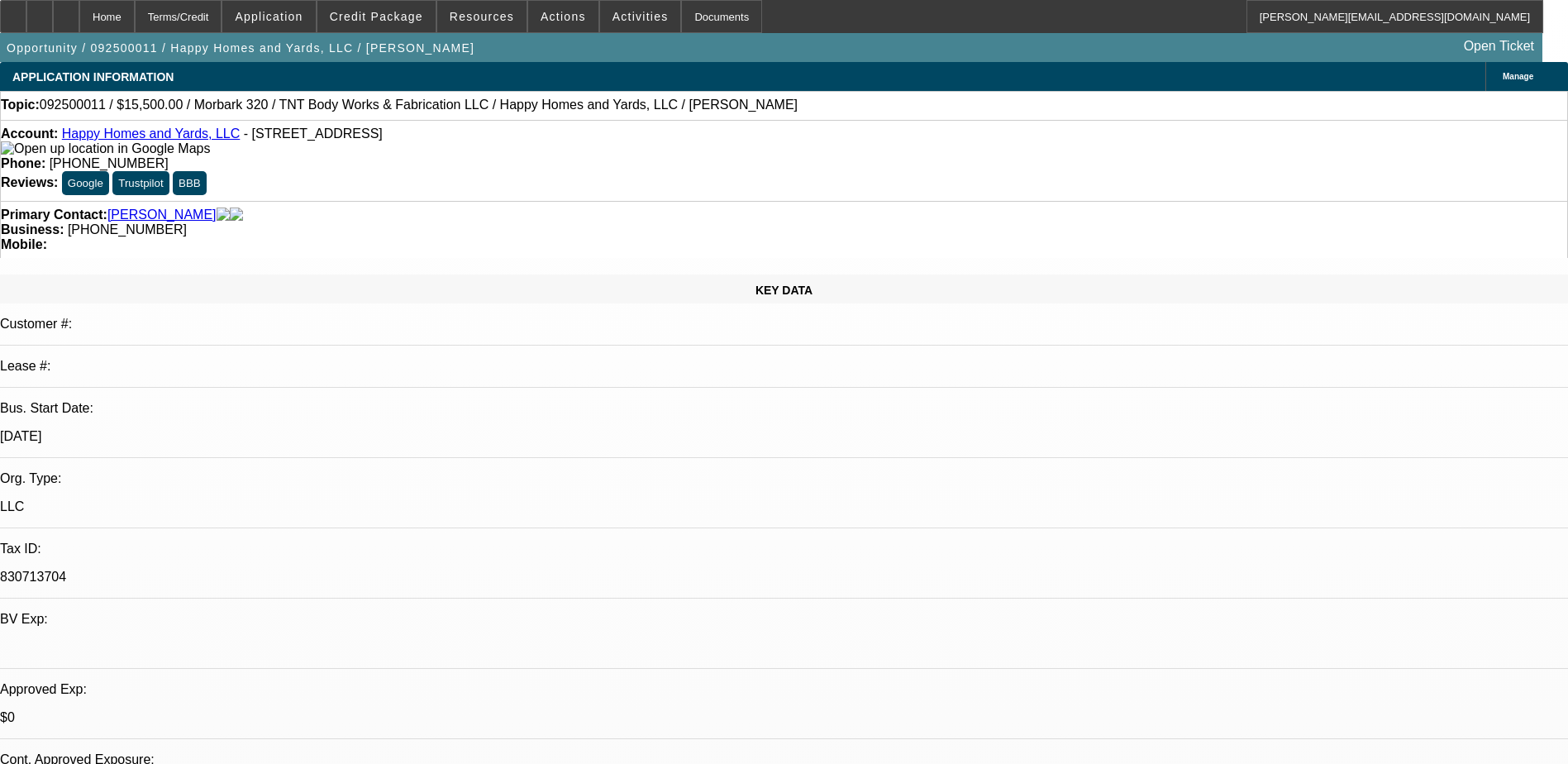
select select "0"
select select "2"
select select "0"
select select "1"
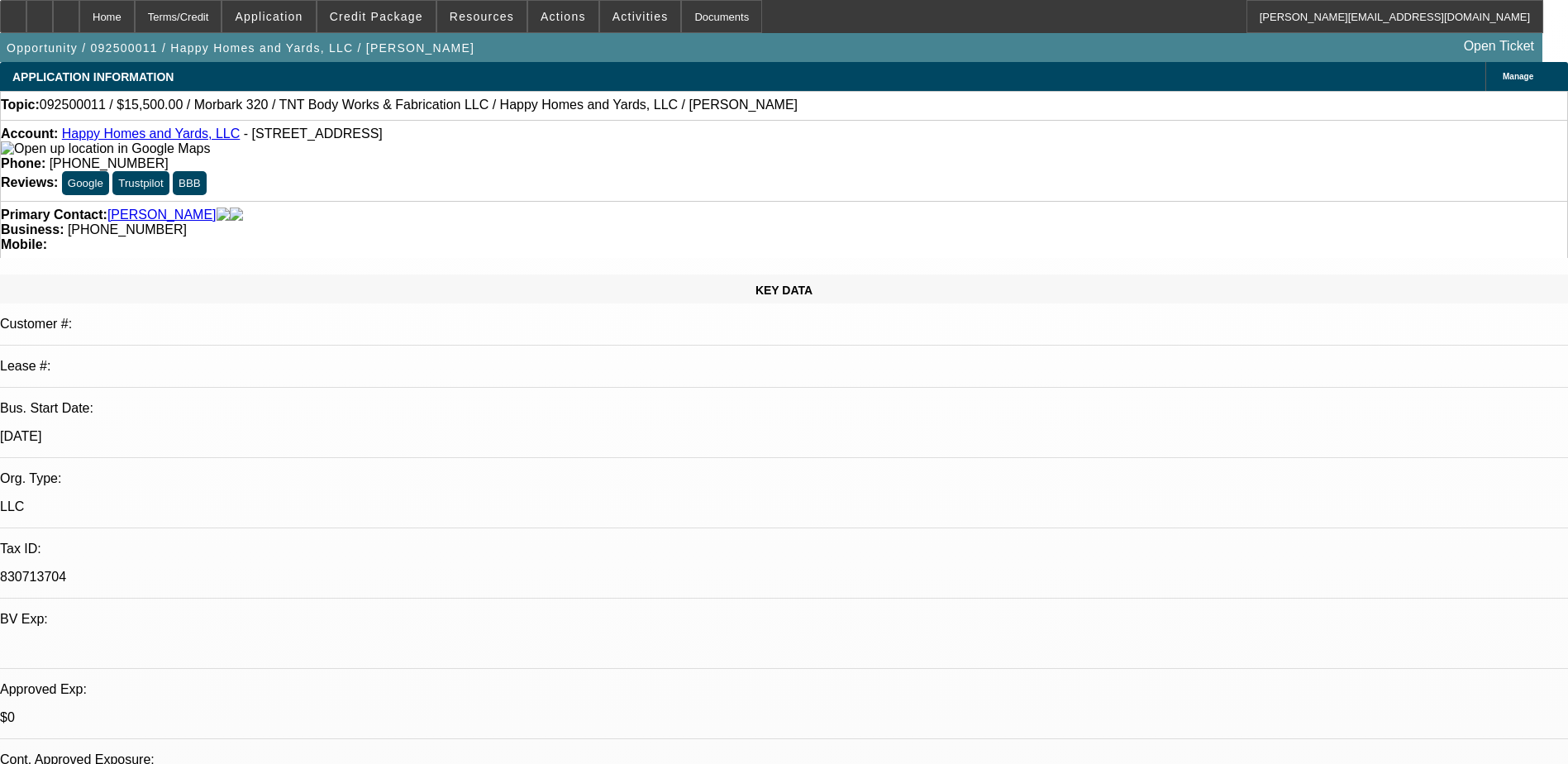
select select "1"
select select "6"
select select "1"
select select "2"
select select "6"
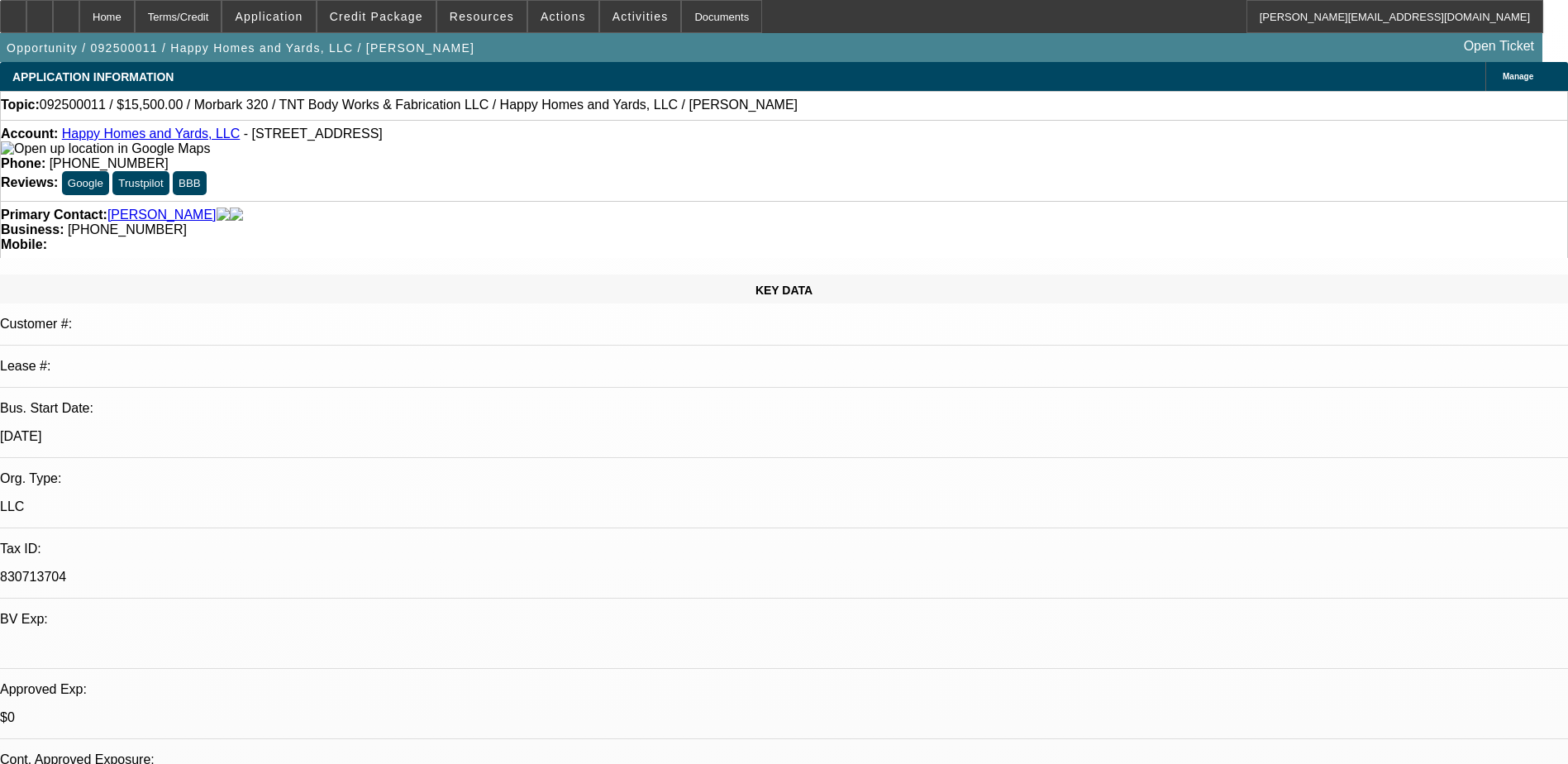
select select "1"
select select "2"
select select "6"
select select "1"
select select "2"
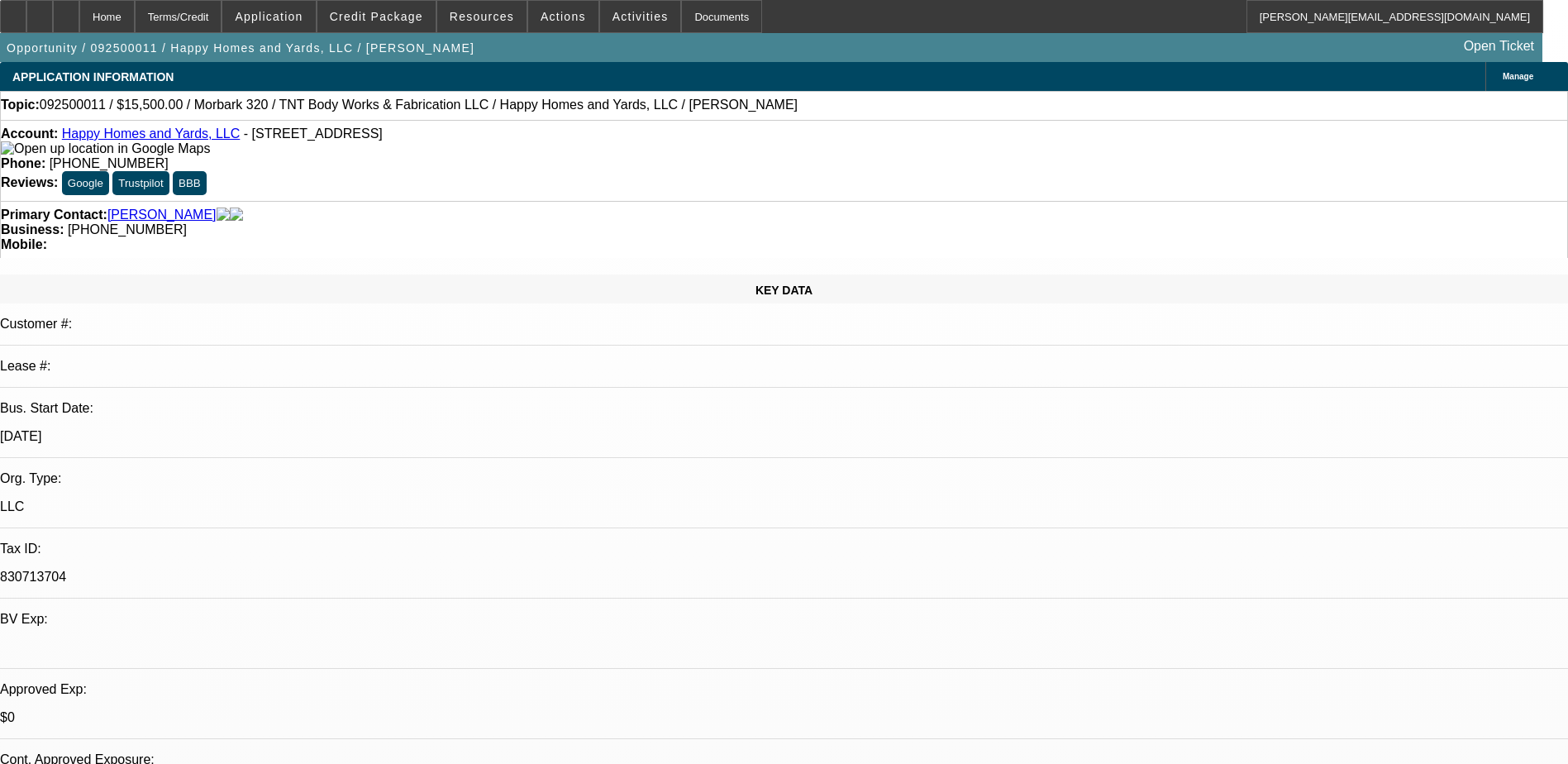
select select "6"
click at [66, 11] on icon at bounding box center [66, 11] width 0 height 0
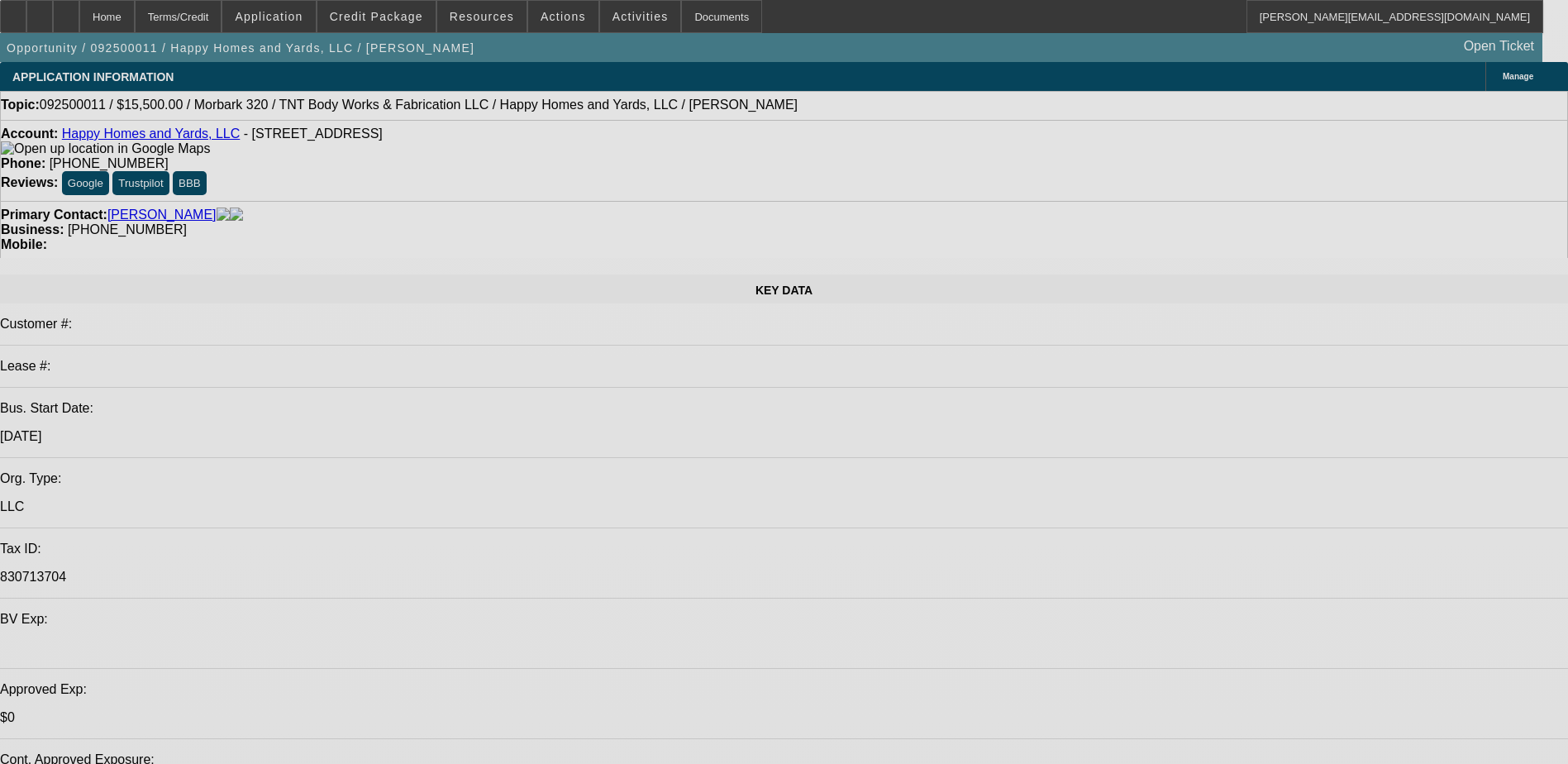
select select "0"
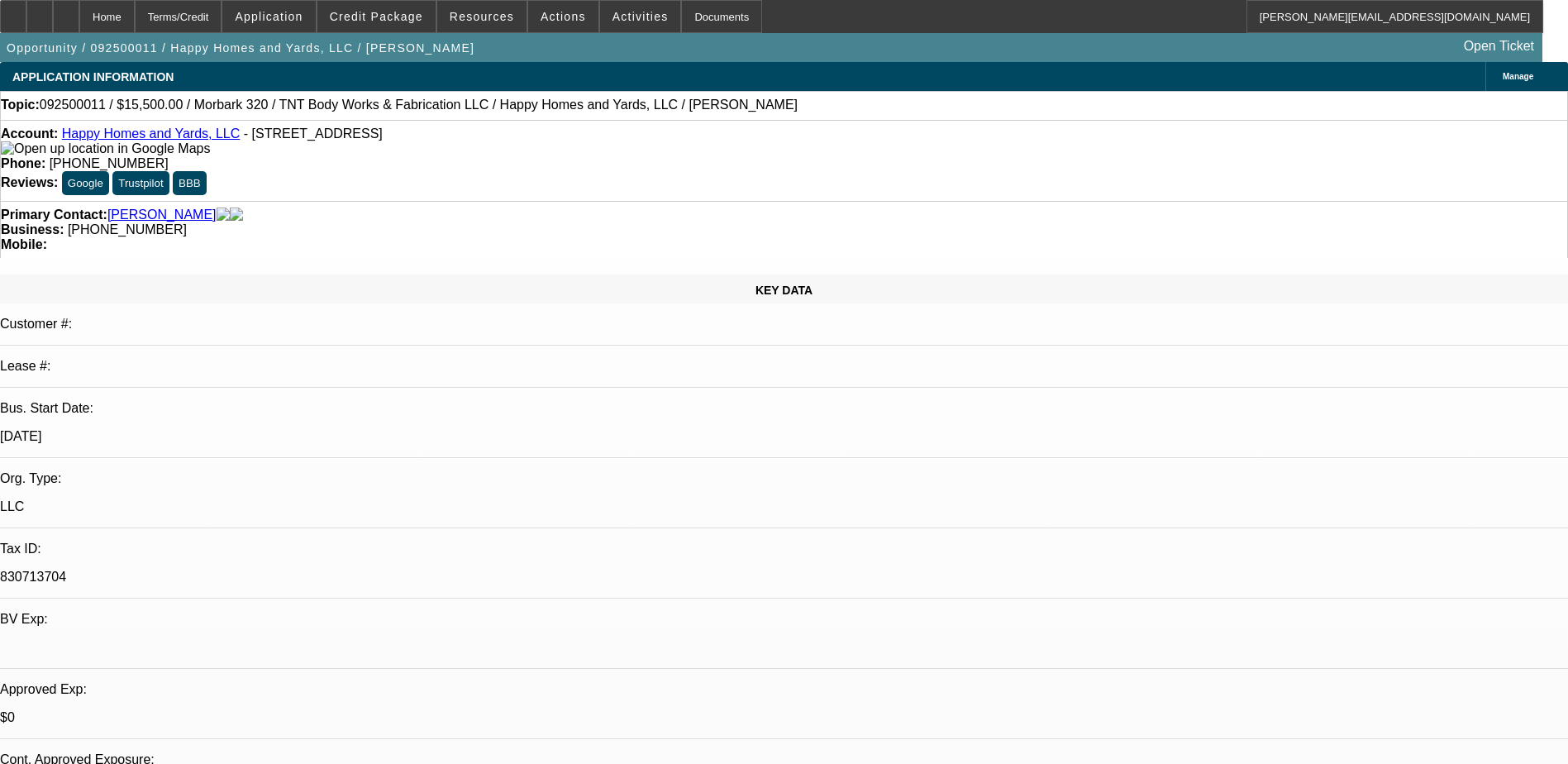
select select "0"
select select "2"
select select "0"
select select "2"
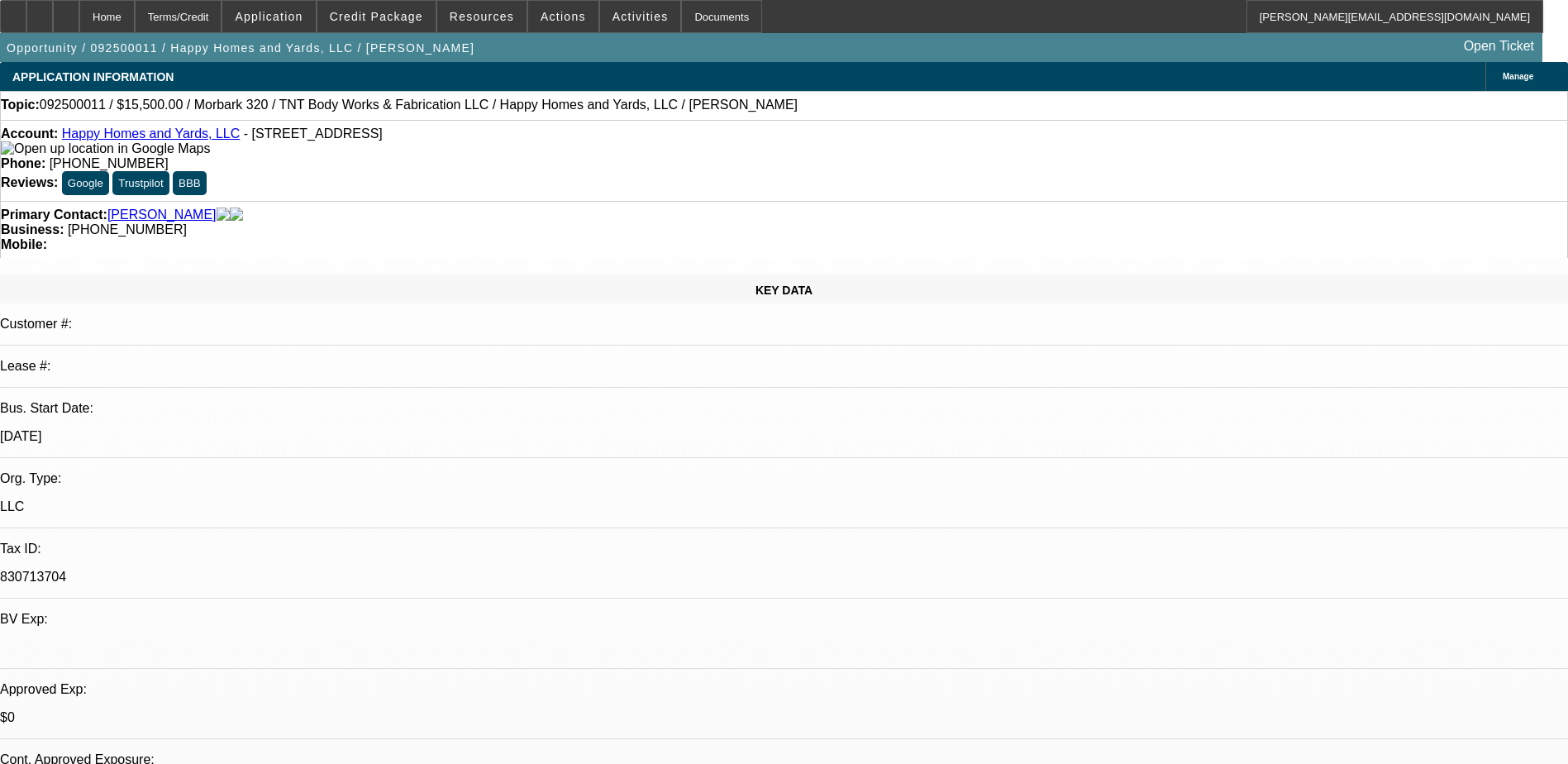
select select "0"
select select "2"
select select "0"
select select "1"
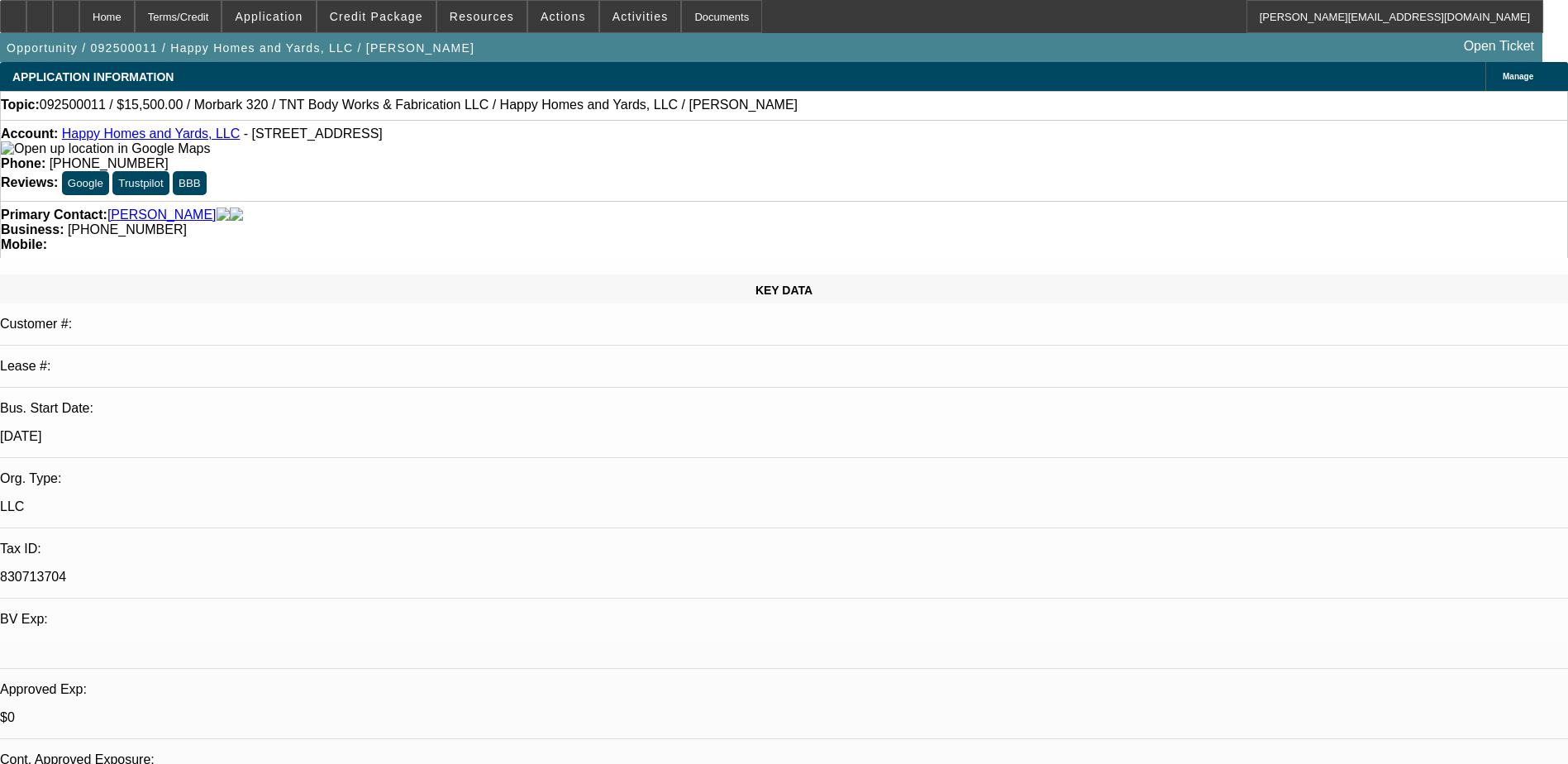
select select "1"
select select "6"
select select "1"
select select "2"
select select "6"
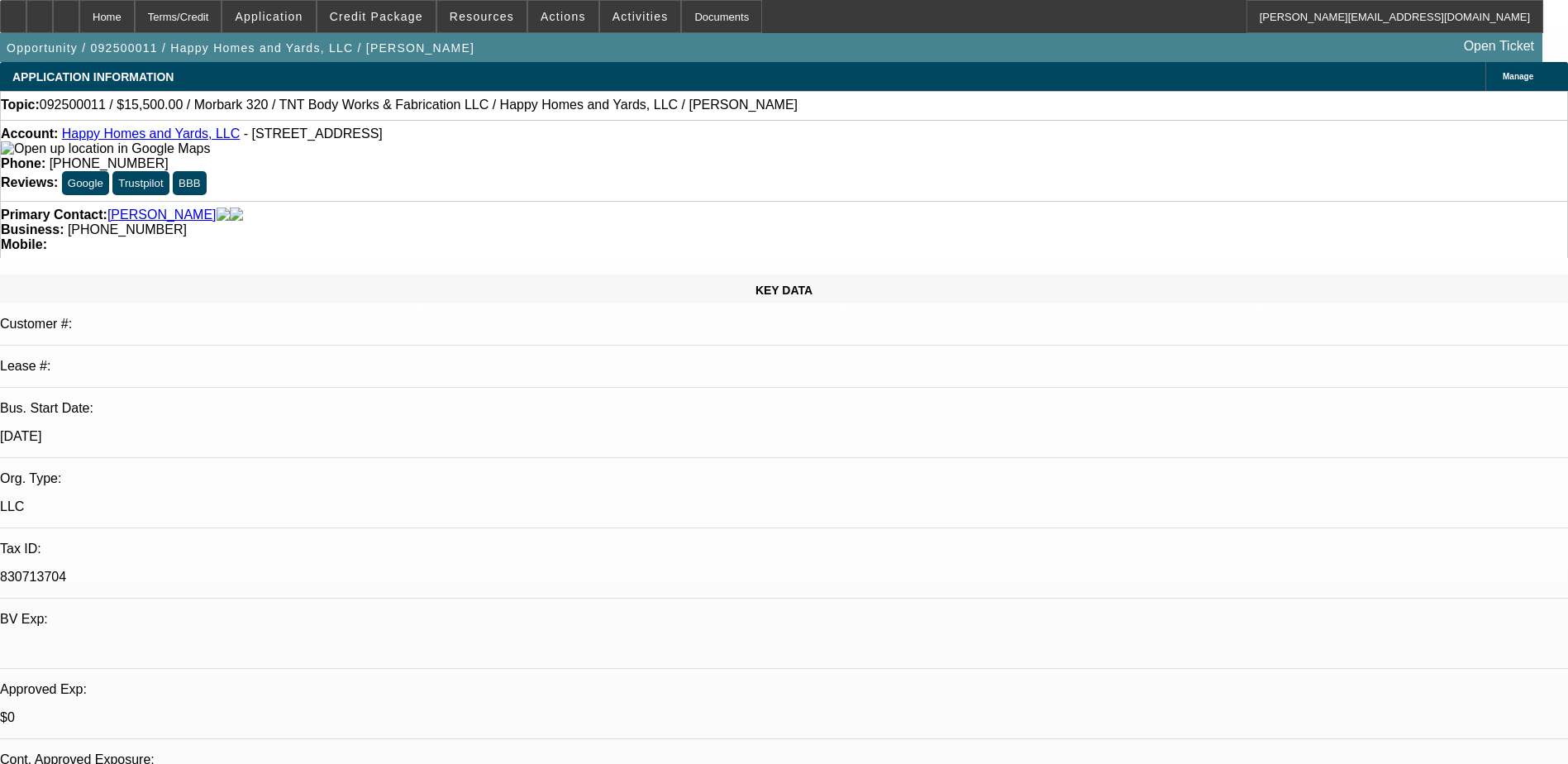
select select "1"
select select "2"
select select "6"
select select "1"
select select "2"
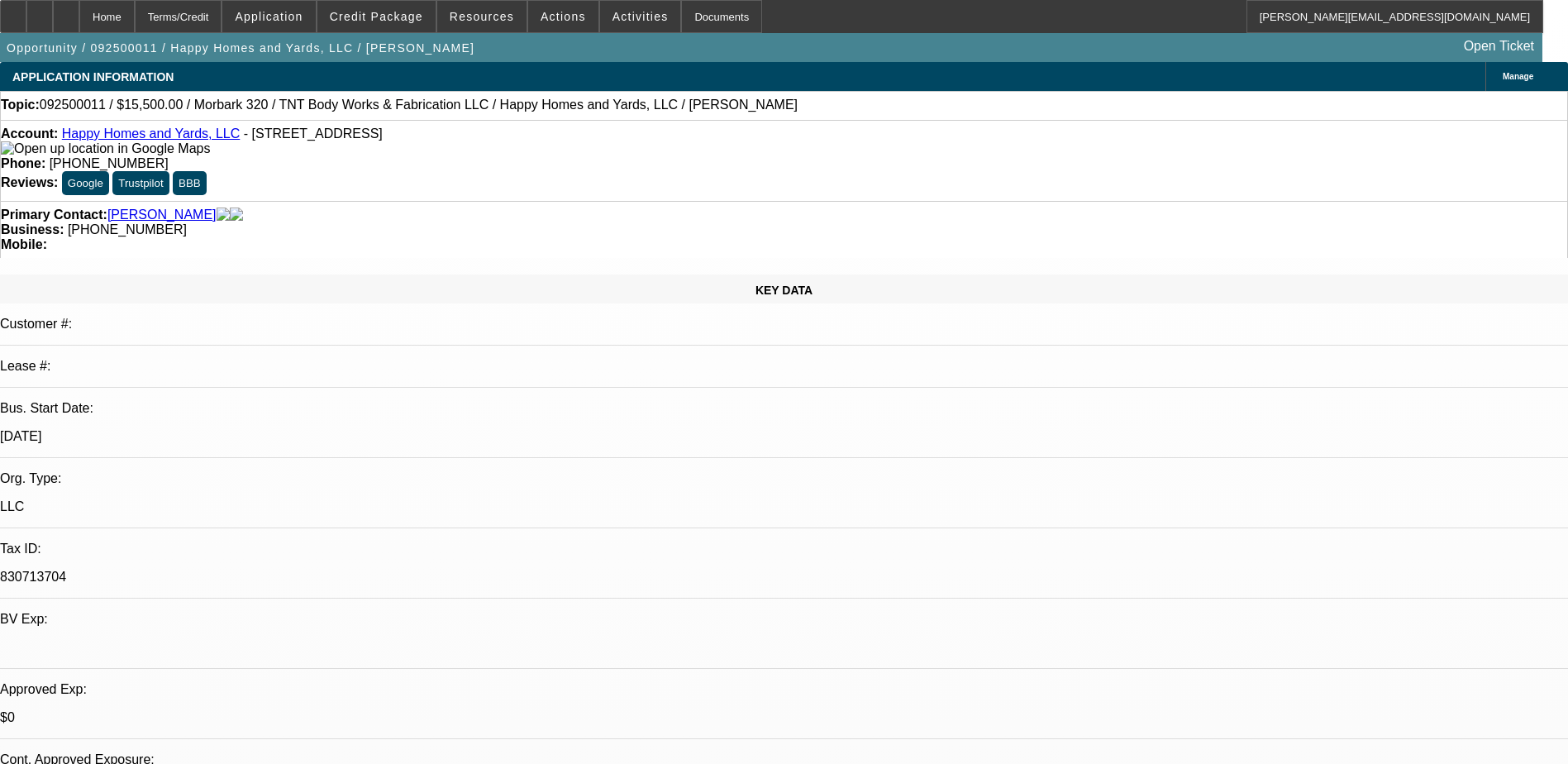
select select "6"
click at [66, 11] on icon at bounding box center [66, 11] width 0 height 0
select select "0"
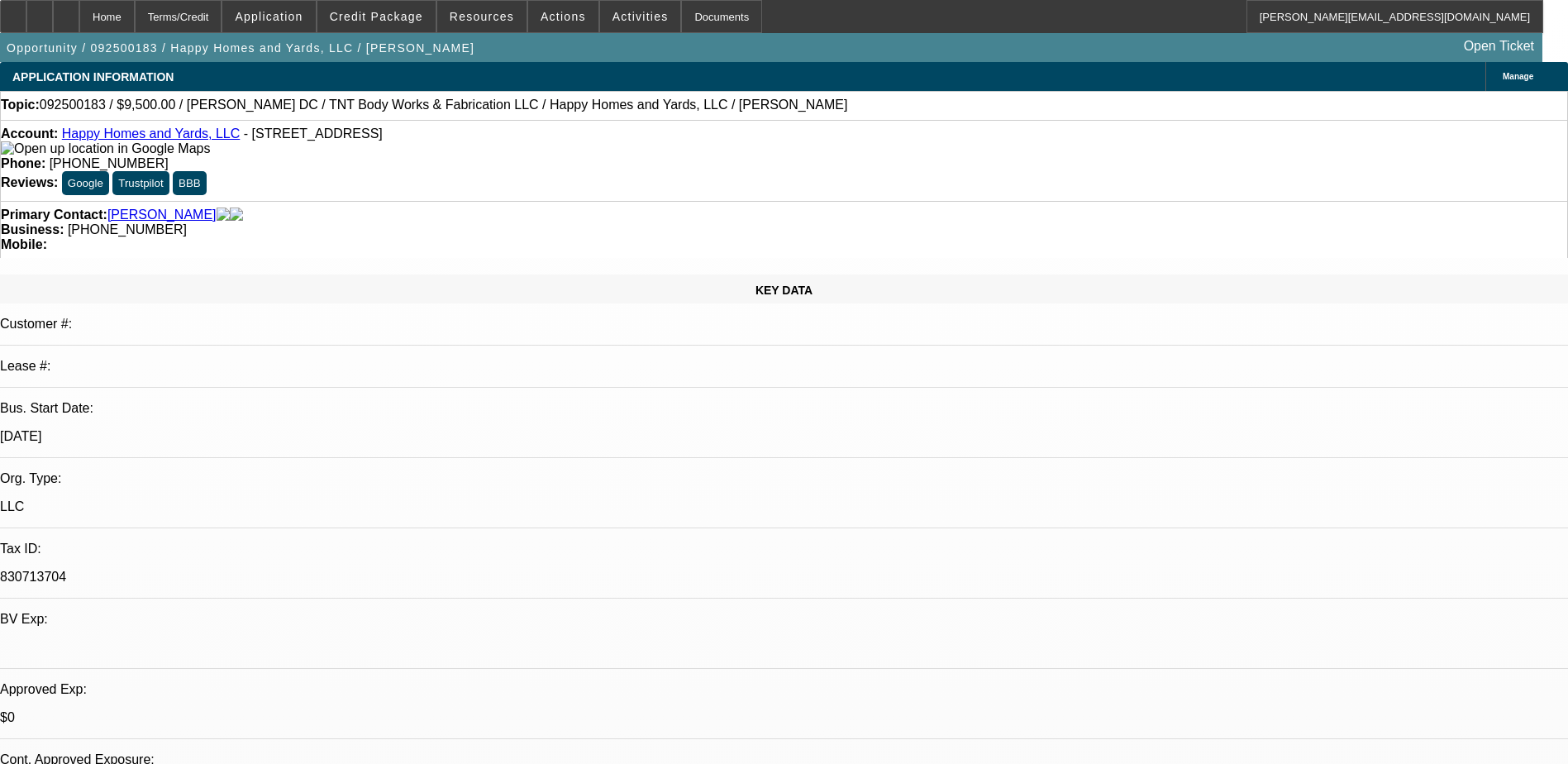
select select "0"
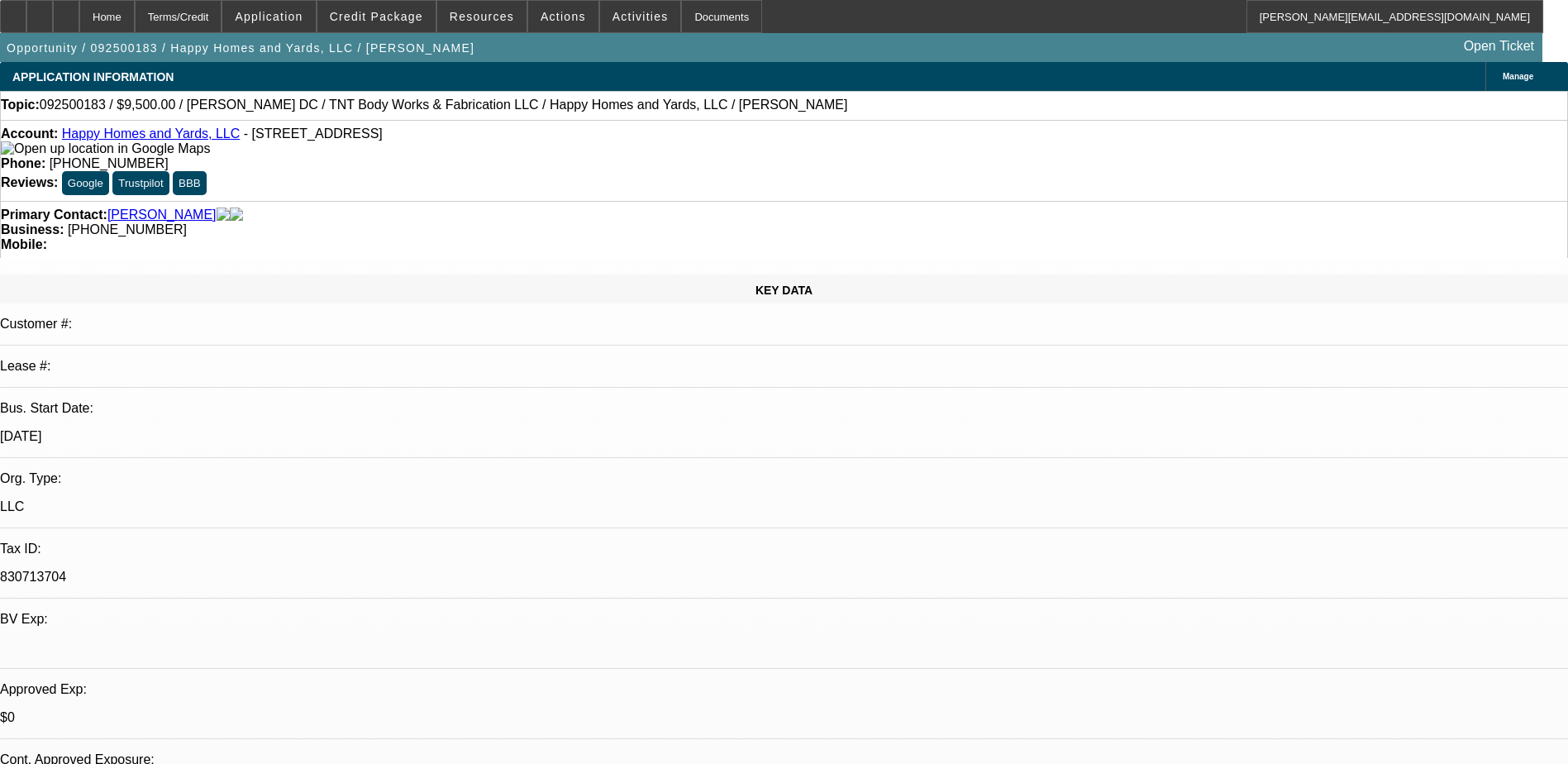
select select "0"
select select "1"
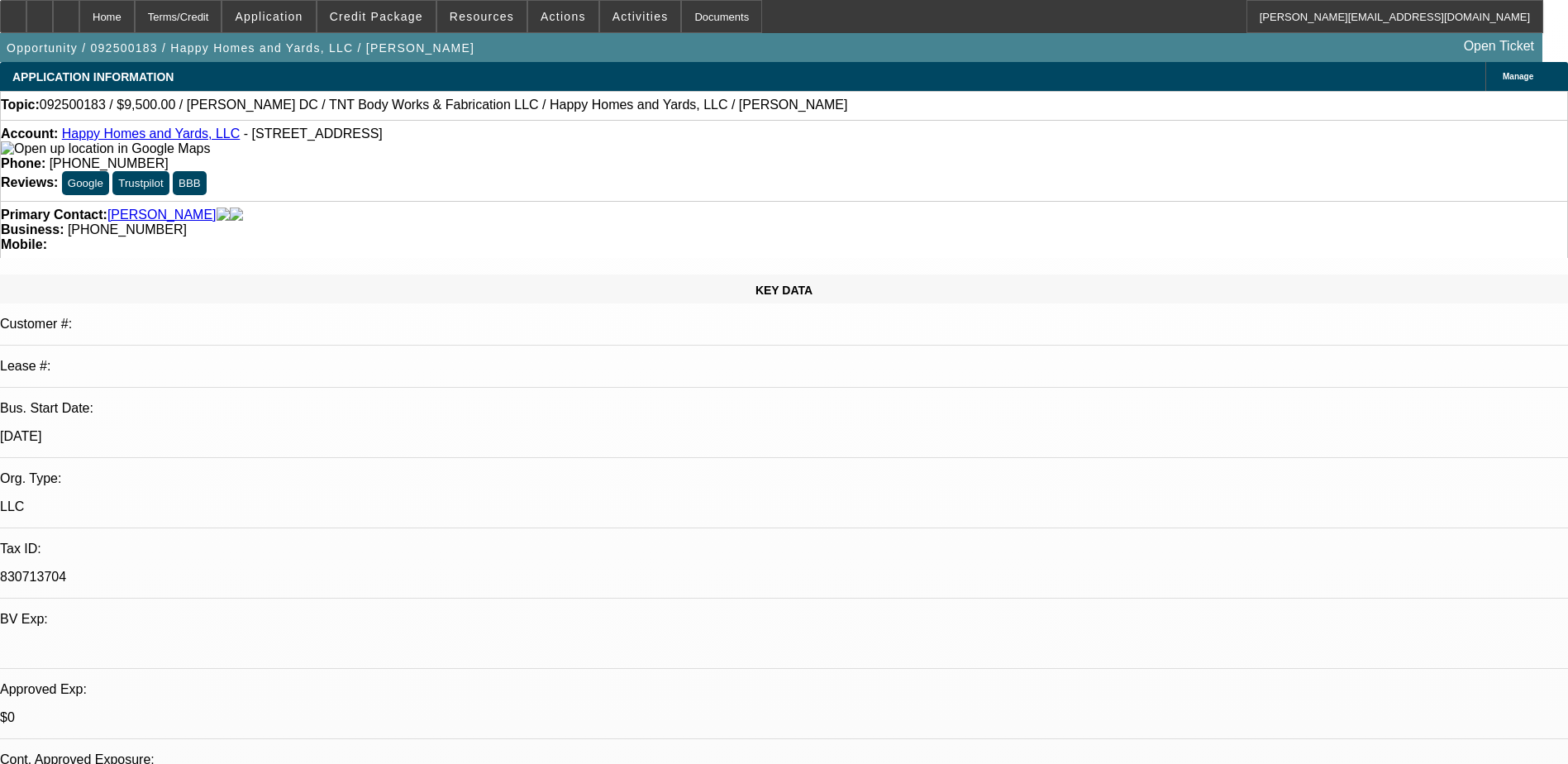
select select "1"
select select "6"
select select "1"
select select "6"
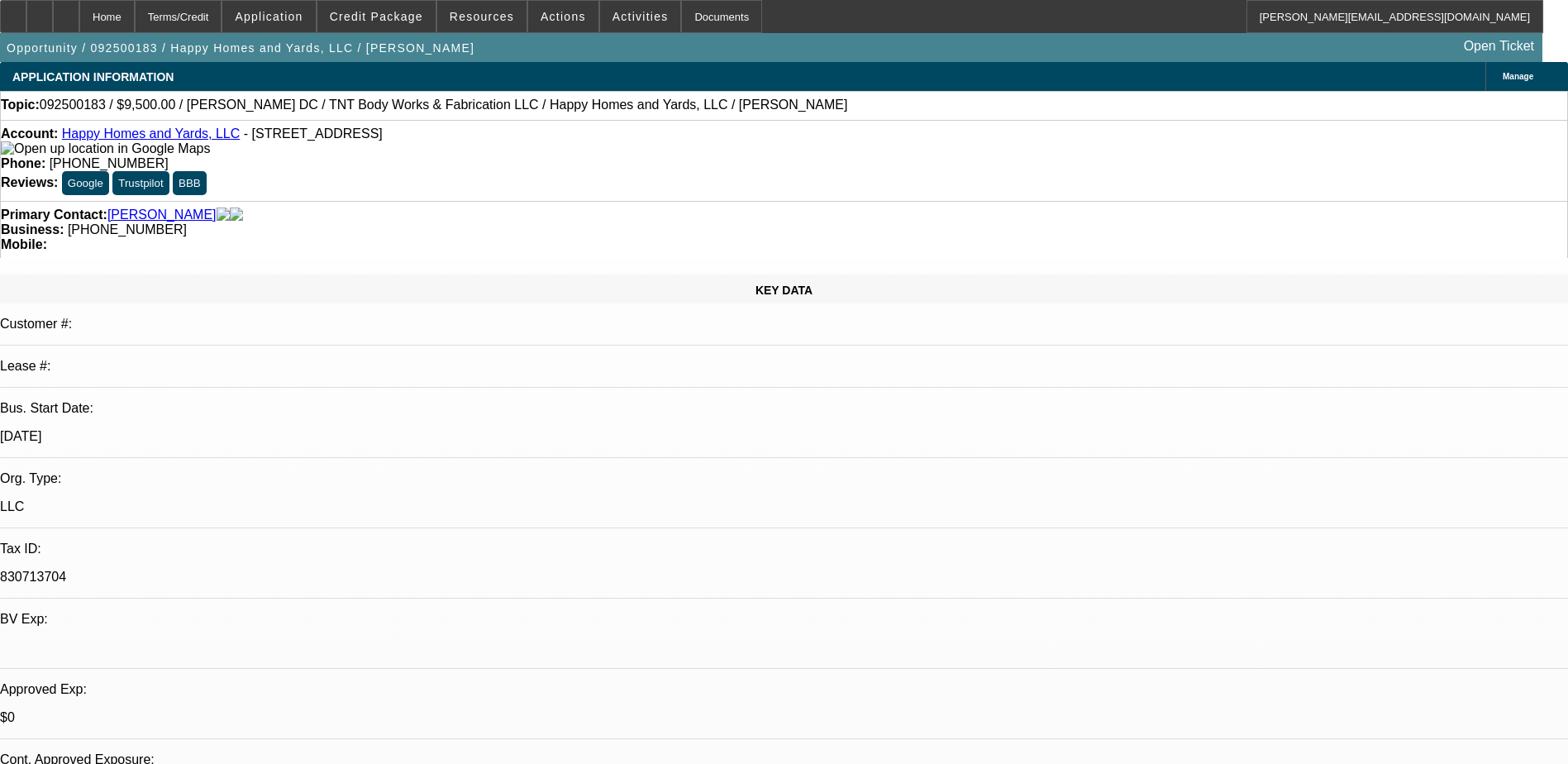
select select "1"
select select "6"
select select "1"
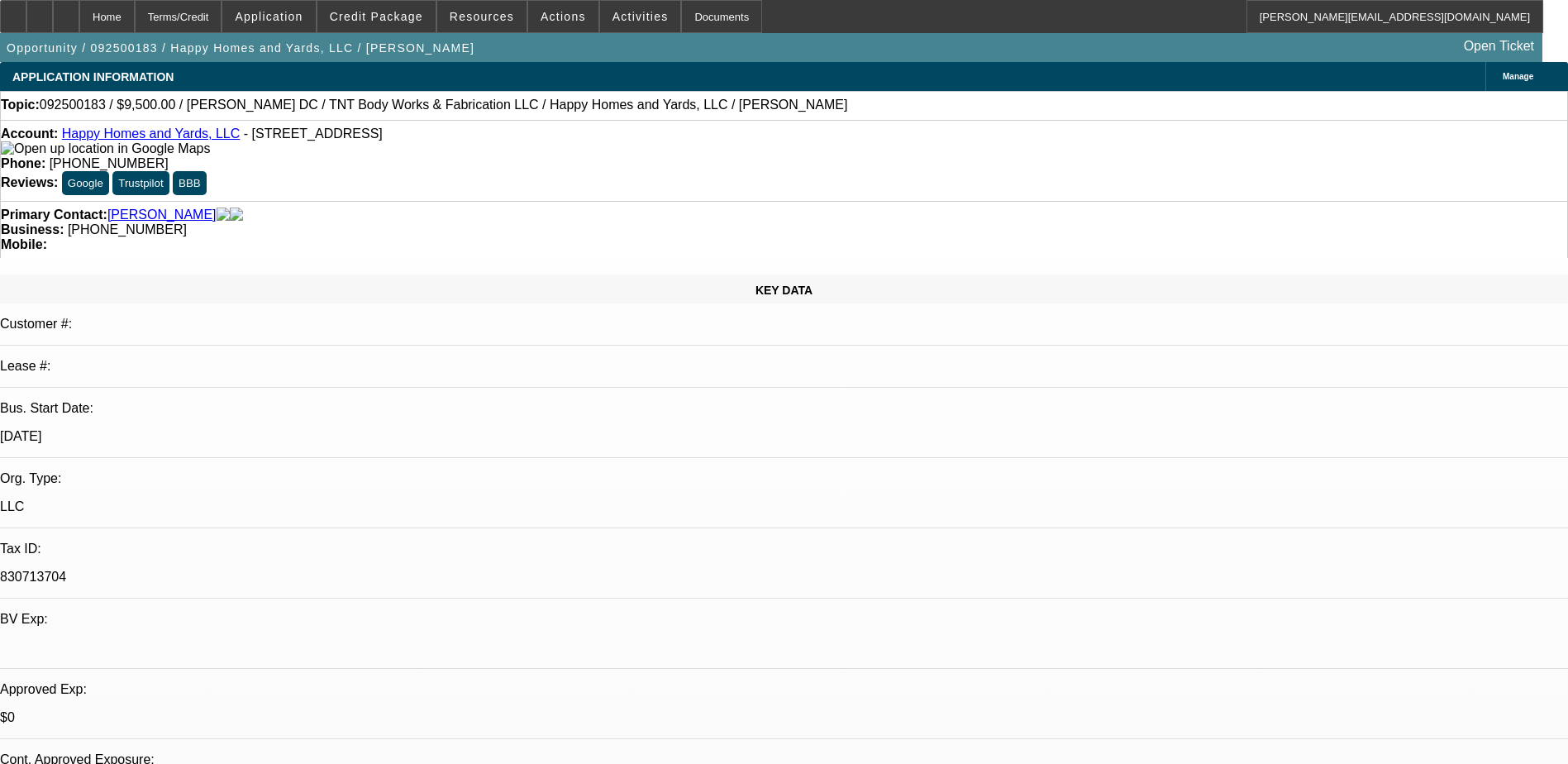
select select "6"
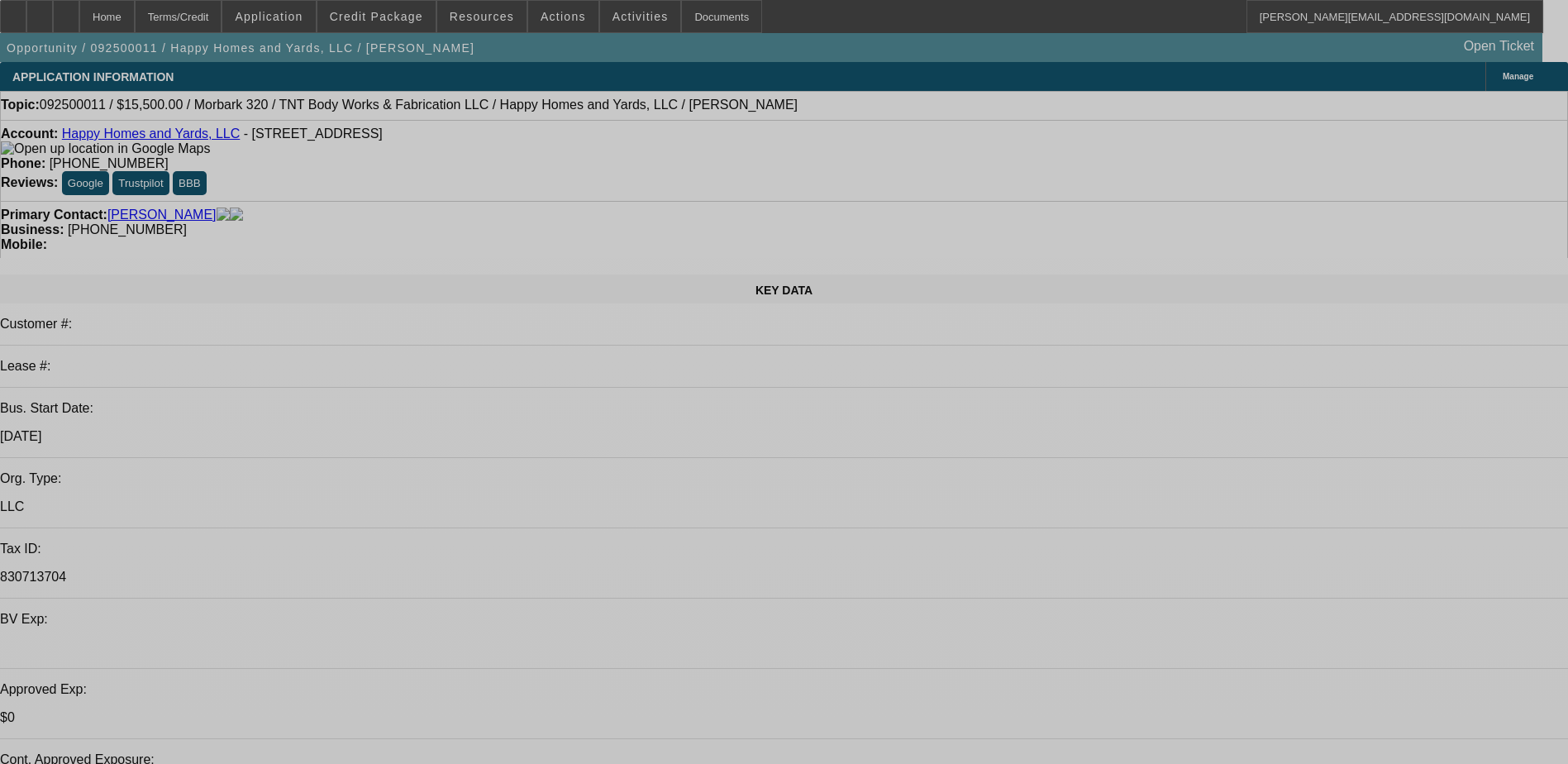
select select "0"
select select "2"
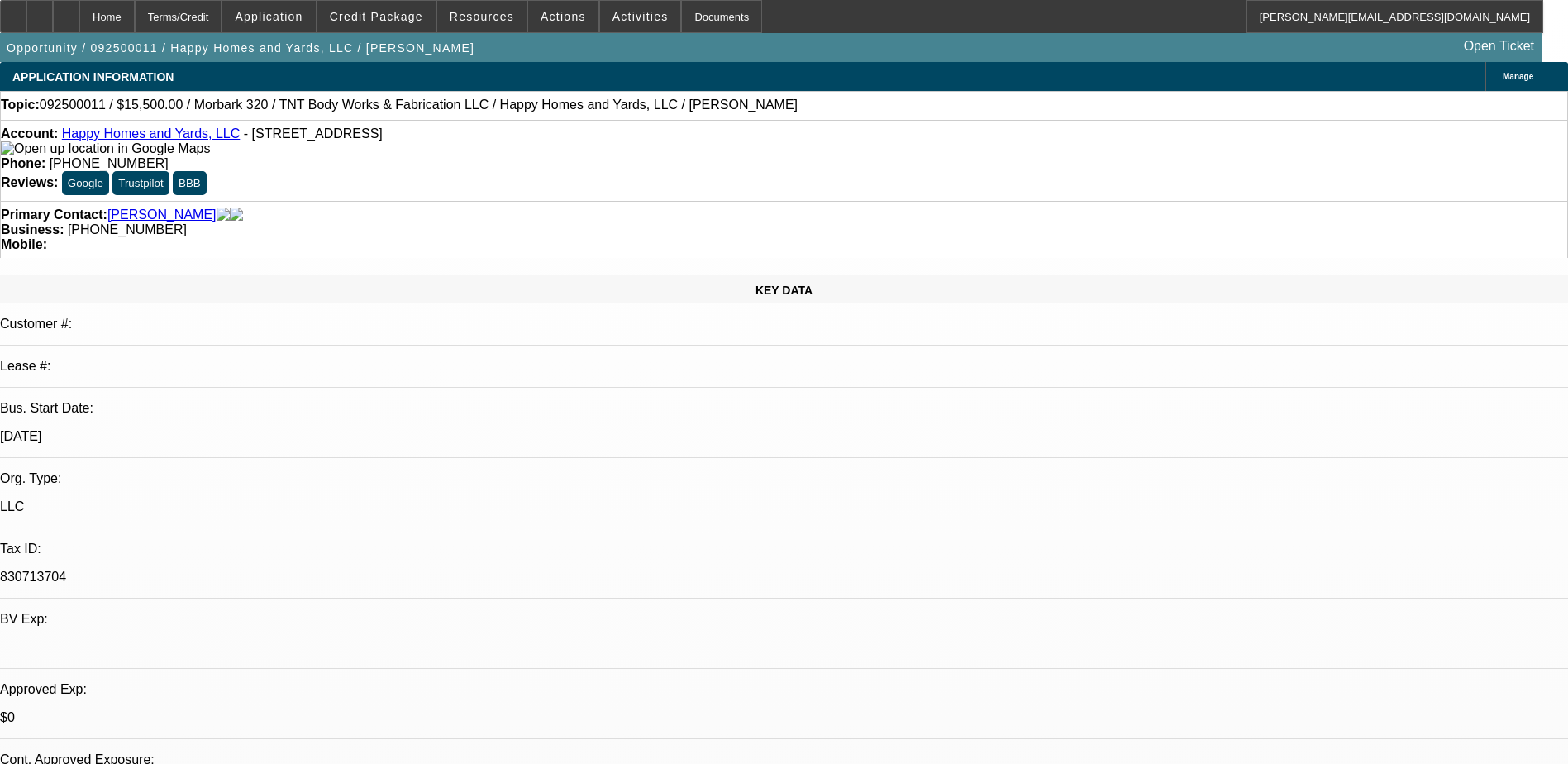
select select "0"
select select "2"
select select "0"
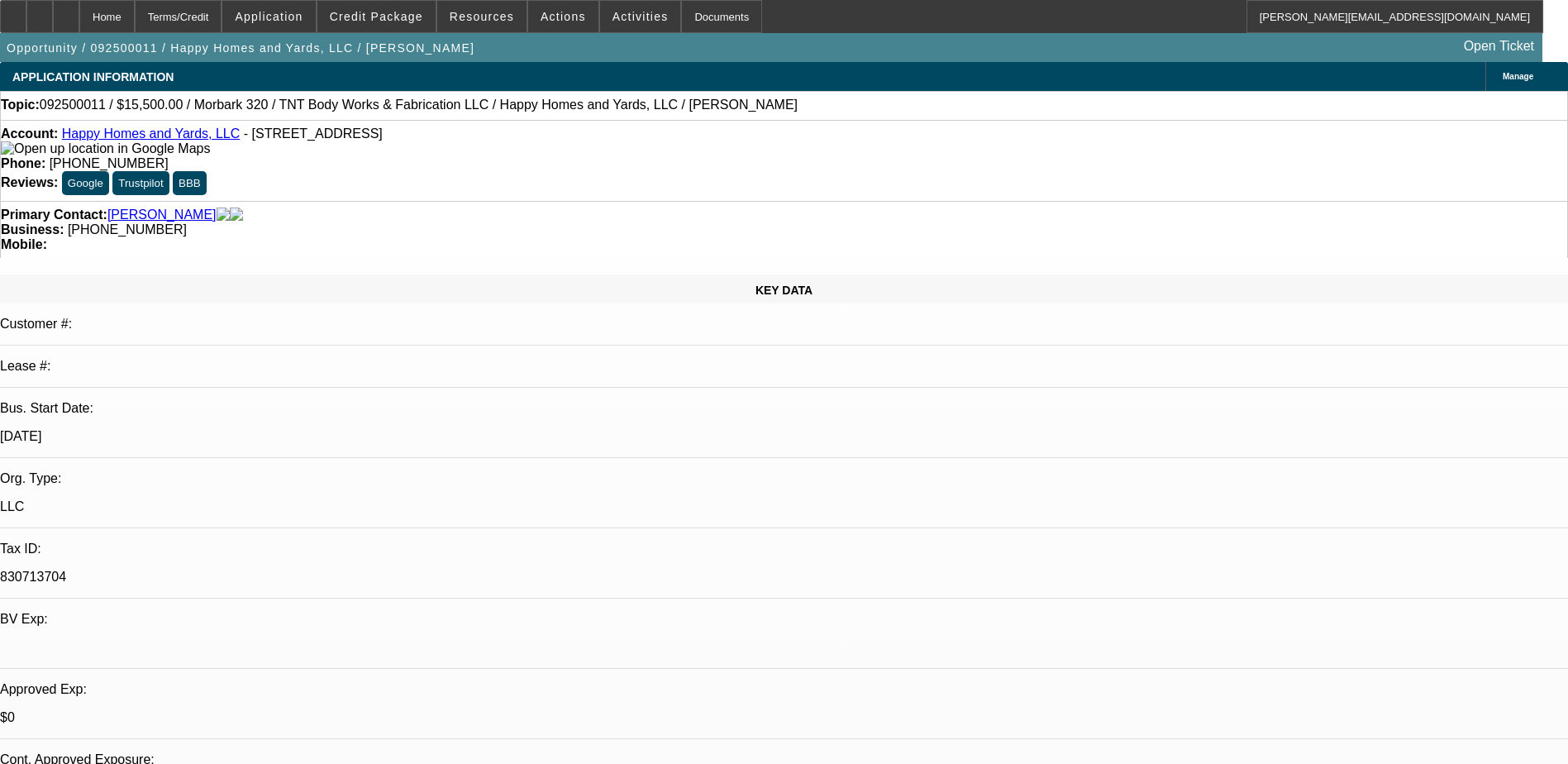
select select "2"
select select "0"
select select "1"
select select "6"
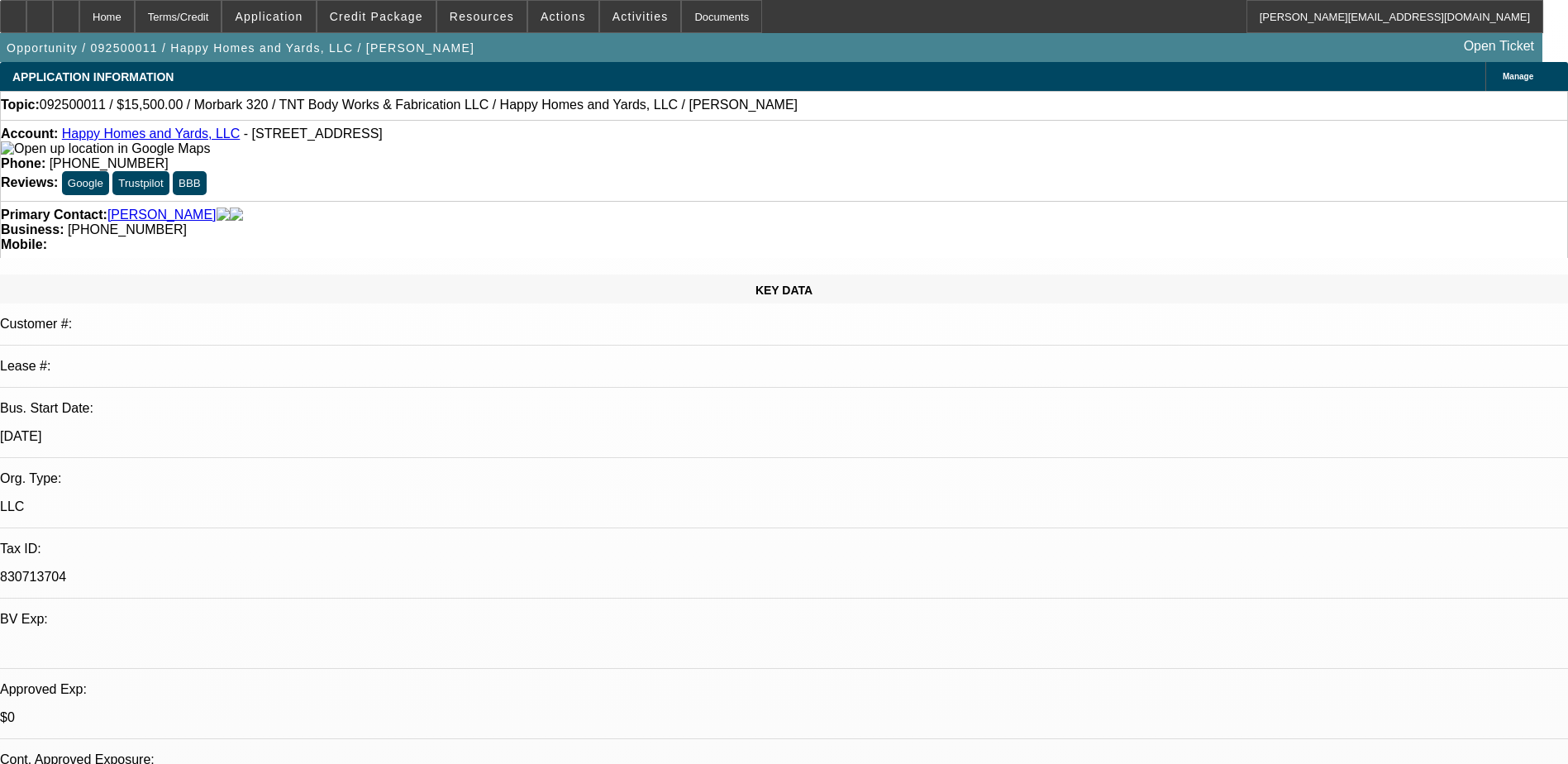
select select "1"
select select "2"
select select "6"
select select "1"
select select "2"
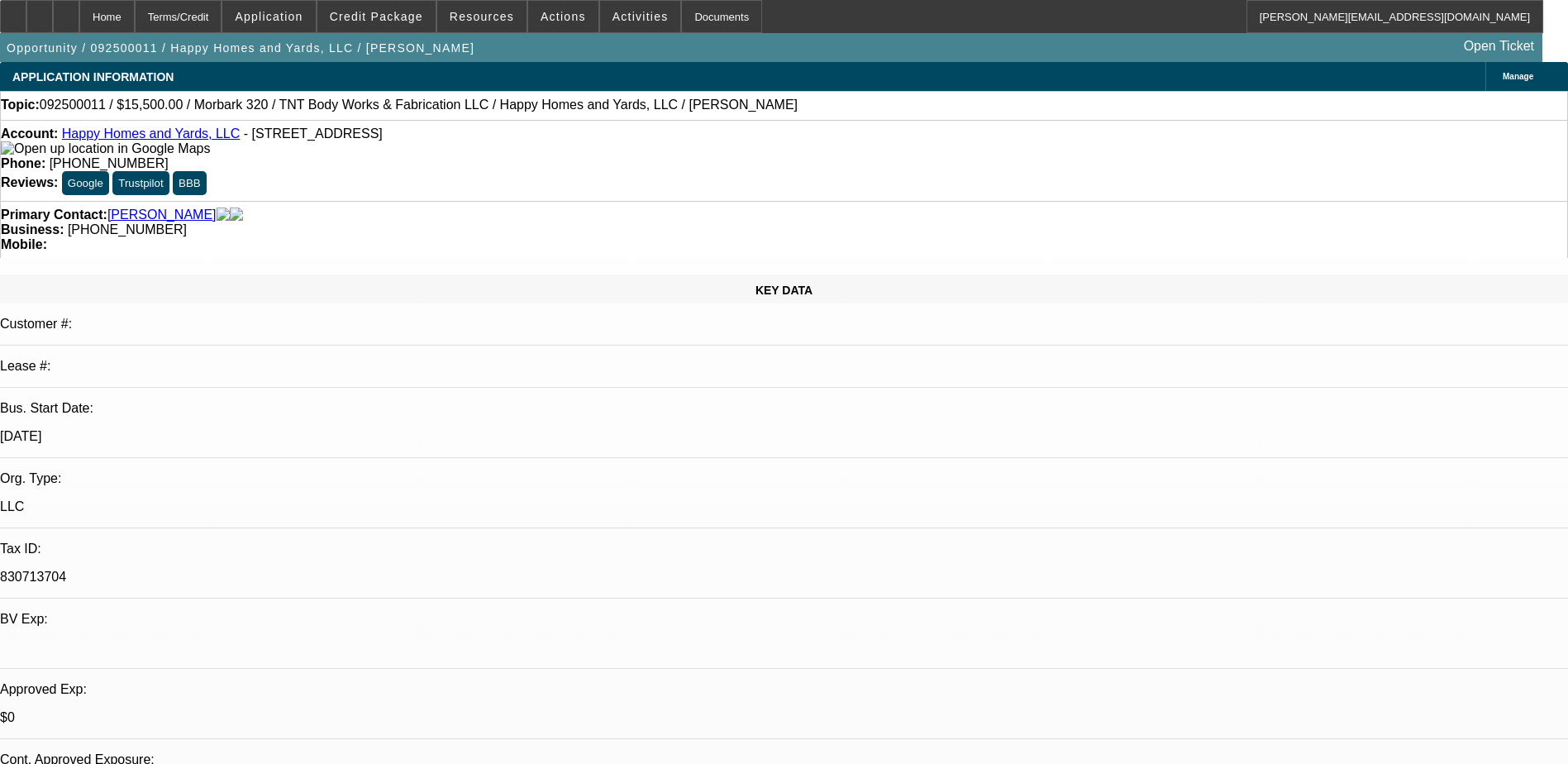
select select "6"
select select "1"
select select "2"
select select "6"
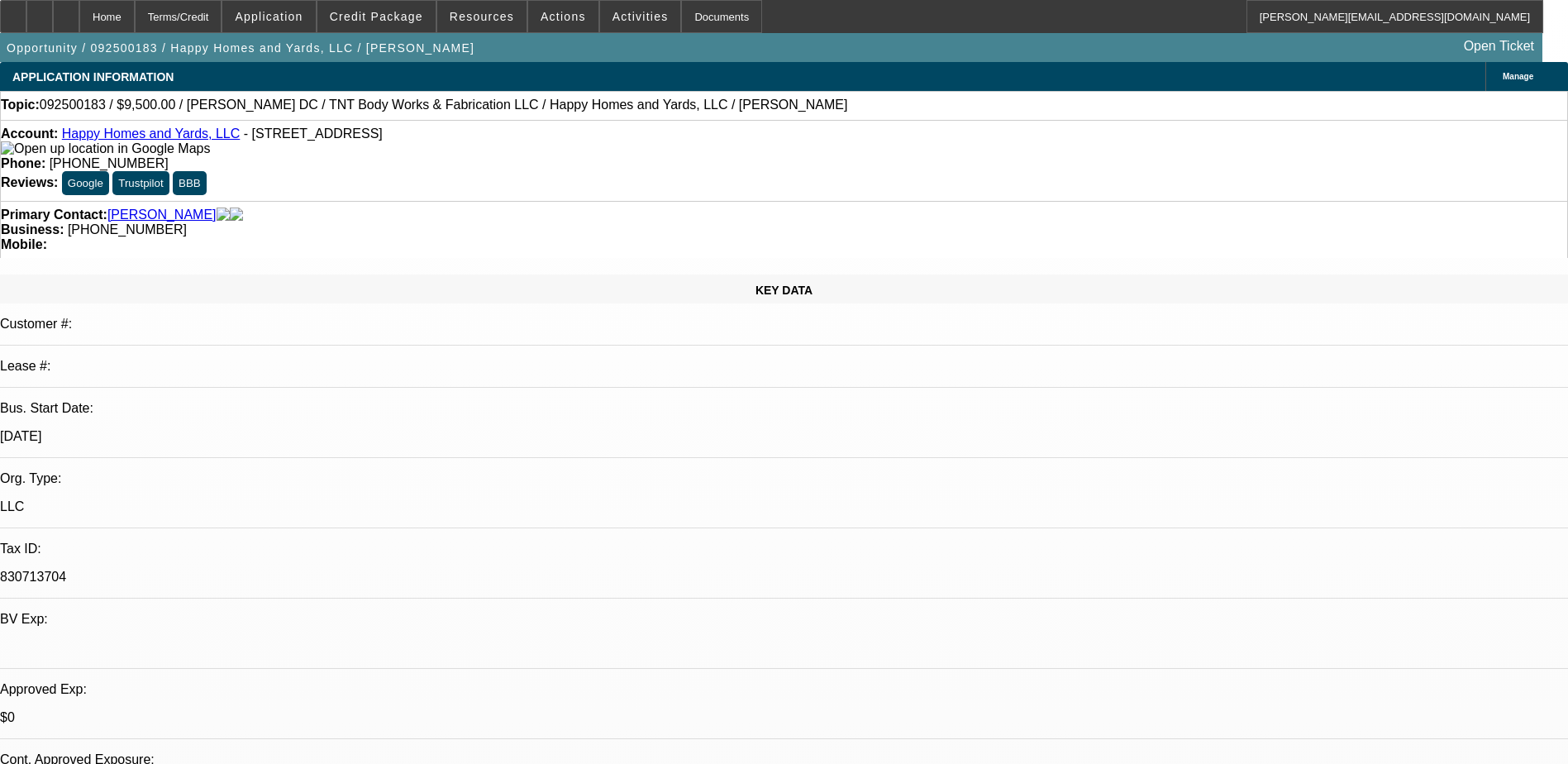
select select "0"
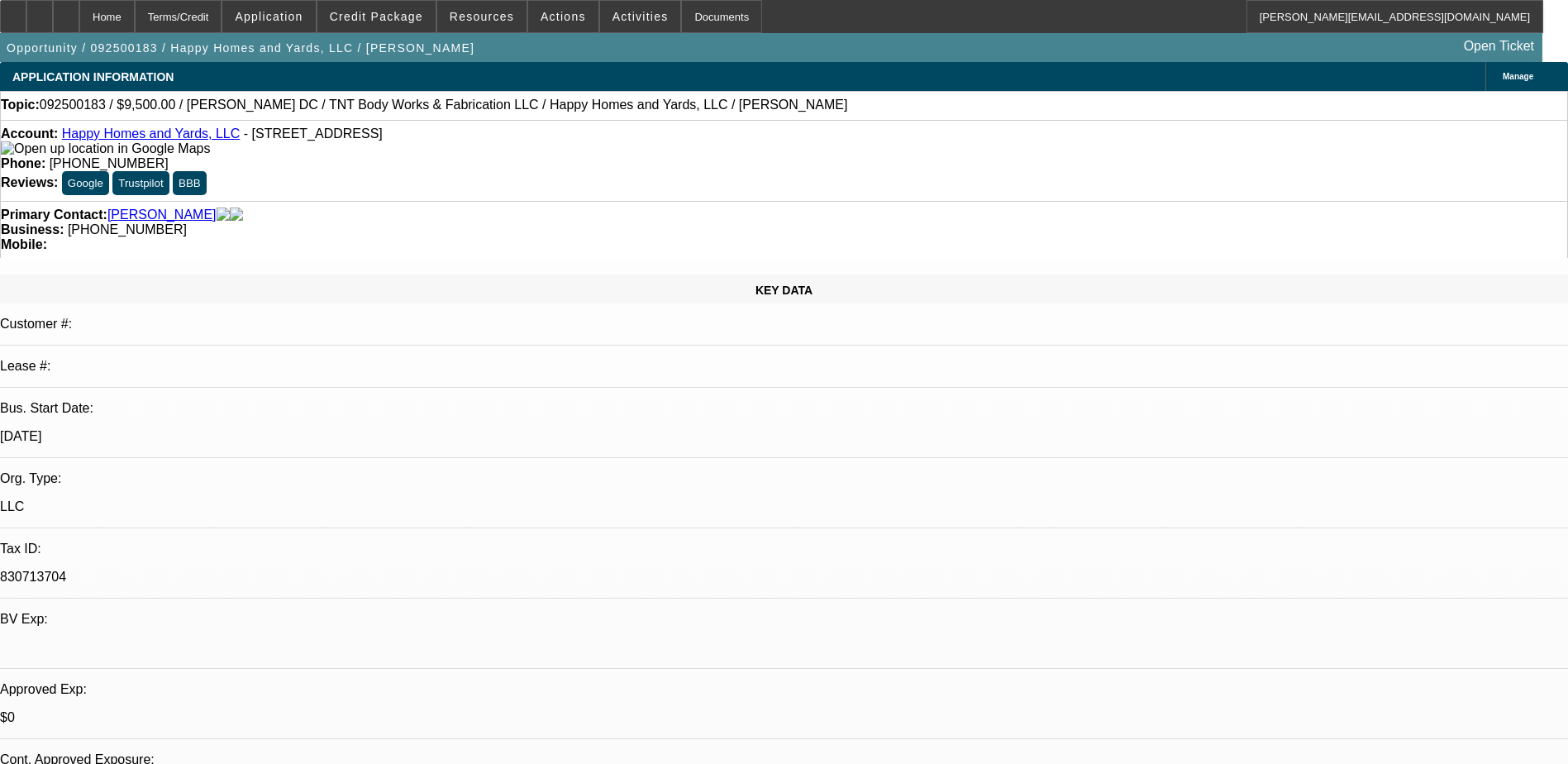
select select "0"
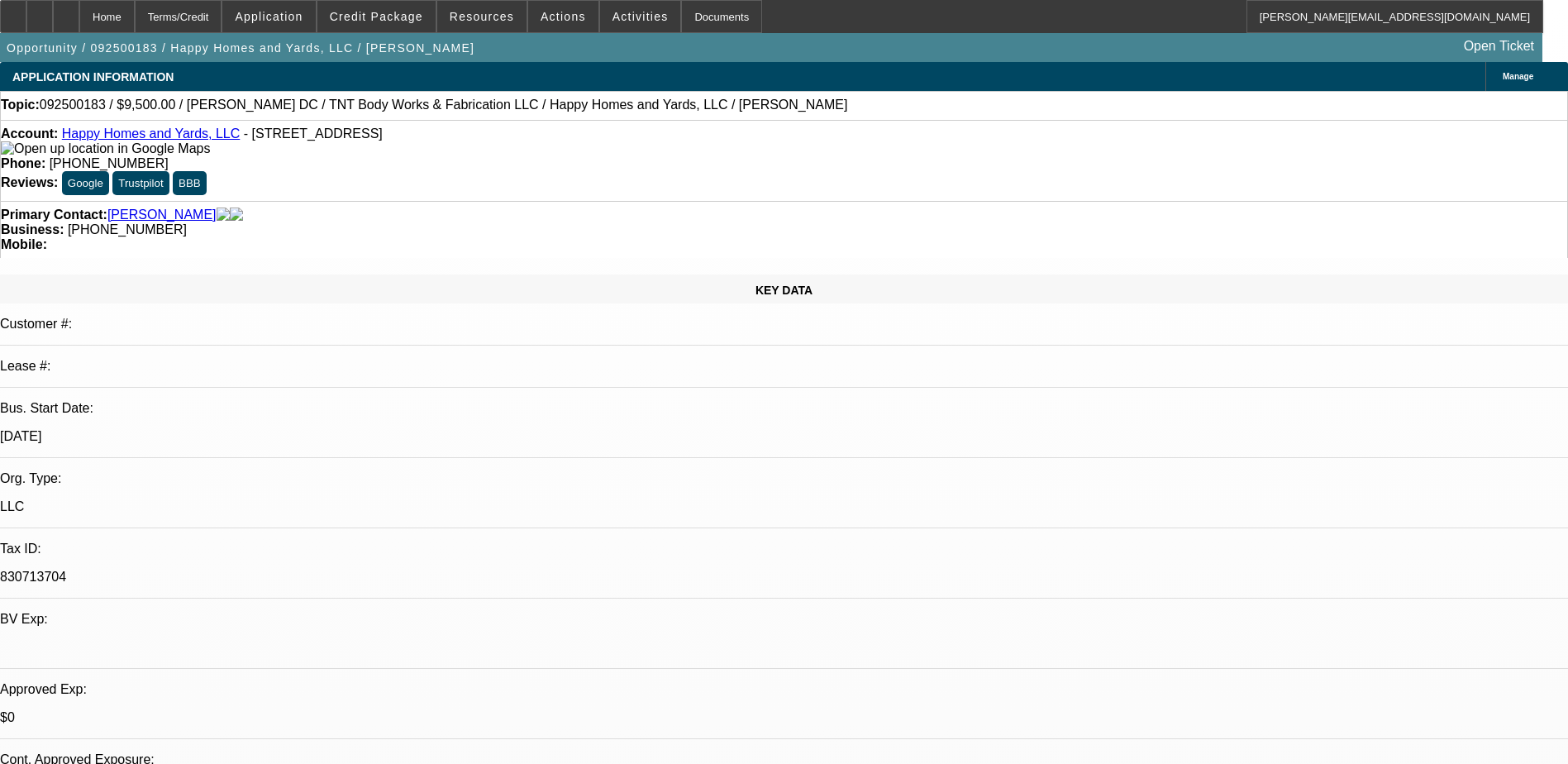
select select "0"
select select "1"
select select "6"
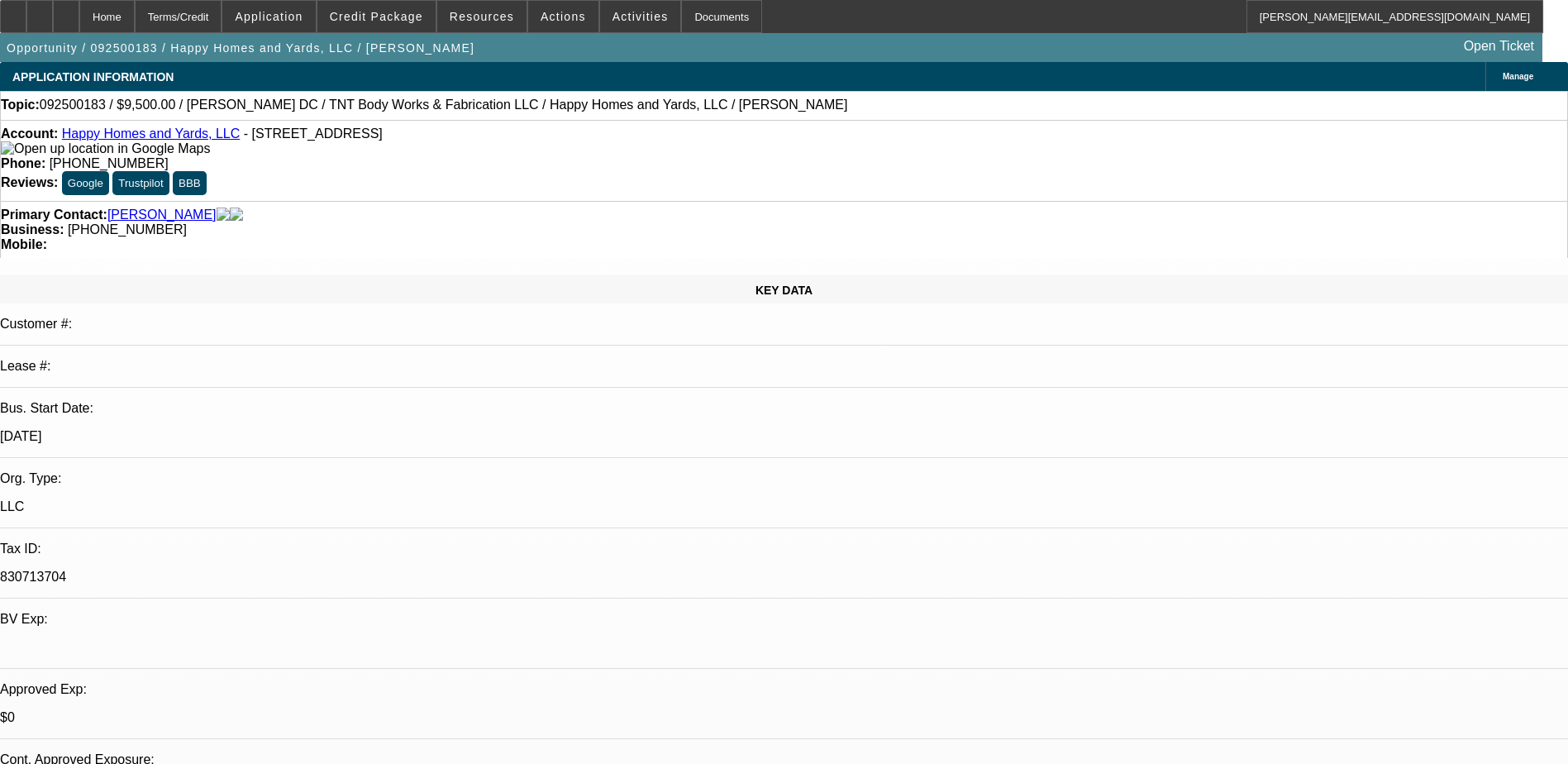
select select "1"
select select "6"
select select "1"
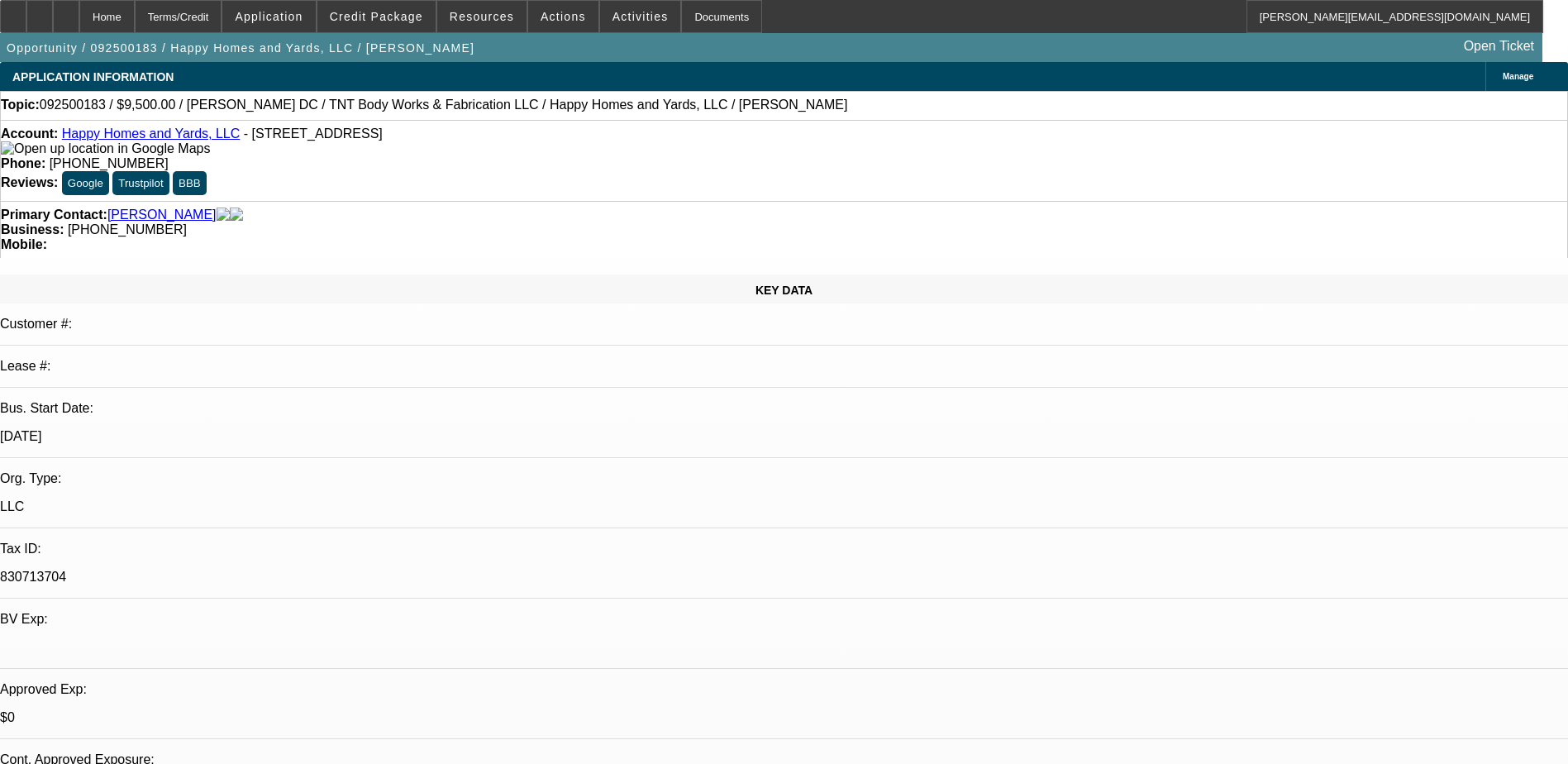
select select "6"
select select "1"
select select "6"
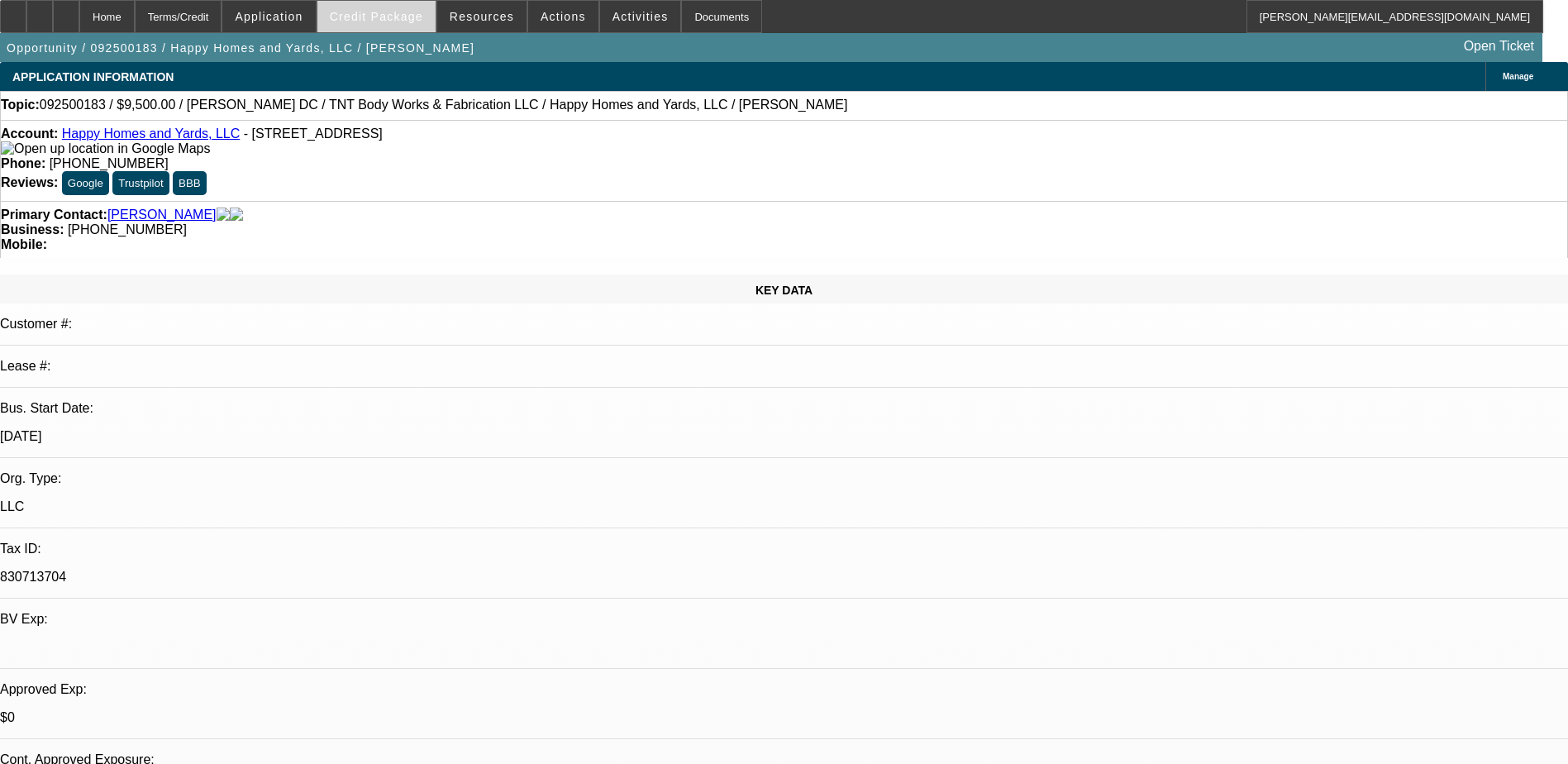
click at [391, 16] on span "Credit Package" at bounding box center [377, 17] width 94 height 13
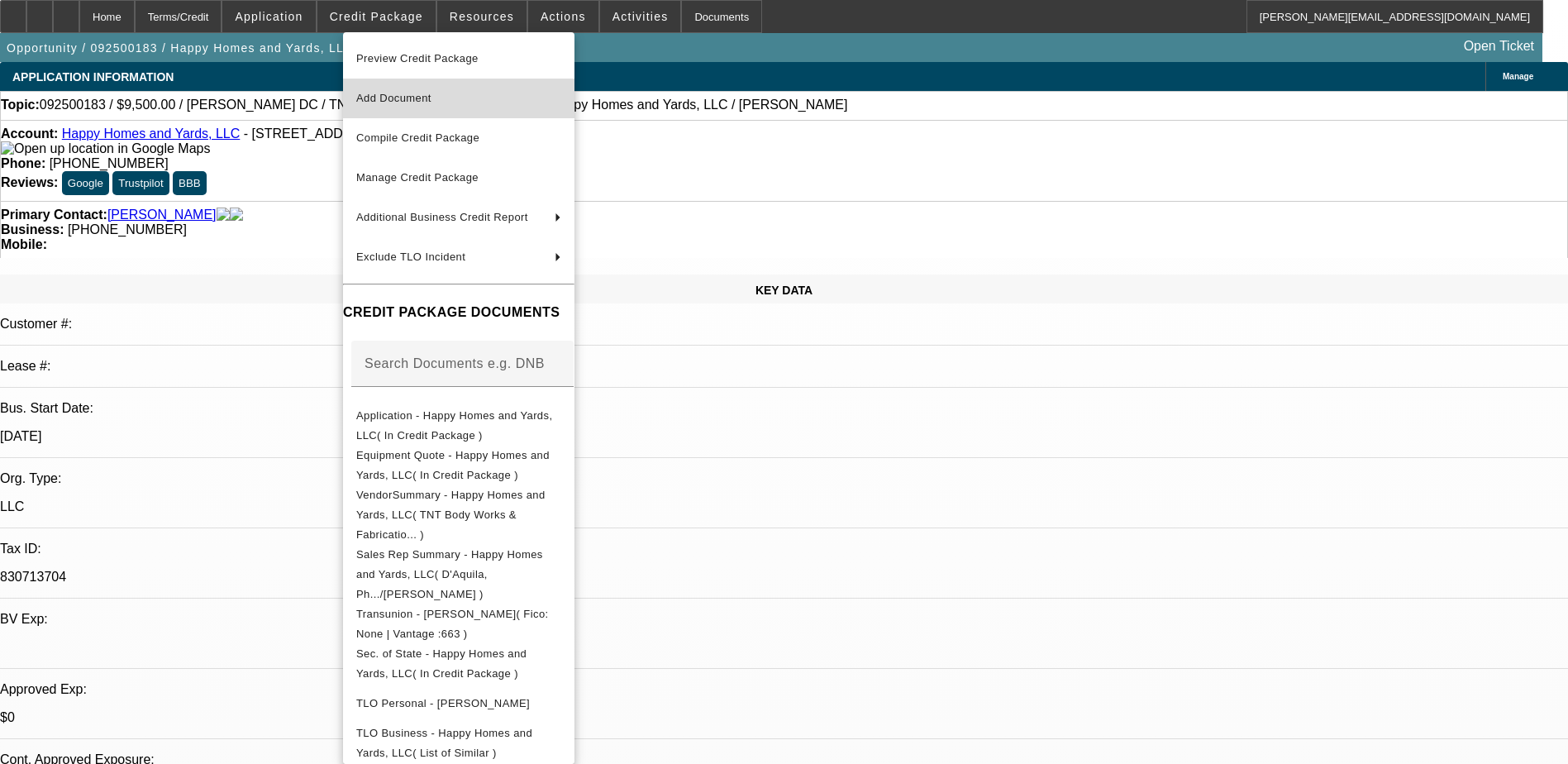
click at [427, 96] on span "Add Document" at bounding box center [394, 98] width 75 height 13
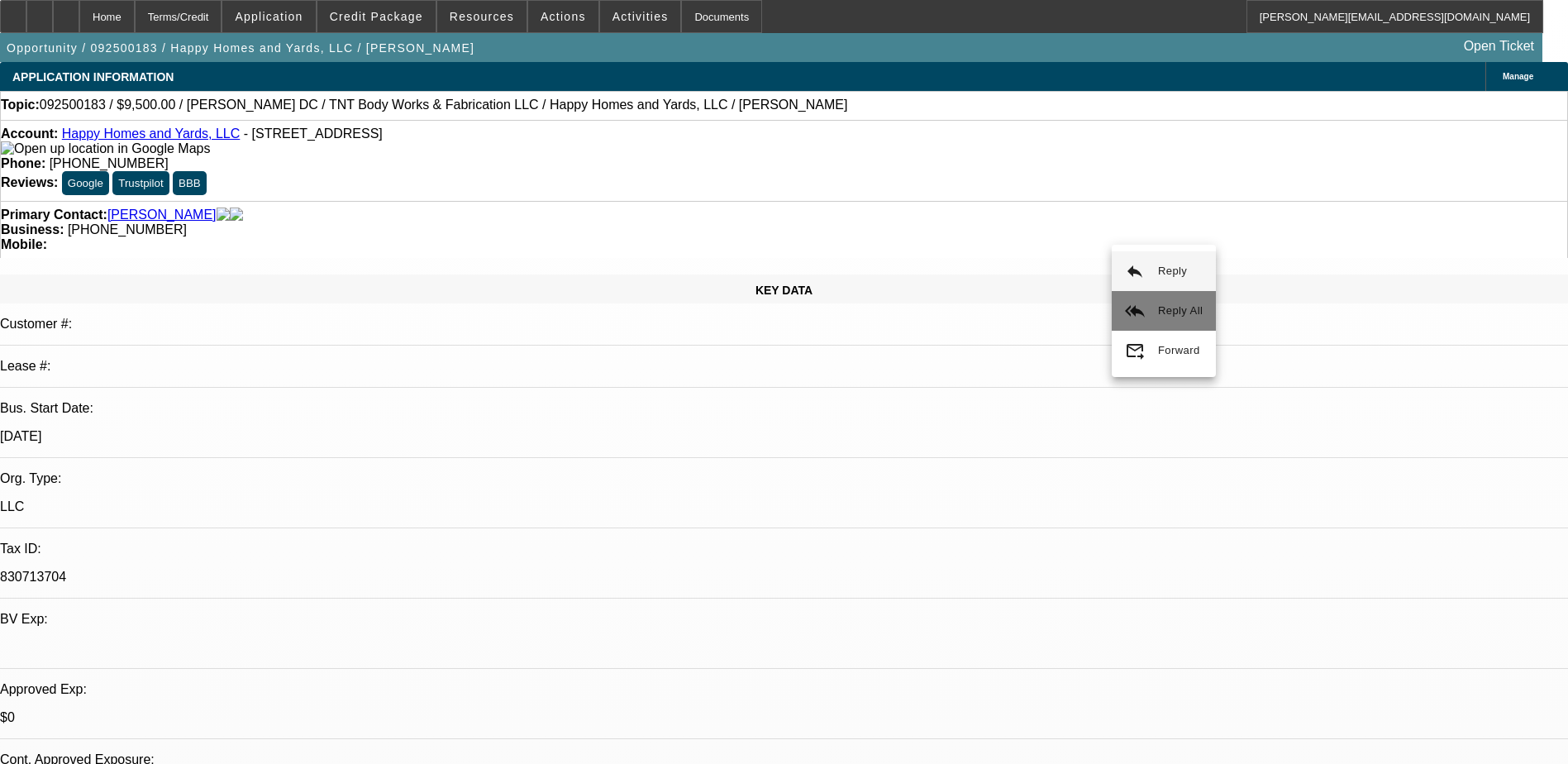
click at [1181, 307] on span "Reply All" at bounding box center [1180, 310] width 44 height 13
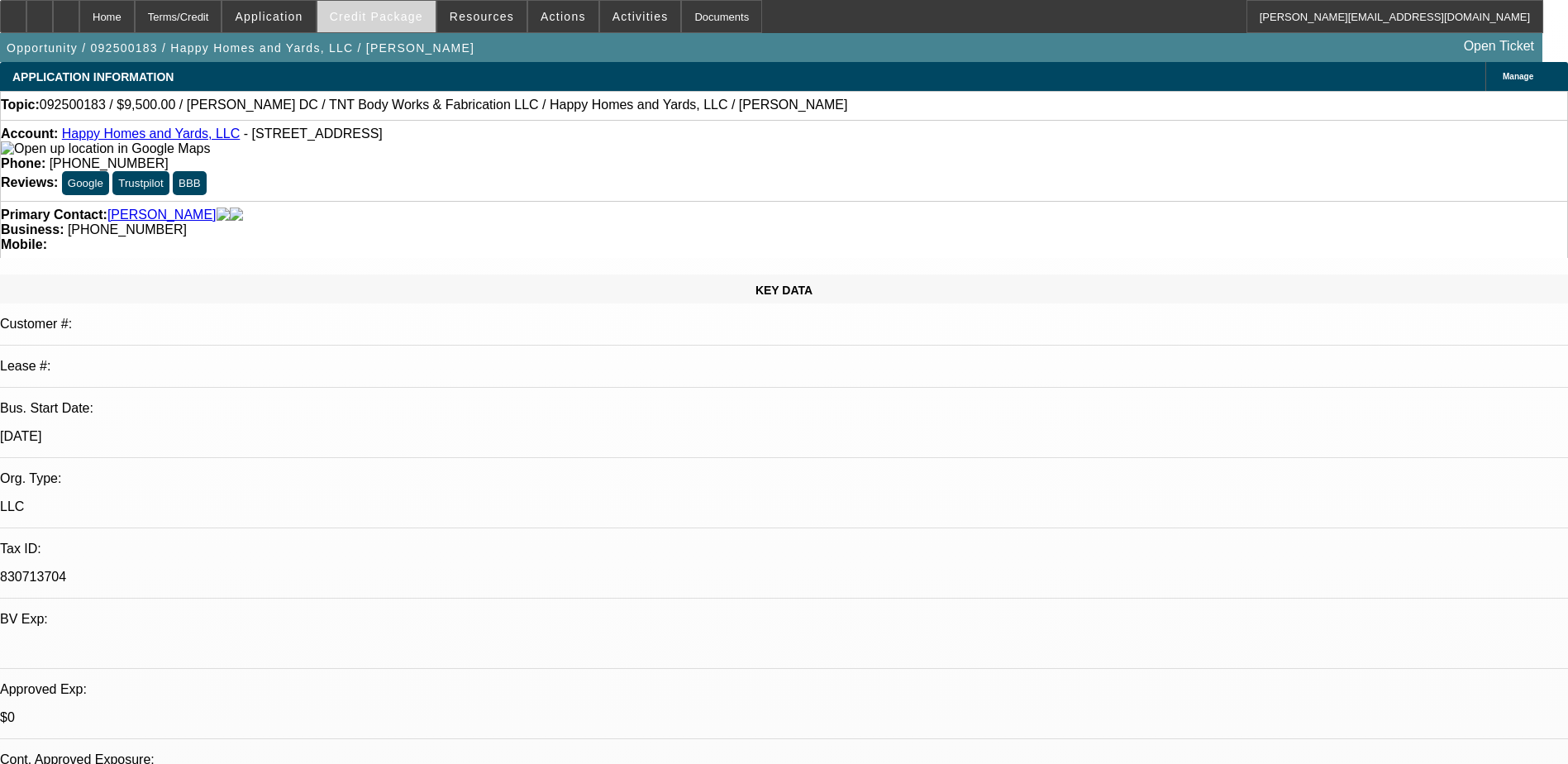
click at [381, 12] on span "Credit Package" at bounding box center [377, 17] width 94 height 13
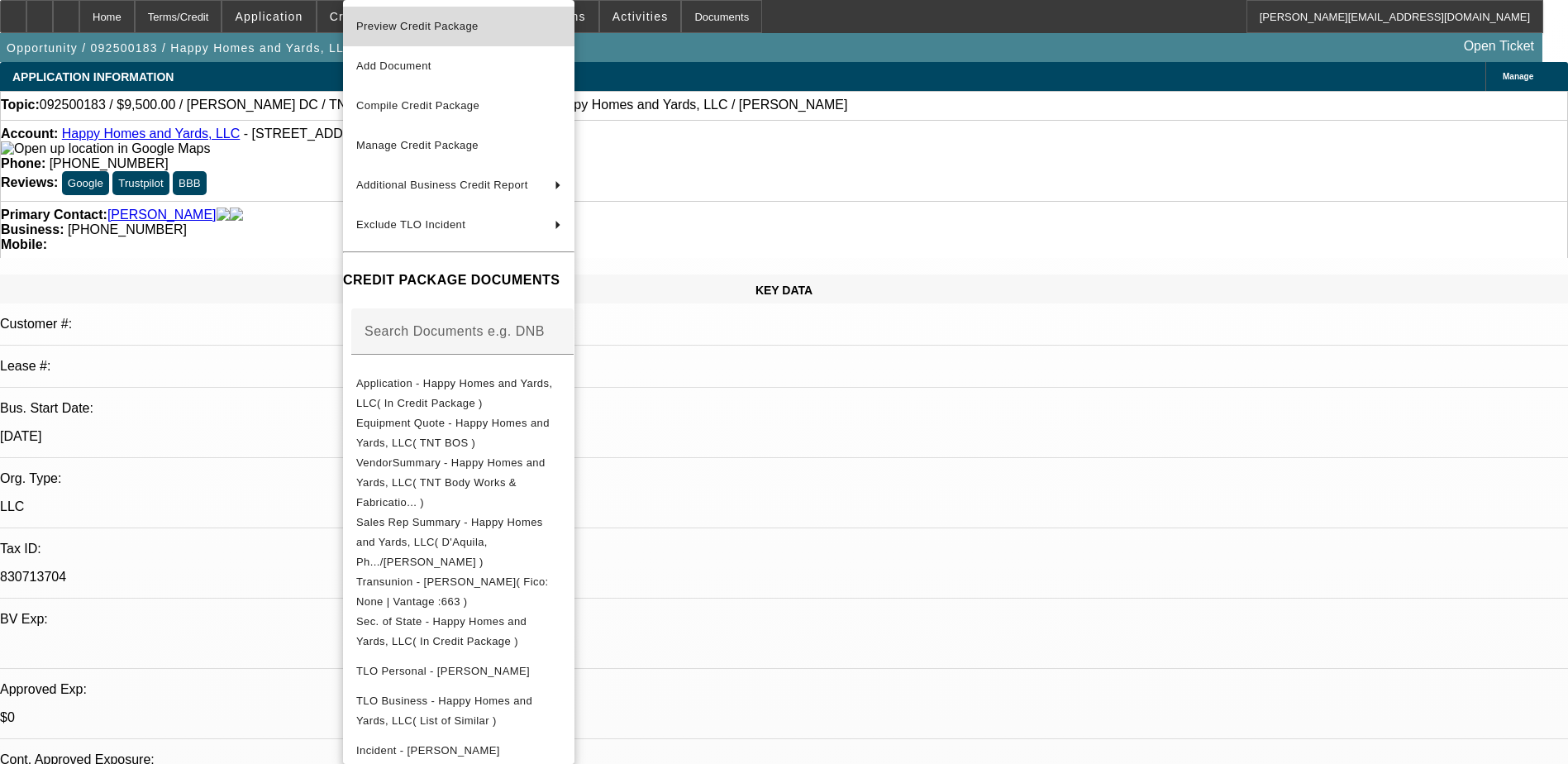
click at [433, 32] on span "Preview Credit Package" at bounding box center [417, 26] width 123 height 13
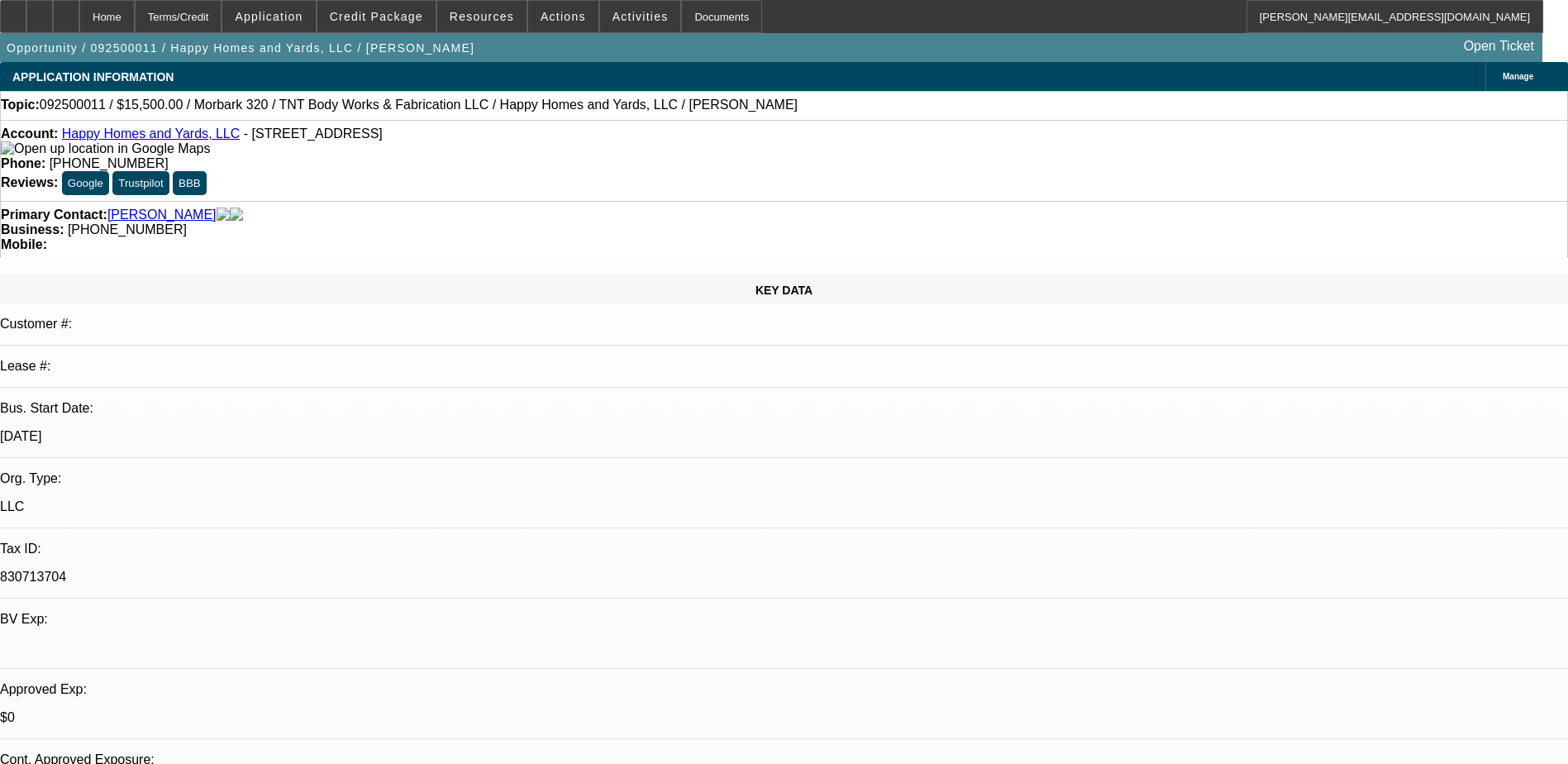
select select "0"
select select "2"
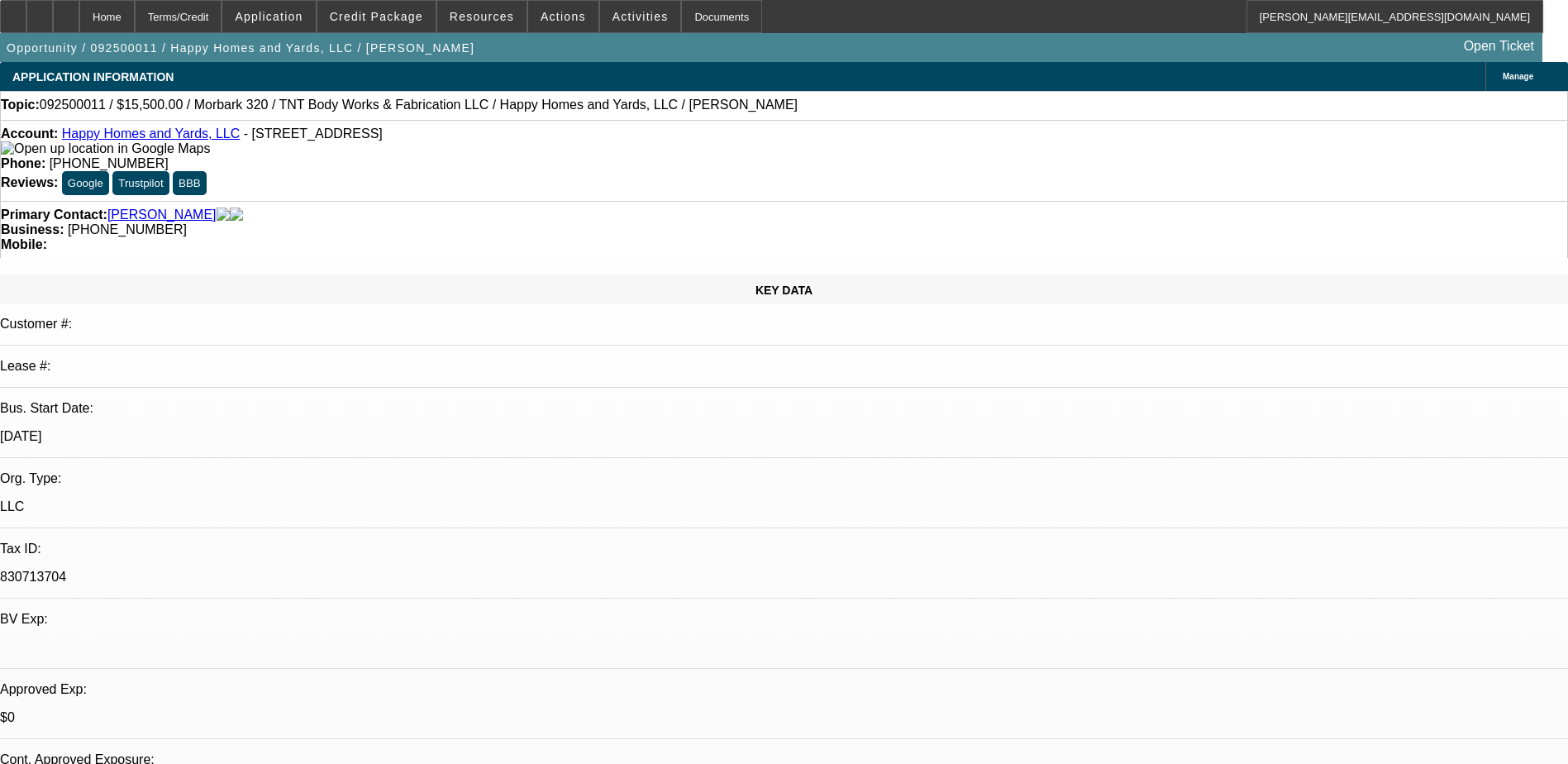
select select "0"
select select "2"
select select "0"
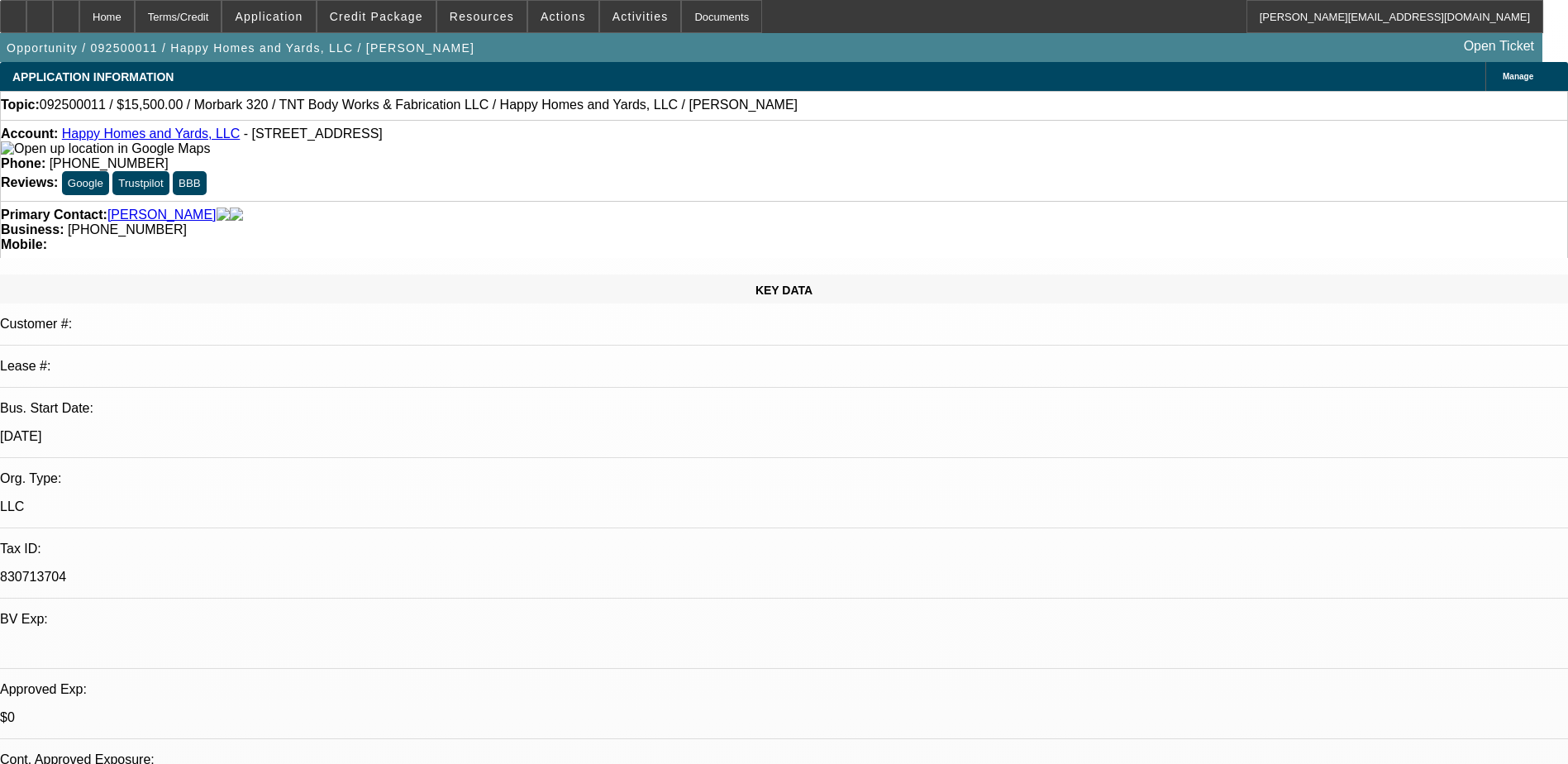
select select "2"
select select "0"
select select "1"
select select "6"
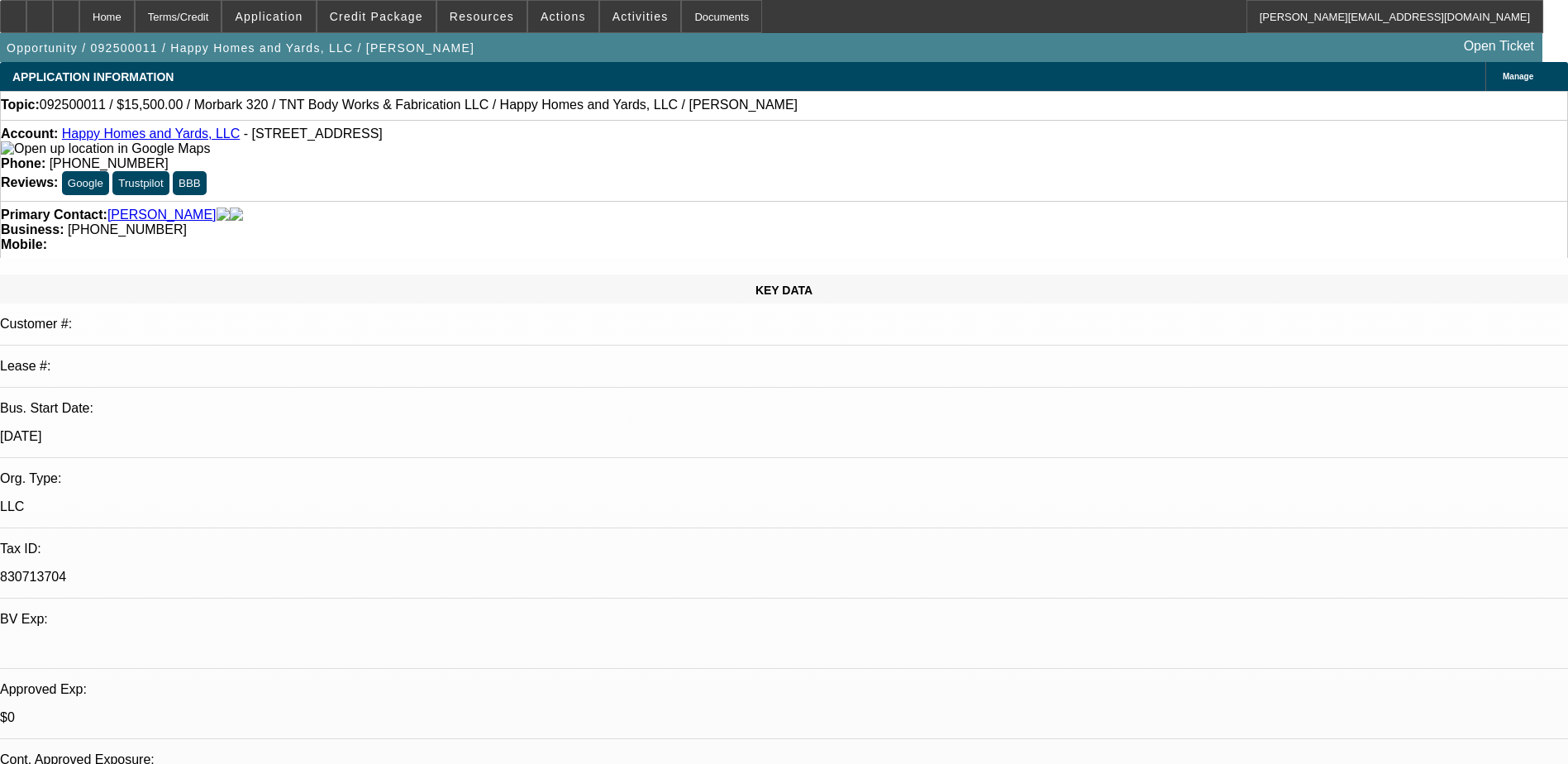
select select "1"
select select "2"
select select "6"
select select "1"
select select "2"
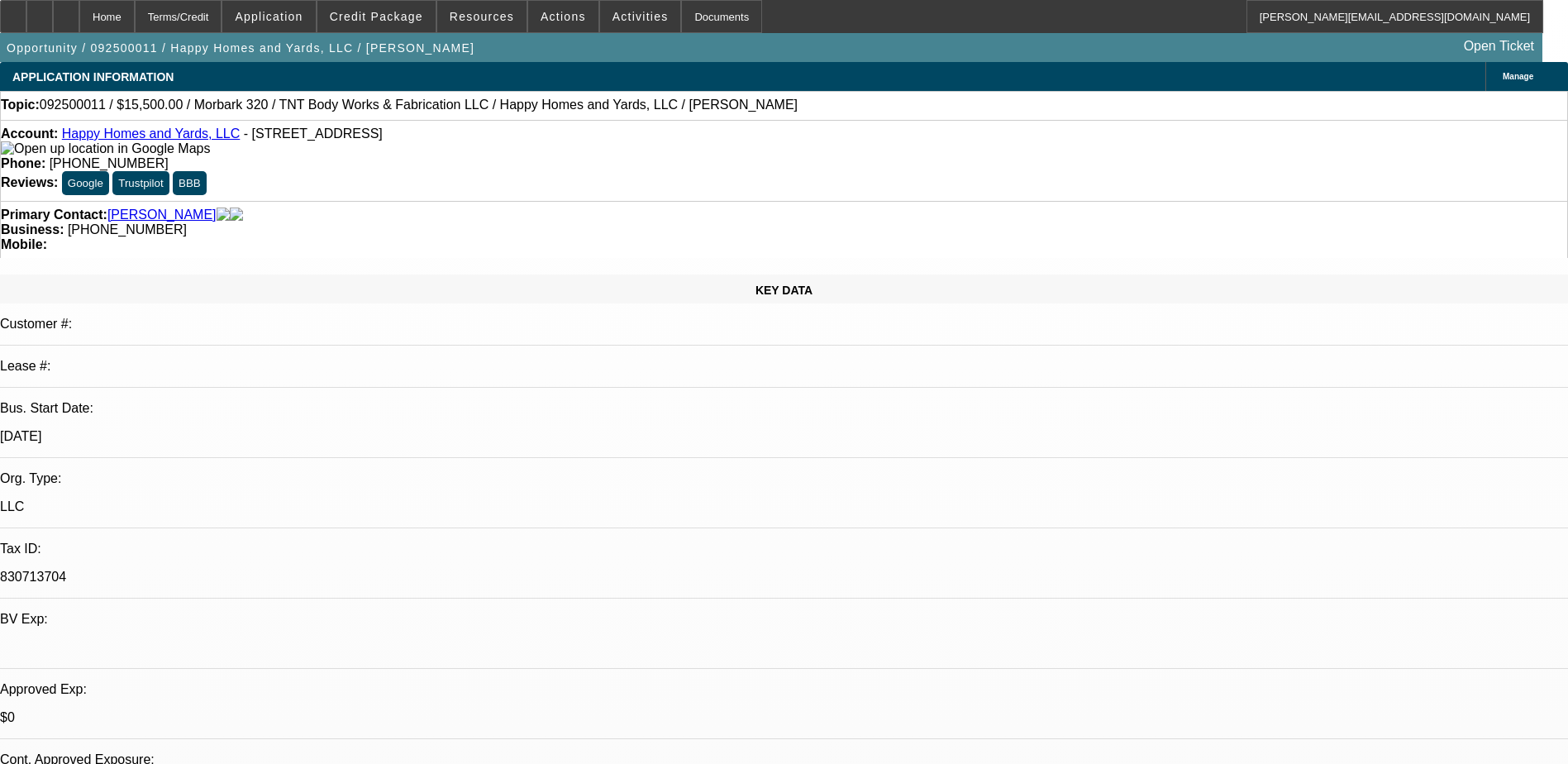
select select "6"
select select "1"
select select "2"
select select "6"
click at [387, 18] on span "Credit Package" at bounding box center [377, 17] width 94 height 13
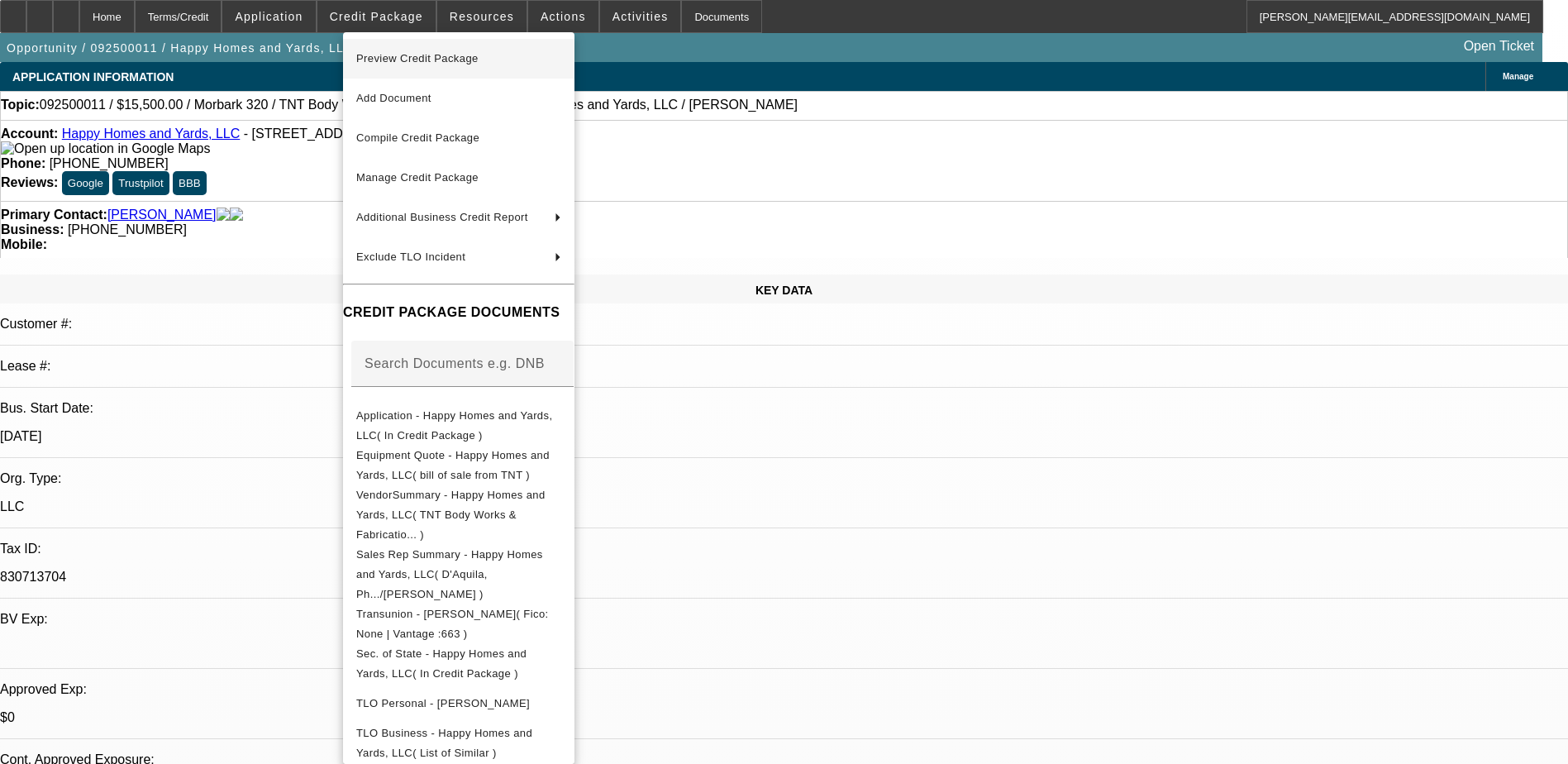
click at [420, 54] on span "Preview Credit Package" at bounding box center [417, 58] width 123 height 13
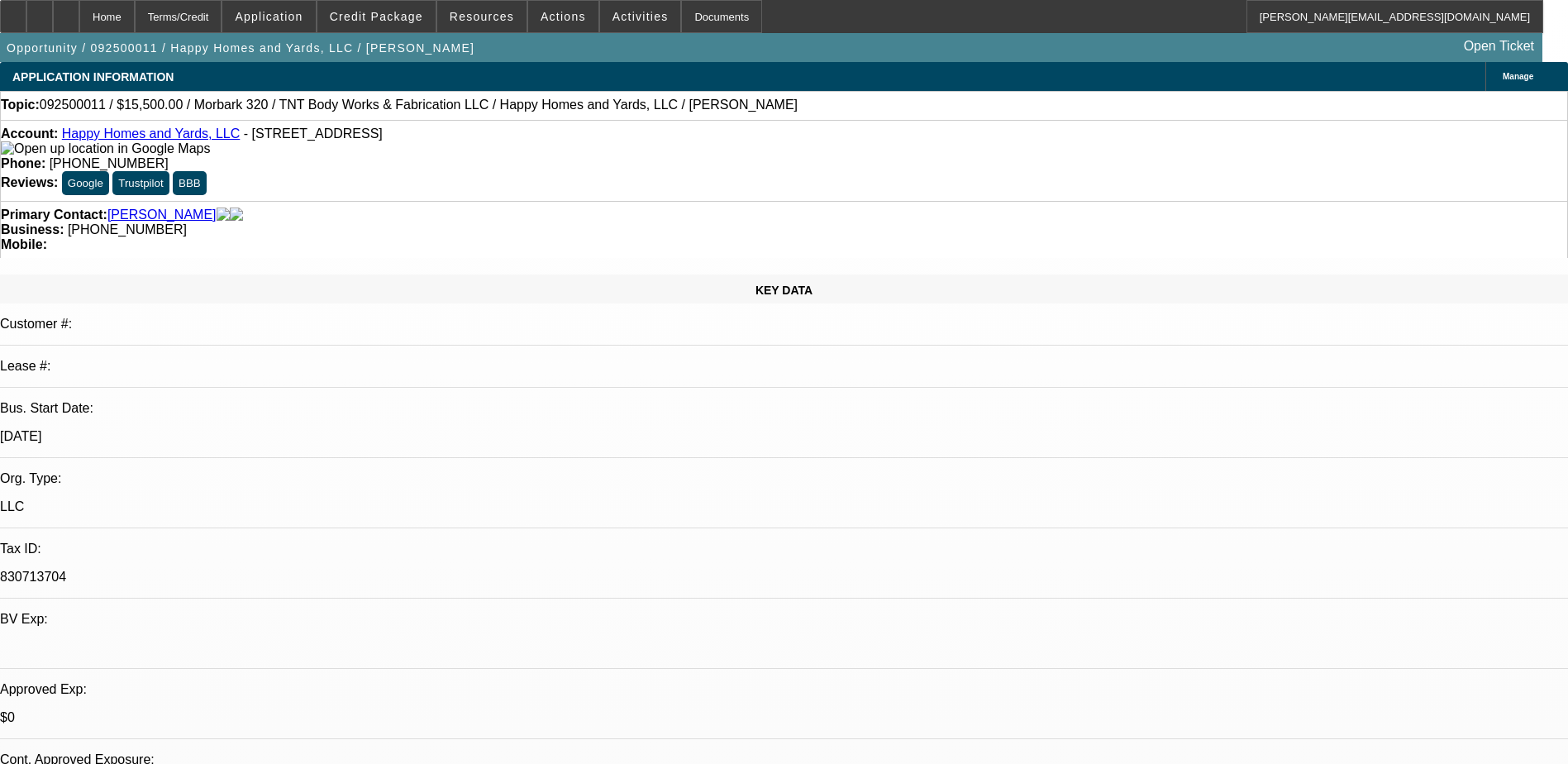
scroll to position [12, 0]
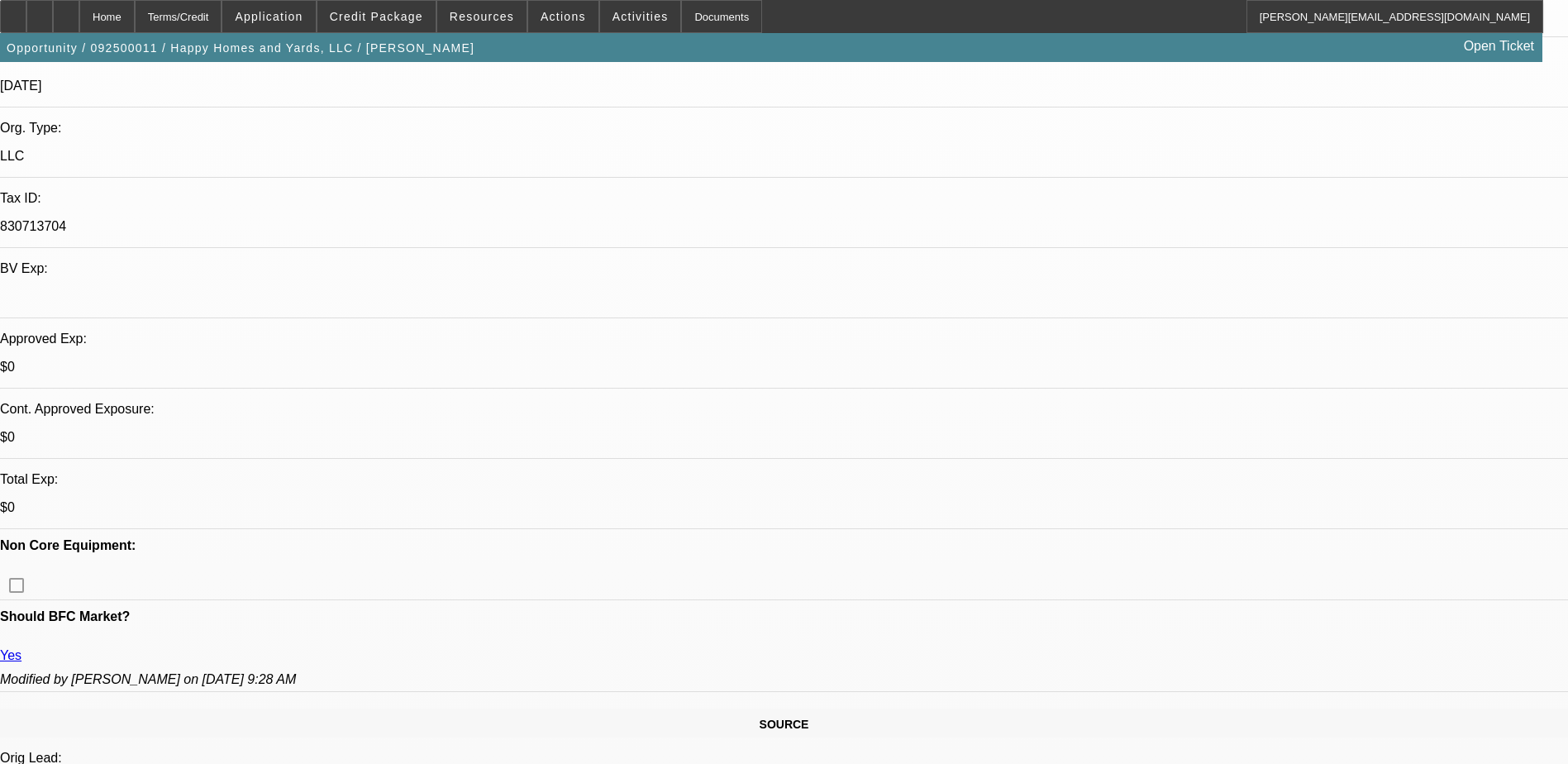
scroll to position [0, 0]
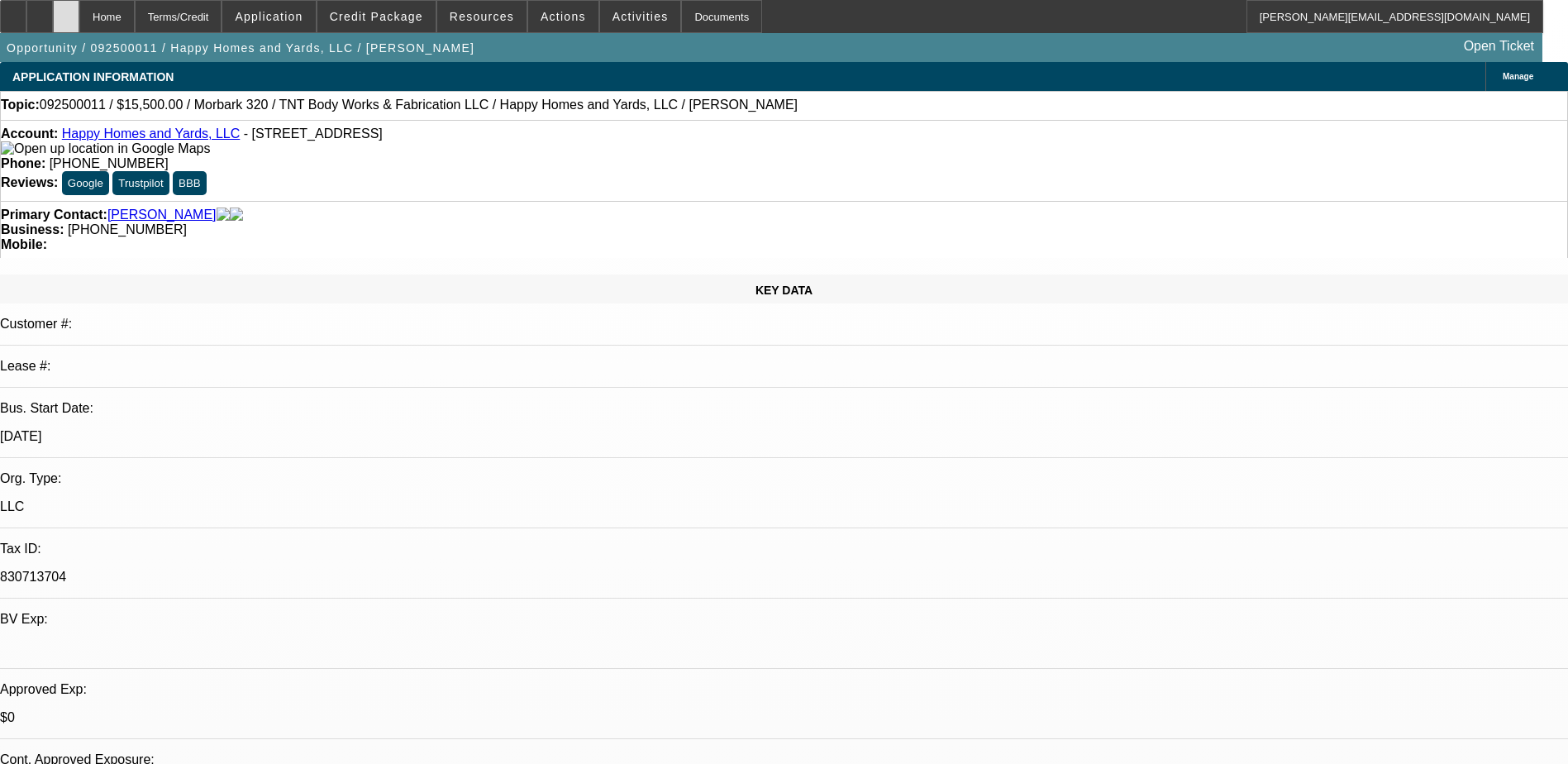
click at [66, 11] on icon at bounding box center [66, 11] width 0 height 0
select select "0"
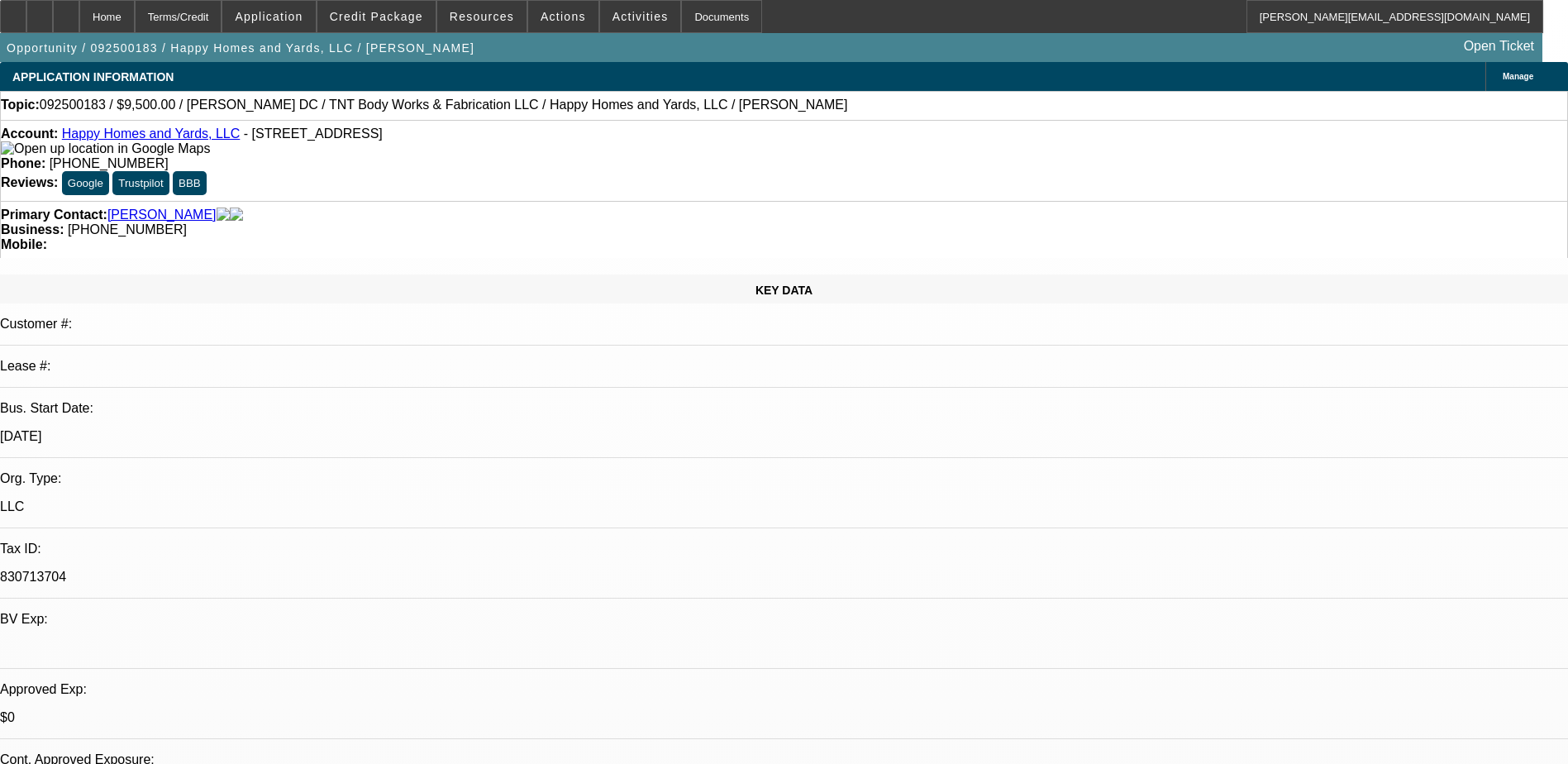
select select "0"
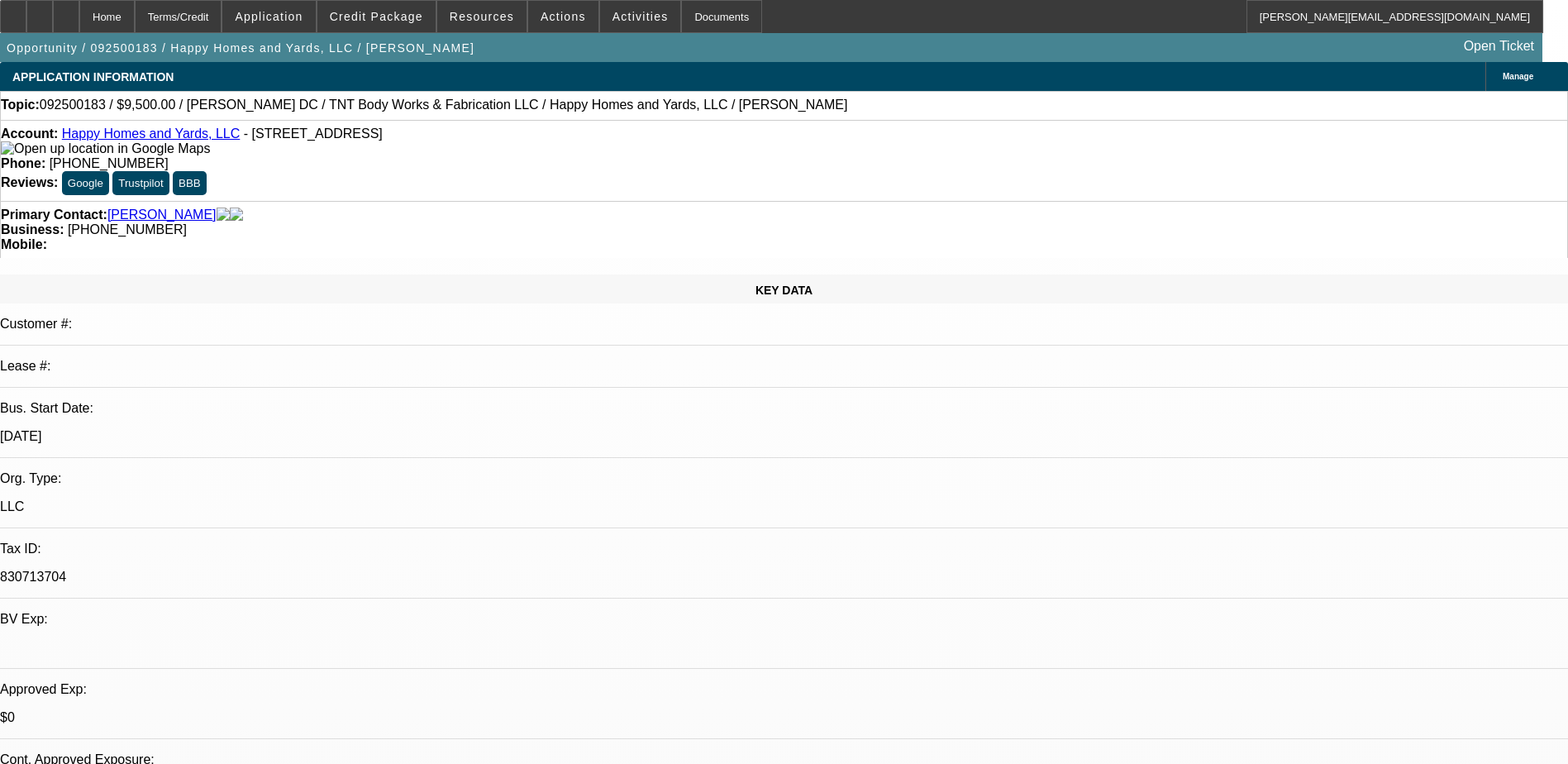
select select "0"
select select "1"
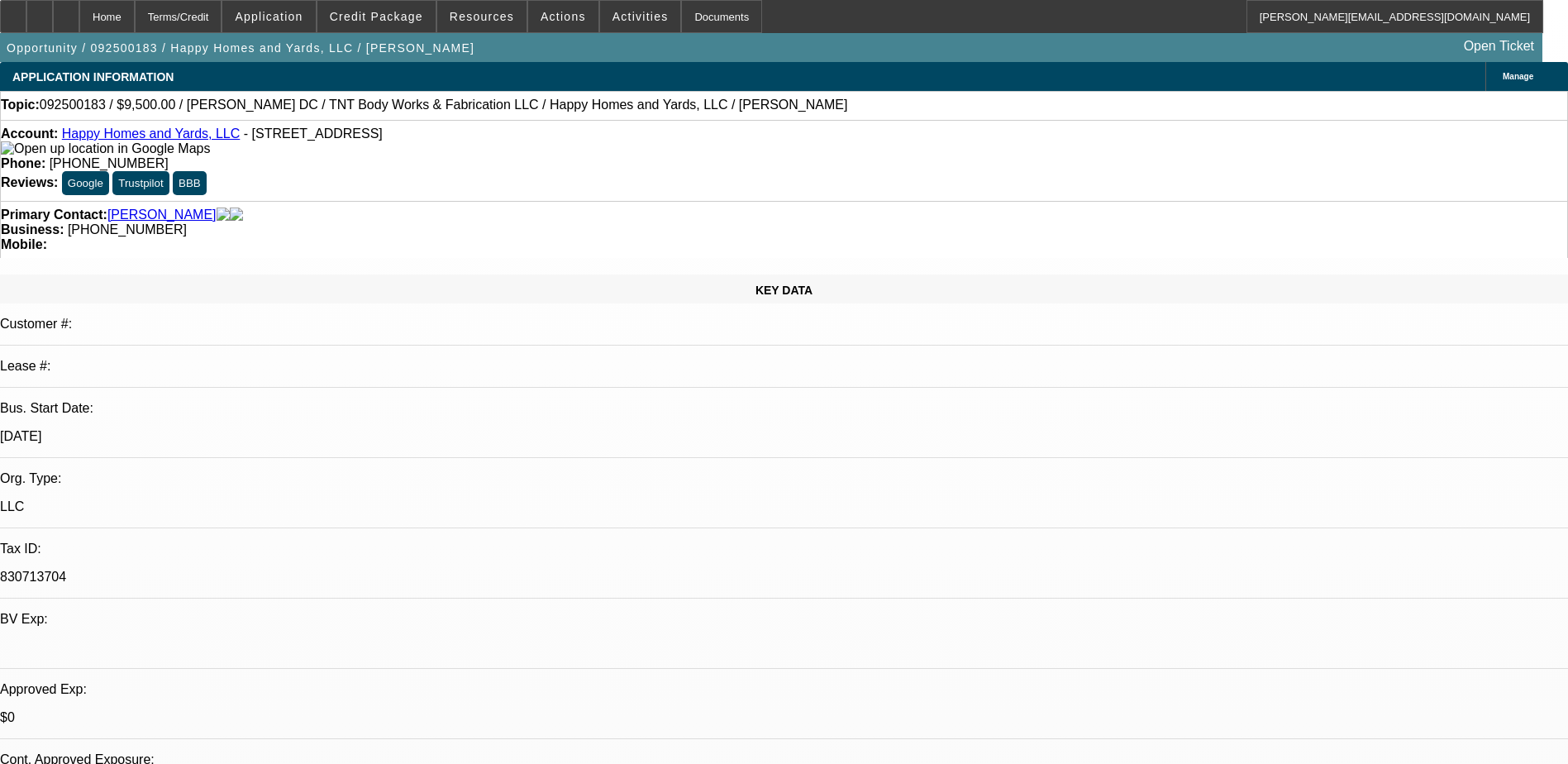
select select "6"
select select "1"
select select "6"
select select "1"
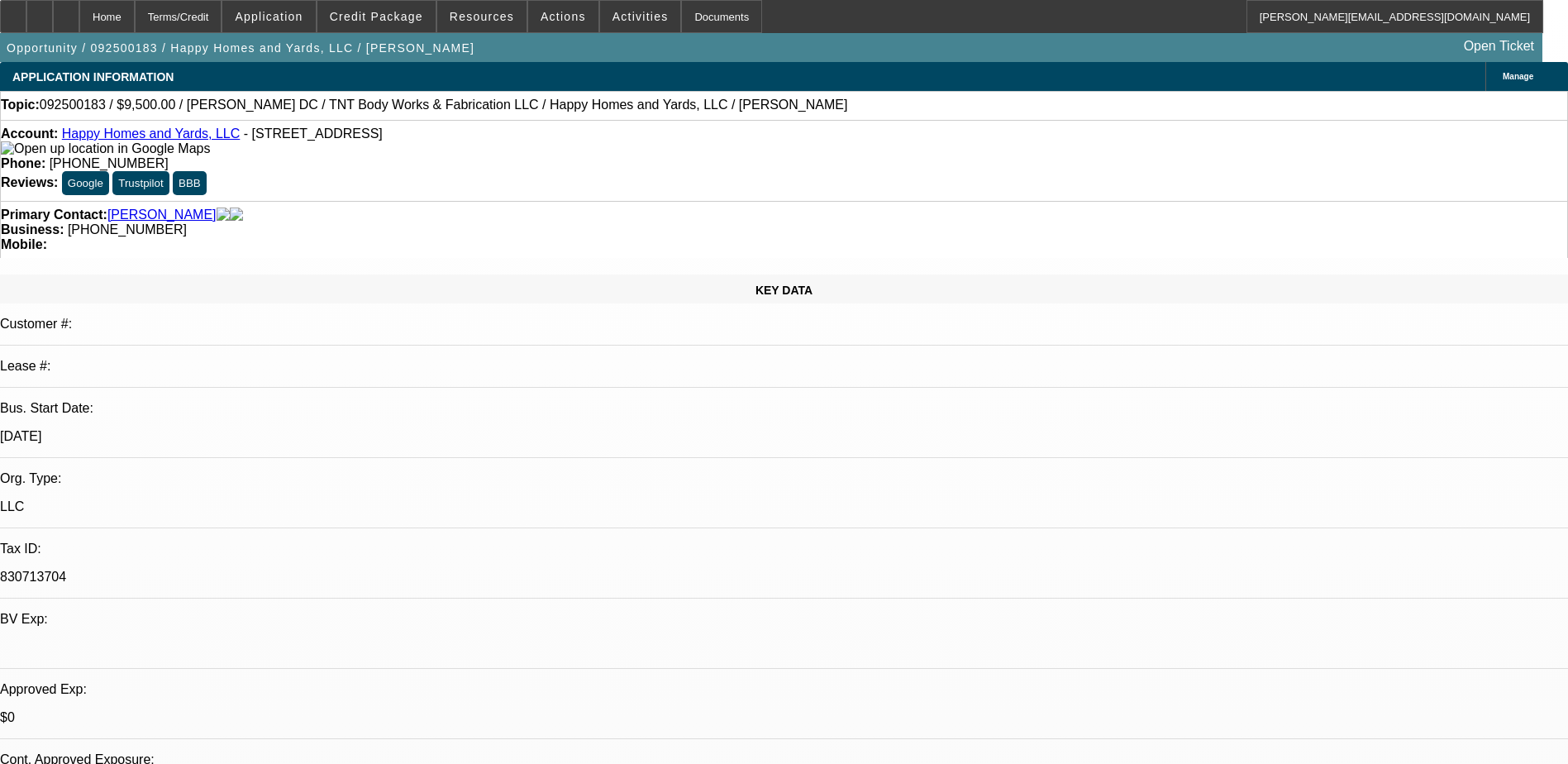
select select "1"
select select "6"
select select "1"
select select "6"
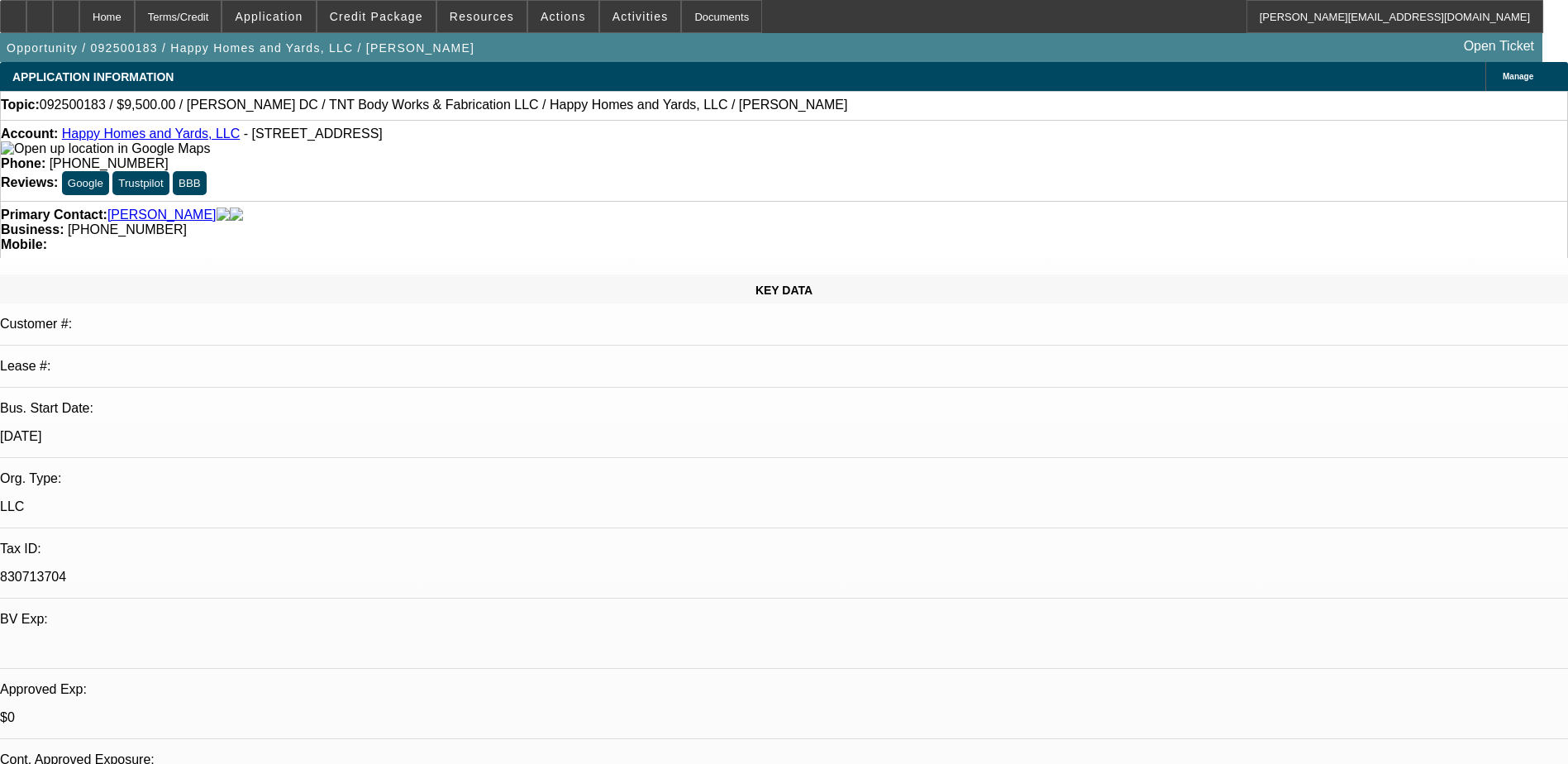
click at [380, 10] on span "Credit Package" at bounding box center [377, 17] width 94 height 13
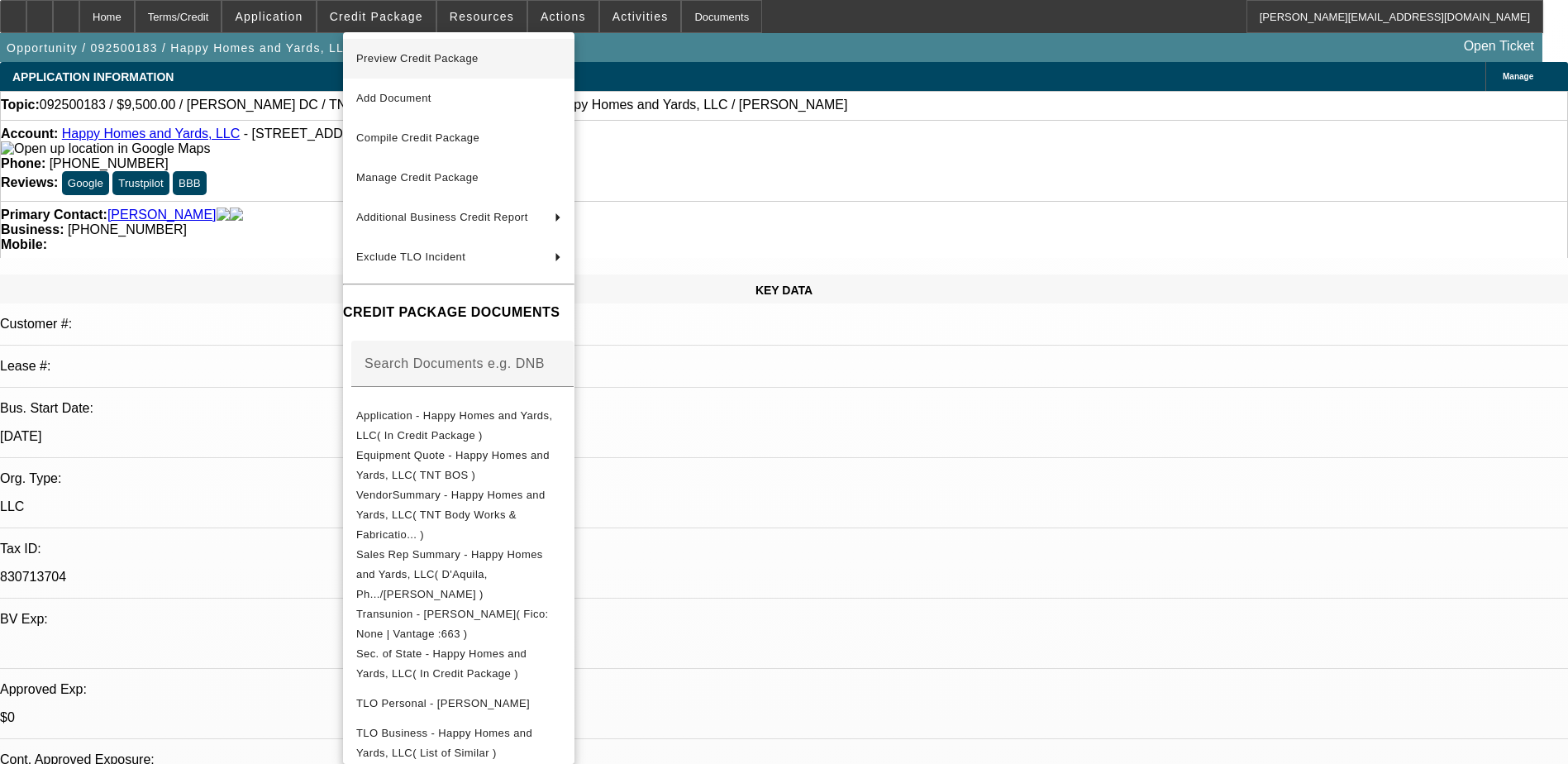
click at [411, 56] on span "Preview Credit Package" at bounding box center [417, 58] width 123 height 13
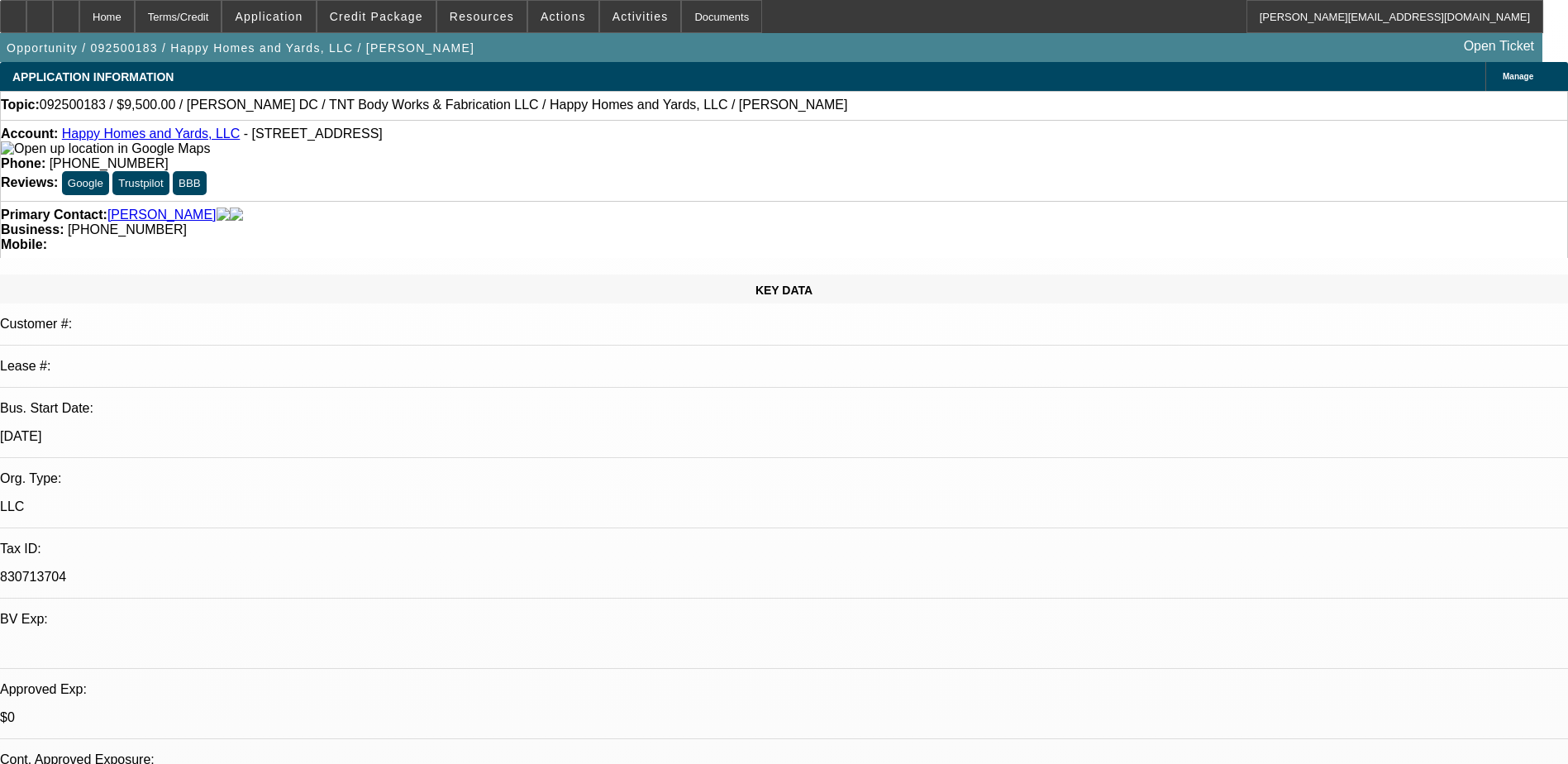
click at [66, 11] on icon at bounding box center [66, 11] width 0 height 0
select select "0"
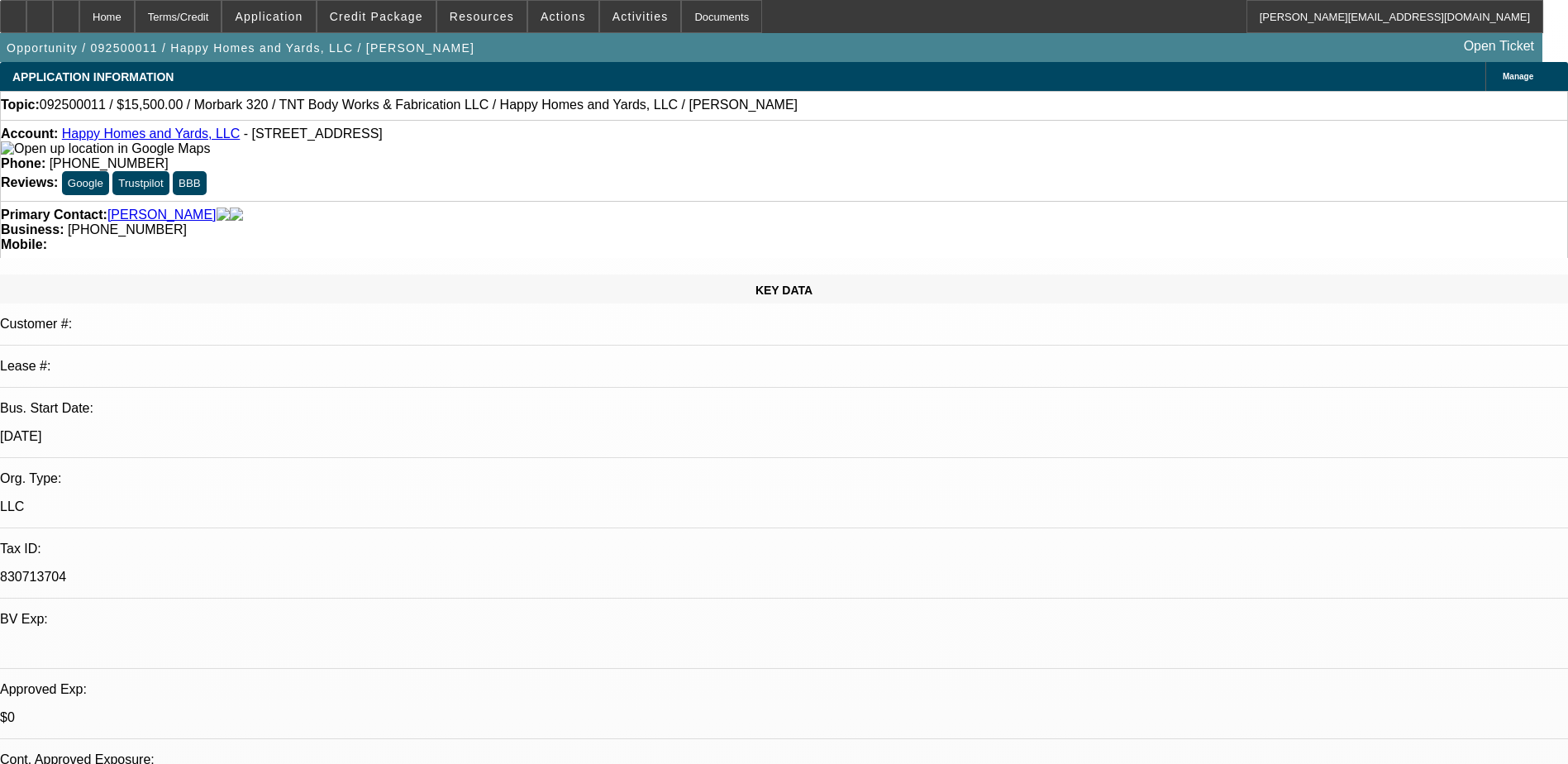
select select "0"
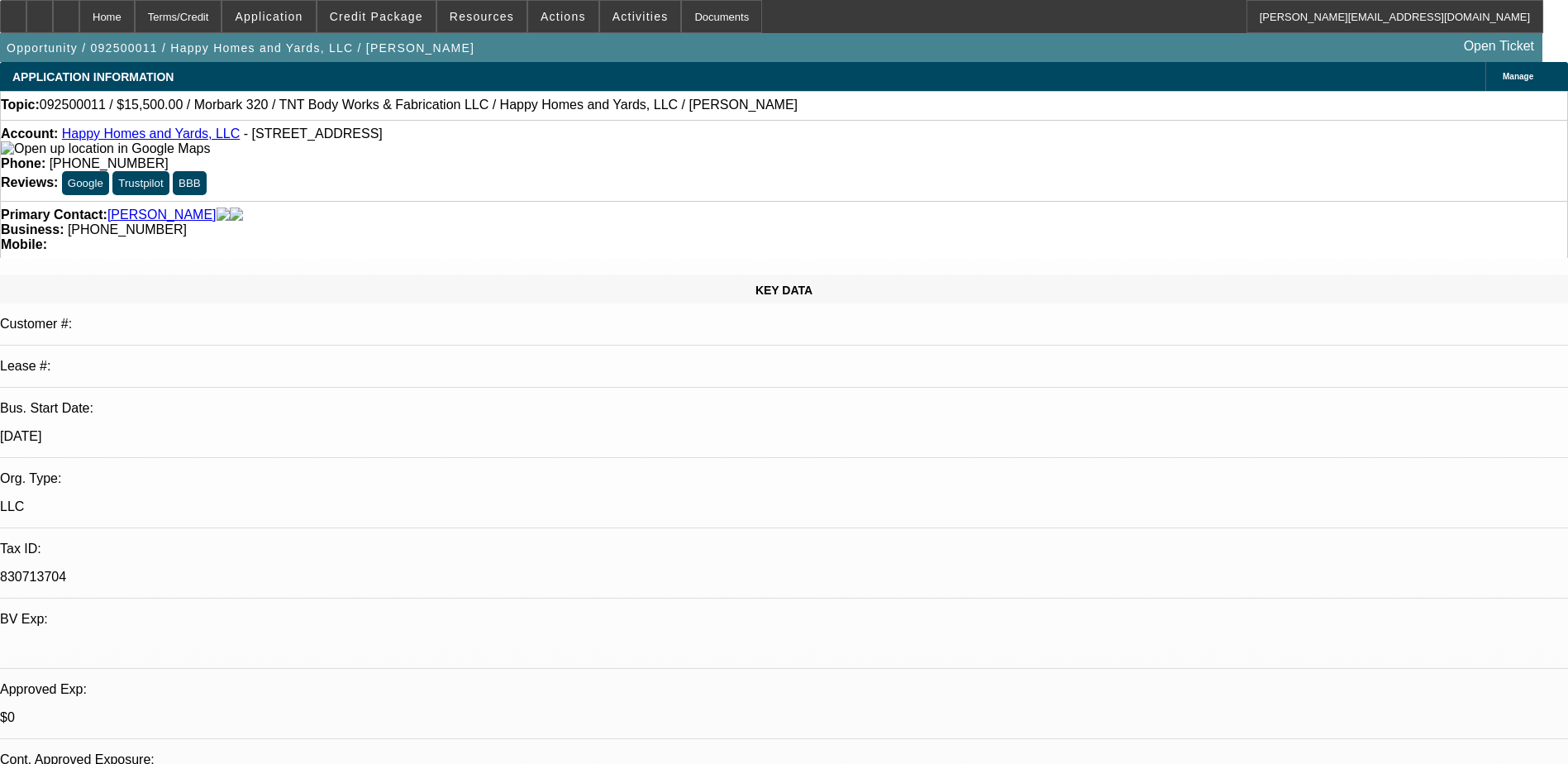
select select "2"
select select "0"
select select "2"
select select "0"
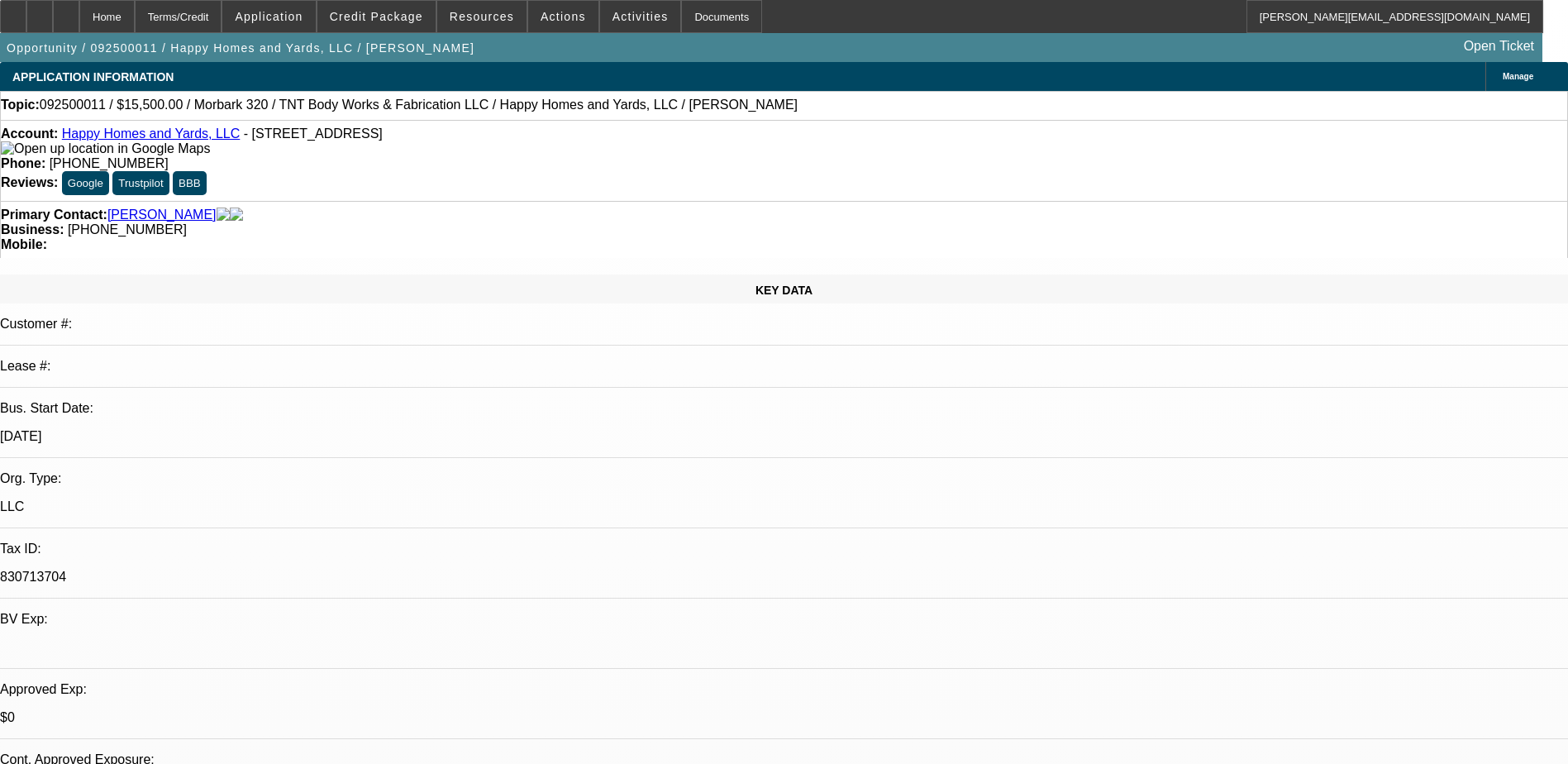
select select "1"
select select "6"
select select "1"
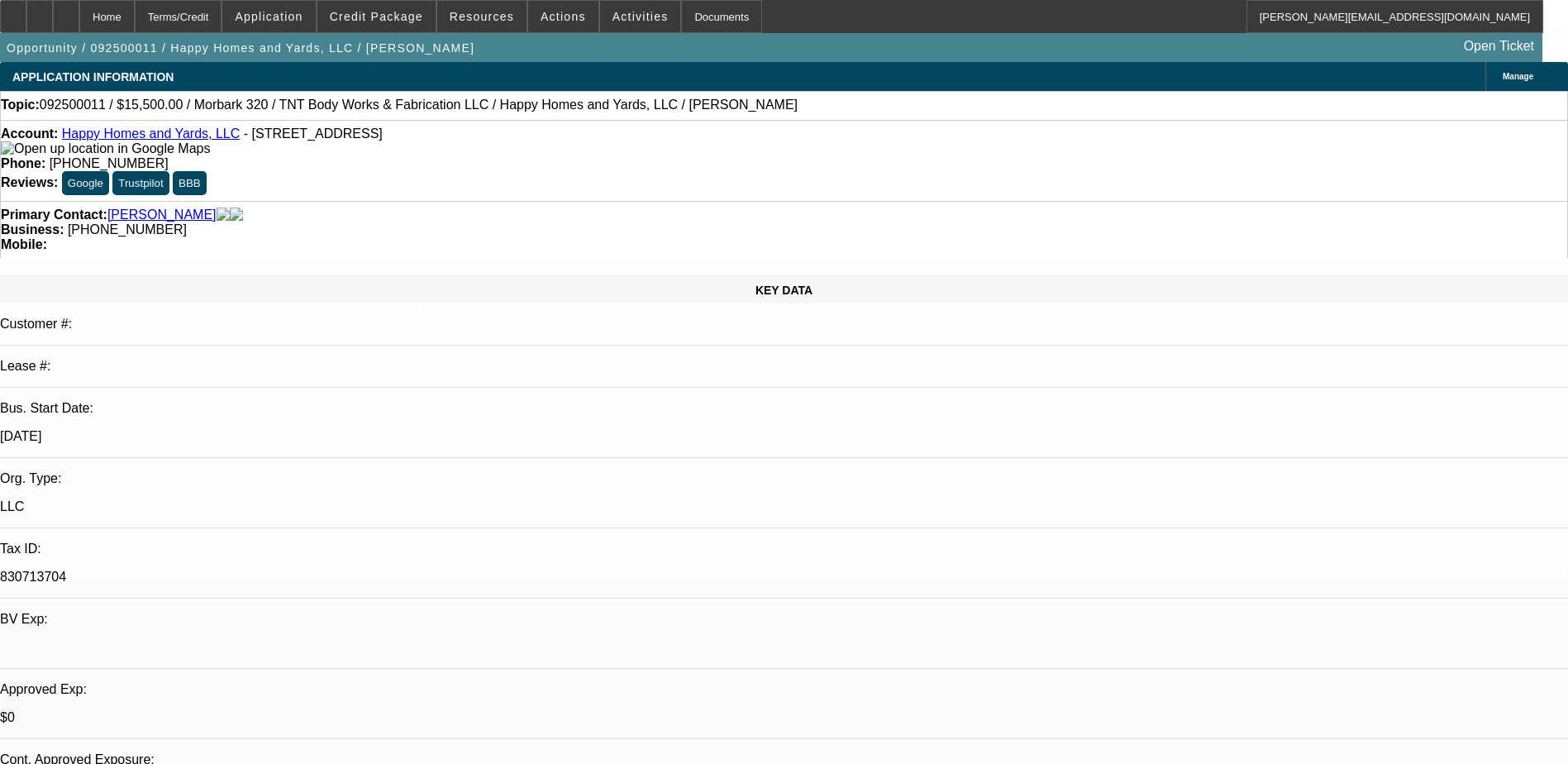
select select "6"
select select "1"
select select "2"
select select "6"
select select "1"
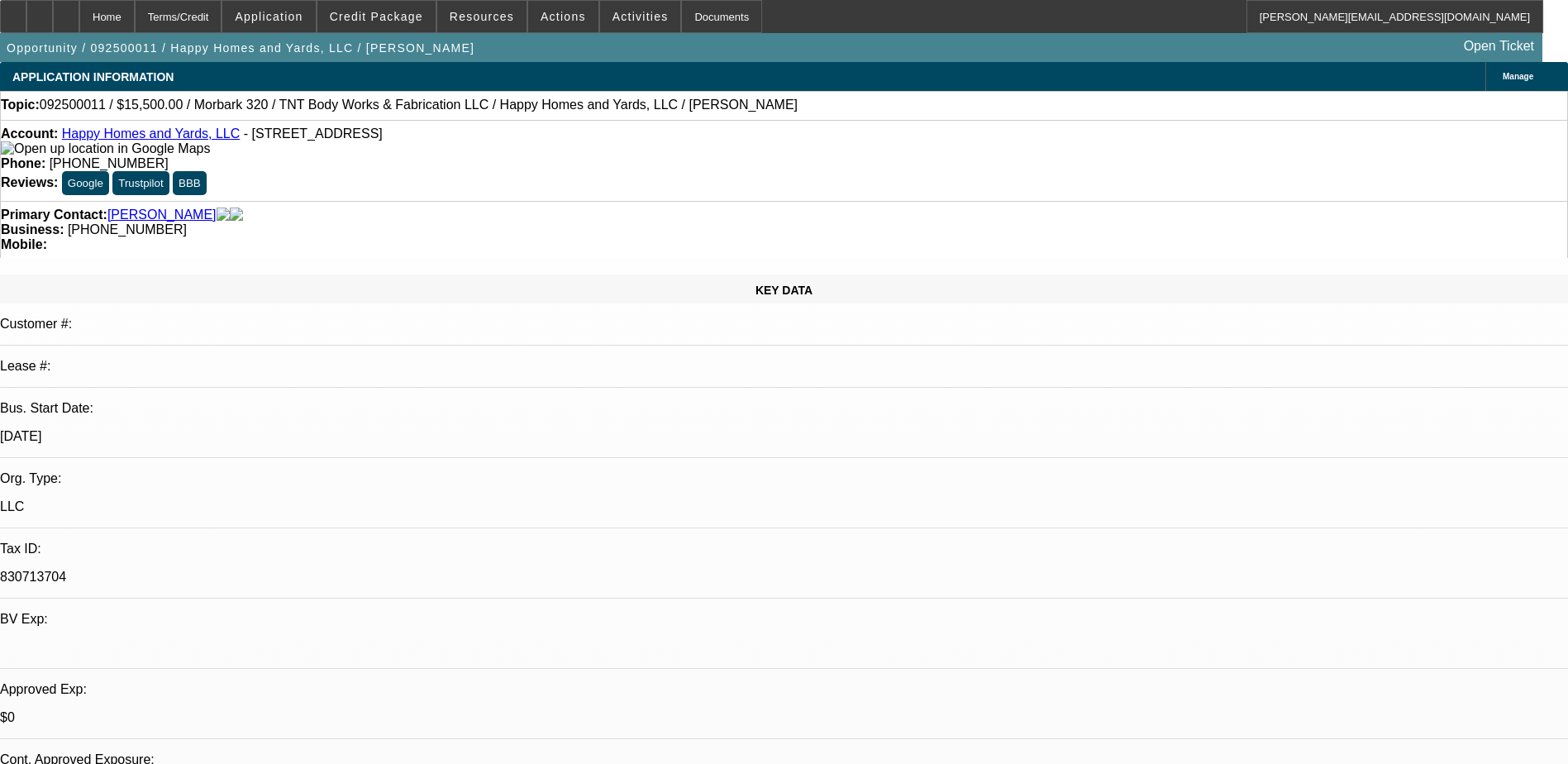
select select "2"
select select "6"
click at [397, 23] on span "Credit Package" at bounding box center [377, 17] width 94 height 13
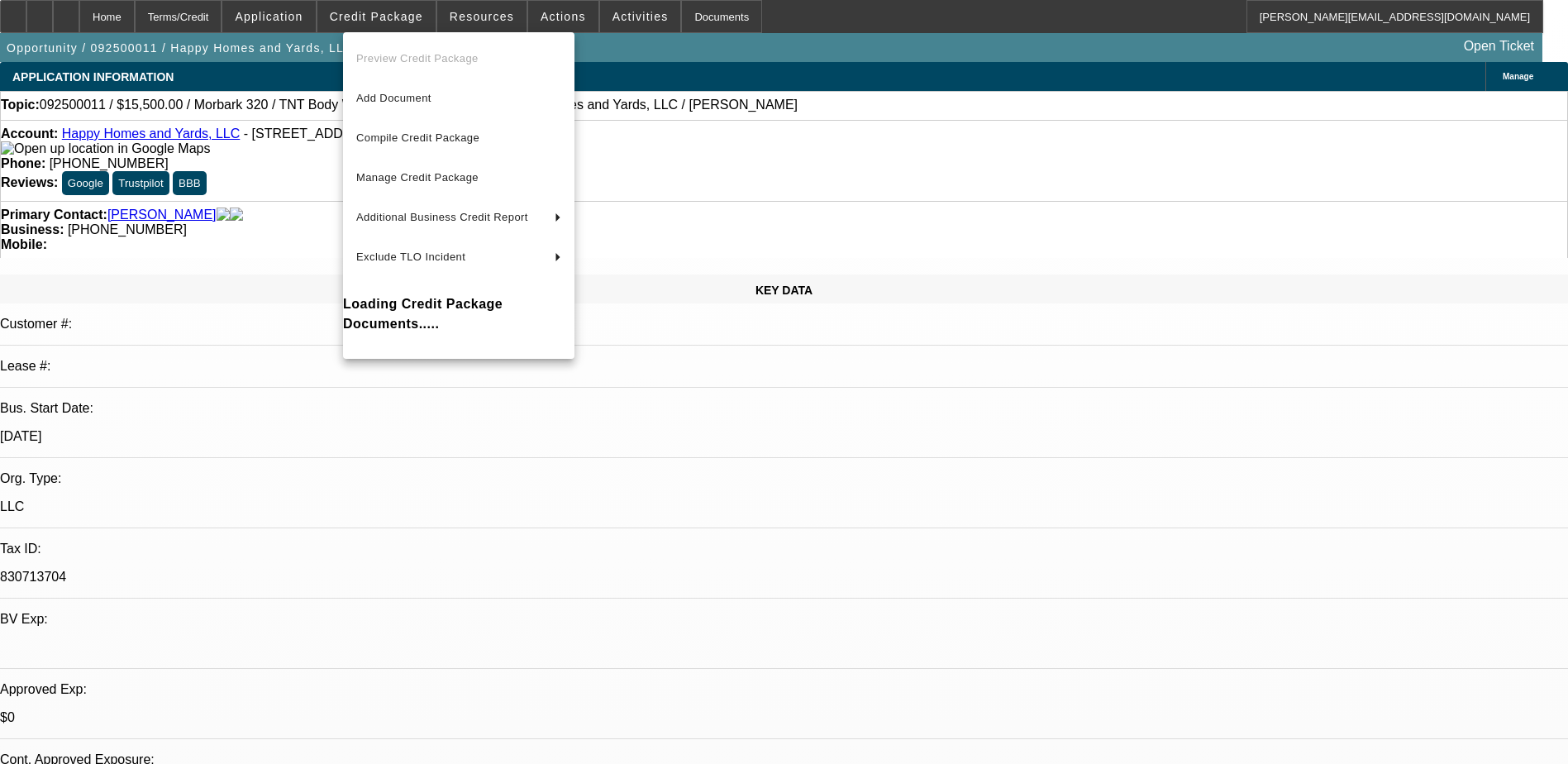
click at [409, 18] on div at bounding box center [784, 382] width 1568 height 764
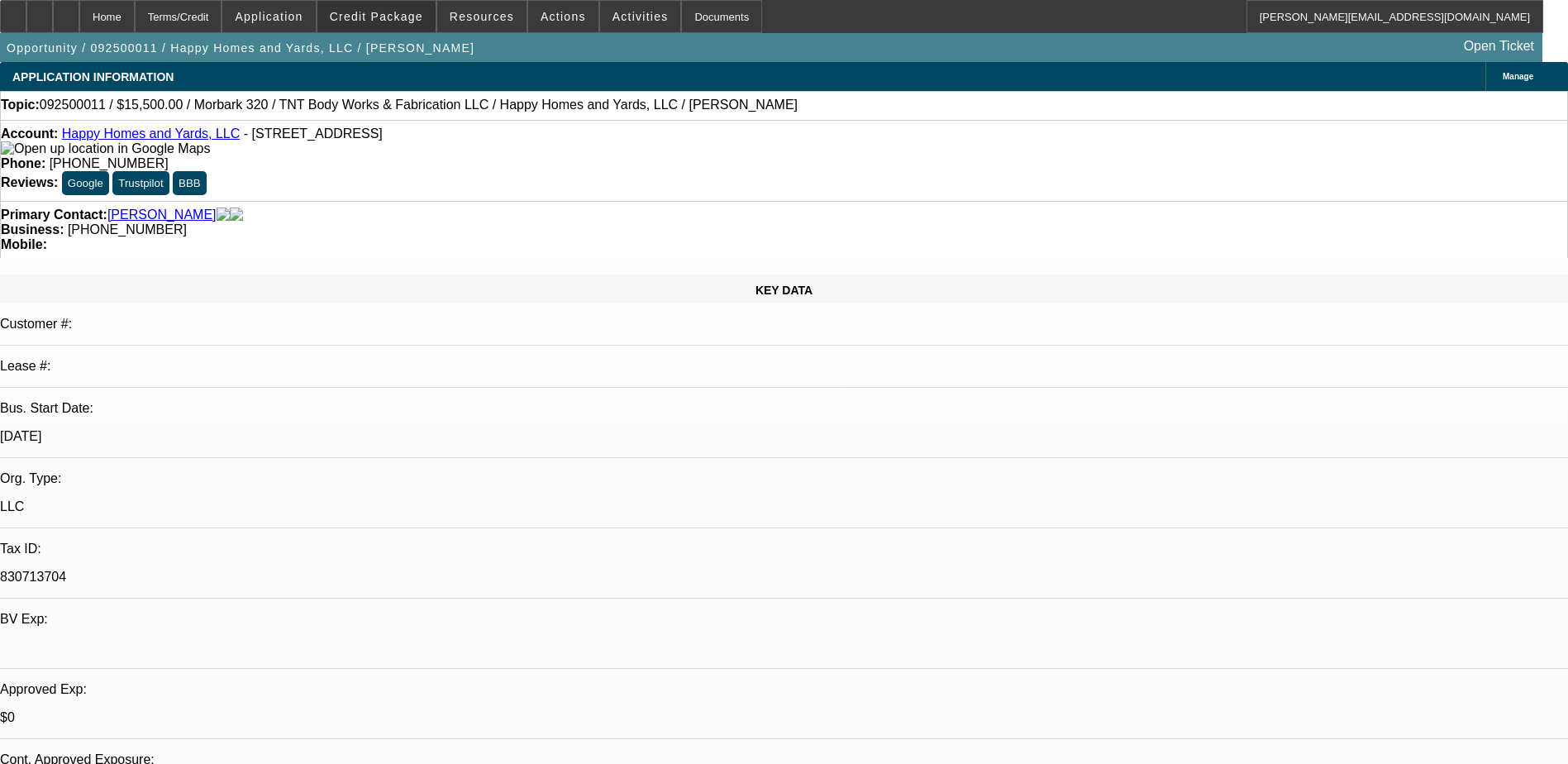
click at [409, 18] on span "Credit Package" at bounding box center [377, 17] width 94 height 13
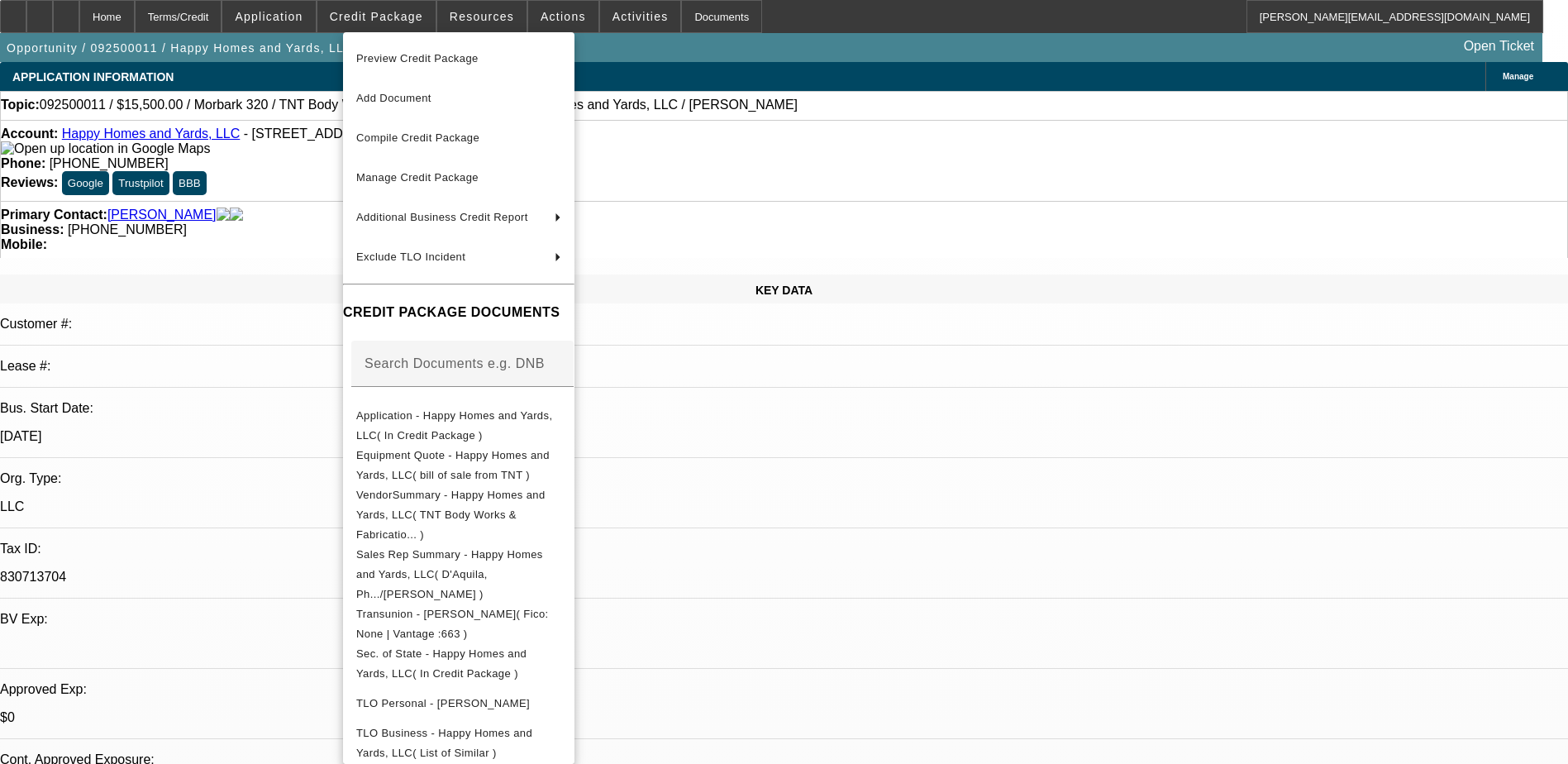
click at [822, 19] on div at bounding box center [784, 382] width 1568 height 764
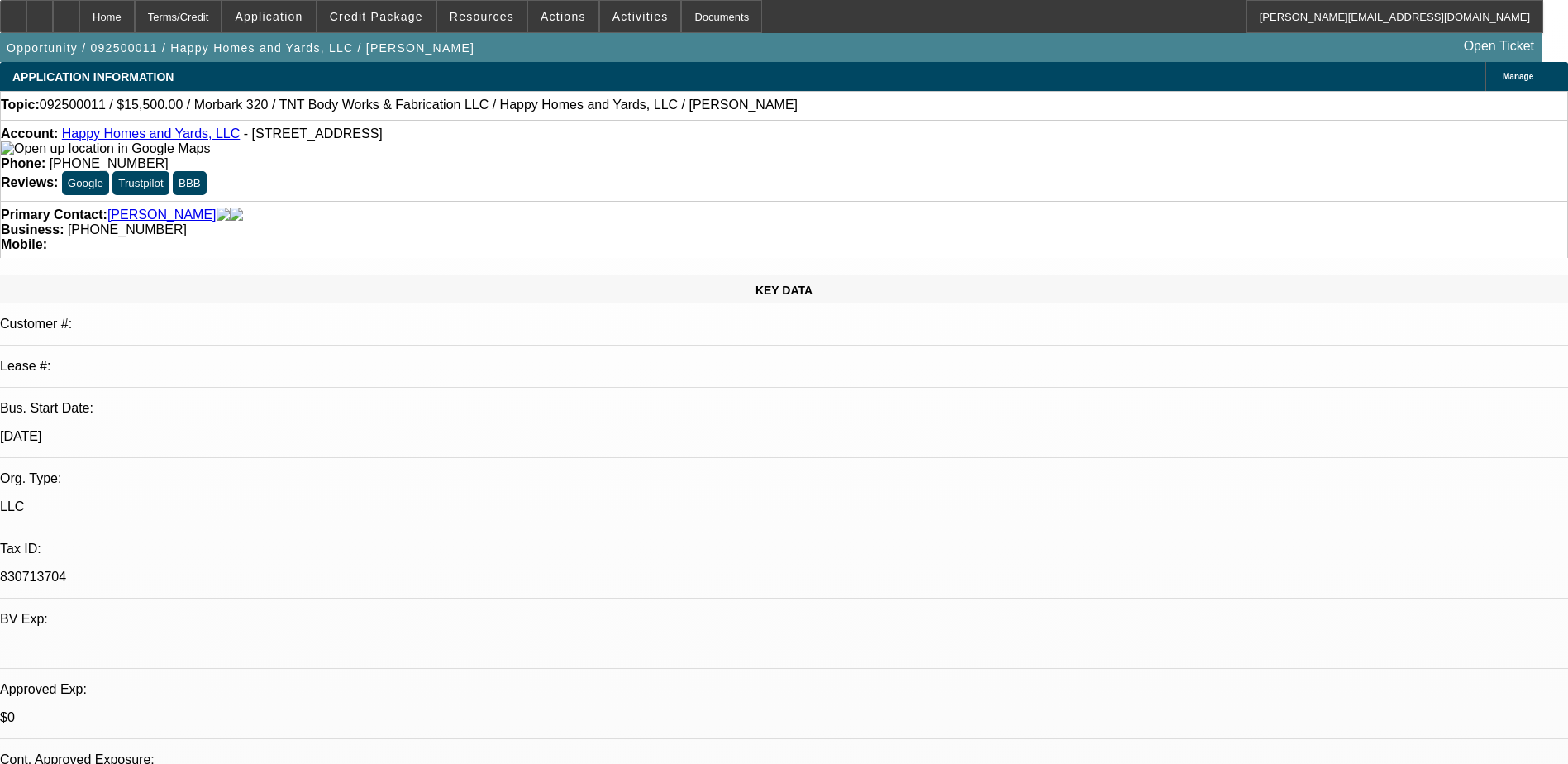
select select "0"
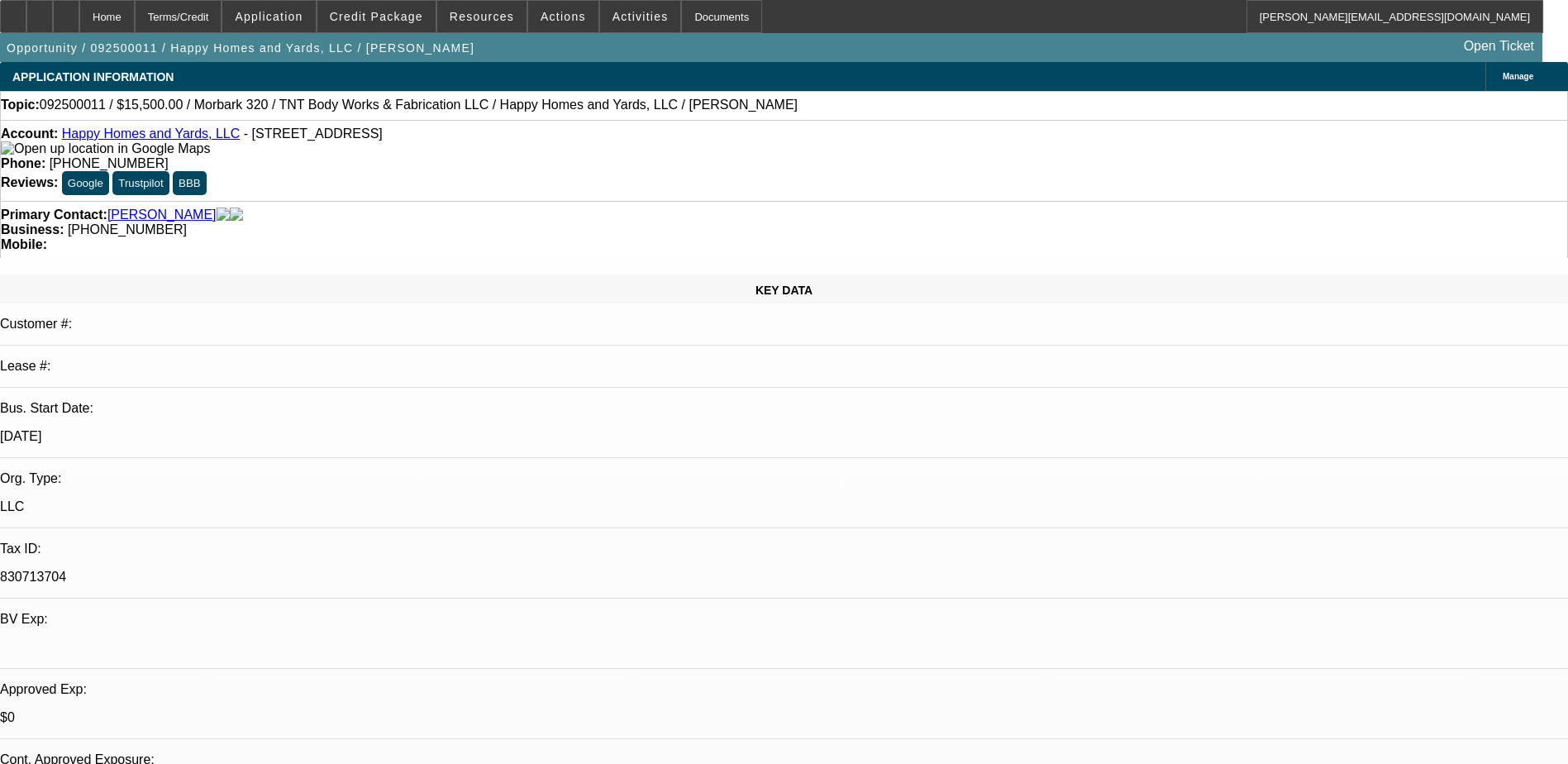
select select "0"
select select "2"
select select "0"
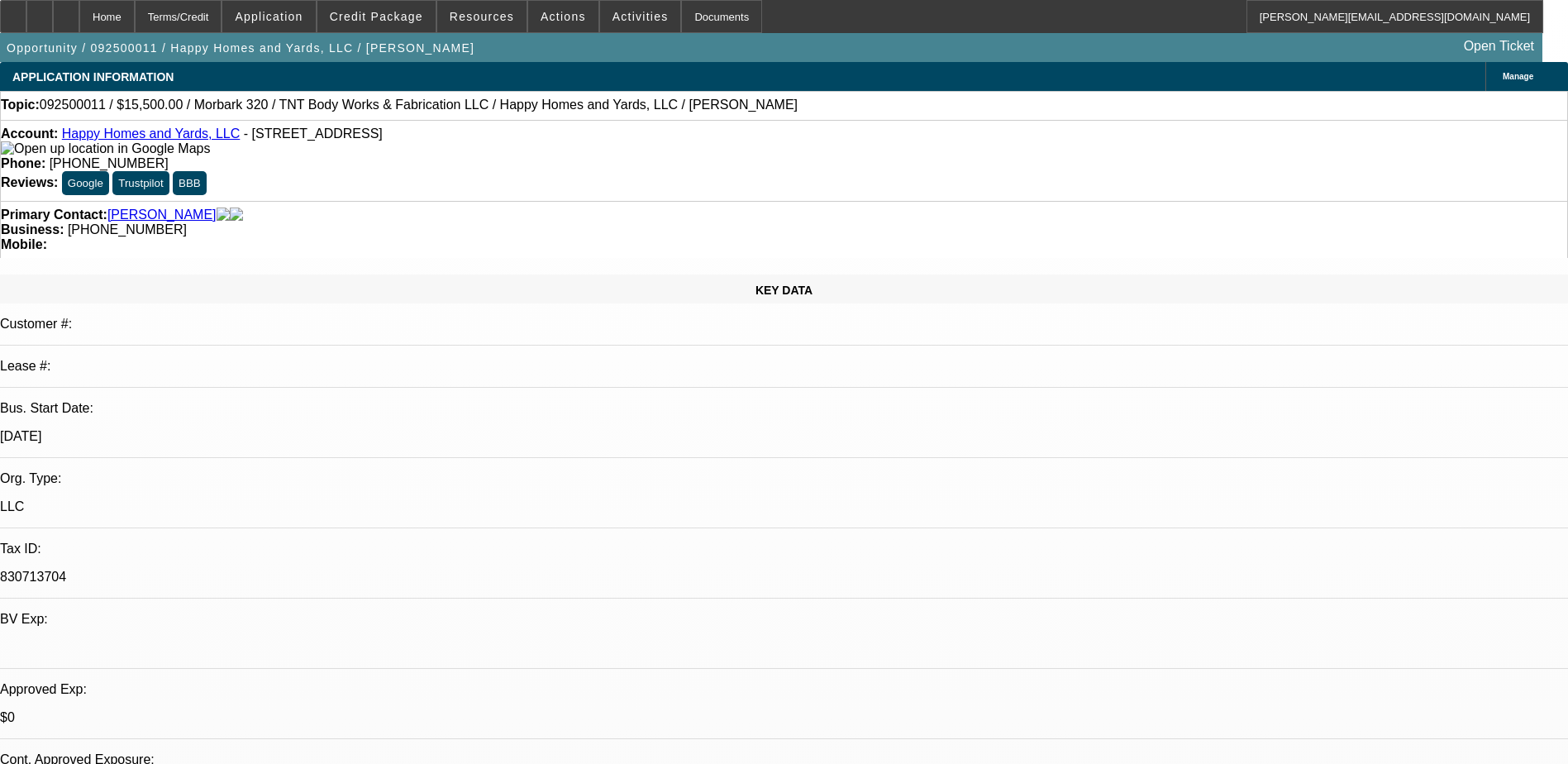
select select "2"
select select "0"
select select "1"
select select "6"
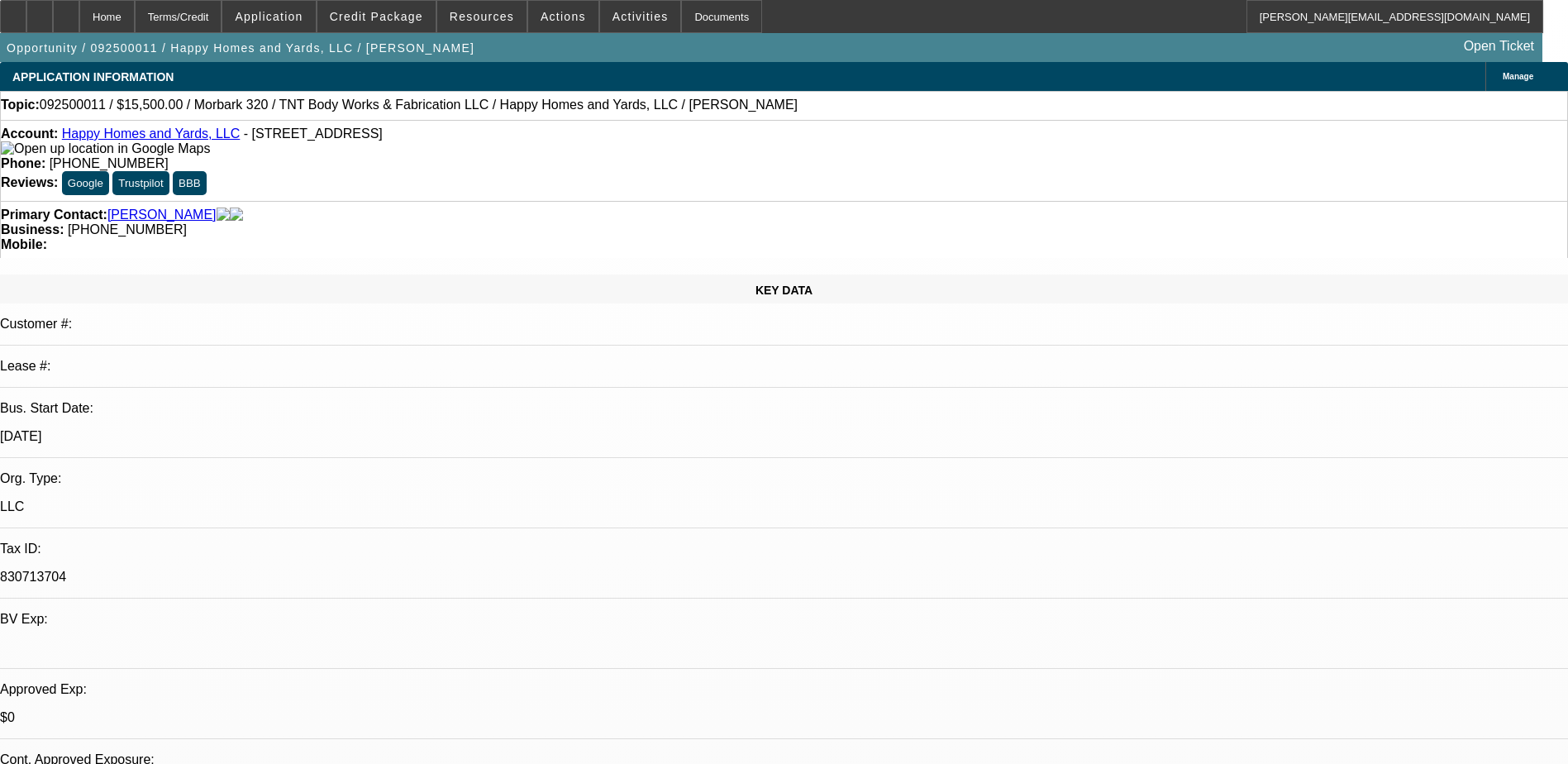
select select "1"
select select "6"
select select "1"
select select "2"
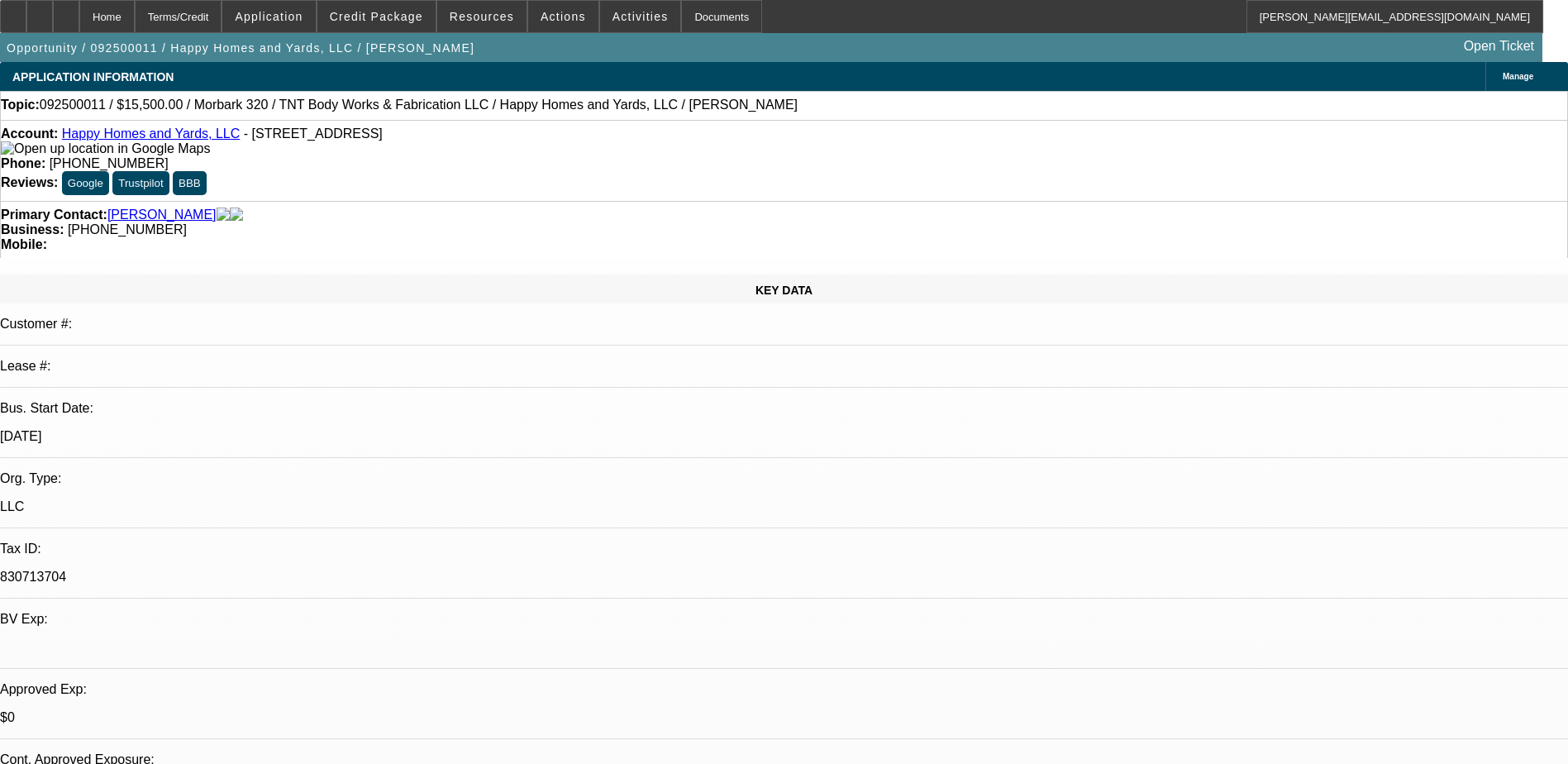
select select "6"
select select "1"
select select "2"
select select "6"
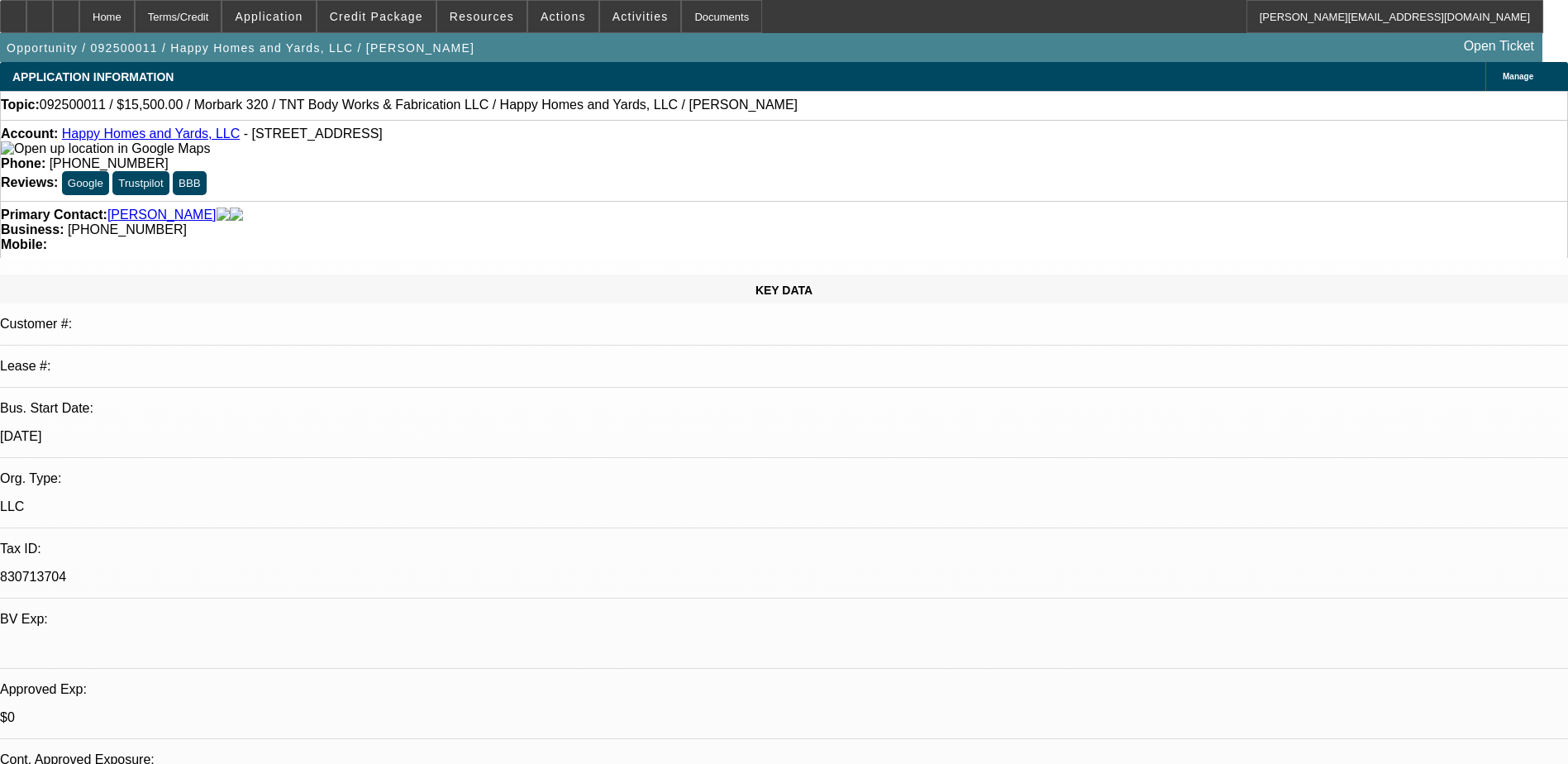
scroll to position [83, 0]
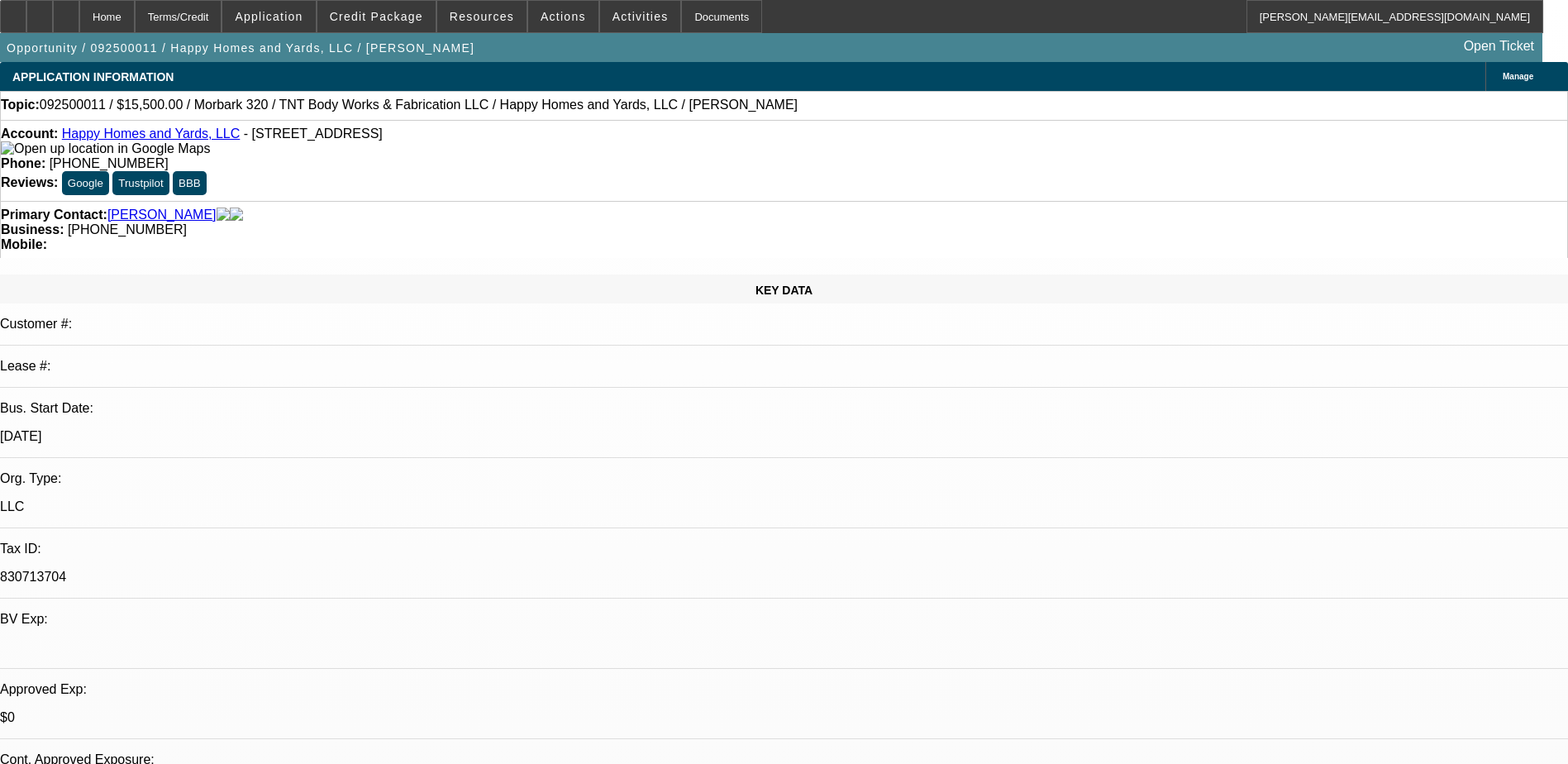
scroll to position [0, 0]
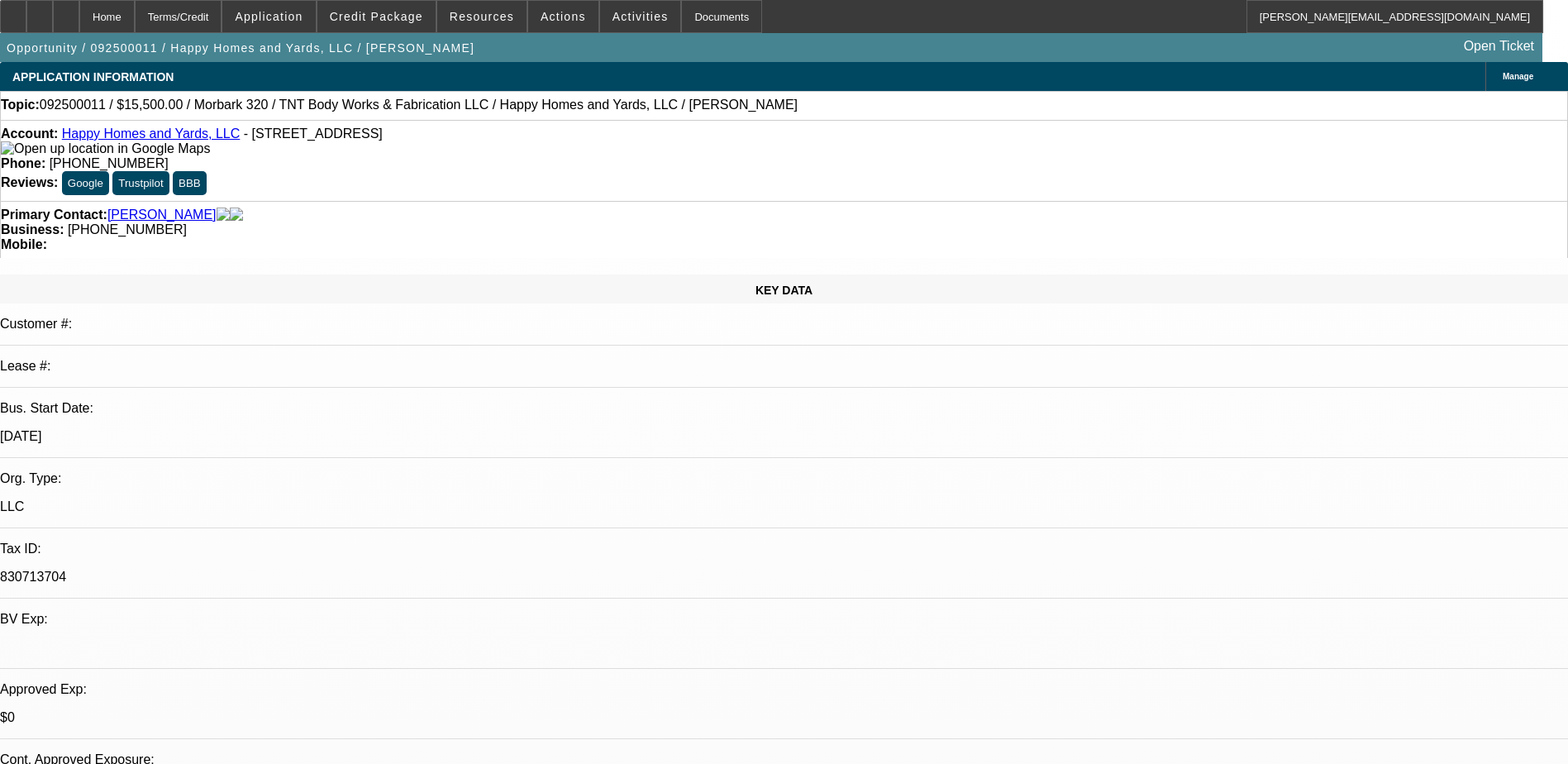
scroll to position [0, 0]
select select "0"
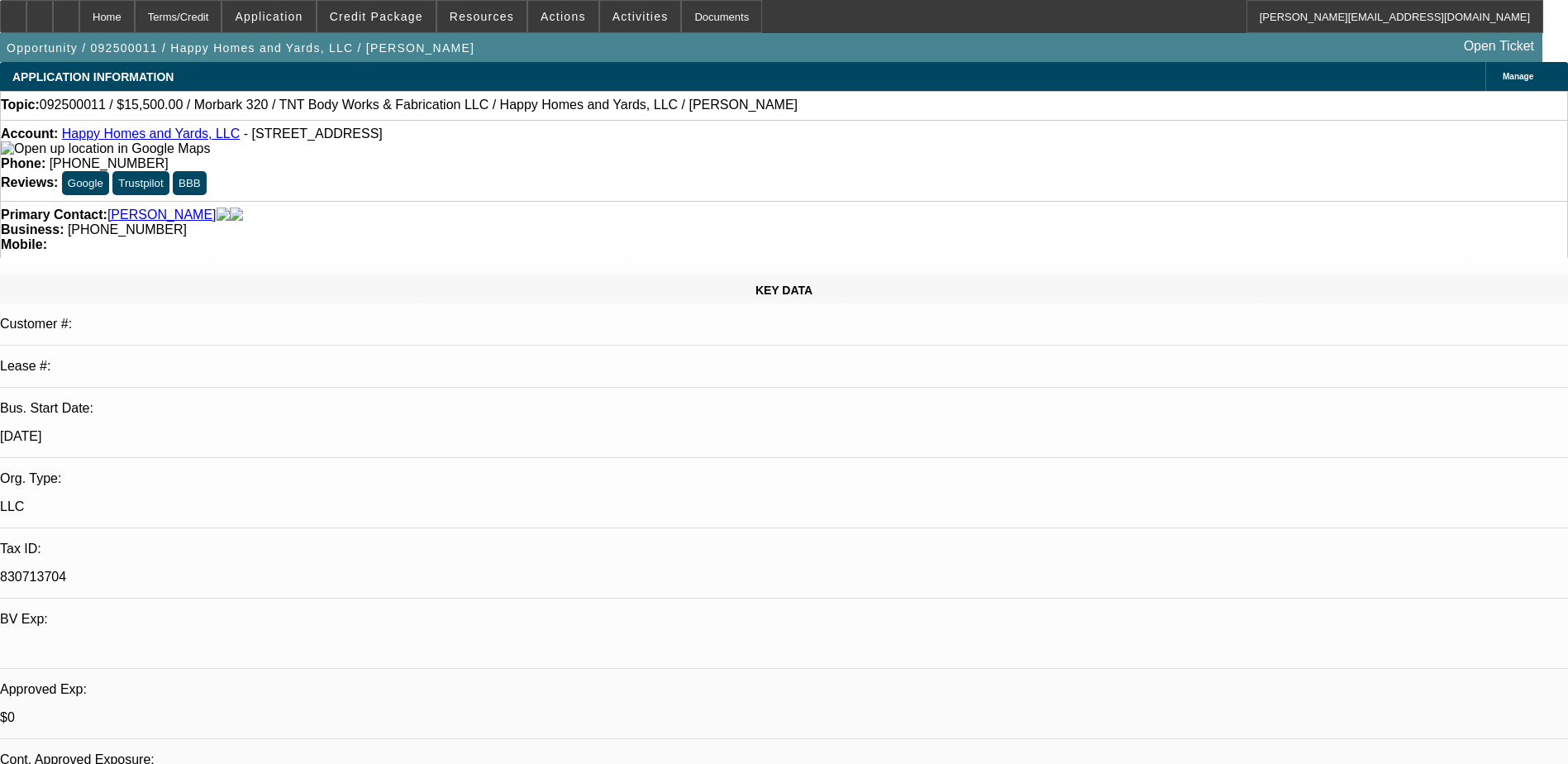
select select "0"
select select "2"
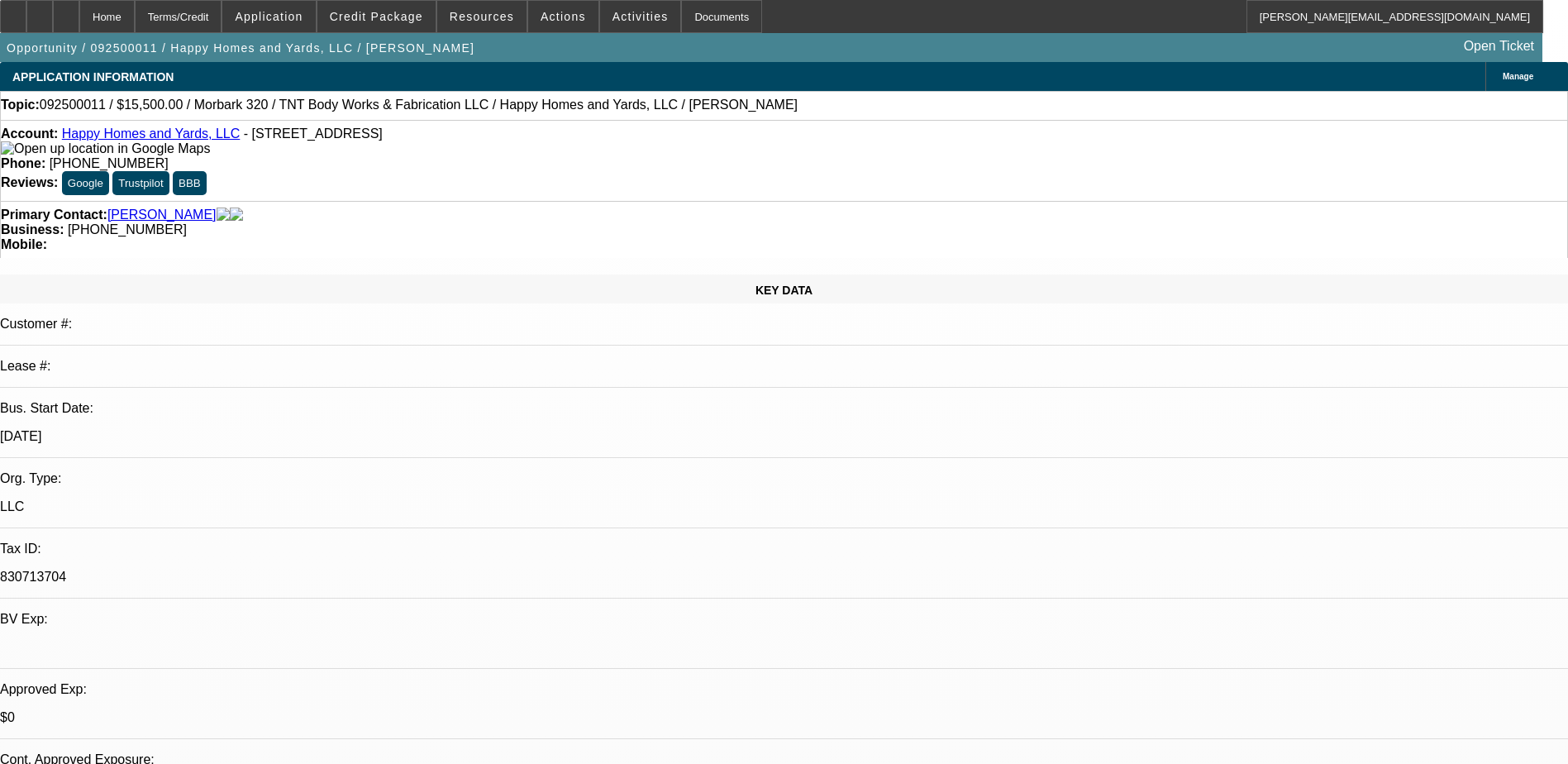
select select "0"
select select "2"
select select "0"
select select "1"
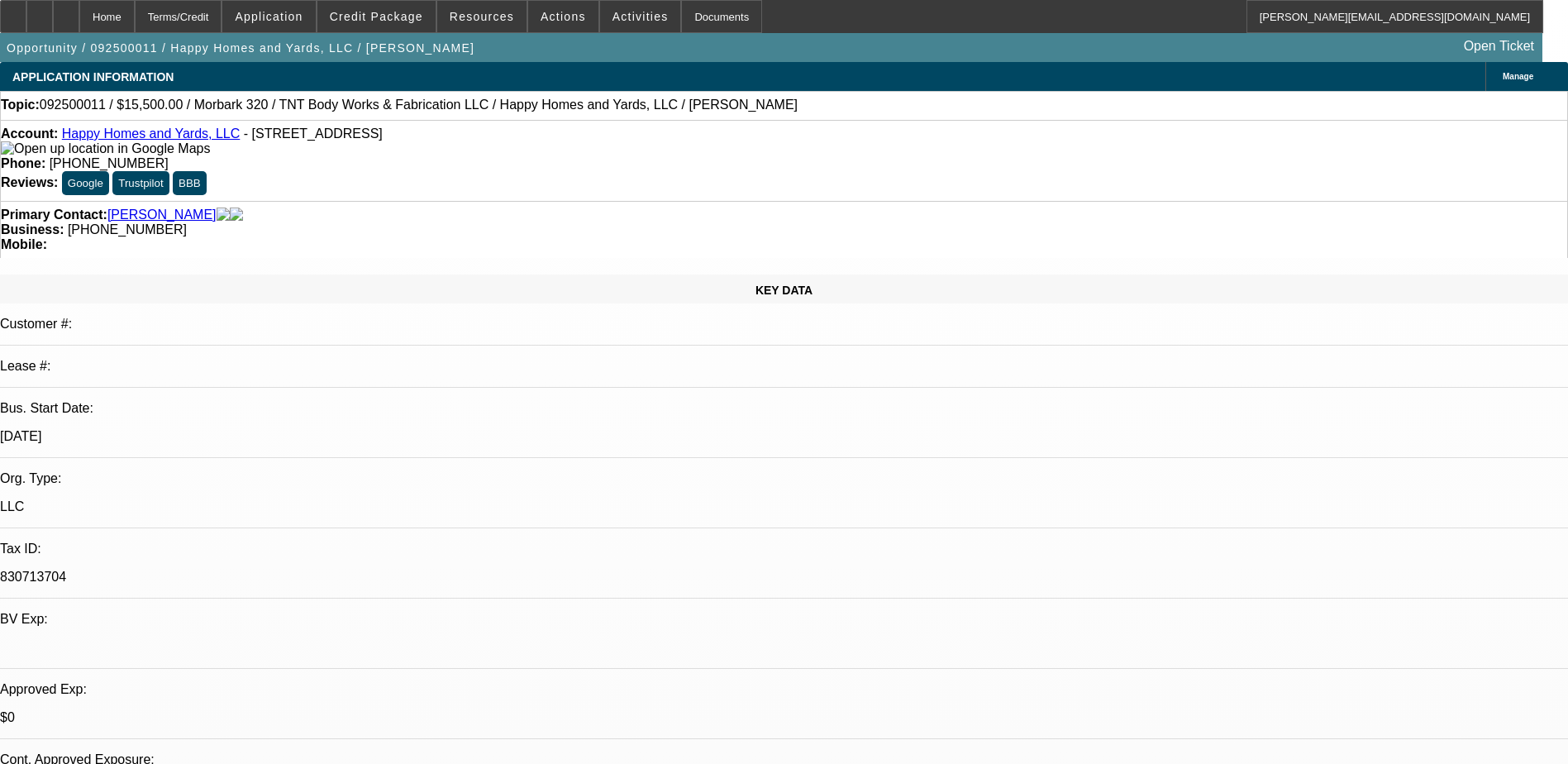
select select "1"
select select "6"
select select "1"
select select "6"
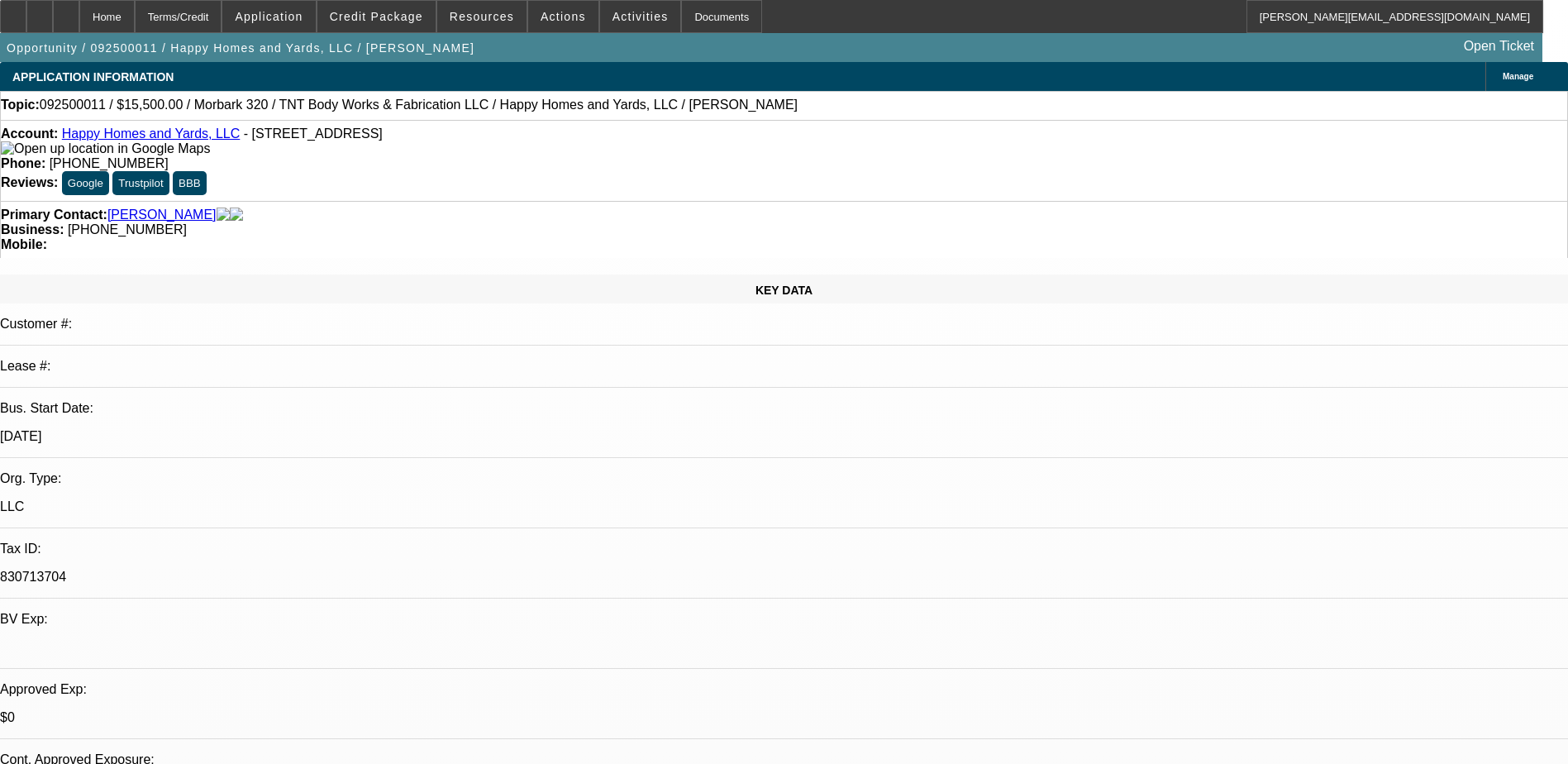
select select "1"
select select "2"
select select "6"
select select "1"
select select "2"
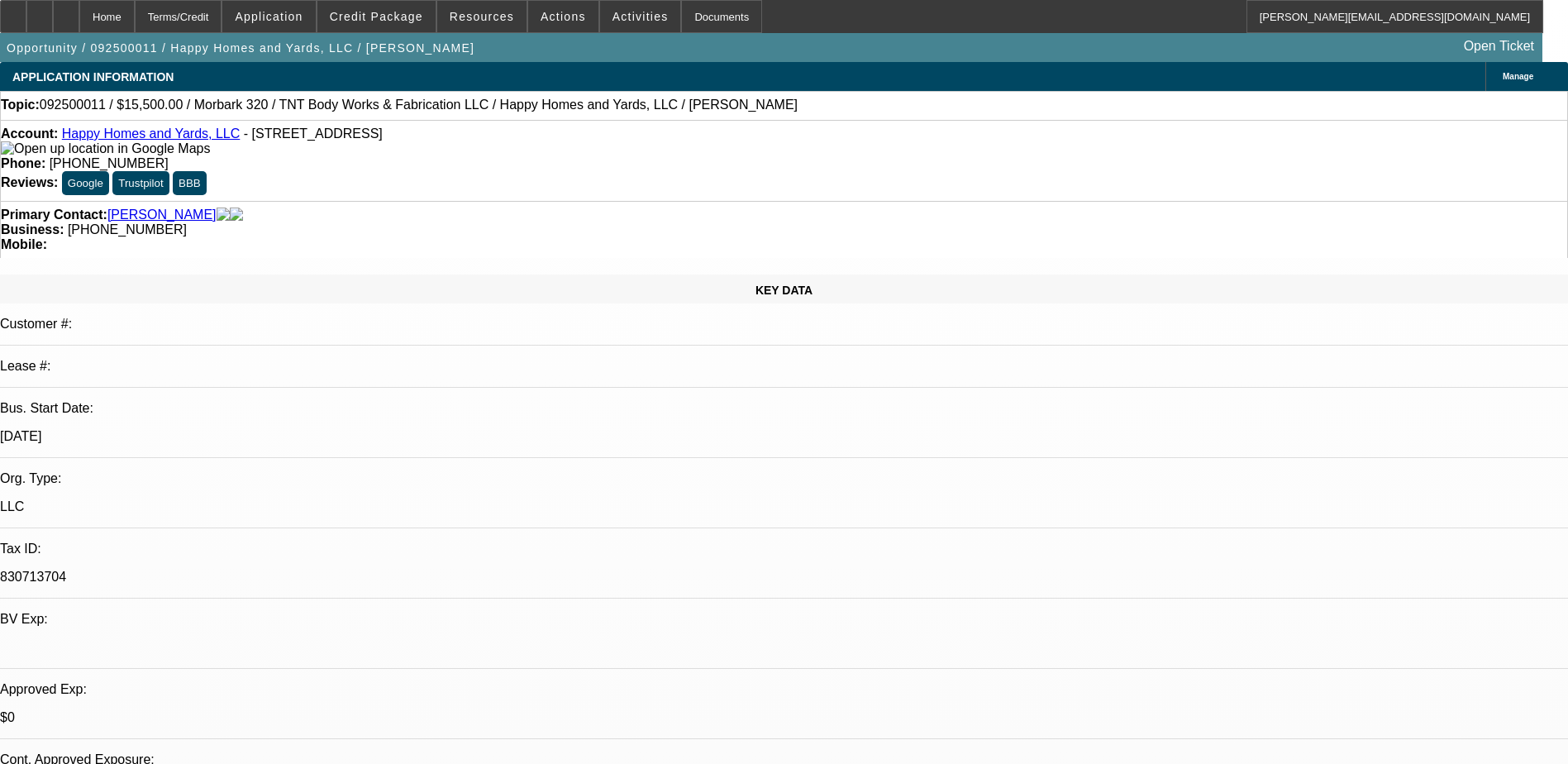
select select "6"
click at [382, 21] on button "Credit Package" at bounding box center [377, 17] width 119 height 32
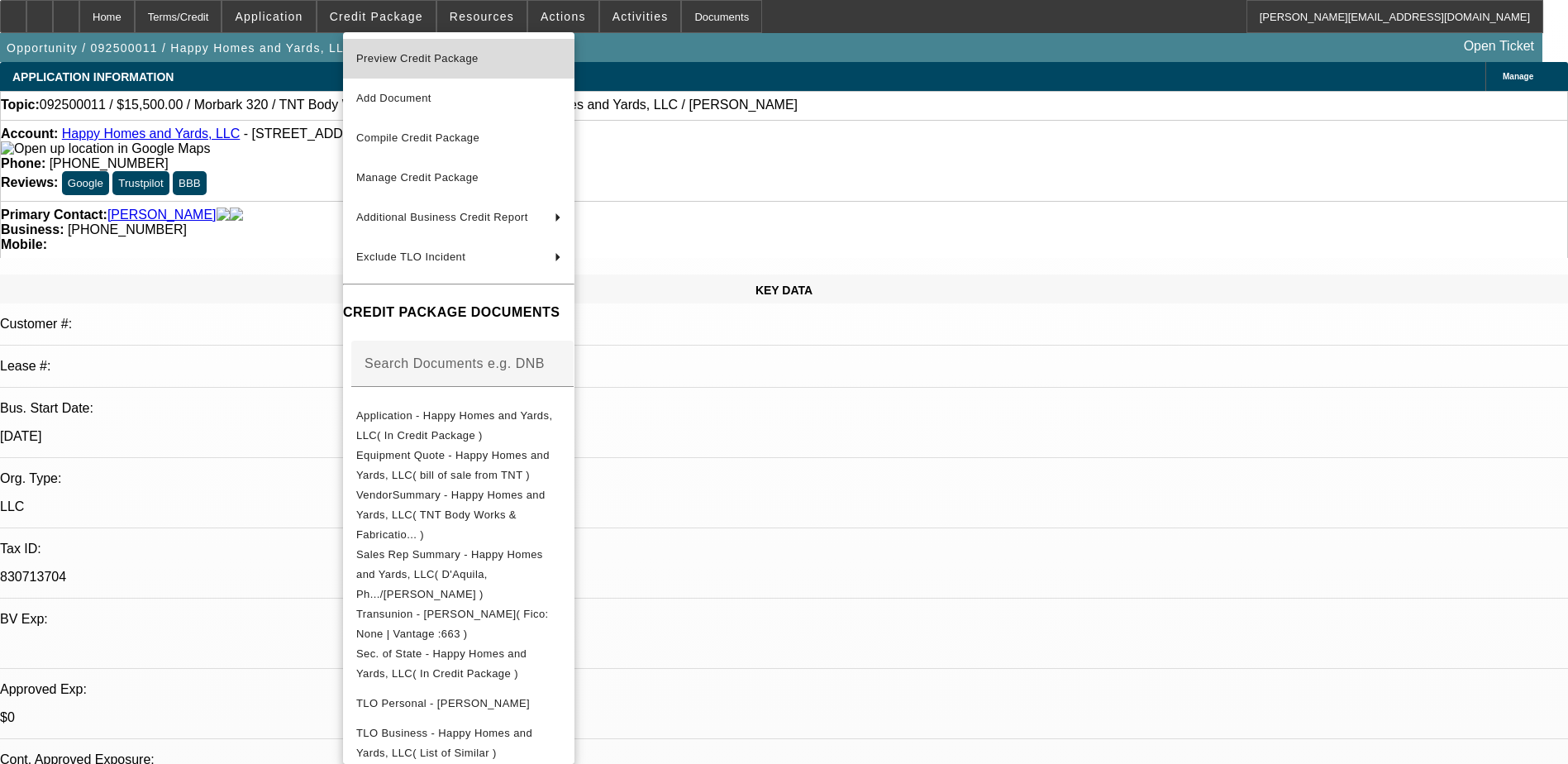
click at [433, 58] on span "Preview Credit Package" at bounding box center [417, 58] width 123 height 13
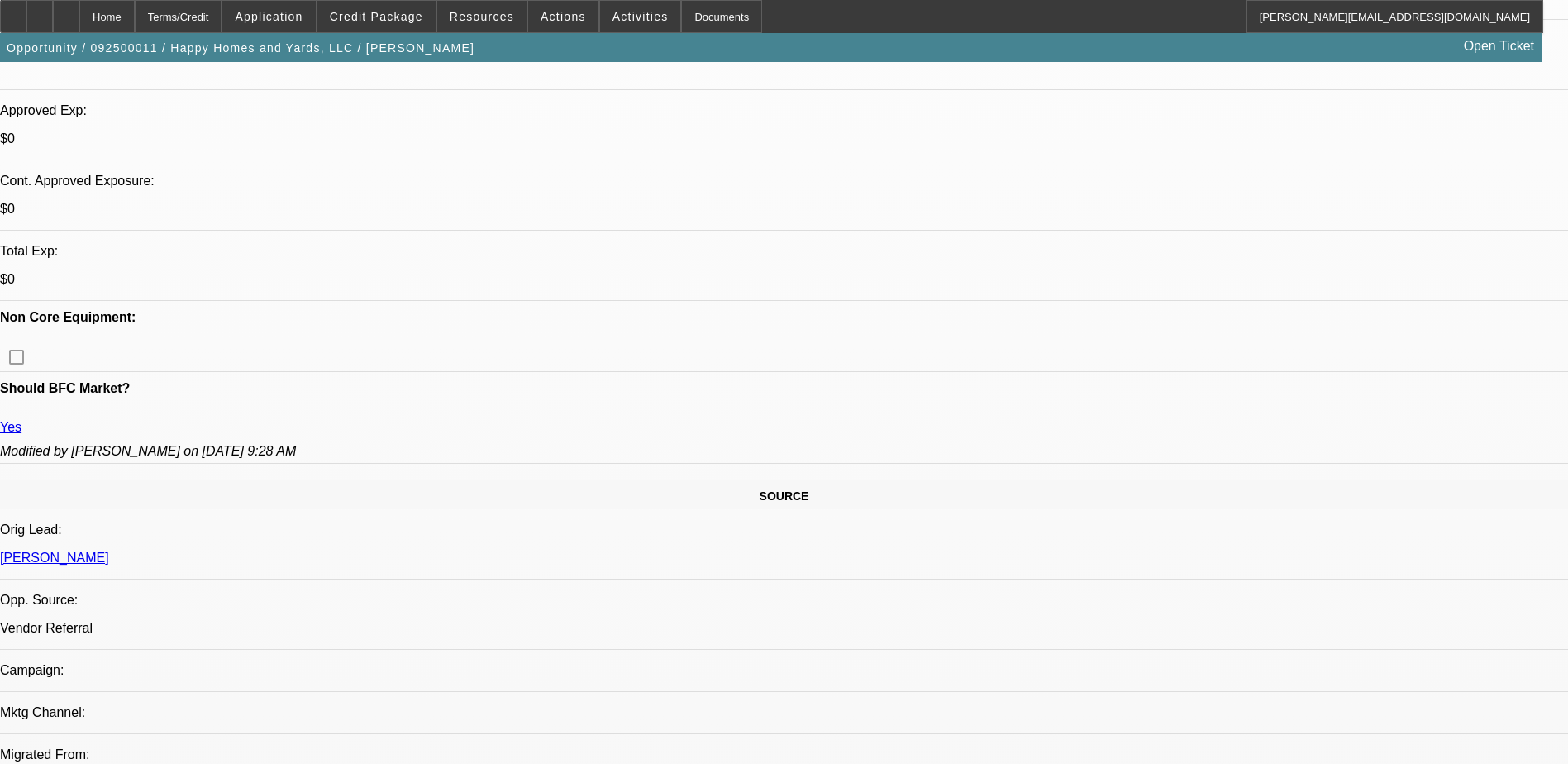
scroll to position [1073, 0]
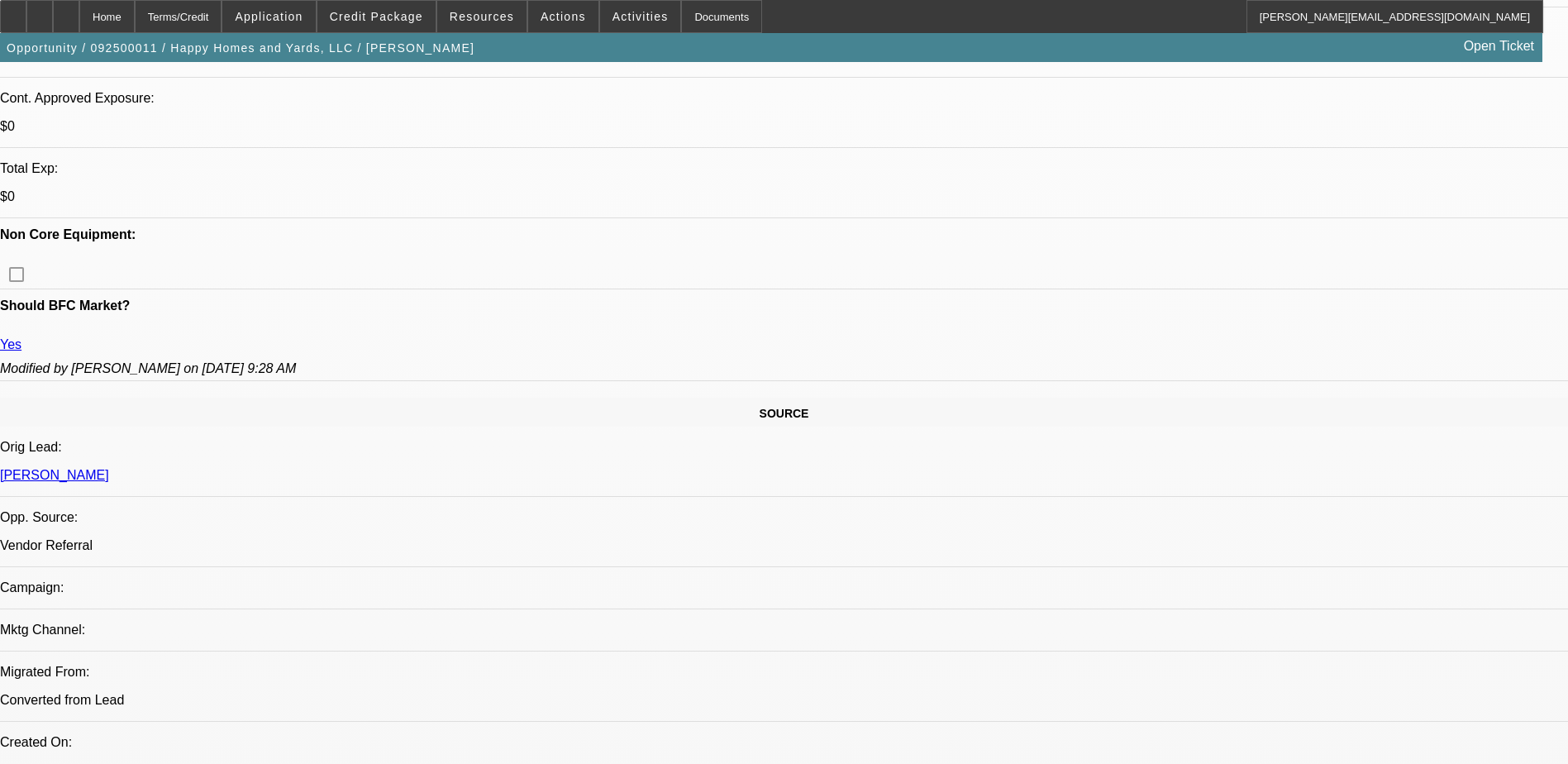
scroll to position [744, 0]
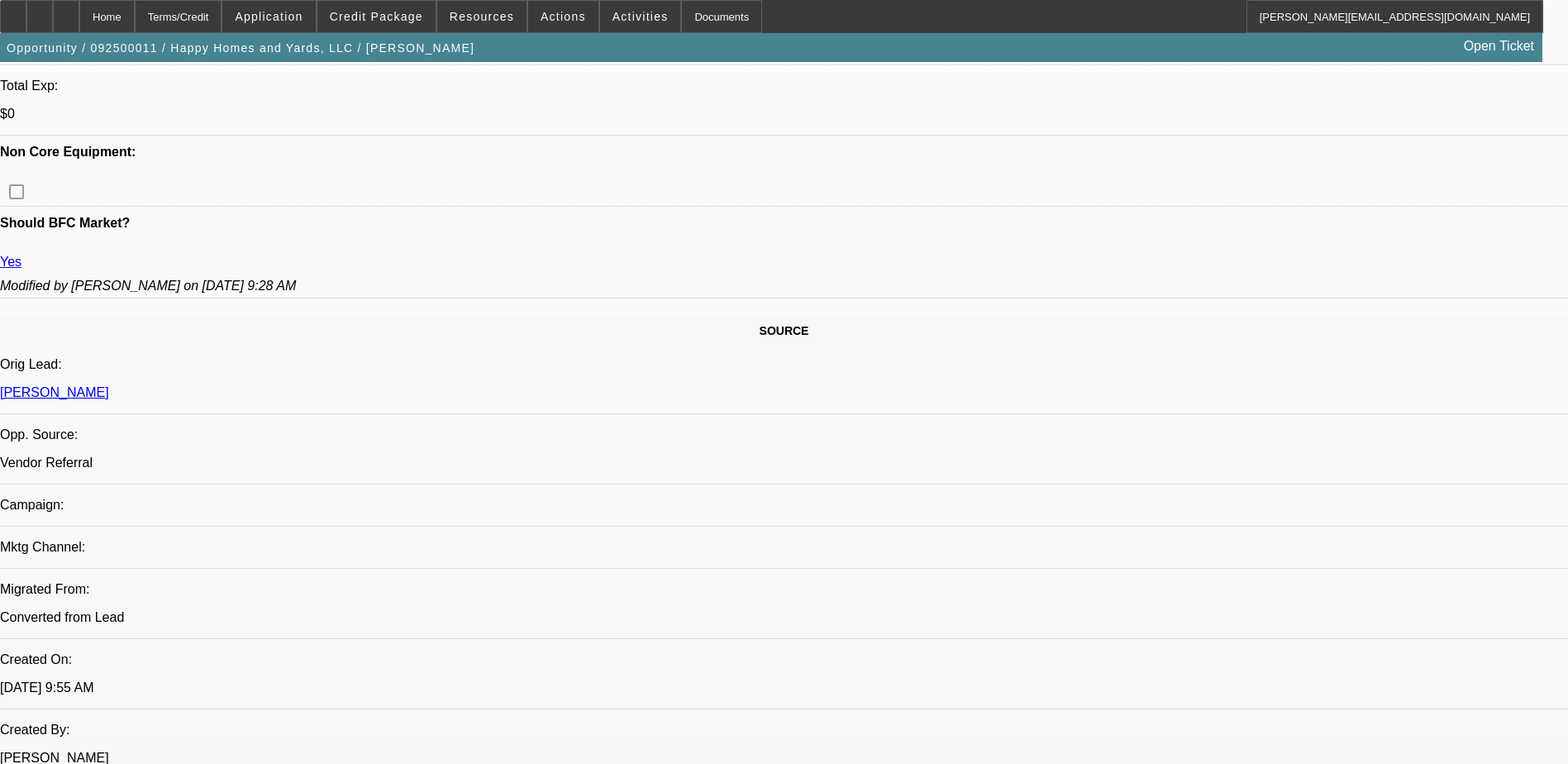
scroll to position [577, 0]
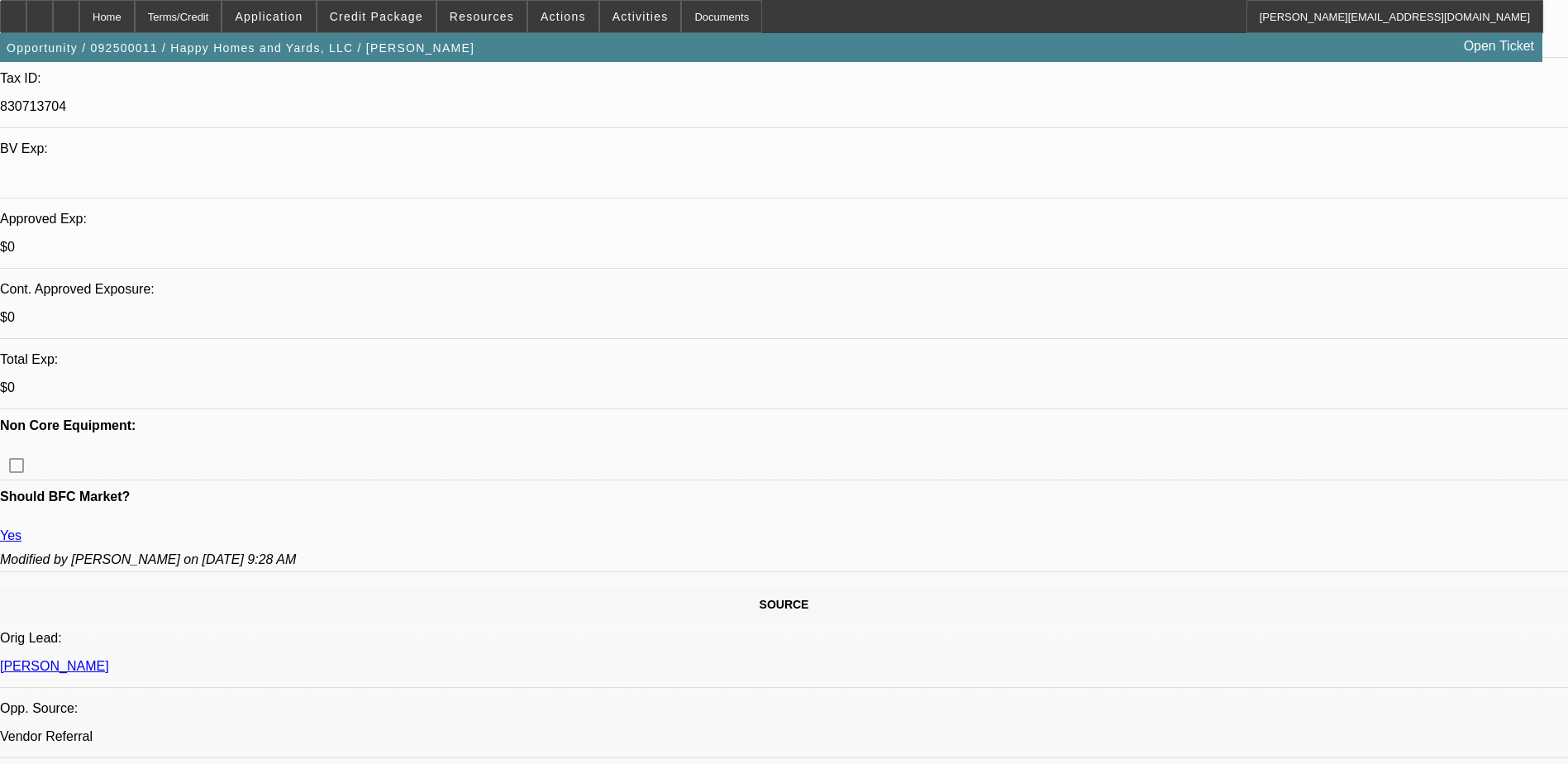
scroll to position [413, 0]
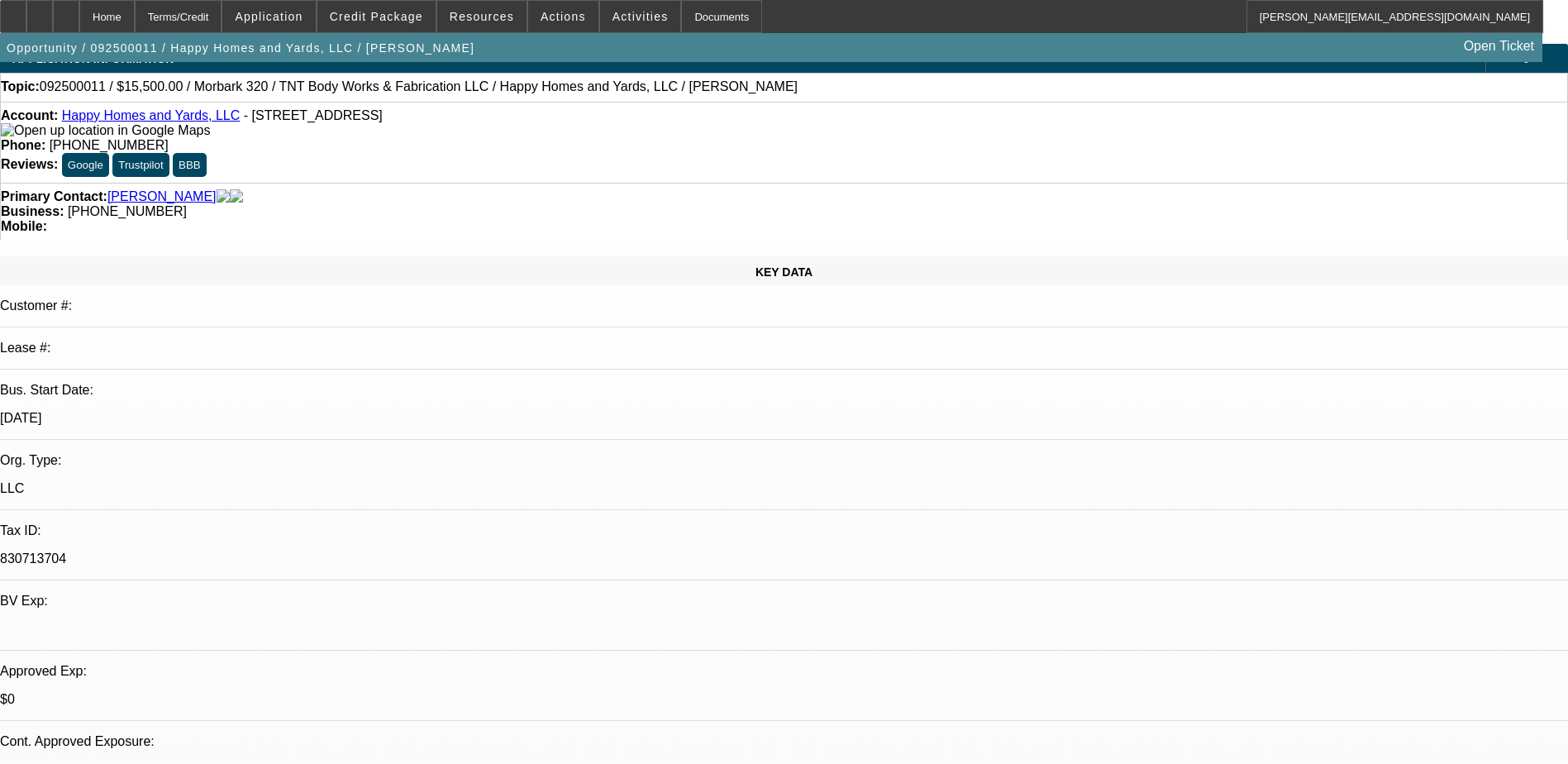
scroll to position [0, 0]
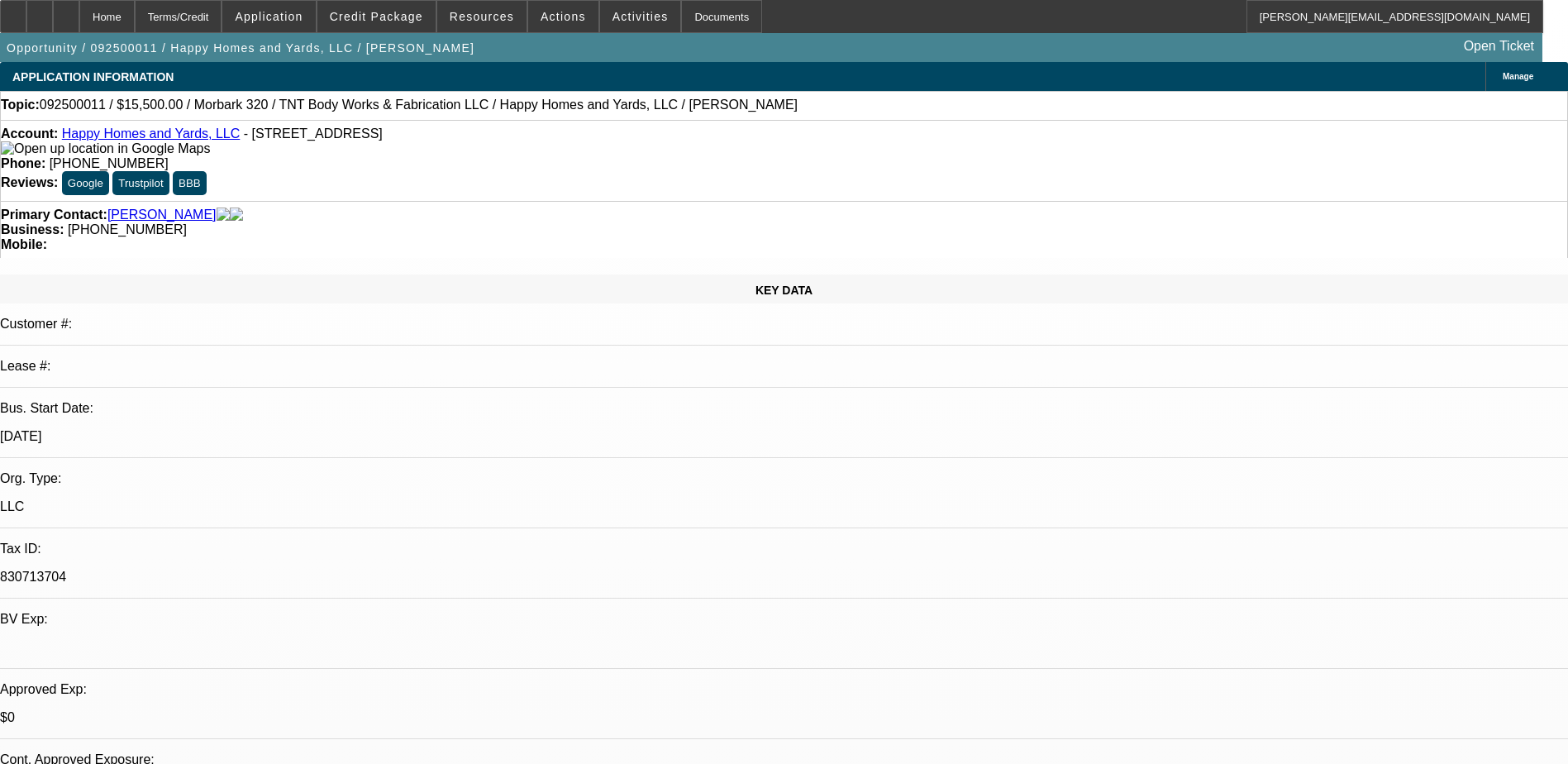
drag, startPoint x: 1151, startPoint y: 205, endPoint x: 1156, endPoint y: 194, distance: 12.1
drag, startPoint x: 1156, startPoint y: 194, endPoint x: 1147, endPoint y: 150, distance: 44.9
click at [66, 11] on icon at bounding box center [66, 11] width 0 height 0
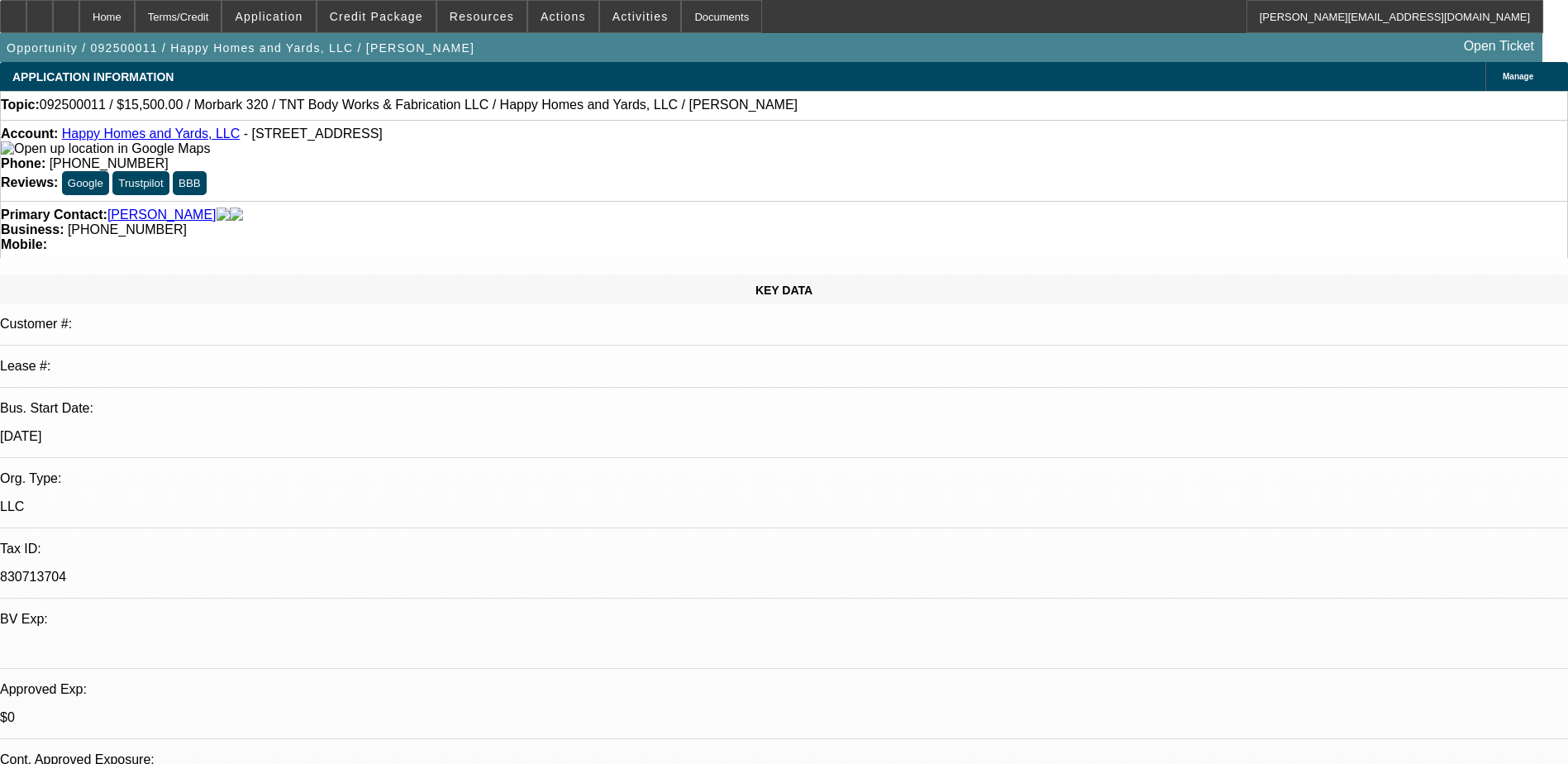
select select "0"
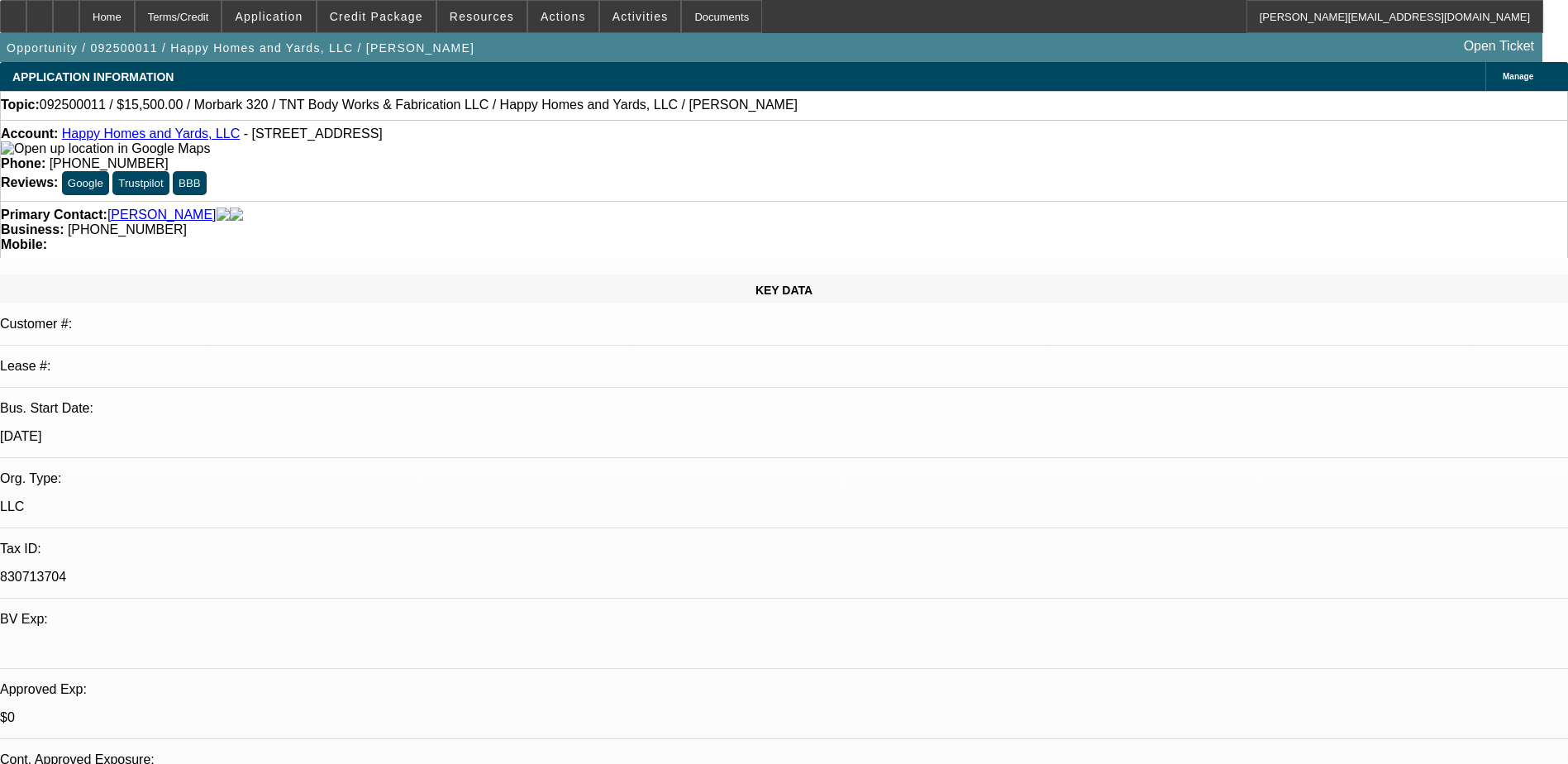
select select "0"
select select "2"
select select "0"
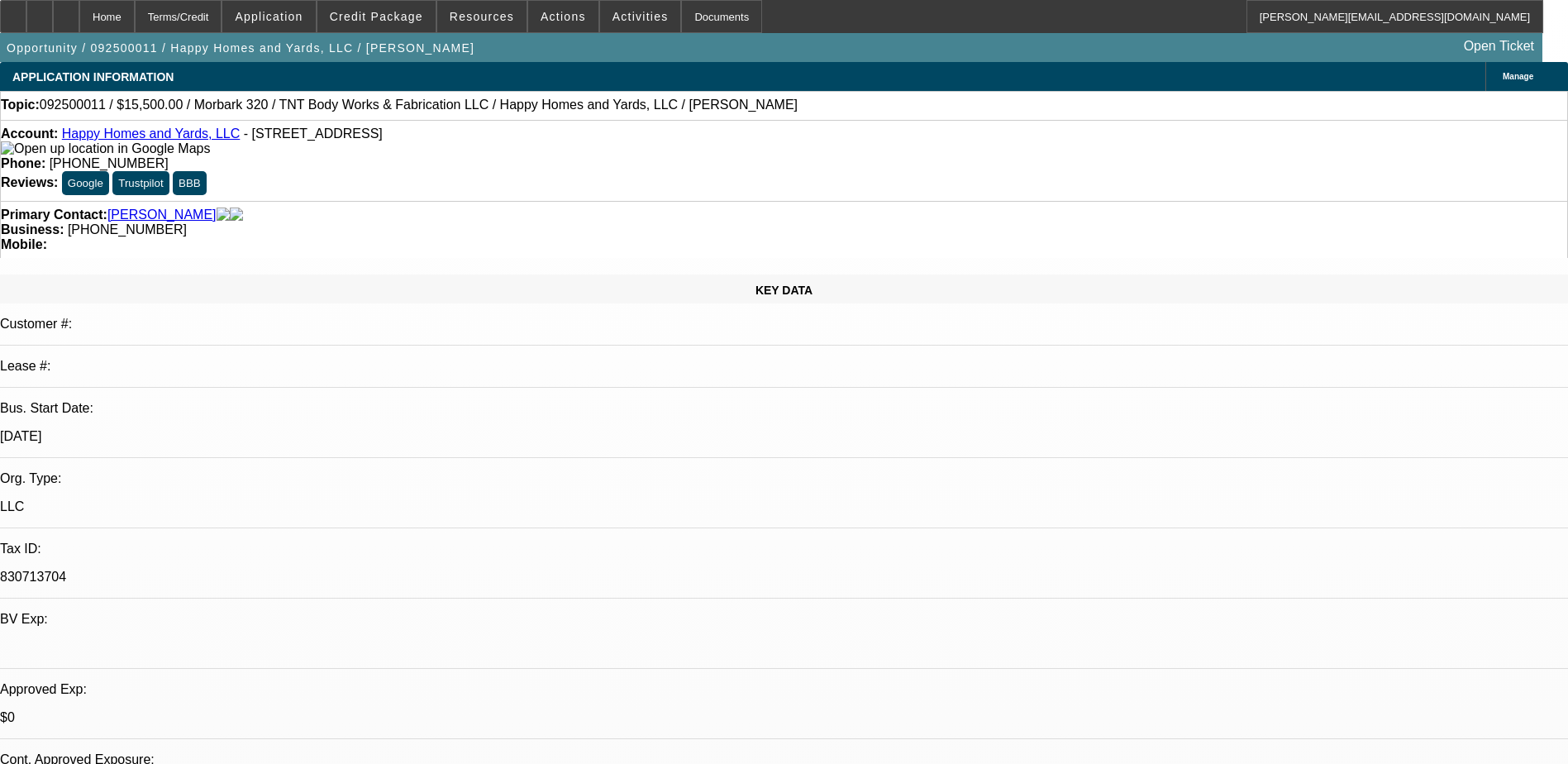
select select "2"
select select "0"
select select "1"
select select "6"
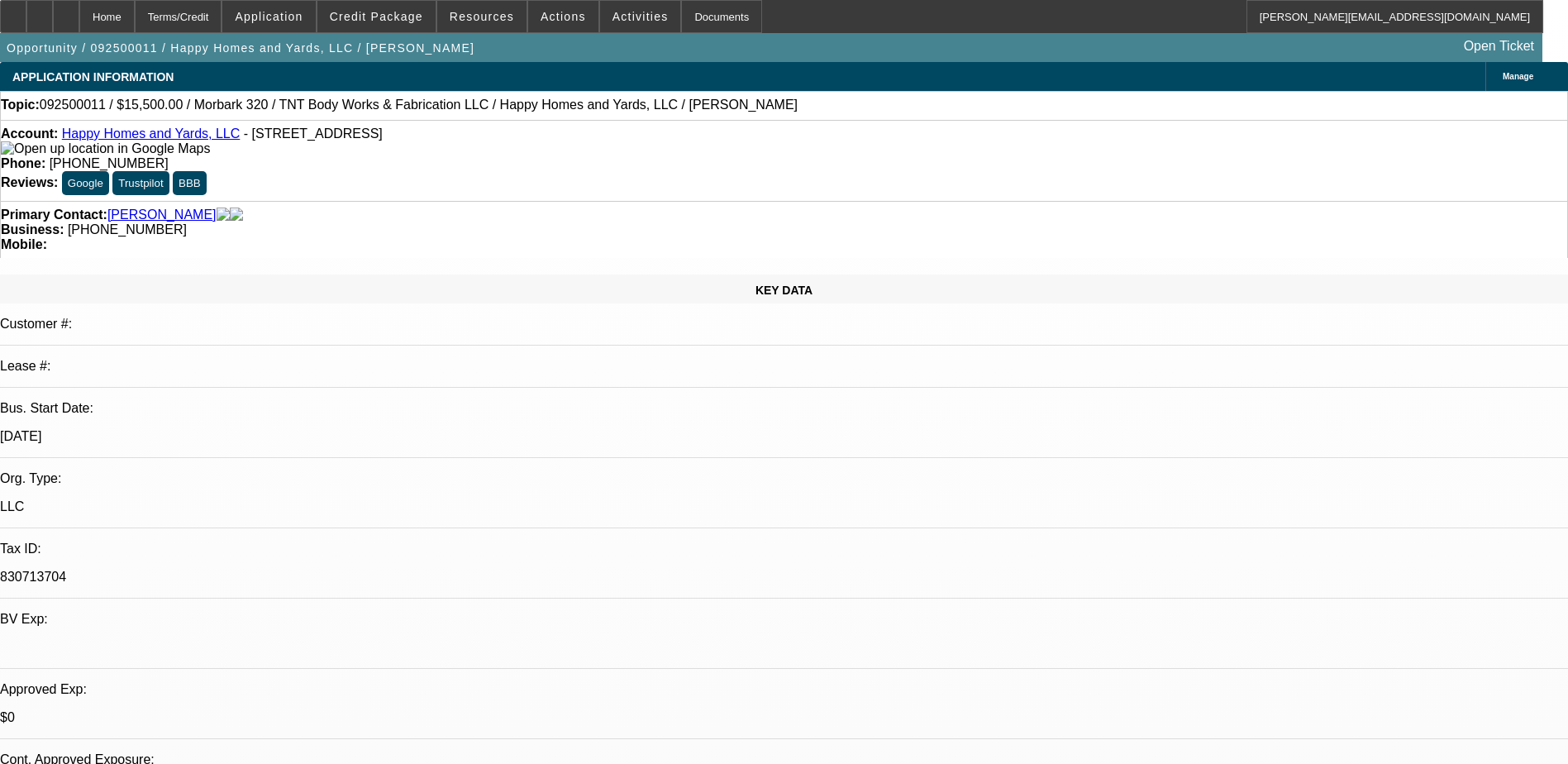
select select "1"
select select "6"
select select "1"
select select "2"
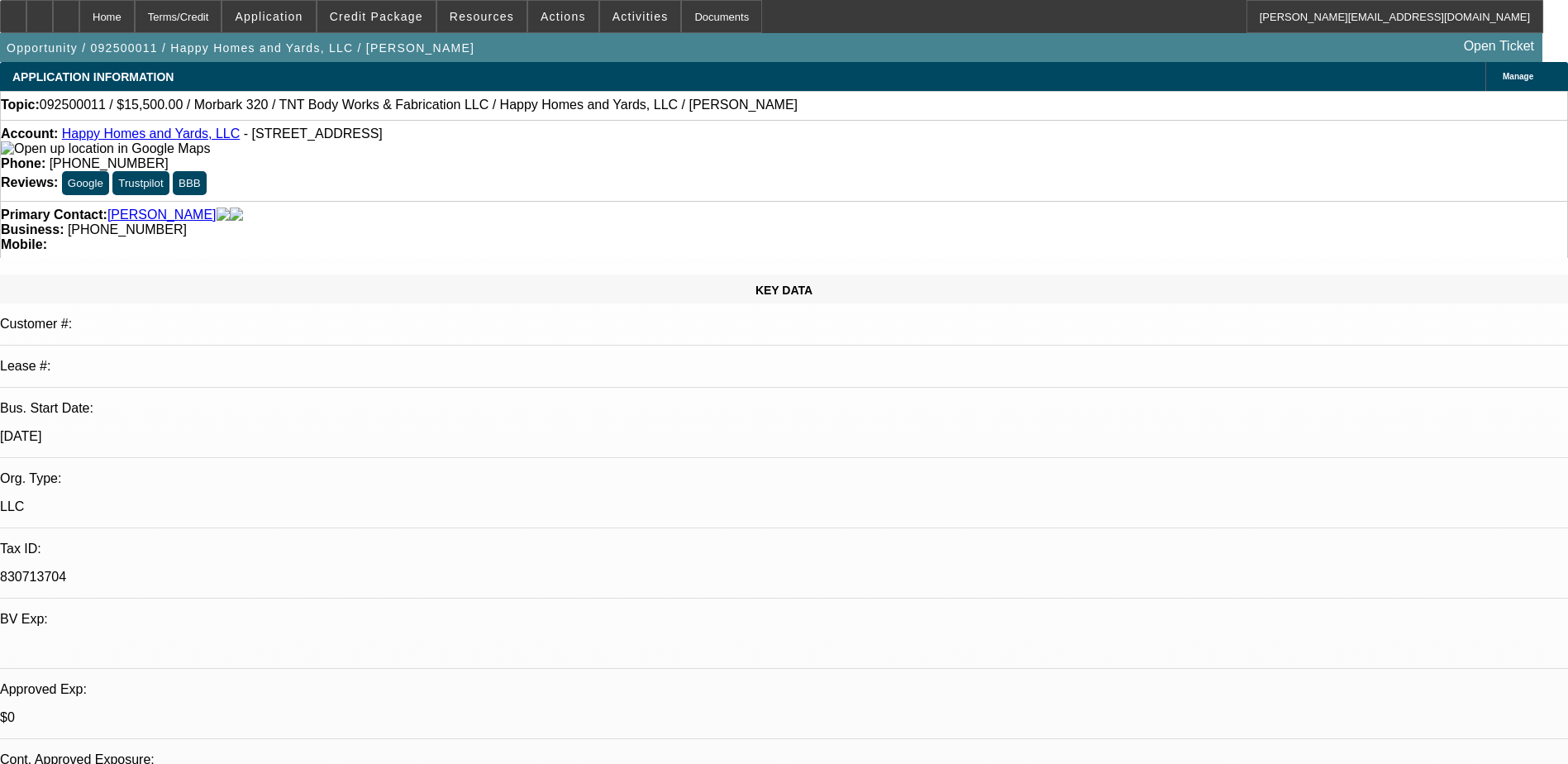
select select "6"
select select "1"
select select "2"
select select "6"
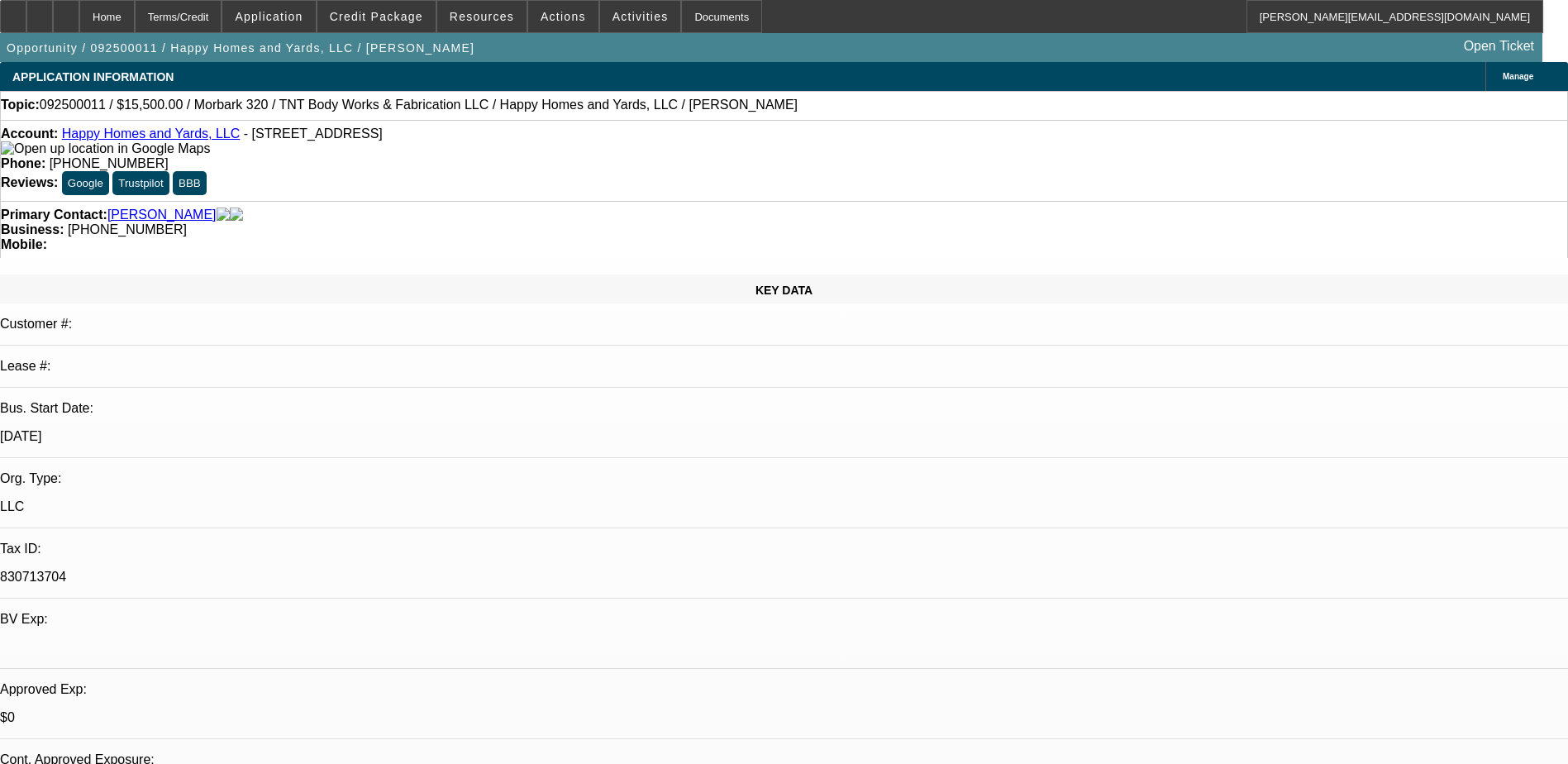
select select "0"
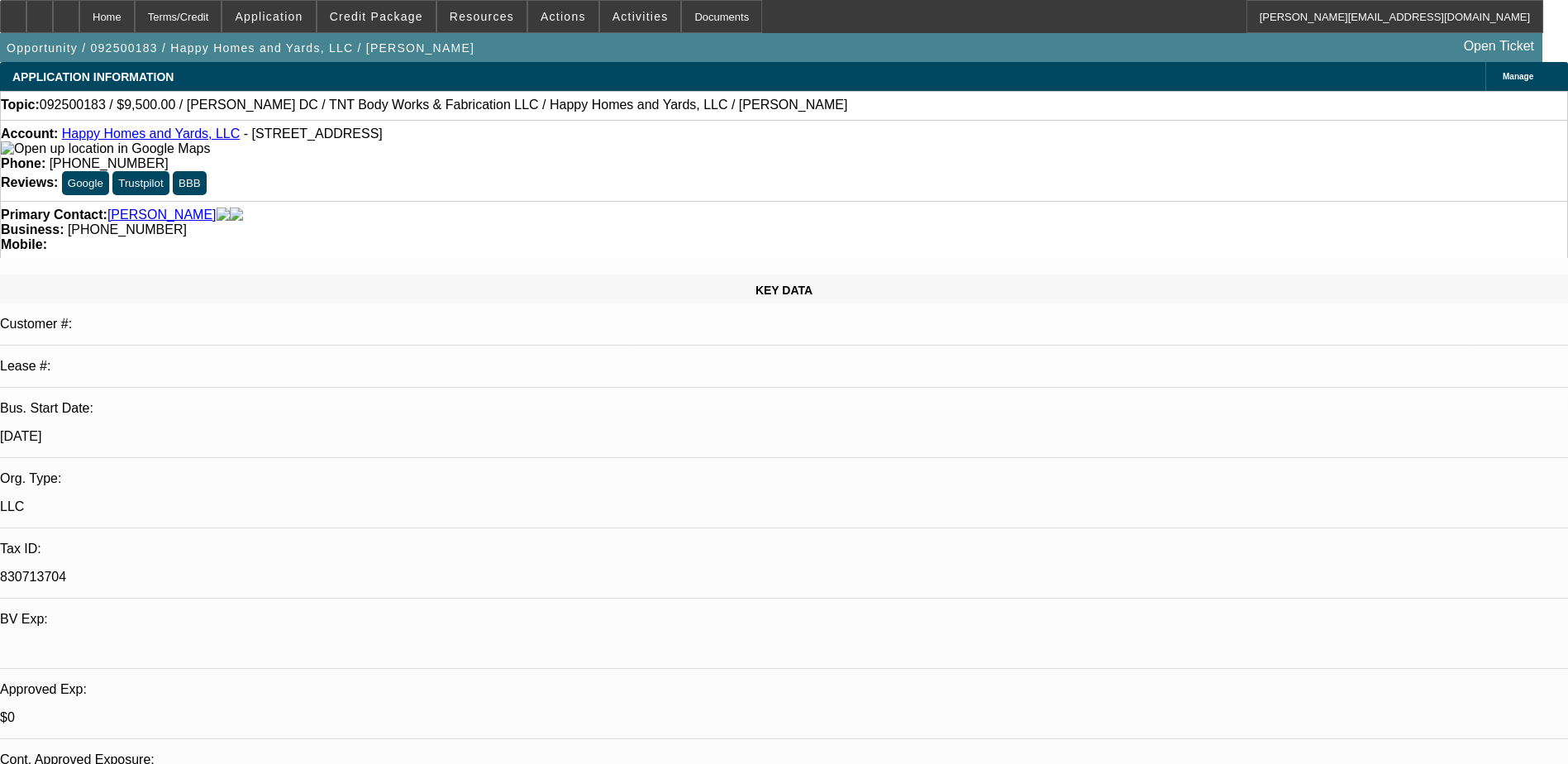
select select "0"
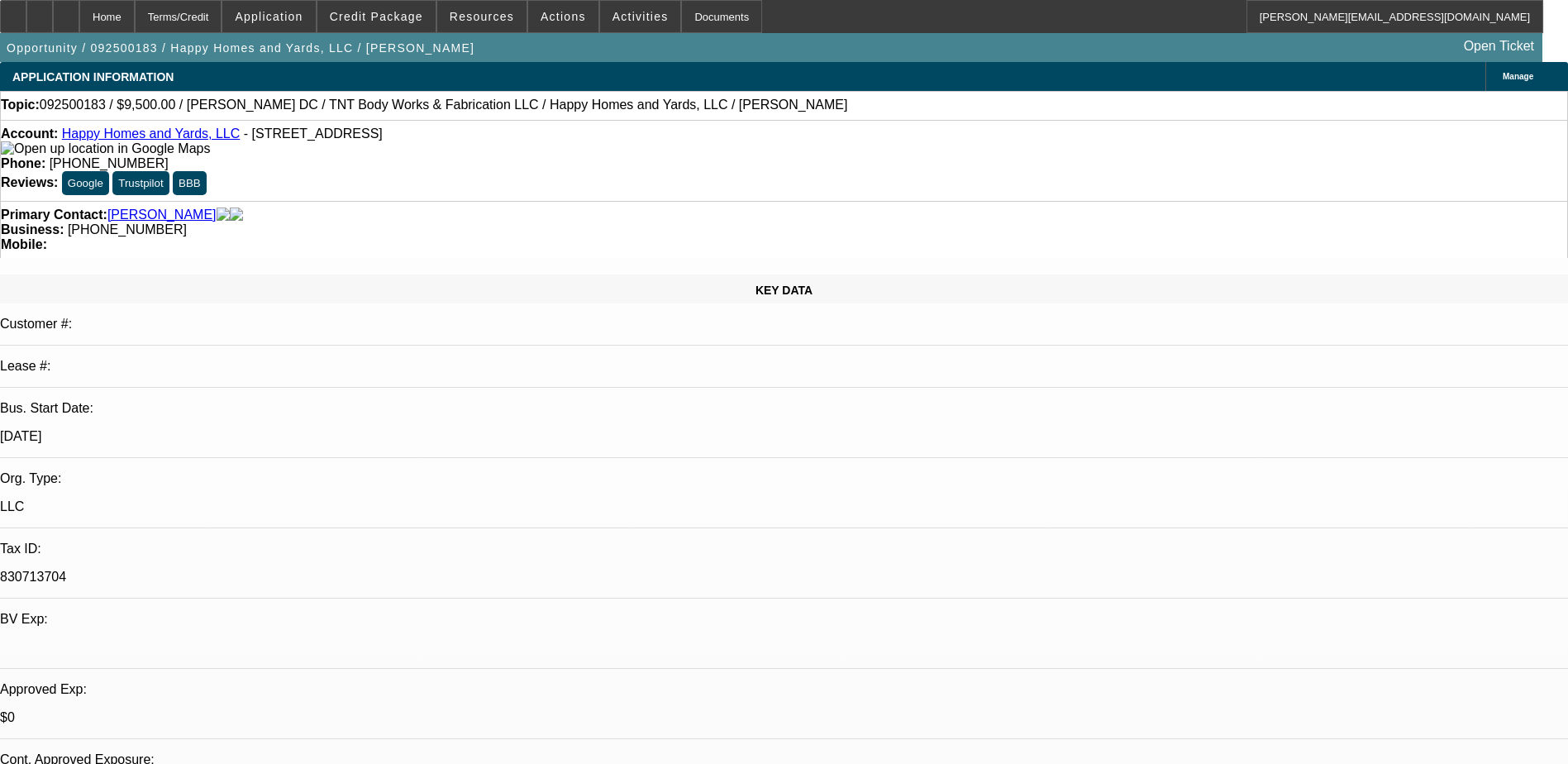
select select "0"
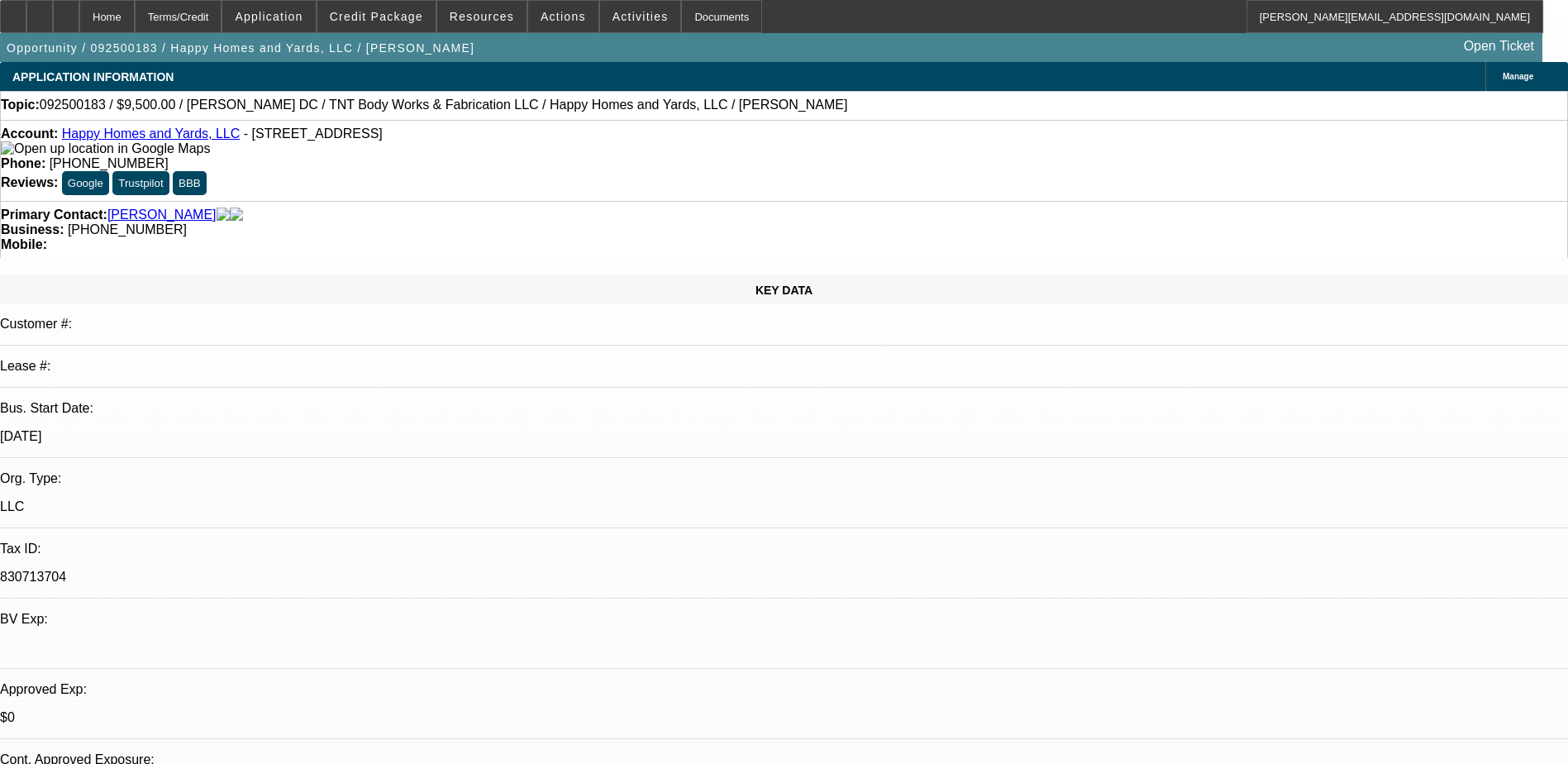
select select "1"
select select "6"
select select "1"
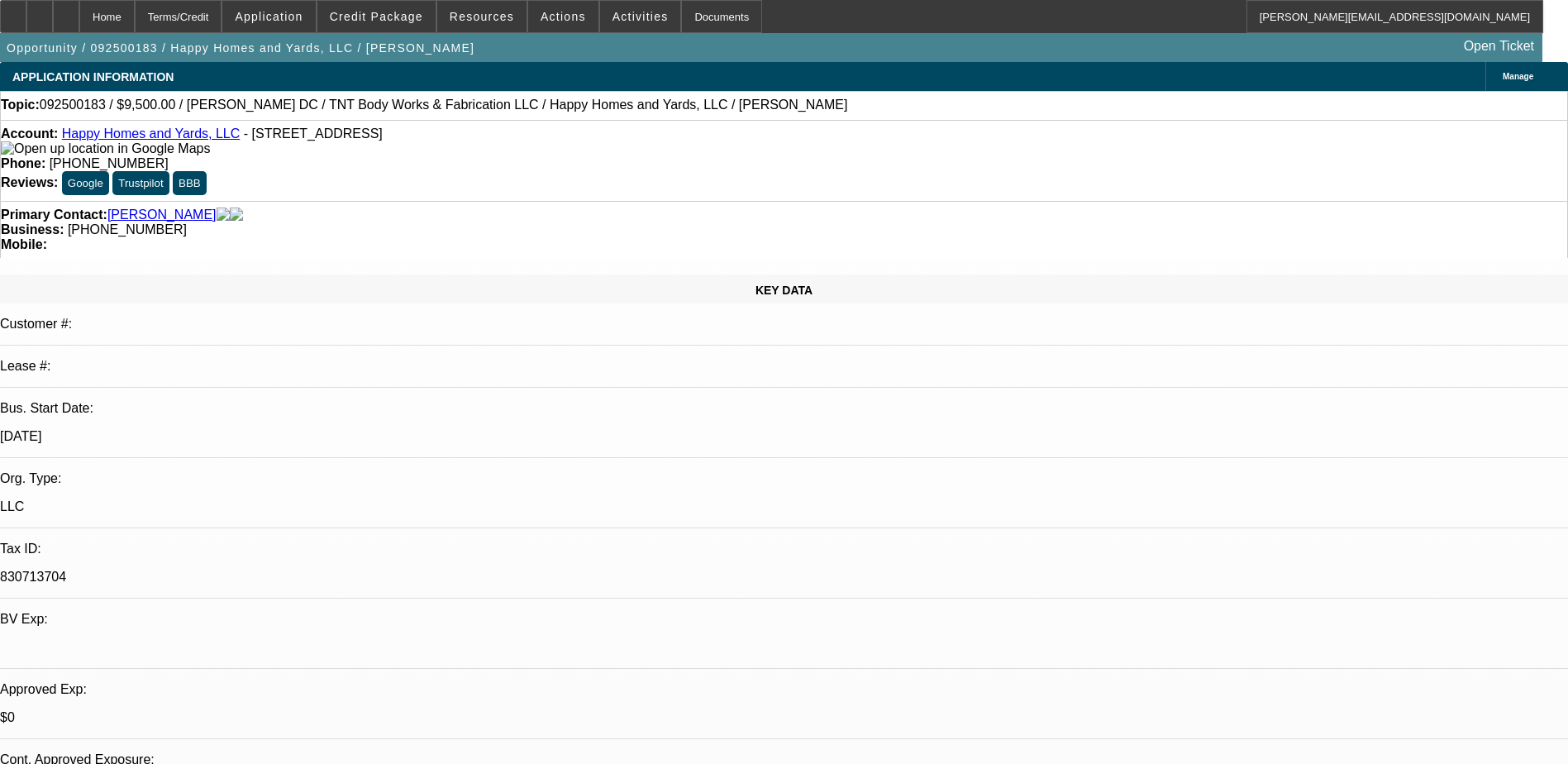
select select "6"
select select "1"
select select "6"
select select "1"
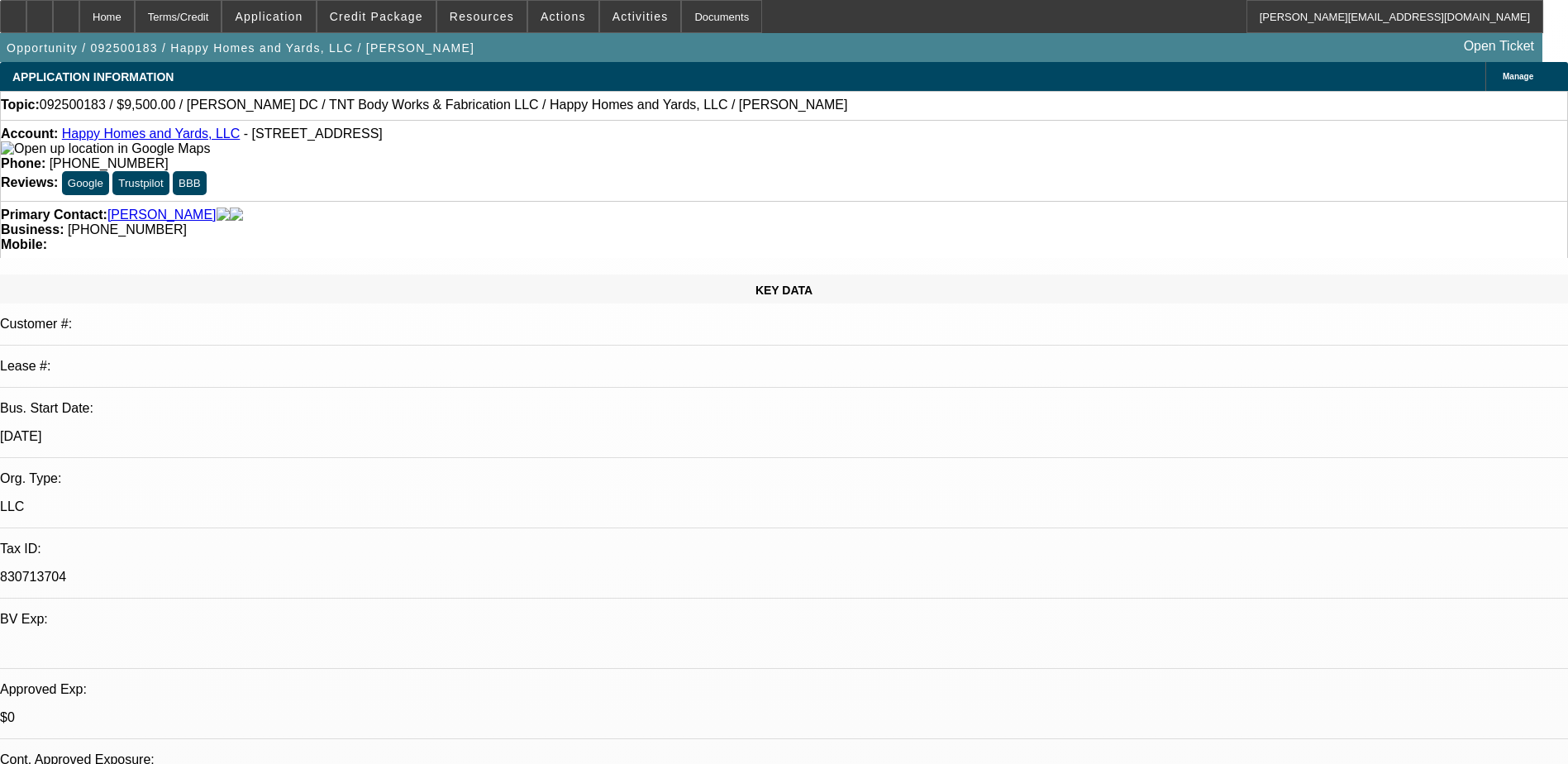
select select "1"
select select "6"
